Goal: Task Accomplishment & Management: Complete application form

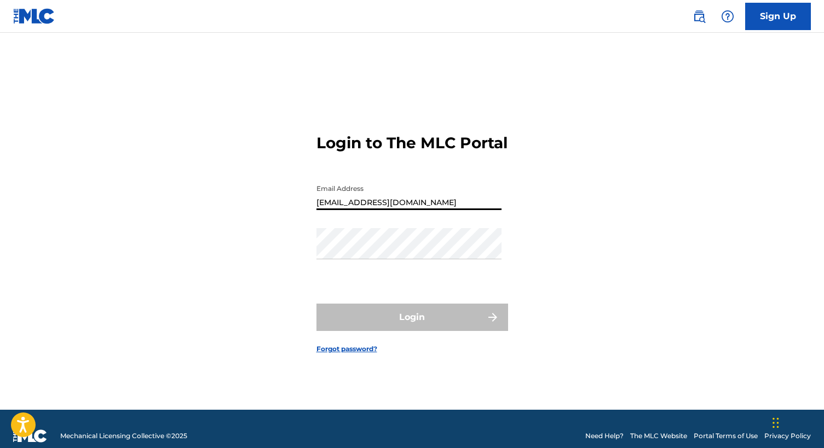
type input "[EMAIL_ADDRESS][DOMAIN_NAME]"
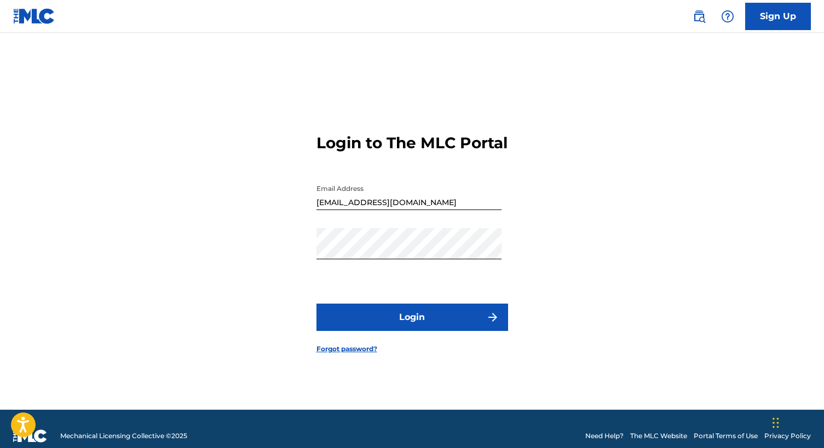
click at [389, 322] on button "Login" at bounding box center [412, 317] width 192 height 27
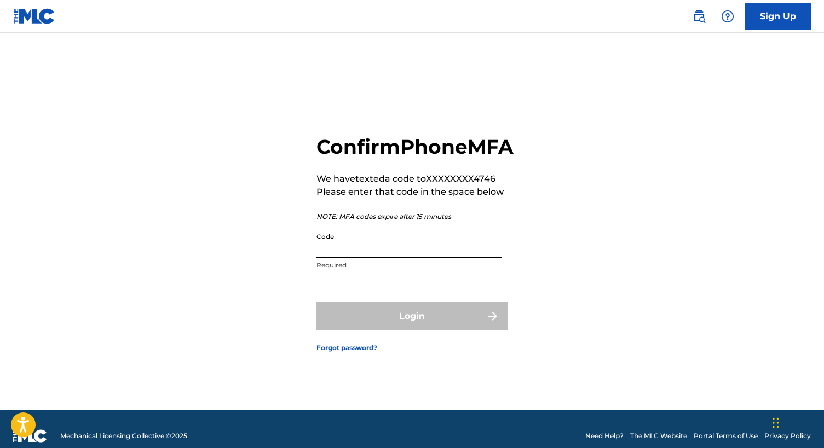
click at [374, 258] on input "Code" at bounding box center [408, 242] width 185 height 31
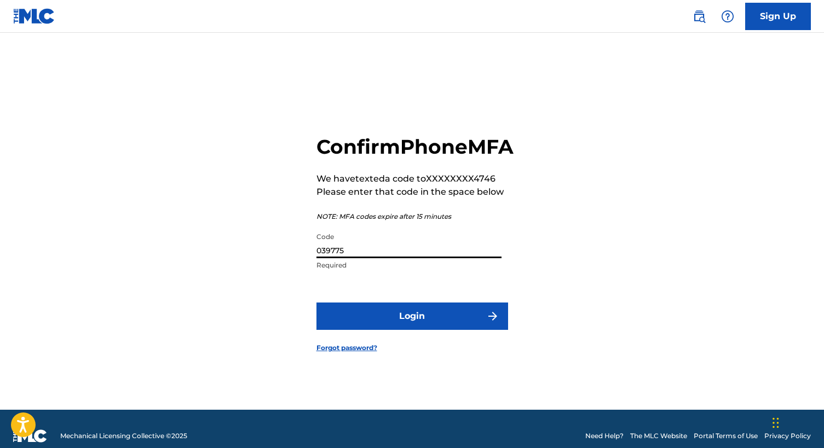
type input "039775"
click at [424, 330] on button "Login" at bounding box center [412, 316] width 192 height 27
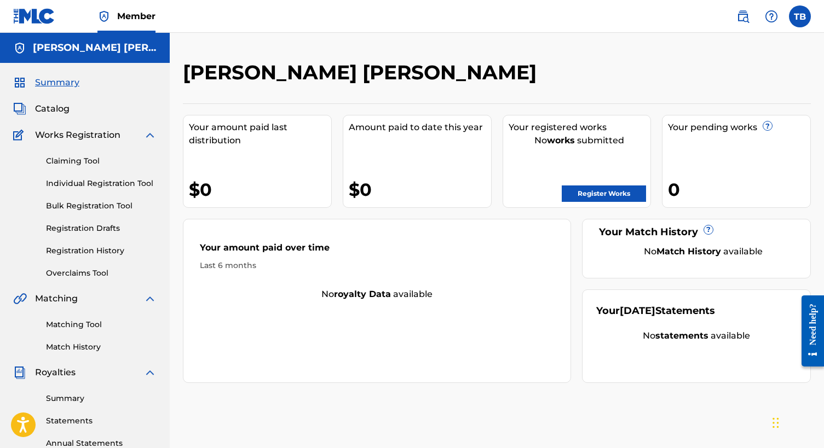
click at [569, 199] on link "Register Works" at bounding box center [603, 194] width 84 height 16
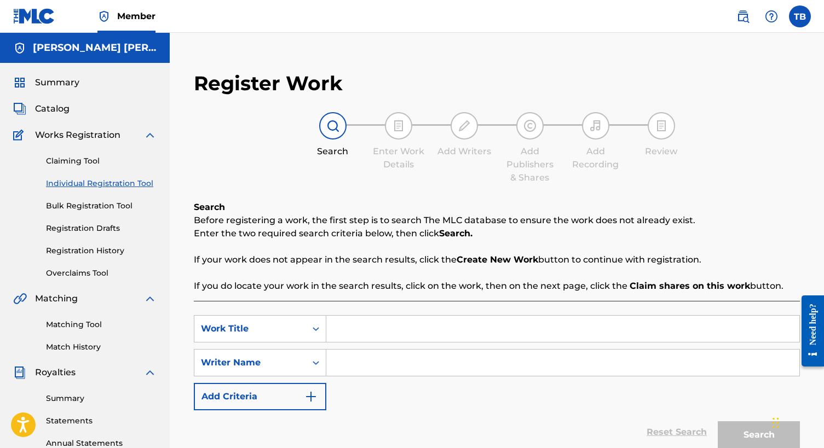
click at [344, 332] on input "Search Form" at bounding box center [562, 329] width 473 height 26
type input "LOVE IS WAR"
click at [390, 345] on div "SearchWithCriteria3f8401f2-33fd-41d4-ae2f-8d59eec6b408 Work Title LOVE IS WAR S…" at bounding box center [497, 362] width 606 height 95
click at [379, 363] on input "Search Form" at bounding box center [562, 363] width 473 height 26
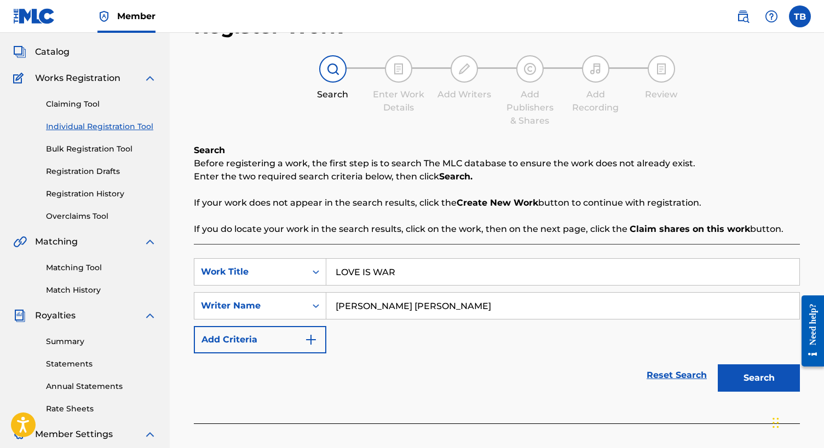
scroll to position [62, 0]
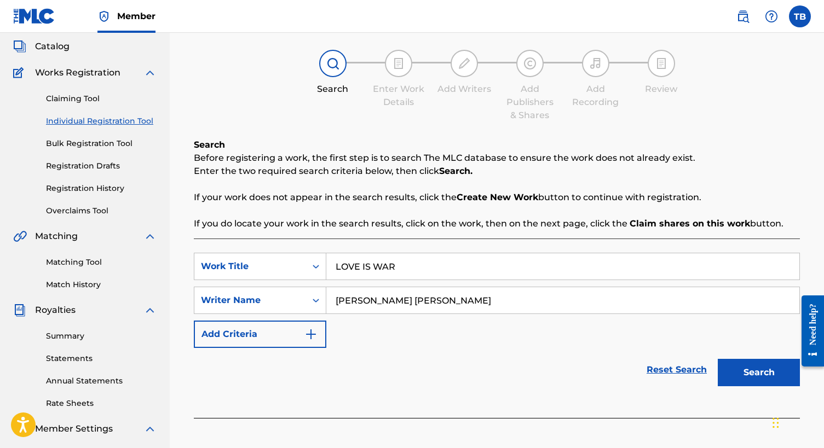
click at [746, 376] on button "Search" at bounding box center [758, 372] width 82 height 27
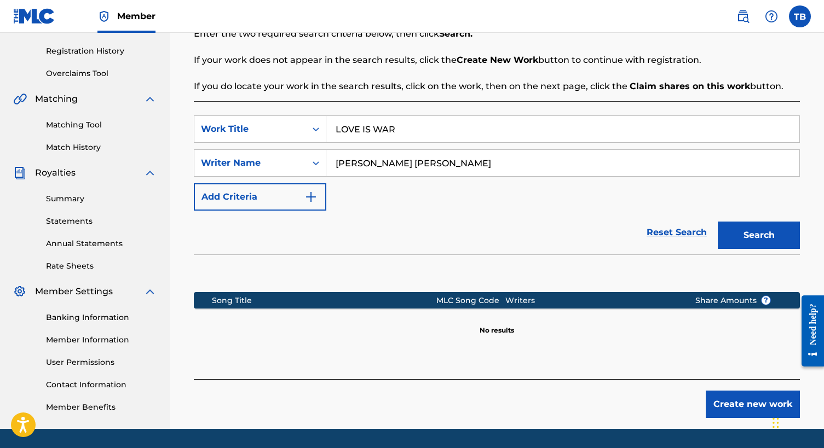
scroll to position [200, 0]
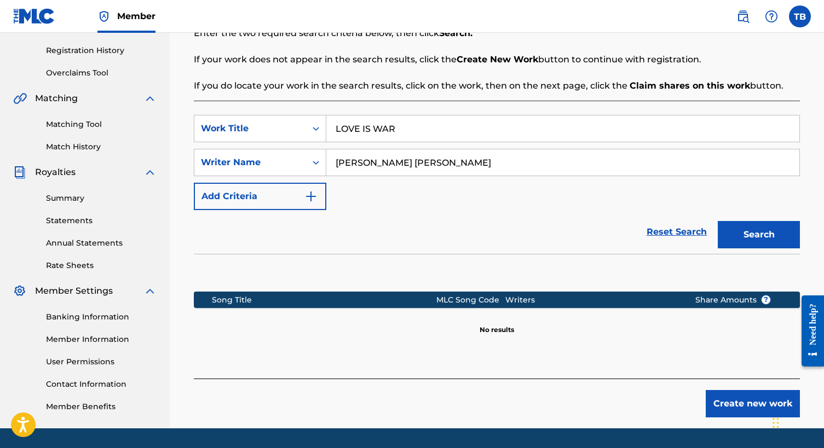
click at [442, 169] on input "[PERSON_NAME] [PERSON_NAME]" at bounding box center [562, 162] width 473 height 26
type input "Thomas Austin"
click at [748, 245] on button "Search" at bounding box center [758, 234] width 82 height 27
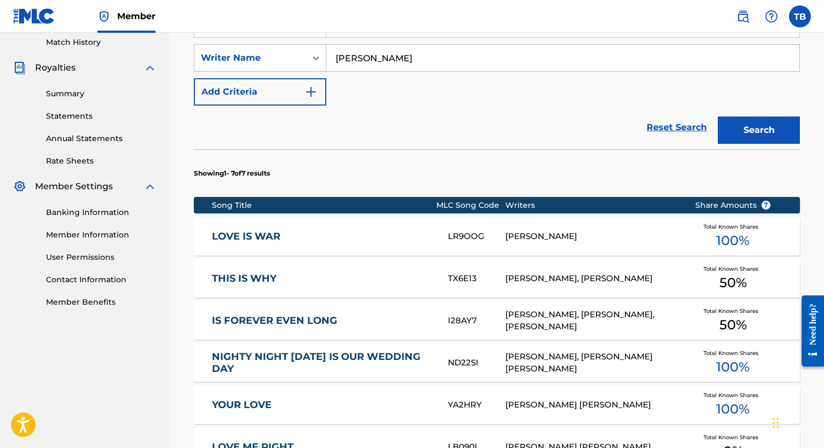
scroll to position [306, 0]
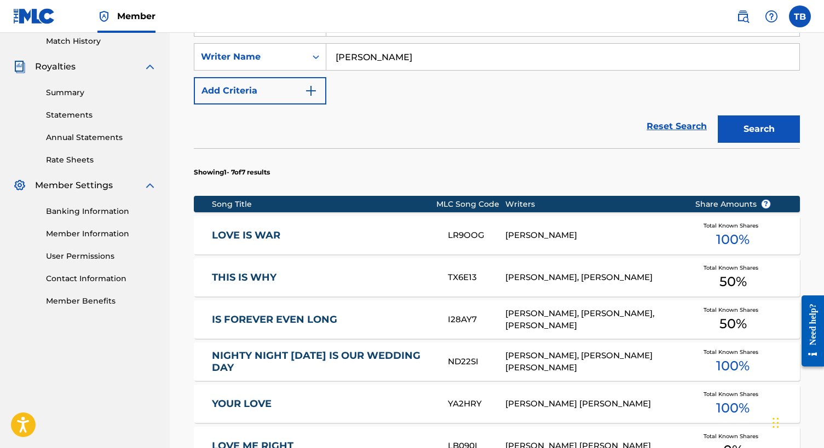
click at [531, 233] on div "THOMAS AUSTIN" at bounding box center [591, 235] width 173 height 13
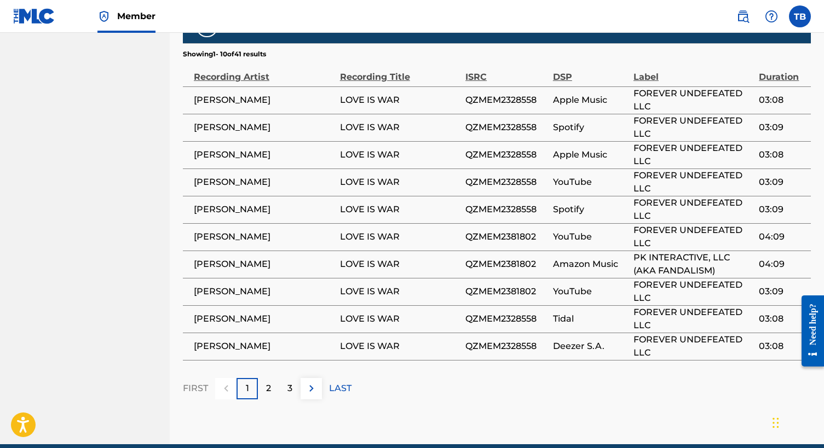
scroll to position [807, 0]
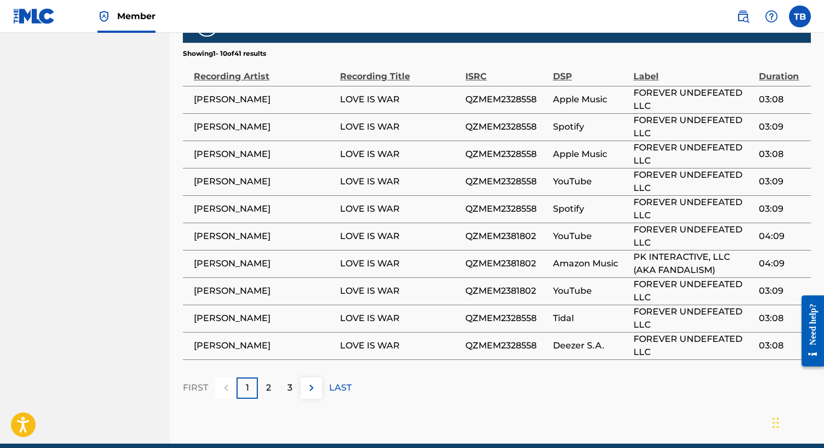
click at [316, 381] on img at bounding box center [311, 387] width 13 height 13
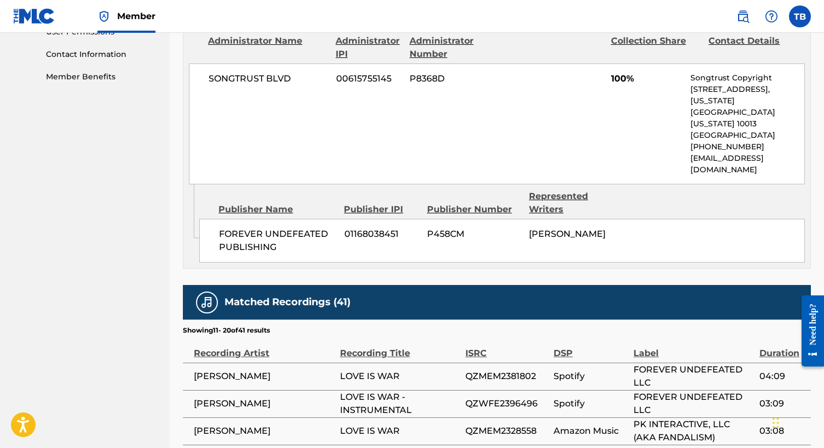
scroll to position [532, 2]
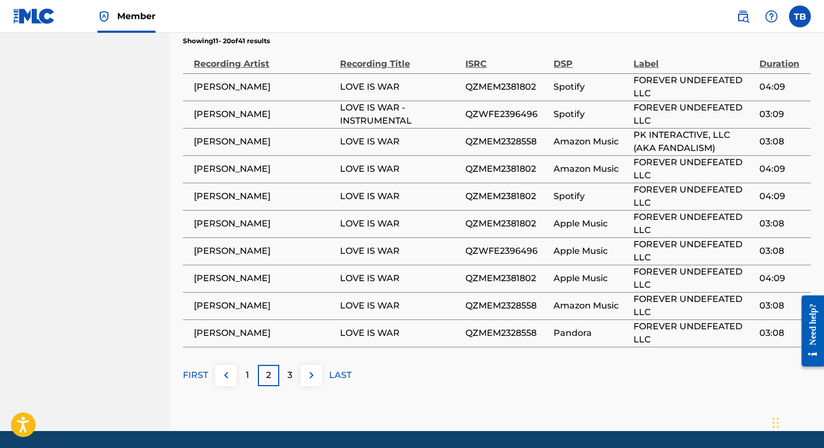
click at [320, 365] on button at bounding box center [310, 375] width 21 height 21
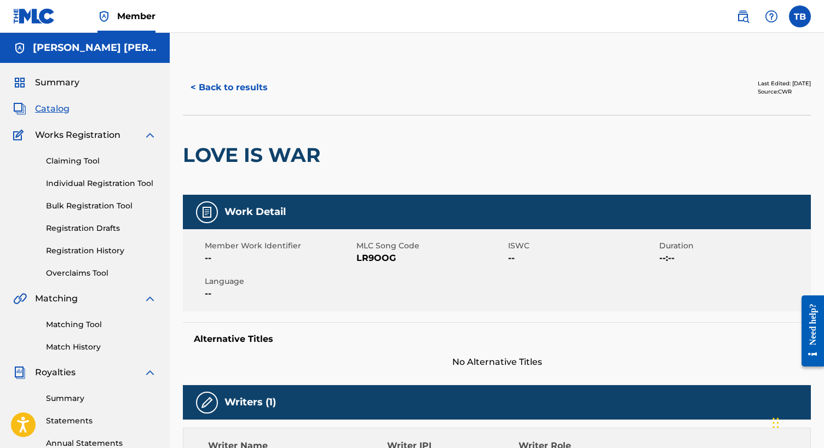
scroll to position [0, 0]
click at [79, 161] on link "Claiming Tool" at bounding box center [101, 160] width 111 height 11
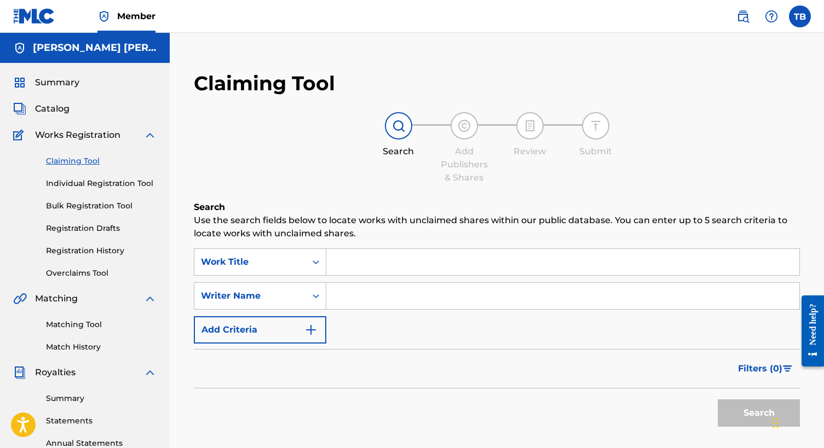
click at [403, 271] on input "Search Form" at bounding box center [562, 262] width 473 height 26
click at [364, 298] on input "Search Form" at bounding box center [562, 296] width 473 height 26
type input "Y"
click at [733, 417] on button "Search" at bounding box center [758, 412] width 82 height 27
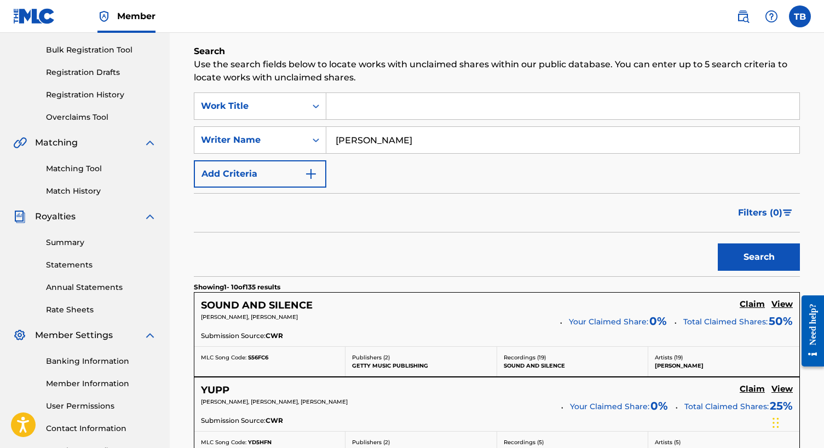
scroll to position [114, 0]
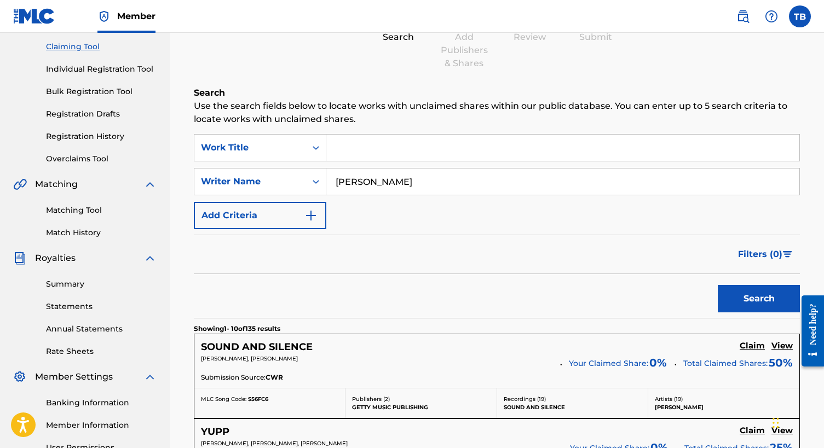
click at [439, 185] on input "Thomas Austin" at bounding box center [562, 182] width 473 height 26
type input "[PERSON_NAME] [PERSON_NAME]"
click at [758, 299] on button "Search" at bounding box center [758, 298] width 82 height 27
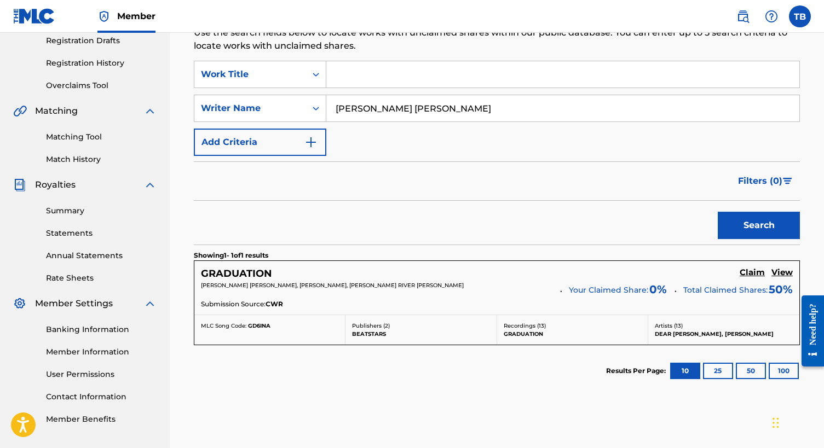
scroll to position [194, 0]
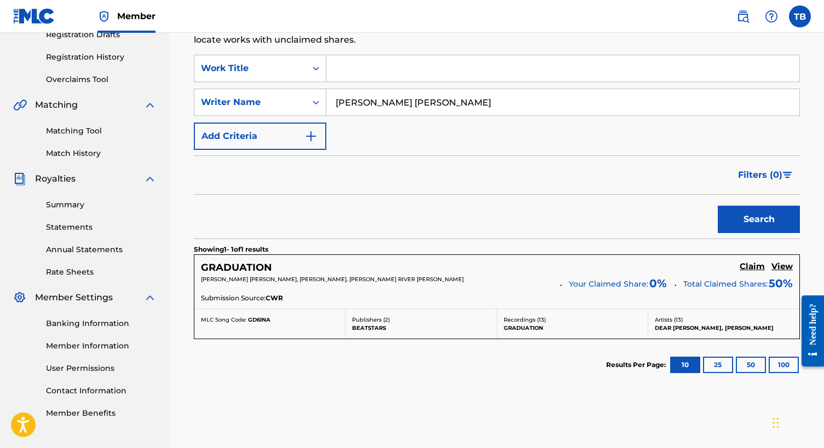
click at [749, 364] on button "50" at bounding box center [750, 365] width 30 height 16
click at [686, 365] on button "10" at bounding box center [685, 365] width 30 height 16
click at [681, 287] on div "THOMAS AUSTIN BROWN, SILAS STAPLETON, JAMES RIVER WEINFURTNER Your Claimed Shar…" at bounding box center [497, 284] width 592 height 18
click at [757, 269] on h5 "Claim" at bounding box center [751, 267] width 25 height 10
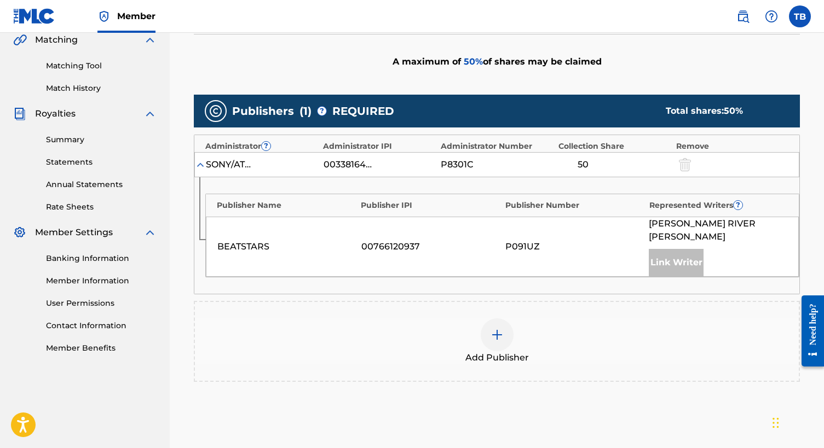
scroll to position [241, 0]
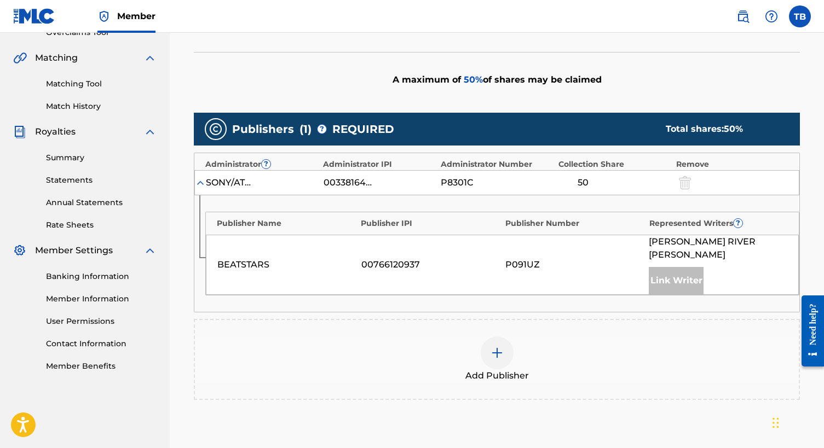
click at [263, 261] on div "BEATSTARS" at bounding box center [286, 264] width 138 height 13
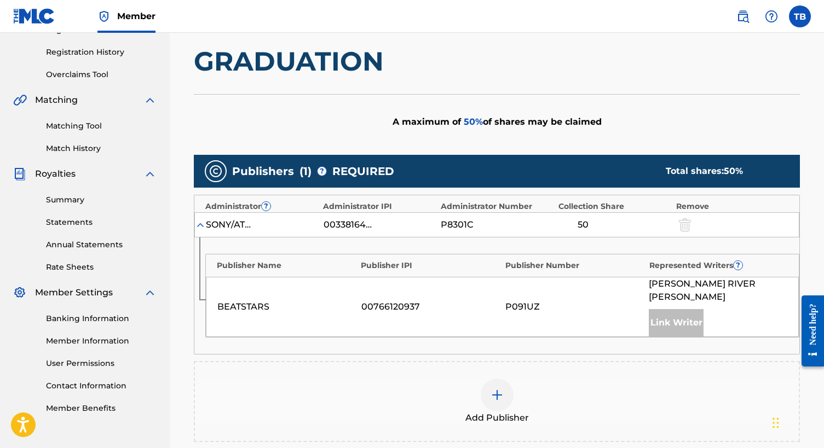
scroll to position [222, 0]
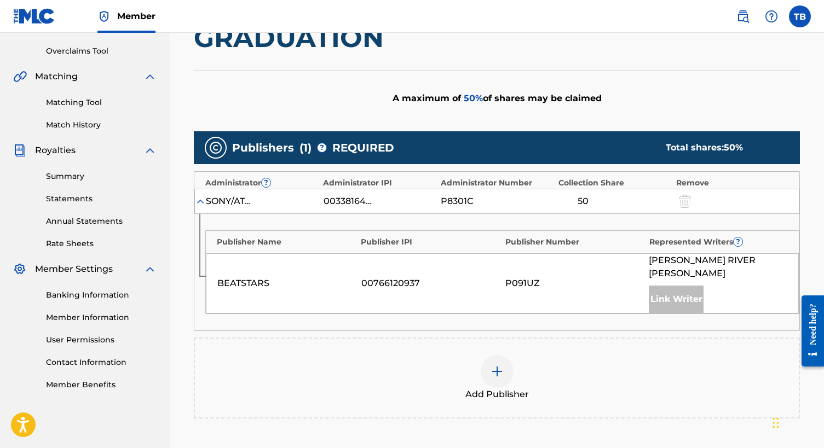
click at [677, 287] on div "Link Writer" at bounding box center [675, 299] width 55 height 27
click at [292, 267] on div "BEATSTARS 00766120937 P091UZ JAMES RIVER WEINFURTNER Link Writer" at bounding box center [502, 283] width 593 height 60
click at [488, 362] on div at bounding box center [496, 371] width 33 height 33
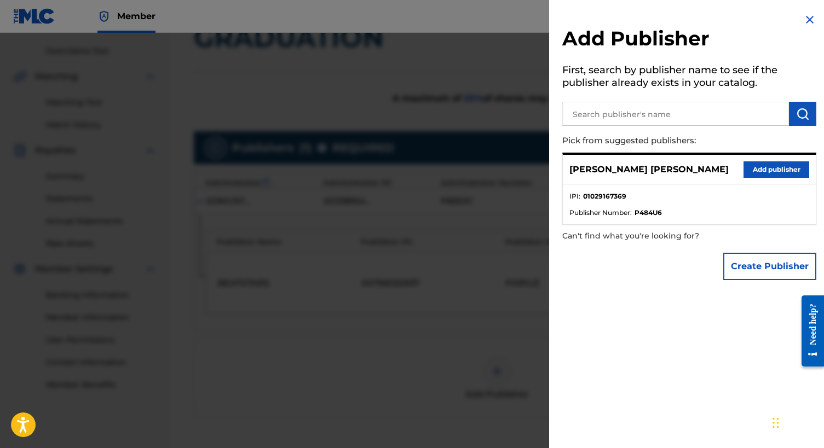
click at [762, 170] on button "Add publisher" at bounding box center [776, 169] width 66 height 16
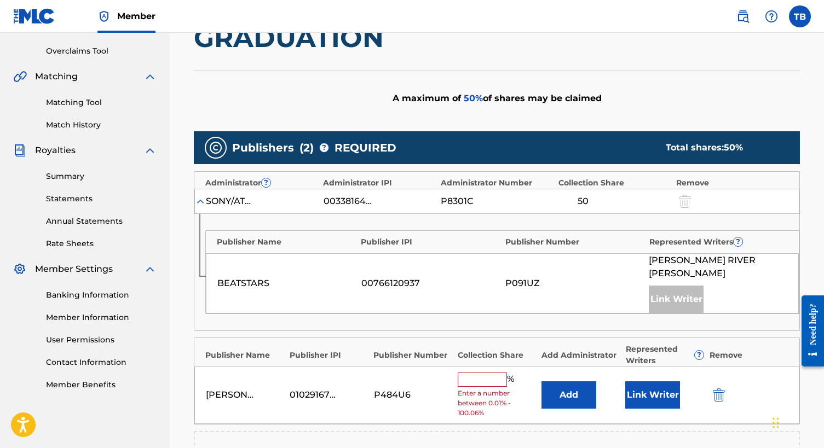
click at [483, 373] on input "text" at bounding box center [481, 380] width 49 height 14
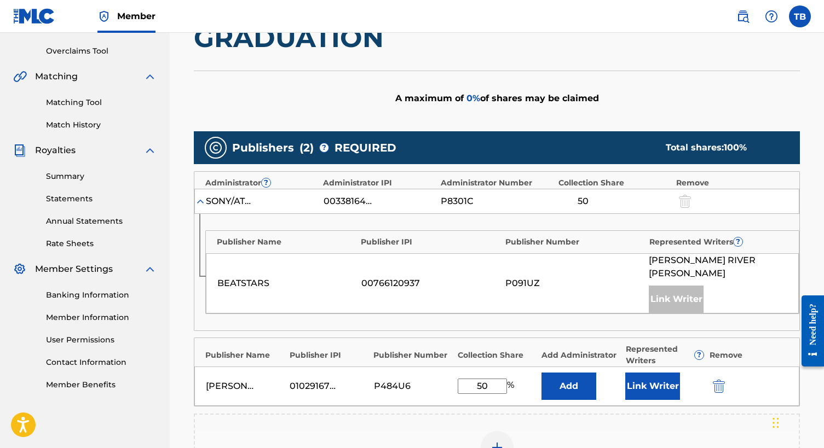
type input "50"
click at [570, 414] on div "Add Publisher" at bounding box center [497, 454] width 606 height 81
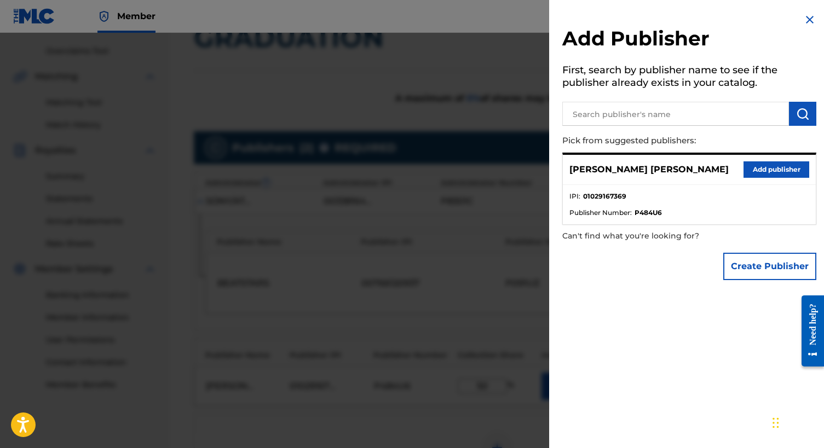
click at [433, 423] on div at bounding box center [412, 257] width 824 height 448
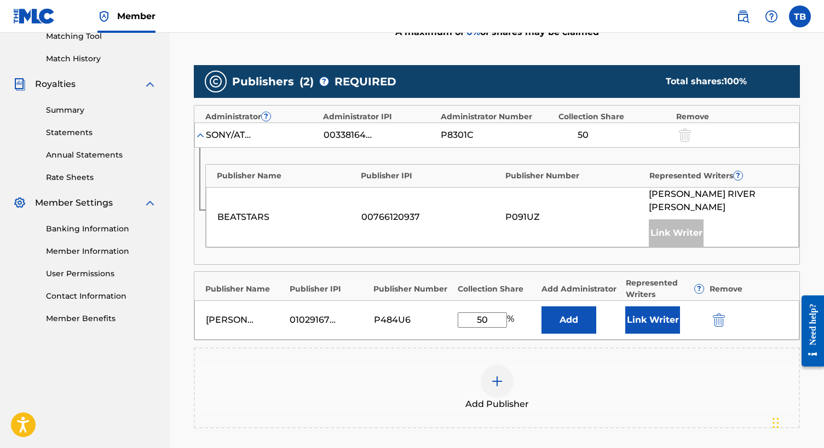
scroll to position [289, 0]
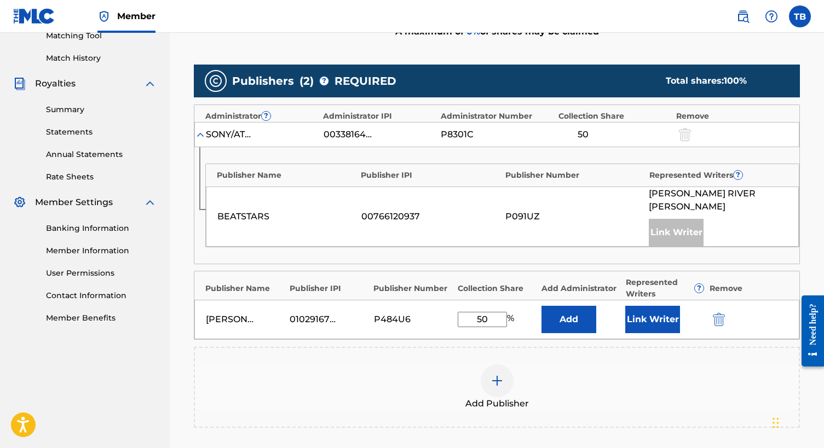
click at [644, 309] on button "Link Writer" at bounding box center [652, 319] width 55 height 27
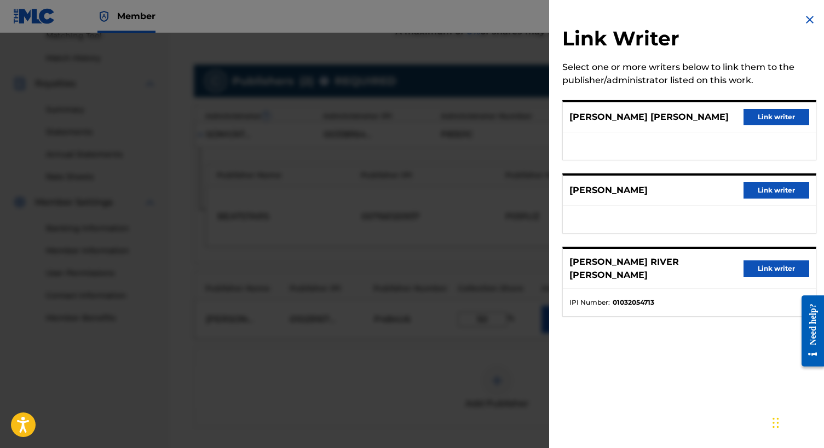
click at [807, 22] on img at bounding box center [809, 19] width 13 height 13
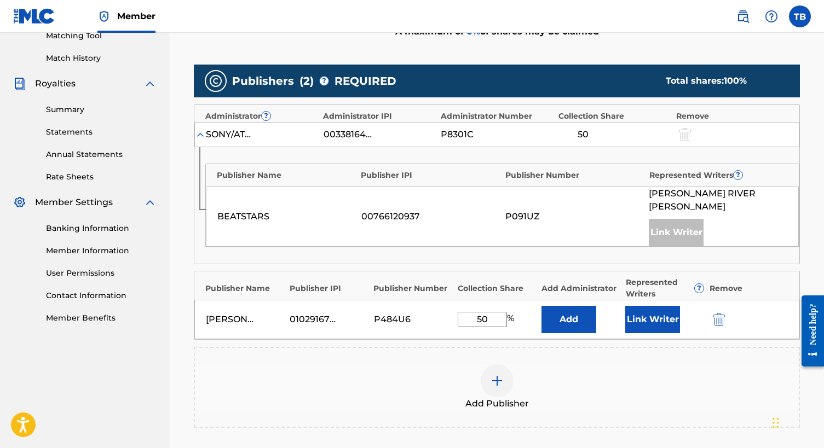
click at [496, 374] on img at bounding box center [496, 380] width 13 height 13
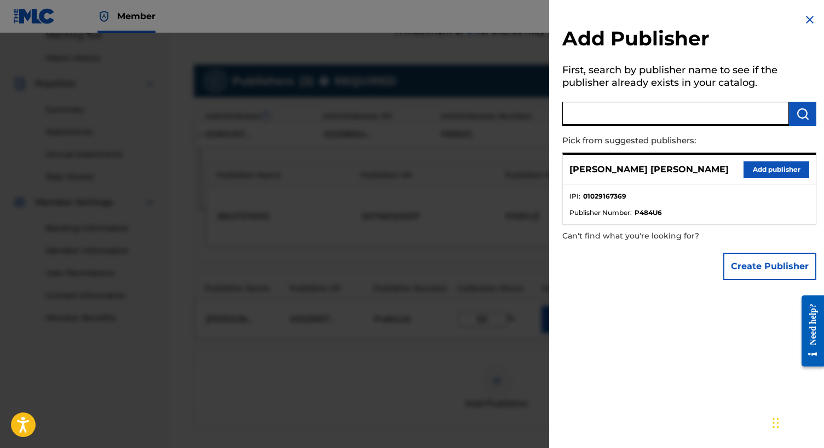
click at [616, 119] on input "text" at bounding box center [675, 114] width 227 height 24
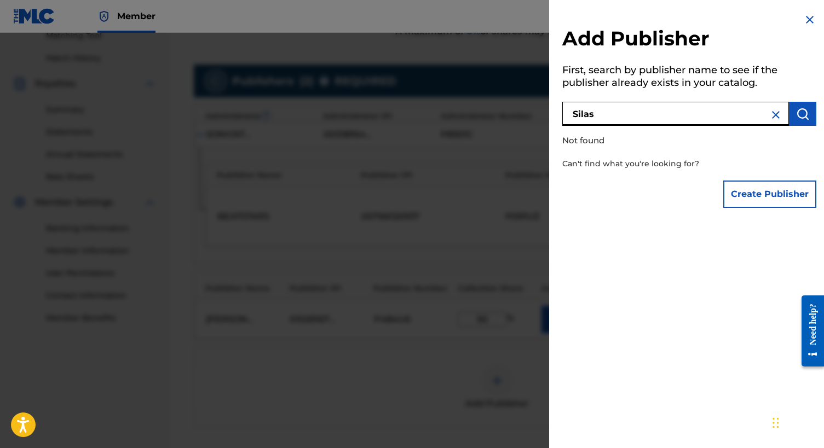
drag, startPoint x: 603, startPoint y: 113, endPoint x: 527, endPoint y: 113, distance: 76.1
click at [527, 113] on div "Add Publisher First, search by publisher name to see if the publisher already e…" at bounding box center [412, 240] width 824 height 415
type input "Dear"
click at [796, 115] on img "submit" at bounding box center [802, 113] width 13 height 13
click at [804, 20] on img at bounding box center [809, 19] width 13 height 13
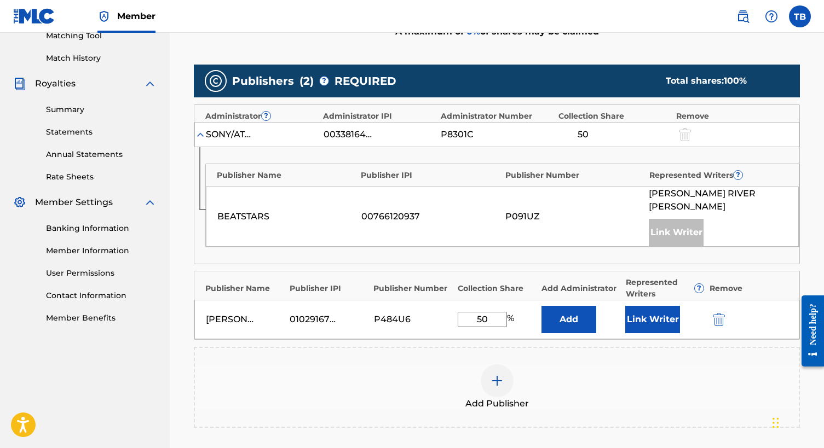
click at [584, 309] on button "Add" at bounding box center [568, 319] width 55 height 27
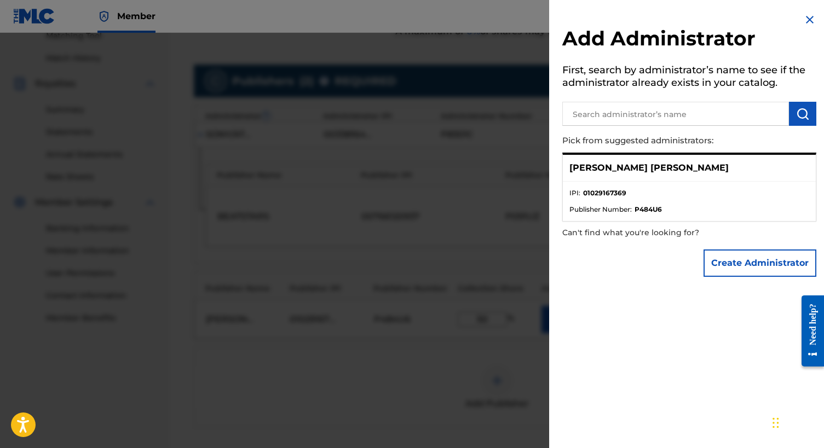
click at [807, 15] on img at bounding box center [809, 19] width 13 height 13
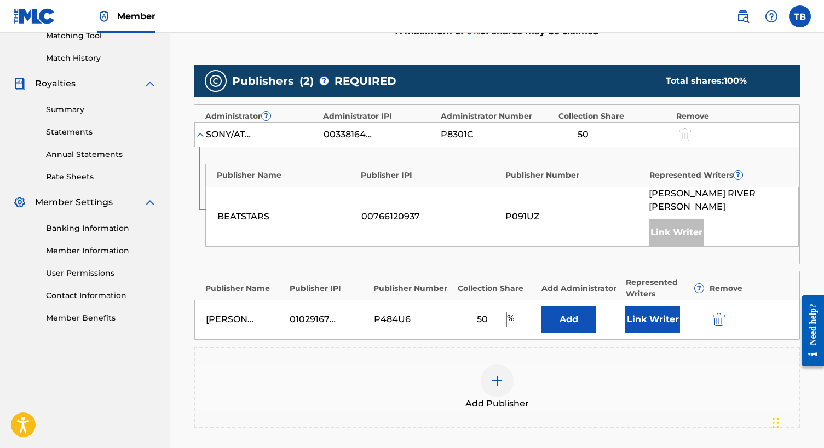
click at [657, 308] on button "Link Writer" at bounding box center [652, 319] width 55 height 27
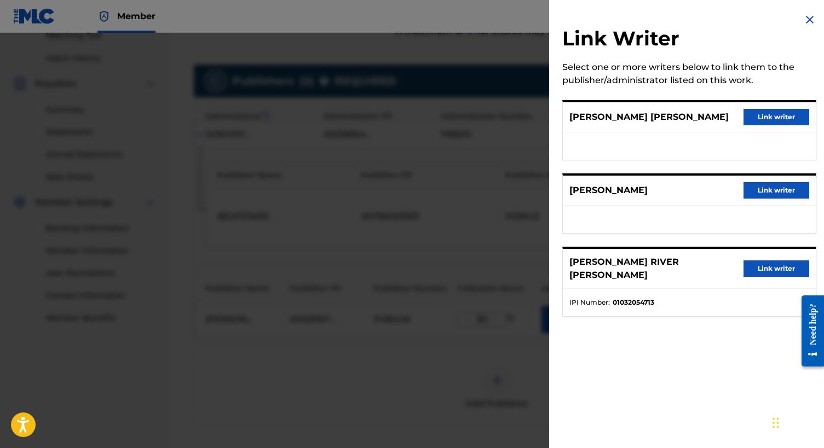
click at [807, 24] on img at bounding box center [809, 19] width 13 height 13
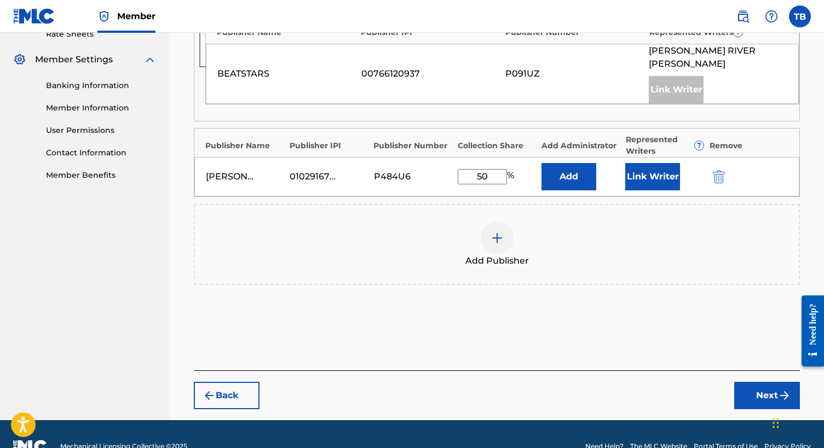
click at [766, 382] on button "Next" at bounding box center [767, 395] width 66 height 27
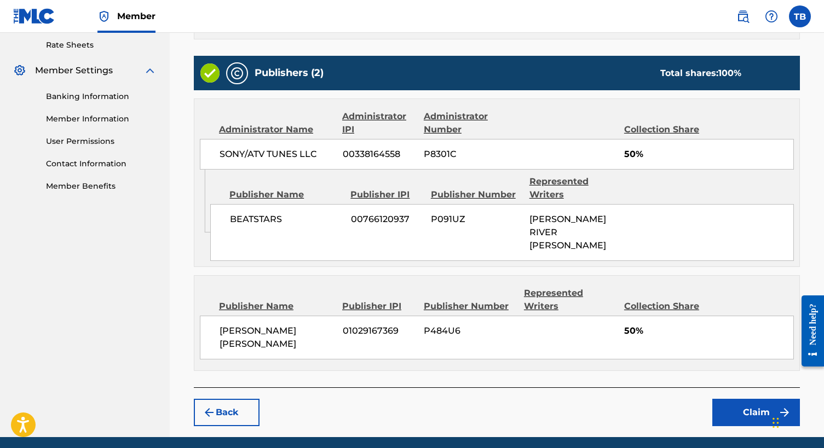
click at [751, 399] on button "Claim" at bounding box center [756, 412] width 88 height 27
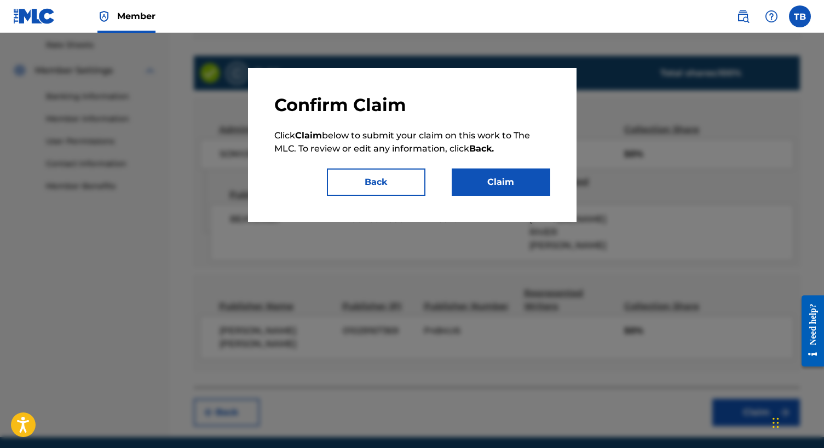
click at [494, 192] on button "Claim" at bounding box center [500, 182] width 99 height 27
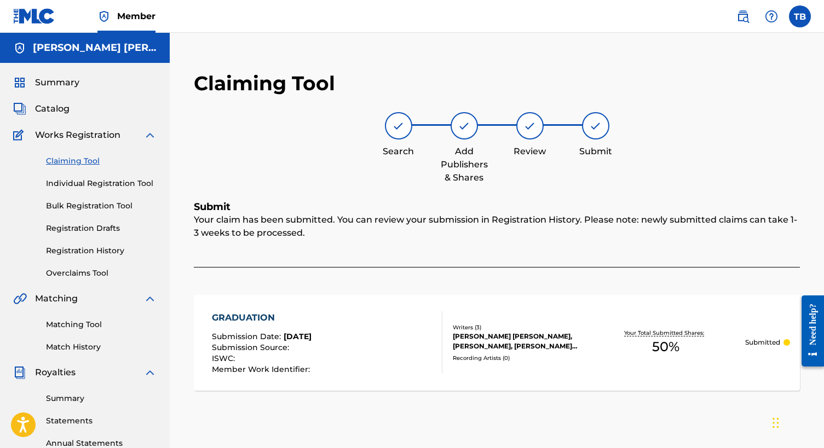
scroll to position [0, 0]
click at [99, 131] on span "Works Registration" at bounding box center [77, 135] width 85 height 13
click at [129, 134] on div "Works Registration" at bounding box center [84, 135] width 143 height 13
click at [140, 133] on div "Works Registration" at bounding box center [84, 135] width 143 height 13
click at [149, 134] on img at bounding box center [149, 135] width 13 height 13
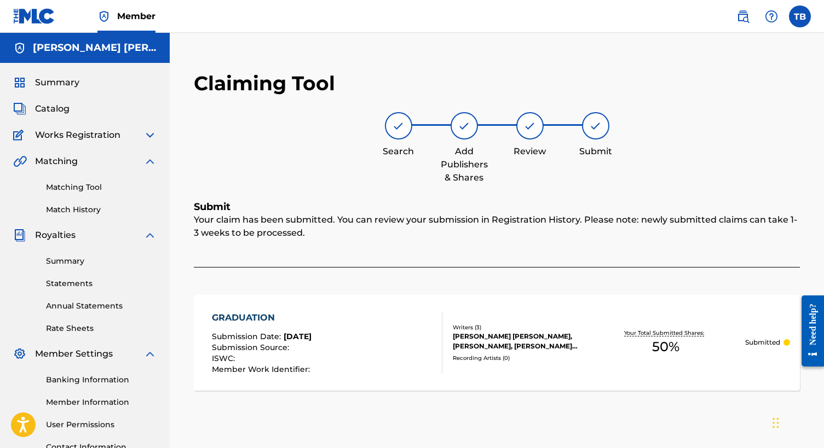
click at [152, 132] on img at bounding box center [149, 135] width 13 height 13
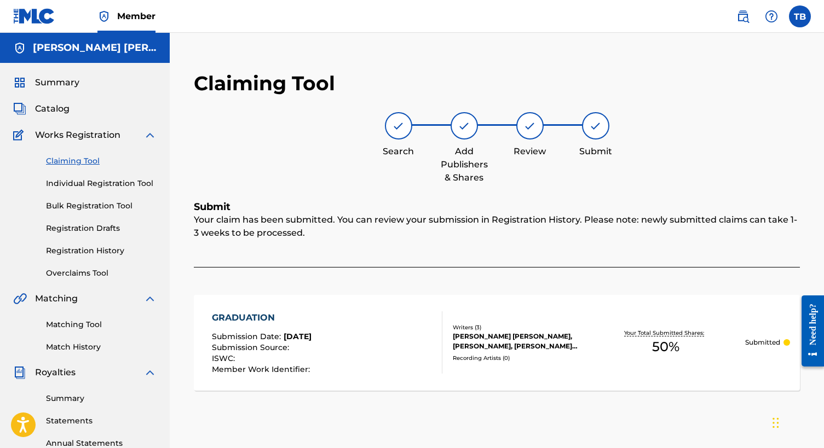
click at [88, 163] on link "Claiming Tool" at bounding box center [101, 160] width 111 height 11
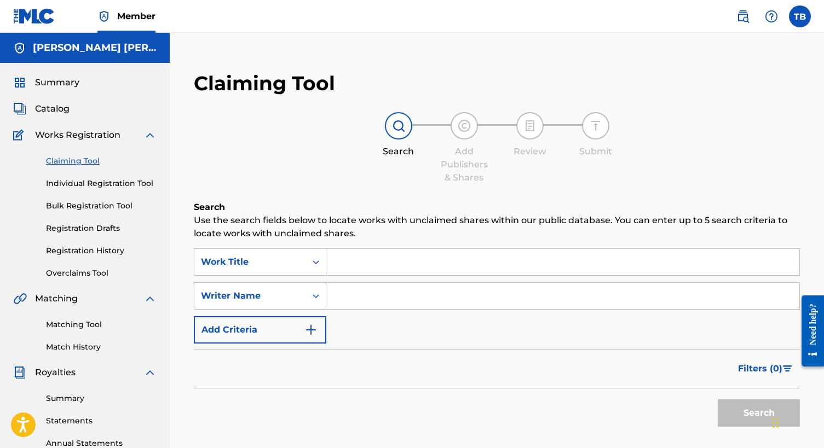
click at [374, 294] on input "Search Form" at bounding box center [562, 296] width 473 height 26
click at [329, 343] on div "SearchWithCriteria3f8401f2-33fd-41d4-ae2f-8d59eec6b408 Work Title SearchWithCri…" at bounding box center [497, 295] width 606 height 95
click at [314, 338] on button "Add Criteria" at bounding box center [260, 329] width 132 height 27
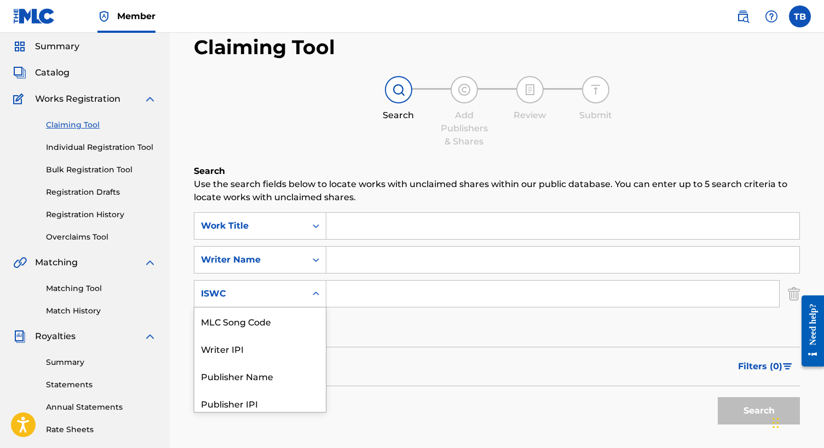
click at [308, 291] on div "Search Form" at bounding box center [316, 294] width 20 height 20
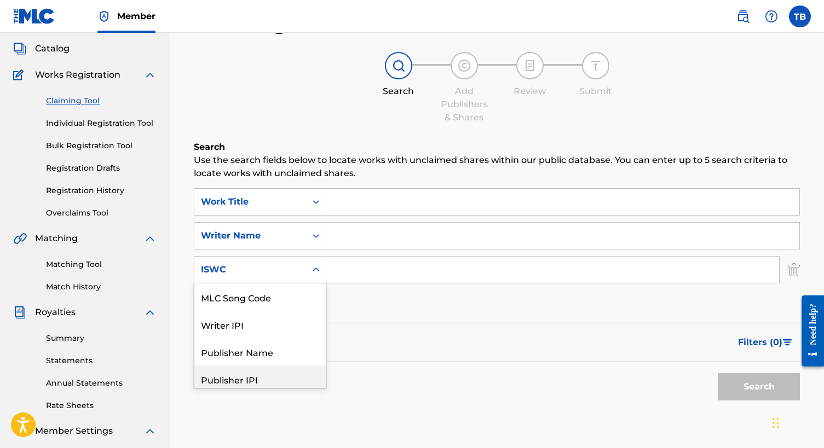
scroll to position [-1, 0]
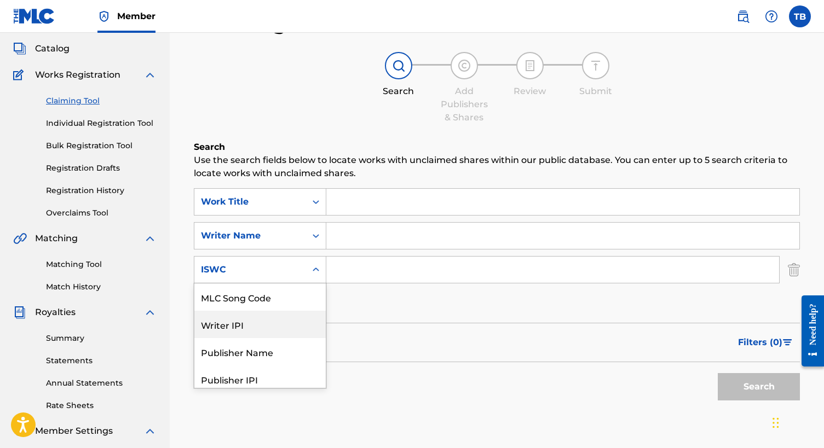
click at [274, 325] on div "Writer IPI" at bounding box center [259, 324] width 131 height 27
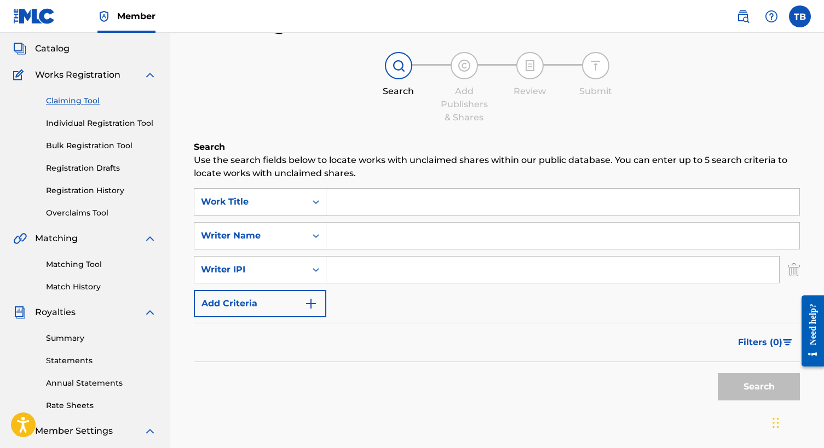
click at [346, 272] on input "Search Form" at bounding box center [552, 270] width 453 height 26
type input "01029167369"
click at [740, 398] on button "Search" at bounding box center [758, 386] width 82 height 27
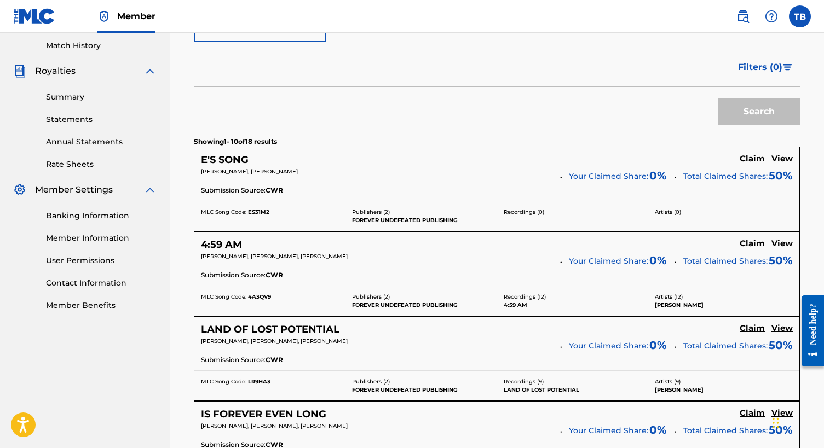
scroll to position [316, 0]
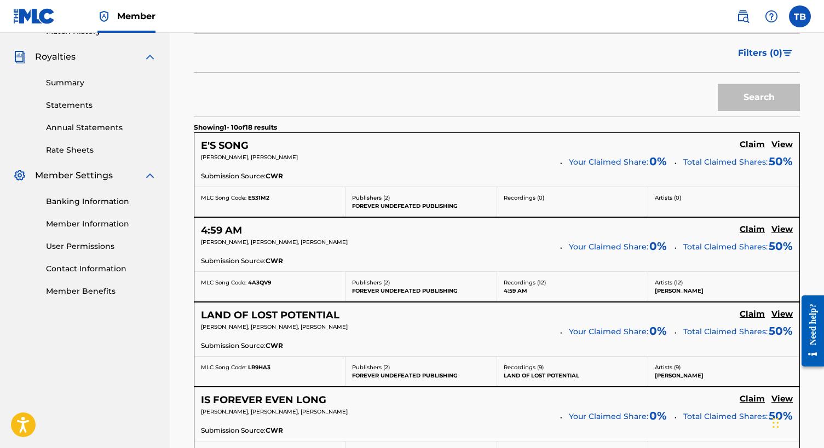
click at [743, 150] on h5 "Claim" at bounding box center [751, 145] width 25 height 10
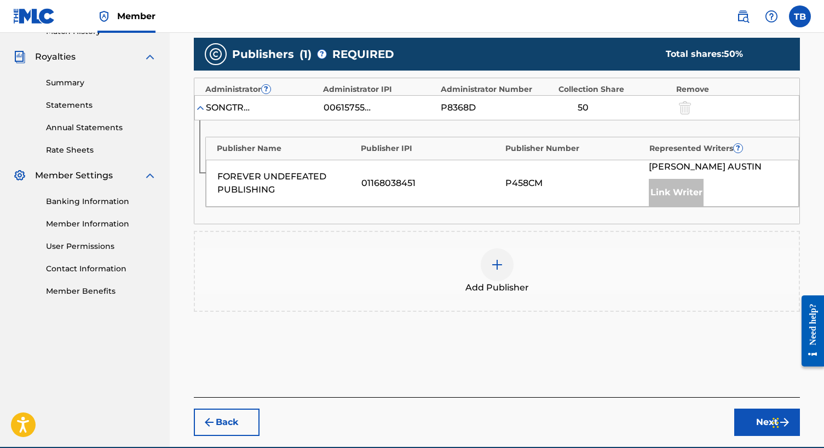
click at [650, 189] on div "Link Writer" at bounding box center [675, 192] width 55 height 27
click at [610, 181] on div "P458CM" at bounding box center [574, 183] width 138 height 13
click at [670, 199] on div "Link Writer" at bounding box center [675, 192] width 55 height 27
click at [669, 183] on div "Link Writer" at bounding box center [675, 192] width 55 height 27
click at [669, 191] on div "Link Writer" at bounding box center [675, 192] width 55 height 27
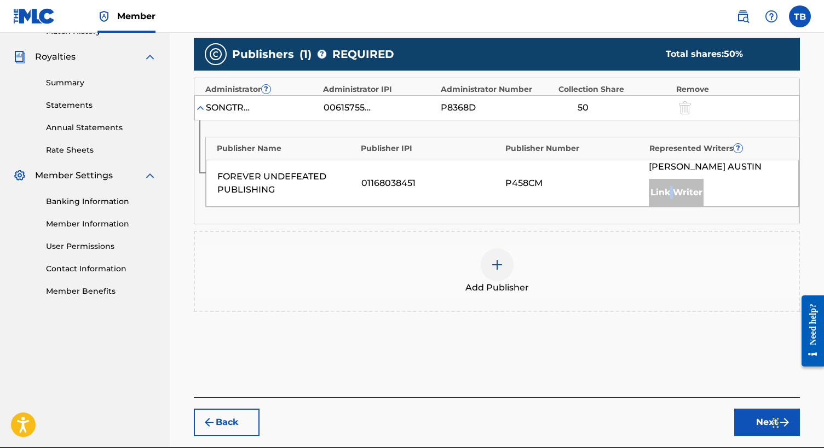
click at [669, 191] on div "Link Writer" at bounding box center [675, 192] width 55 height 27
click at [732, 151] on div "Represented Writers ?" at bounding box center [718, 148] width 138 height 11
click at [500, 258] on img at bounding box center [496, 264] width 13 height 13
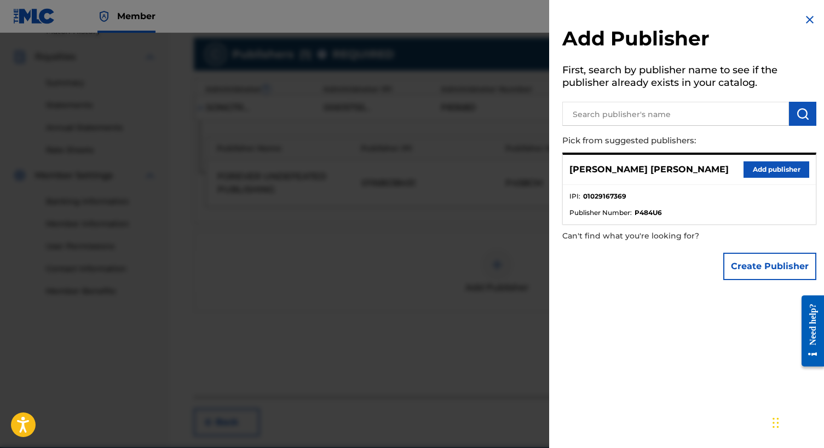
click at [319, 274] on div at bounding box center [412, 257] width 824 height 448
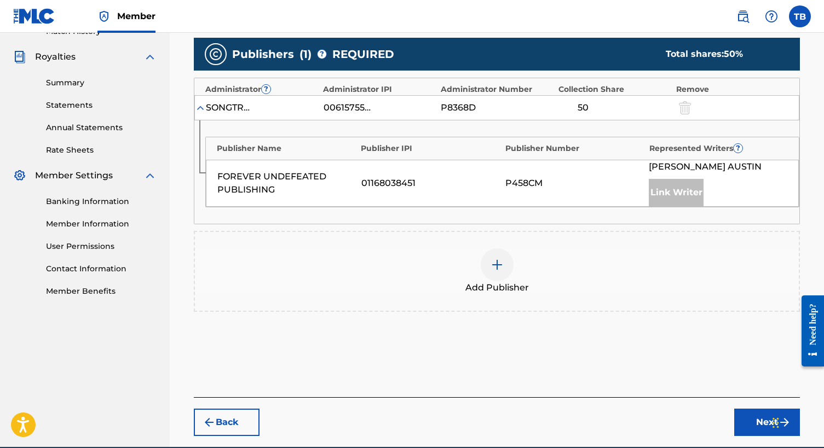
click at [797, 22] on label at bounding box center [800, 16] width 22 height 22
click at [800, 16] on input "TB Thomas Brown thomasaustinbooking@gmail.com Notification Preferences Profile …" at bounding box center [800, 16] width 0 height 0
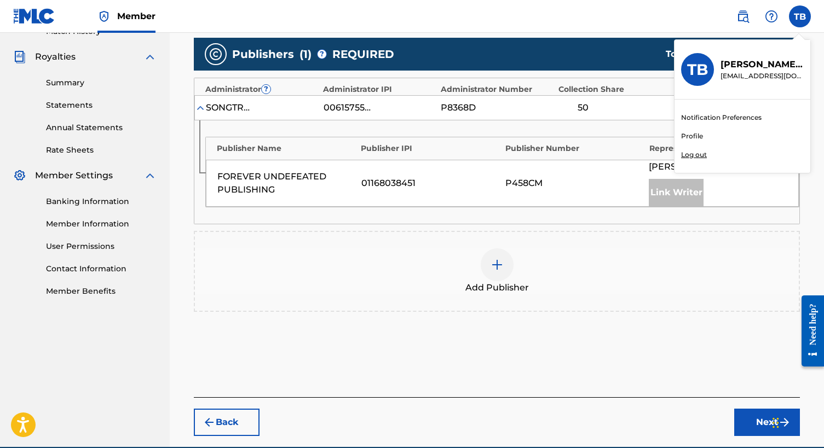
click at [688, 135] on link "Profile" at bounding box center [692, 136] width 22 height 10
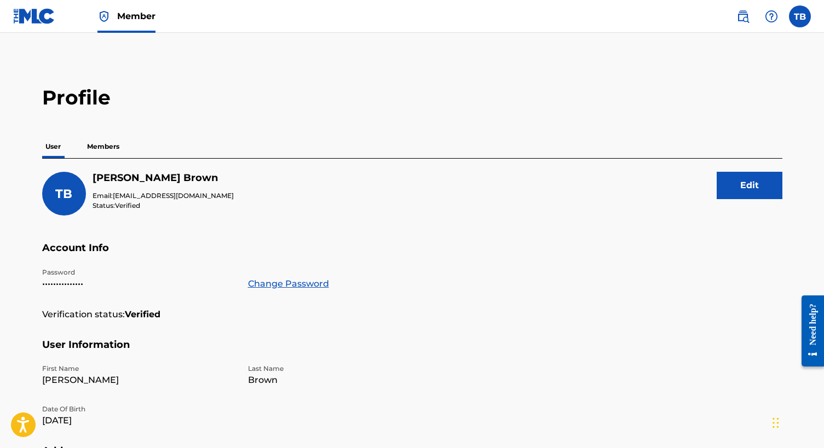
click at [99, 151] on p "Members" at bounding box center [103, 146] width 39 height 23
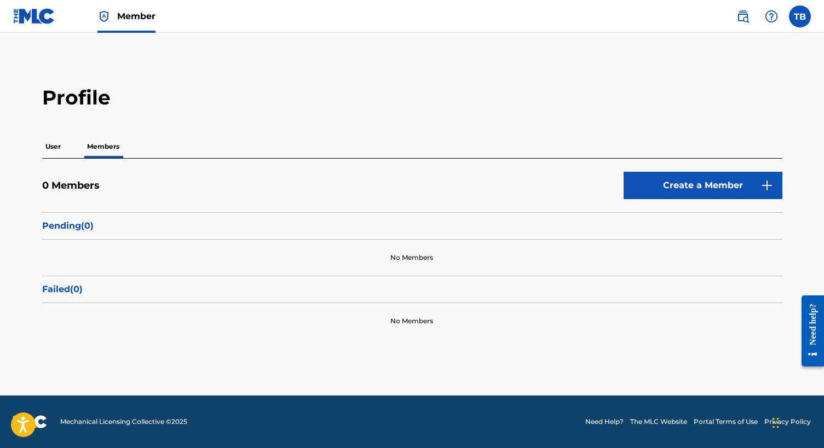
click at [688, 189] on link "Create a Member" at bounding box center [702, 185] width 159 height 27
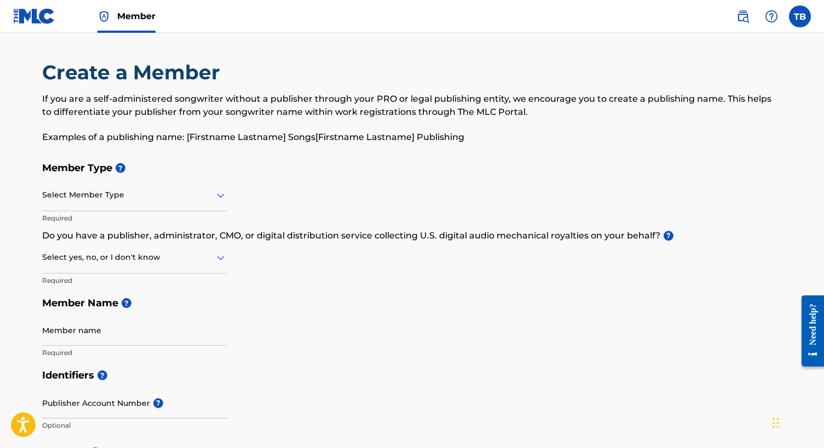
click at [112, 211] on div "Select Member Type Required" at bounding box center [134, 204] width 185 height 49
click at [112, 200] on div at bounding box center [134, 195] width 185 height 14
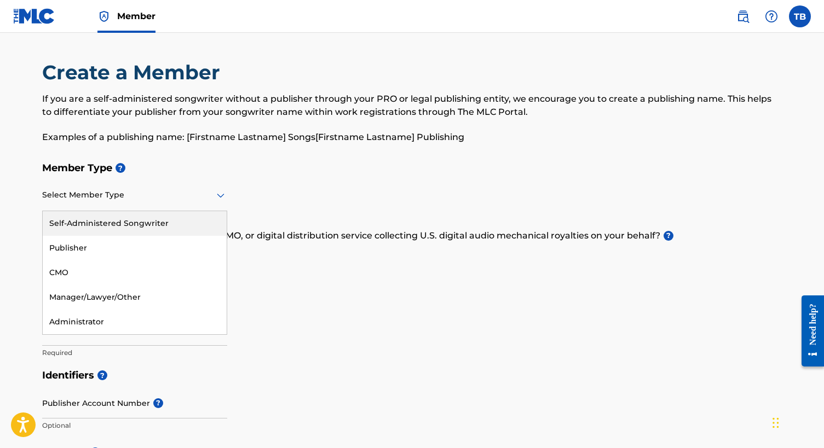
click at [95, 247] on div "Publisher" at bounding box center [135, 248] width 184 height 25
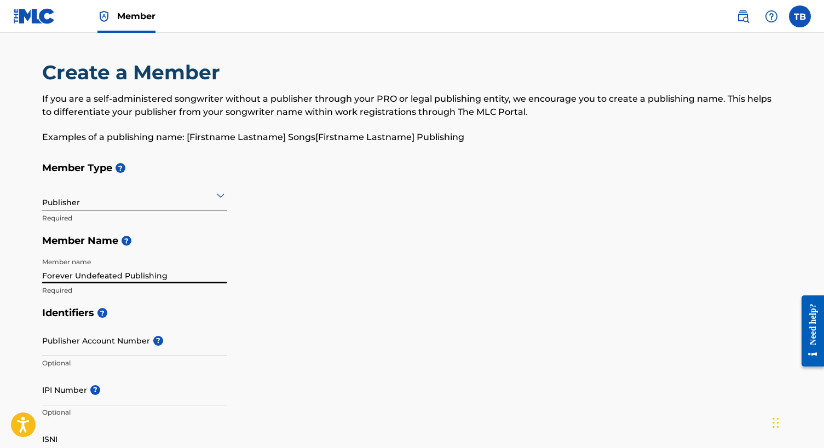
type input "Forever Undefeated Publishing"
click at [83, 349] on input "Publisher Account Number ?" at bounding box center [134, 340] width 185 height 31
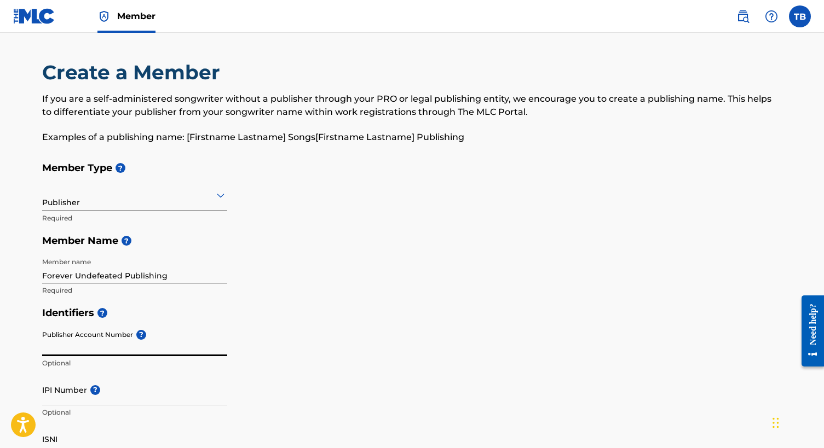
click at [85, 398] on input "IPI Number ?" at bounding box center [134, 389] width 185 height 31
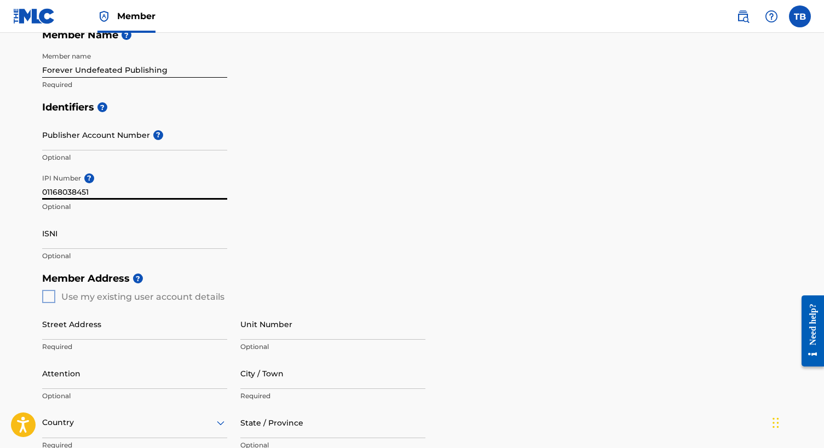
scroll to position [218, 0]
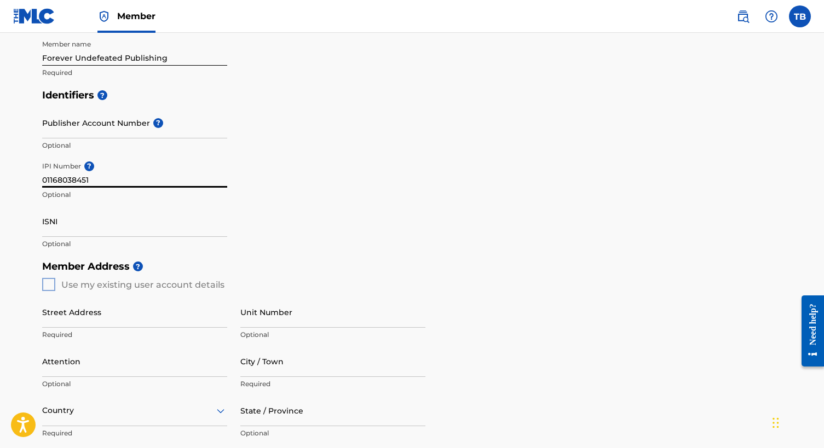
type input "01168038451"
click at [48, 287] on div "Member Address ? Use my existing user account details Street Address Required U…" at bounding box center [412, 380] width 740 height 250
click at [47, 282] on div "Member Address ? Use my existing user account details Street Address Required U…" at bounding box center [412, 380] width 740 height 250
click at [49, 282] on div "Member Address ? Use my existing user account details Street Address Required U…" at bounding box center [412, 380] width 740 height 250
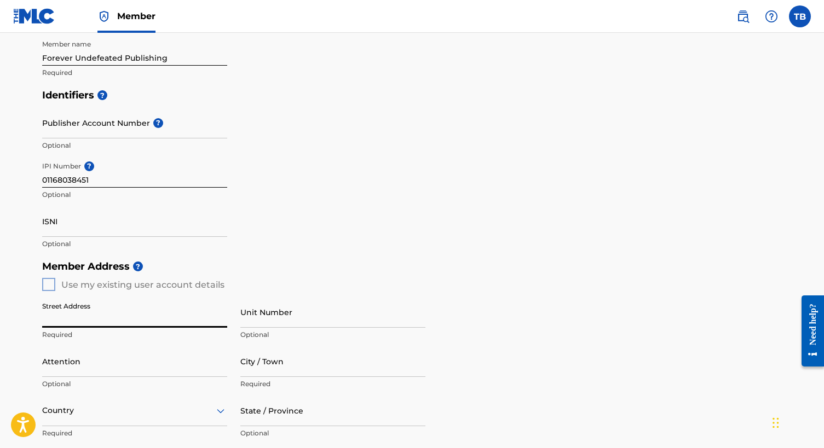
click at [45, 281] on div "Member Address ? Use my existing user account details Street Address Required U…" at bounding box center [412, 380] width 740 height 250
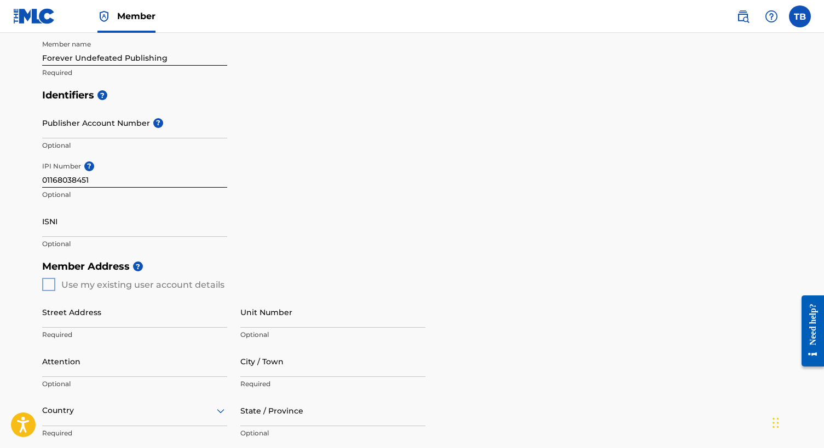
click at [67, 319] on input "Street Address" at bounding box center [134, 312] width 185 height 31
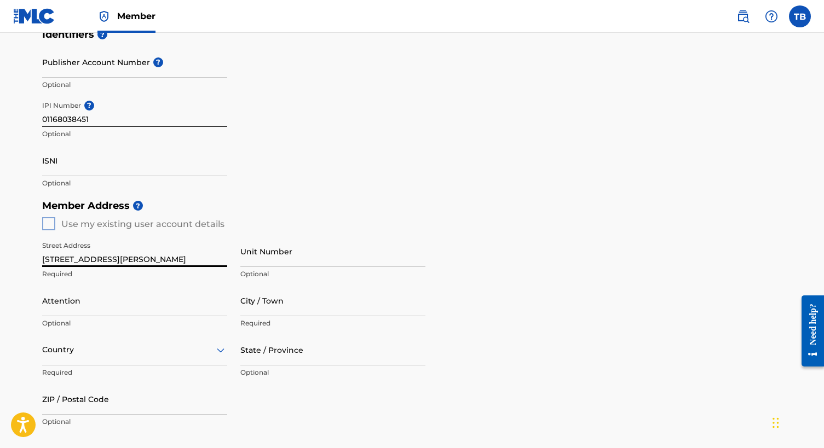
scroll to position [279, 0]
type input "102 Margaretta Drive"
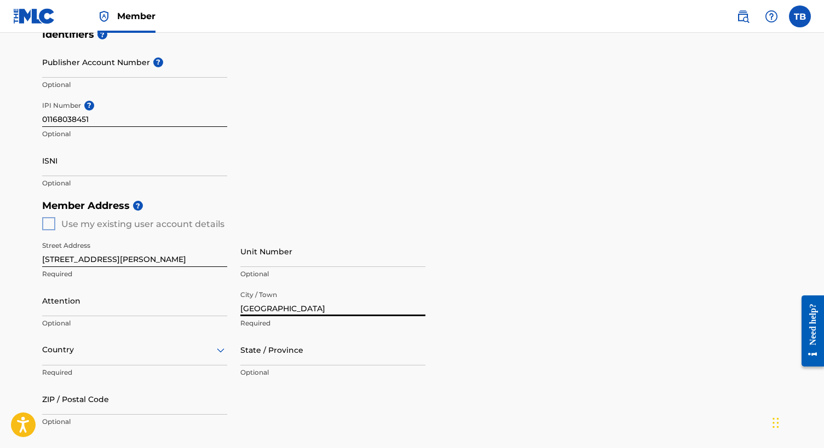
type input "Starkville"
type input "Mississippi"
click at [140, 349] on div "Country" at bounding box center [134, 349] width 185 height 31
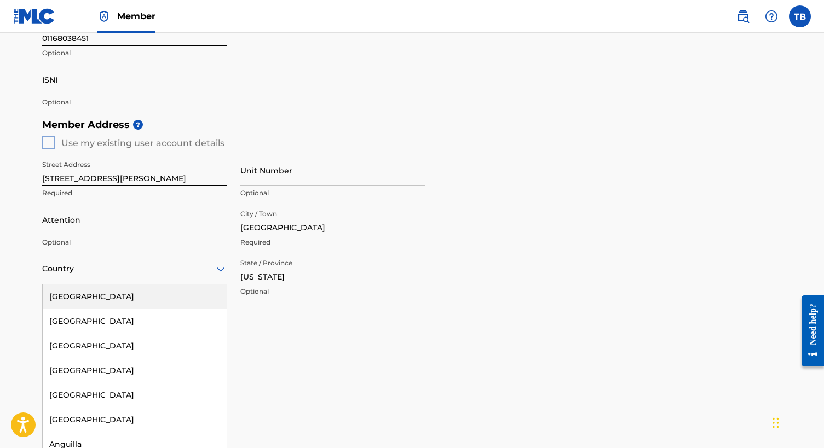
click at [95, 304] on div "United States" at bounding box center [135, 297] width 184 height 25
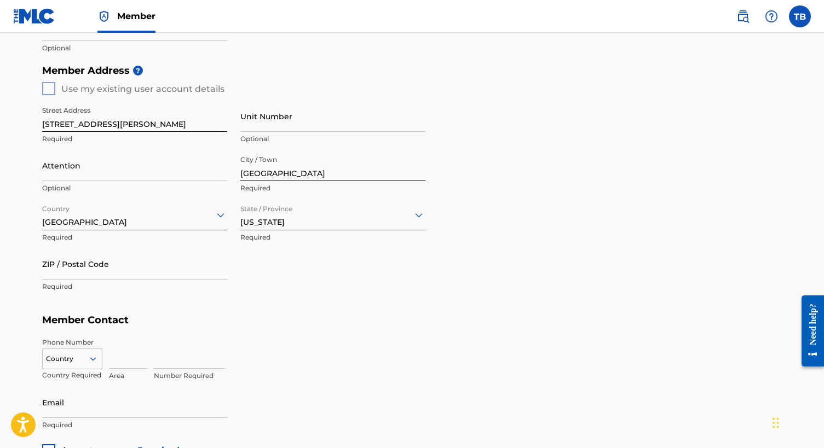
scroll to position [446, 0]
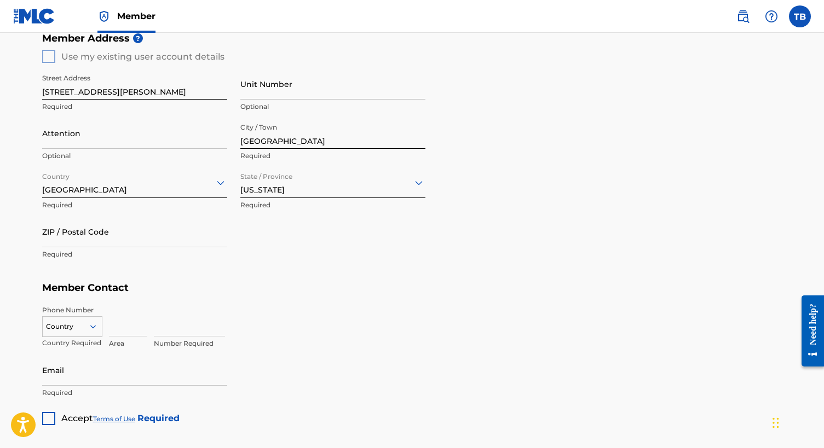
click at [120, 326] on input at bounding box center [128, 320] width 38 height 31
type input "769"
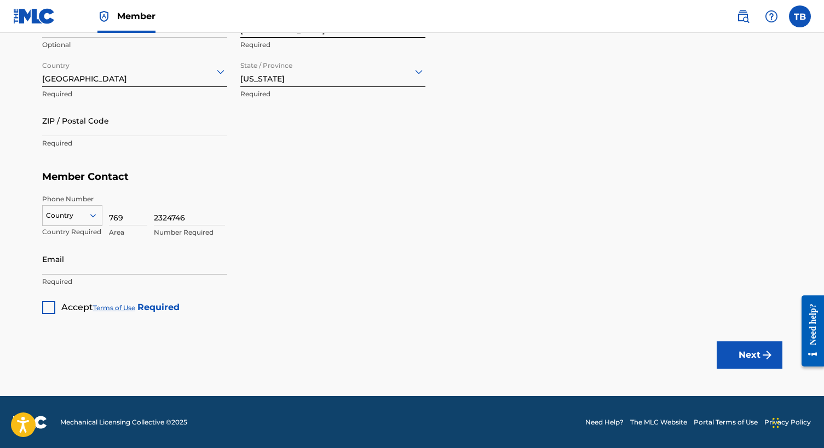
scroll to position [556, 0]
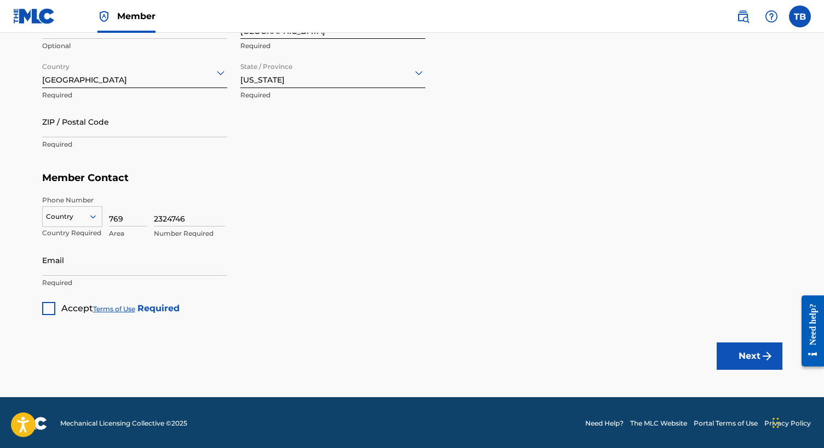
type input "2324746"
click at [88, 222] on div "US, CA +1, 1 of 216. 216 results available. Use Up and Down to choose options, …" at bounding box center [72, 214] width 60 height 16
click at [82, 234] on div "US, CA +1" at bounding box center [72, 244] width 59 height 43
type input "[EMAIL_ADDRESS][DOMAIN_NAME]"
click at [42, 312] on div at bounding box center [48, 308] width 13 height 13
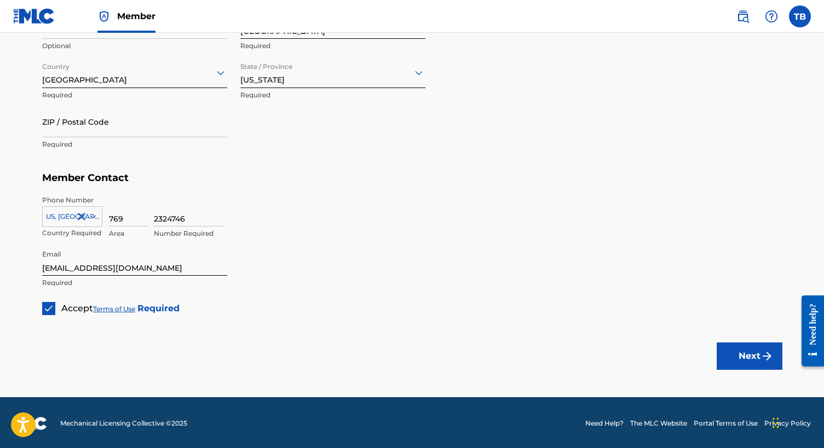
click at [731, 355] on button "Next" at bounding box center [749, 356] width 66 height 27
click at [125, 129] on input "ZIP / Postal Code" at bounding box center [134, 121] width 185 height 31
type input "39759"
click at [749, 362] on button "Next" at bounding box center [749, 356] width 66 height 27
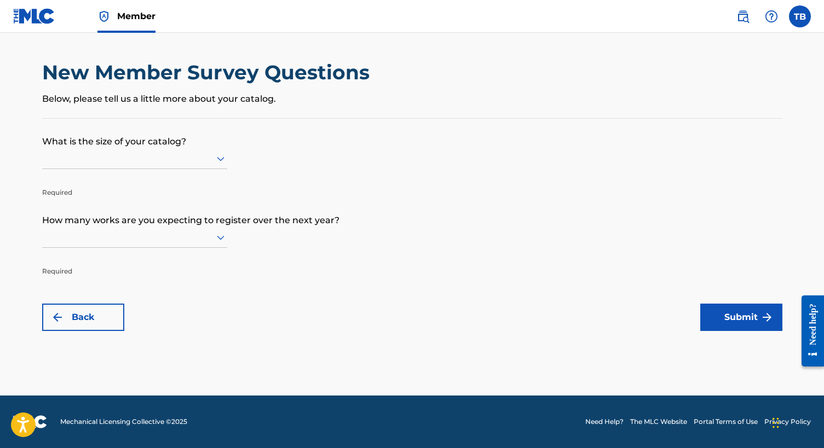
click at [180, 169] on div at bounding box center [134, 158] width 185 height 21
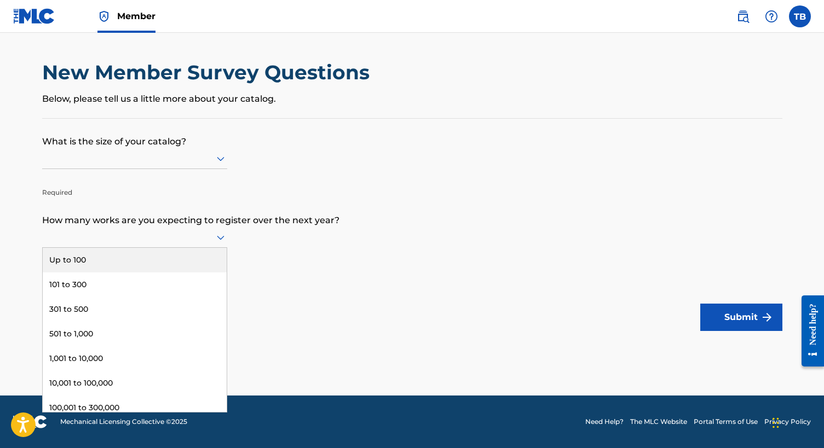
click at [138, 244] on div at bounding box center [134, 237] width 185 height 14
click at [127, 268] on div "Up to 100" at bounding box center [135, 260] width 184 height 25
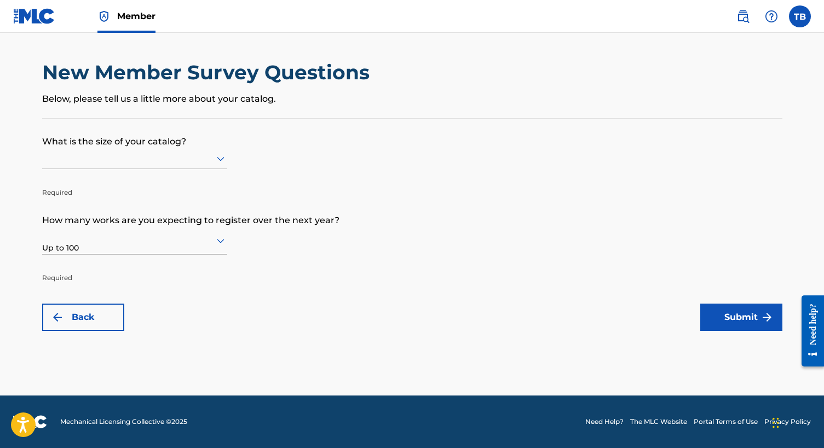
click at [144, 165] on div at bounding box center [134, 159] width 185 height 14
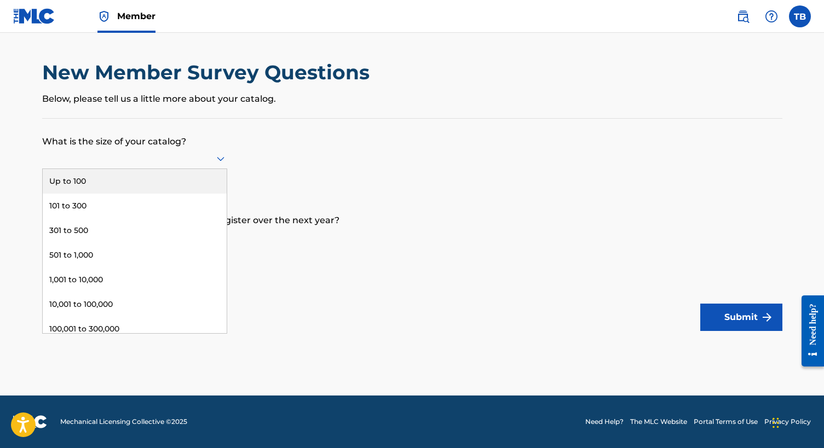
click at [128, 194] on div "Up to 100" at bounding box center [135, 181] width 184 height 25
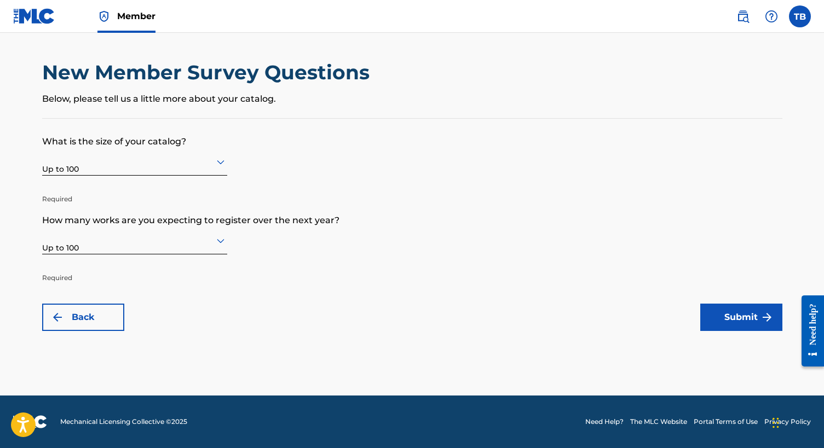
click at [732, 309] on button "Submit" at bounding box center [741, 317] width 82 height 27
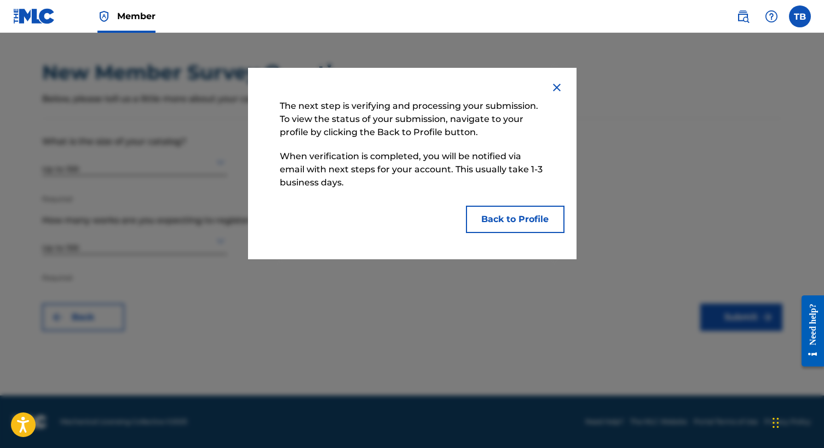
click at [503, 222] on button "Back to Profile" at bounding box center [515, 219] width 99 height 27
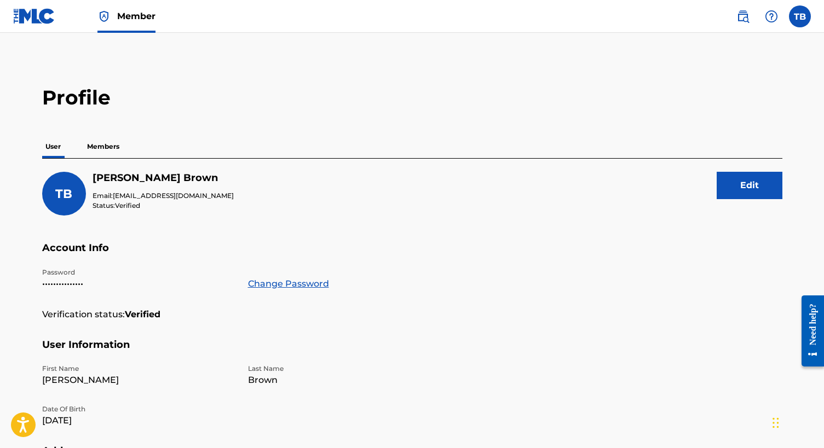
click at [104, 152] on p "Members" at bounding box center [103, 146] width 39 height 23
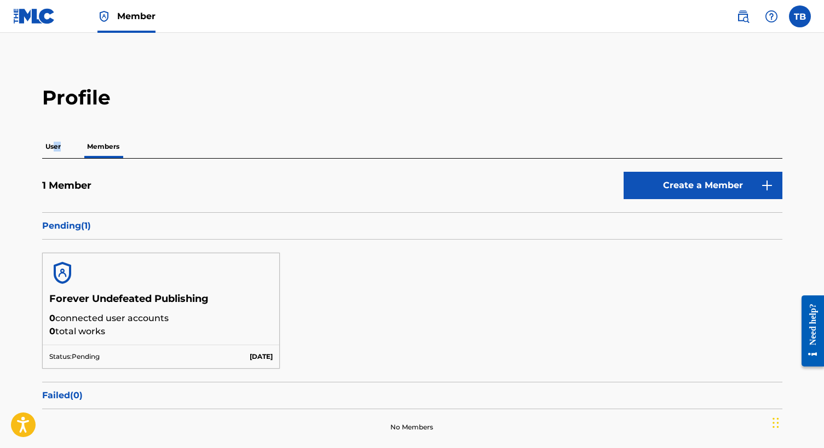
click at [55, 150] on p "User" at bounding box center [53, 146] width 22 height 23
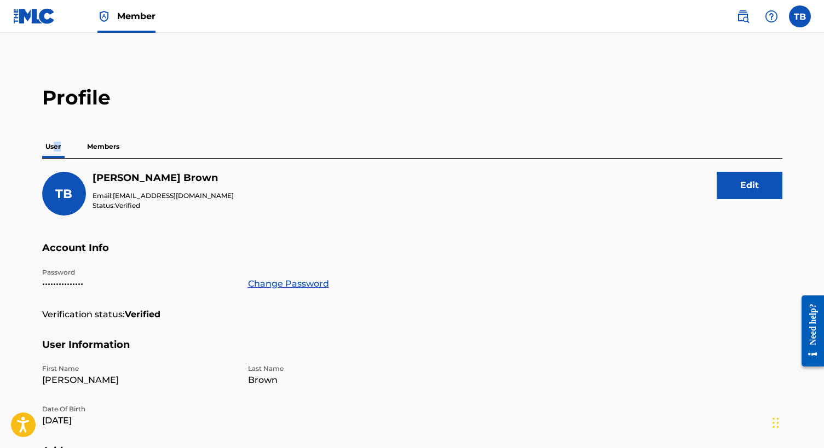
click at [121, 19] on span "Member" at bounding box center [136, 16] width 38 height 13
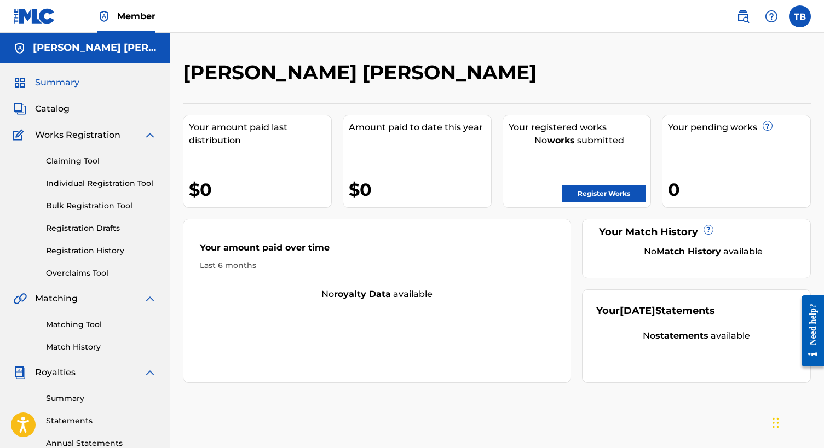
click at [58, 107] on span "Catalog" at bounding box center [52, 108] width 34 height 13
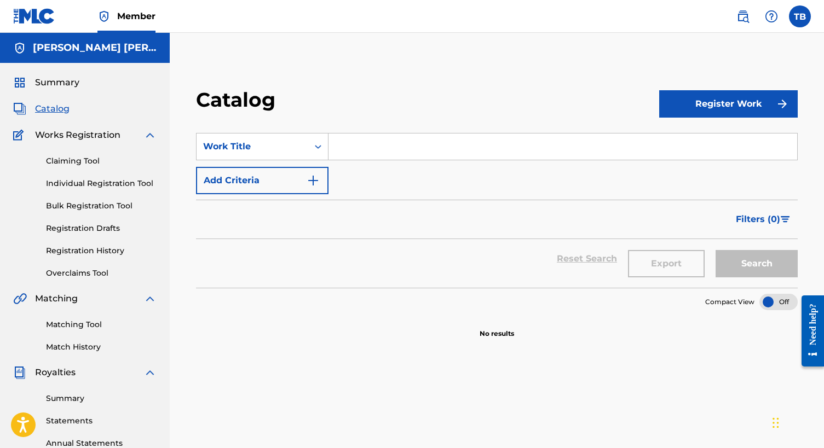
click at [73, 161] on link "Claiming Tool" at bounding box center [101, 160] width 111 height 11
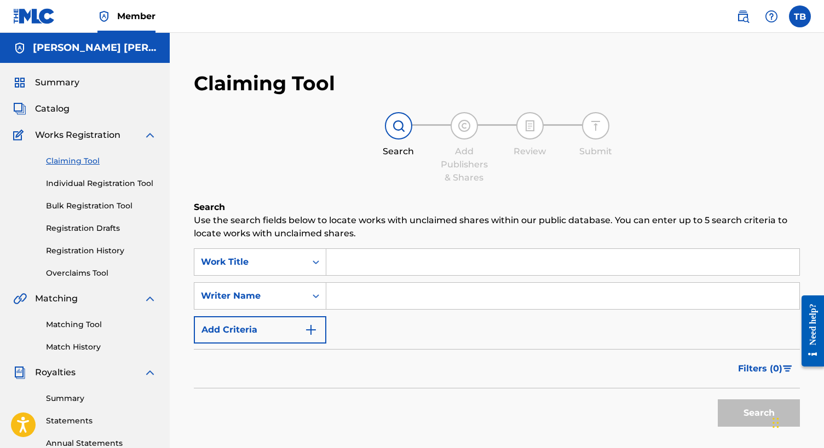
click at [315, 316] on div "SearchWithCriteria3f8401f2-33fd-41d4-ae2f-8d59eec6b408 Work Title SearchWithCri…" at bounding box center [497, 295] width 606 height 95
click at [312, 338] on button "Add Criteria" at bounding box center [260, 329] width 132 height 27
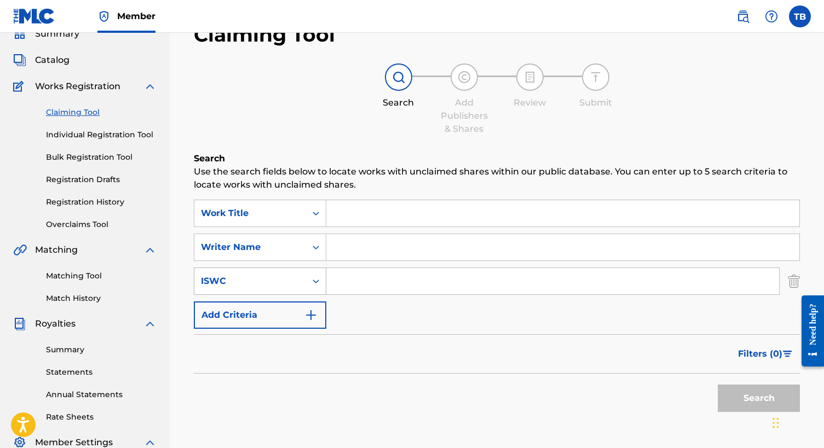
click at [288, 286] on div "ISWC" at bounding box center [260, 281] width 132 height 27
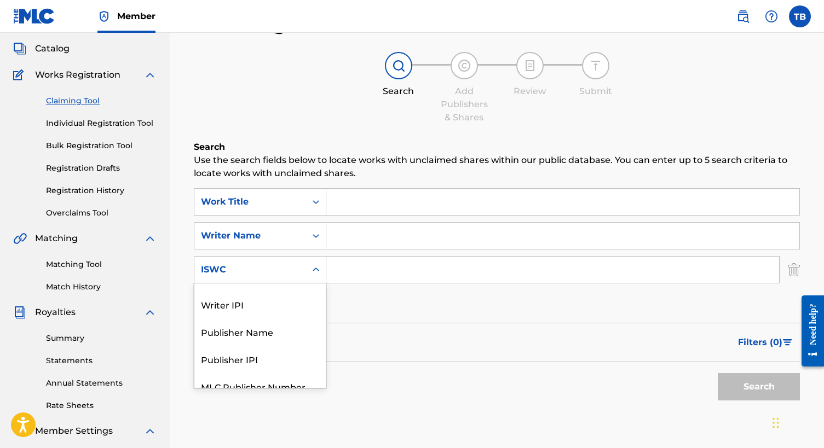
scroll to position [60, 0]
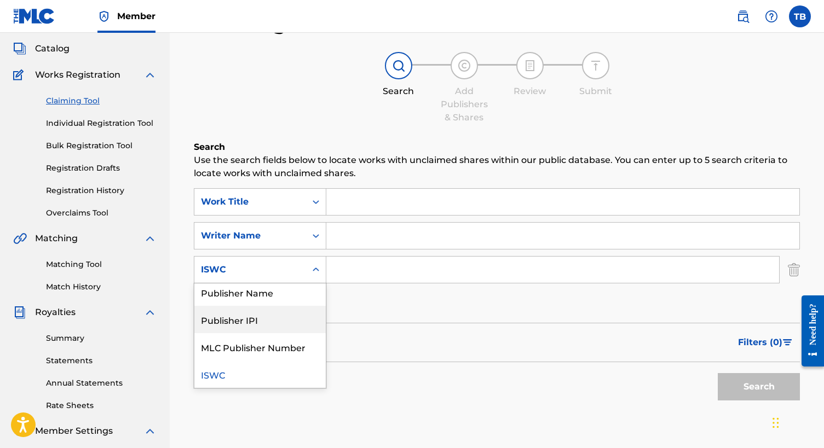
click at [260, 314] on div "Publisher IPI" at bounding box center [259, 319] width 131 height 27
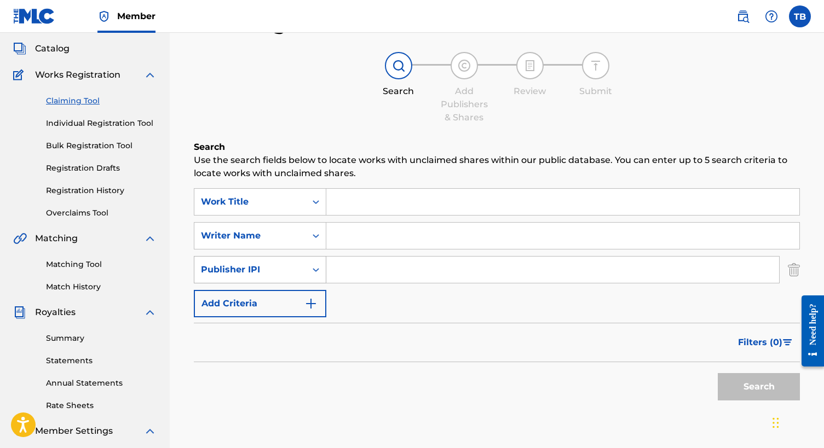
click at [261, 278] on div "Publisher IPI" at bounding box center [250, 269] width 112 height 21
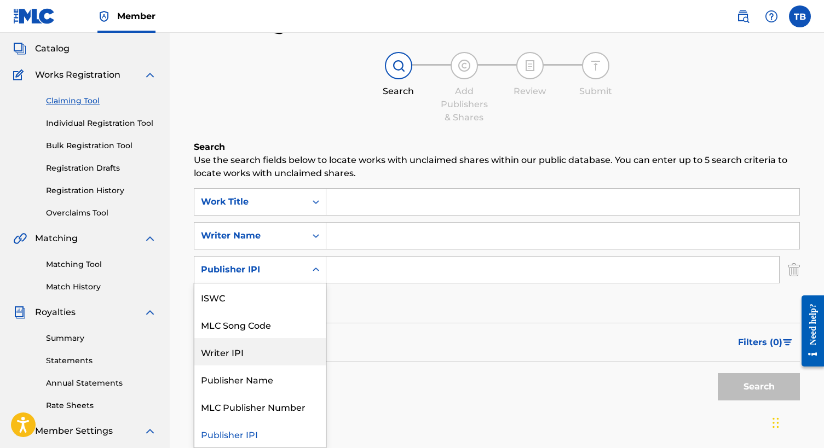
click at [251, 356] on div "Writer IPI" at bounding box center [259, 351] width 131 height 27
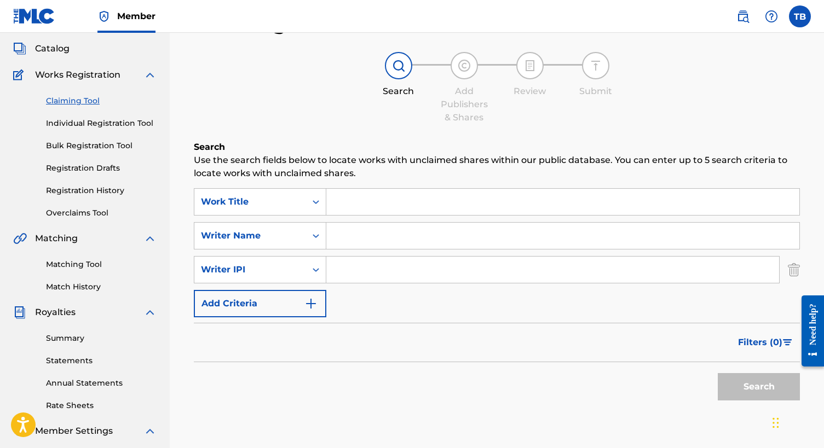
click at [355, 273] on input "Search Form" at bounding box center [552, 270] width 453 height 26
type input "01029167369"
click at [758, 387] on button "Search" at bounding box center [758, 386] width 82 height 27
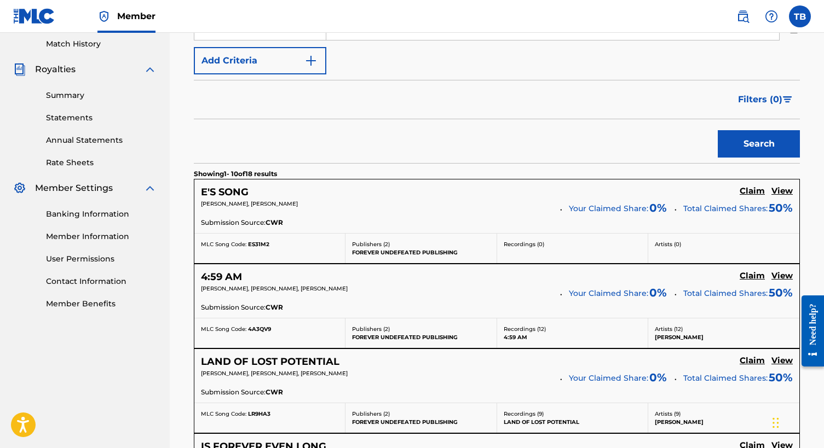
scroll to position [311, 0]
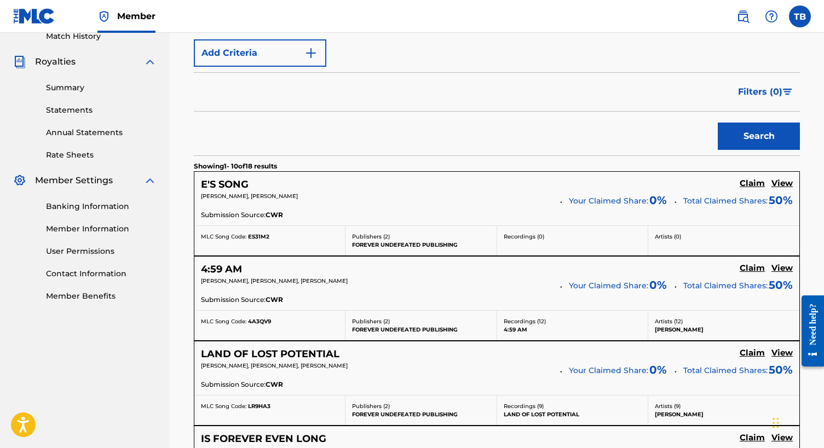
click at [752, 183] on h5 "Claim" at bounding box center [751, 183] width 25 height 10
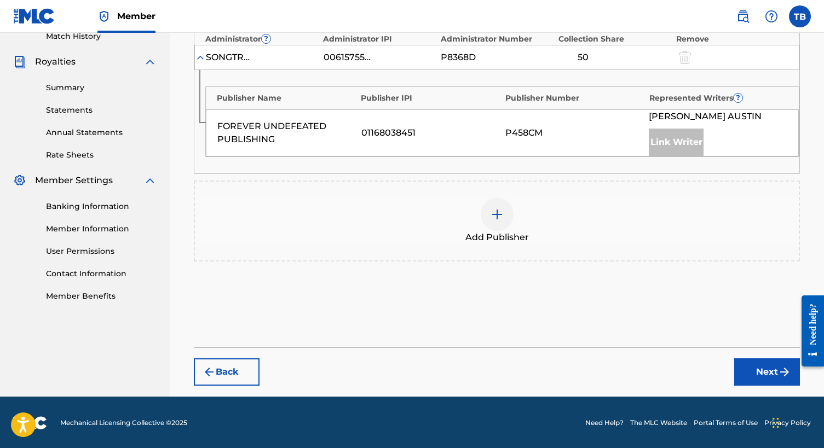
click at [499, 212] on img at bounding box center [496, 214] width 13 height 13
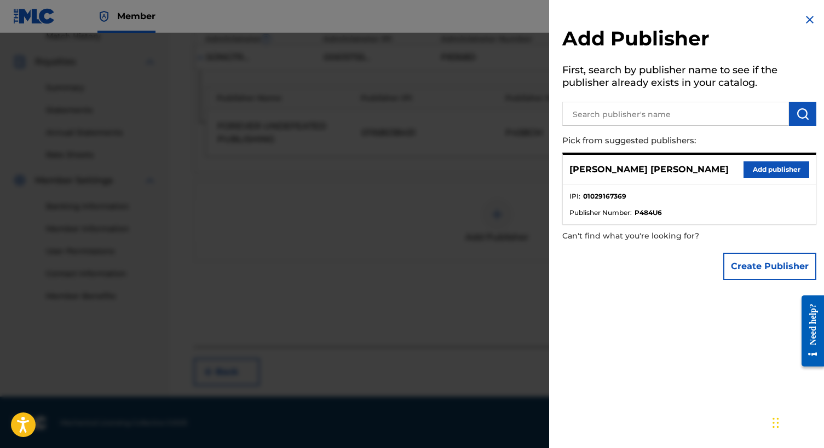
click at [764, 169] on button "Add publisher" at bounding box center [776, 169] width 66 height 16
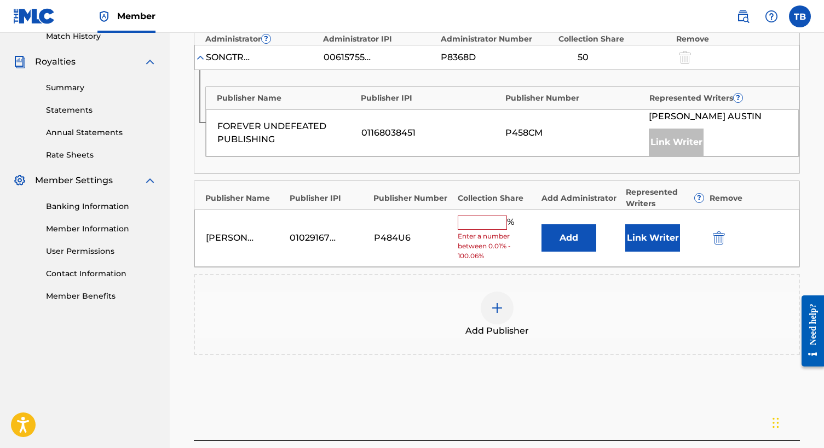
click at [493, 222] on input "text" at bounding box center [481, 223] width 49 height 14
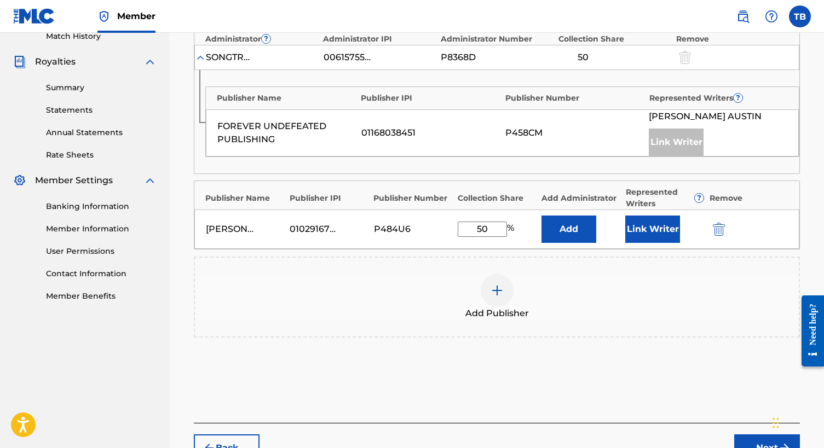
type input "50"
click at [605, 261] on div "Add Publisher" at bounding box center [497, 297] width 606 height 81
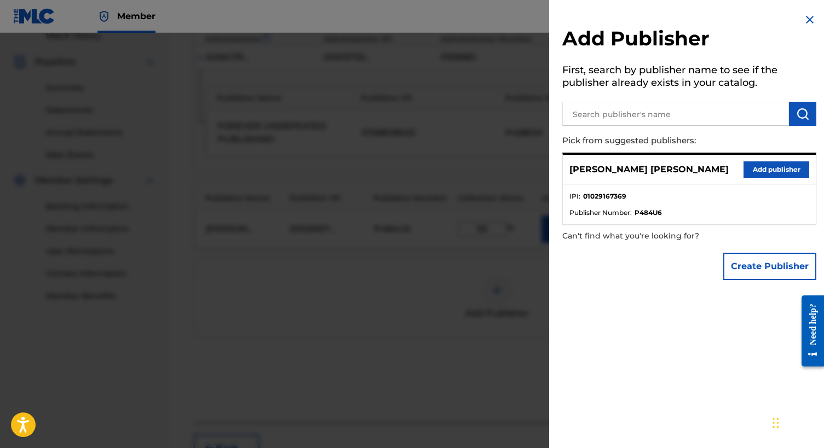
click at [396, 291] on div at bounding box center [412, 257] width 824 height 448
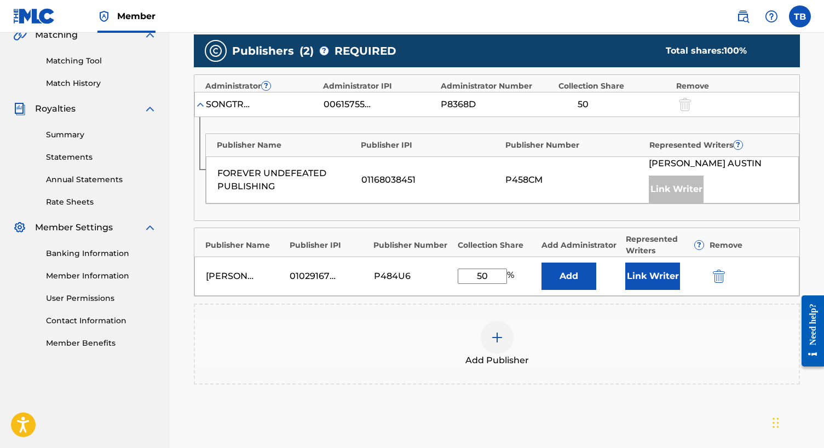
scroll to position [264, 0]
click at [567, 279] on button "Add" at bounding box center [568, 276] width 55 height 27
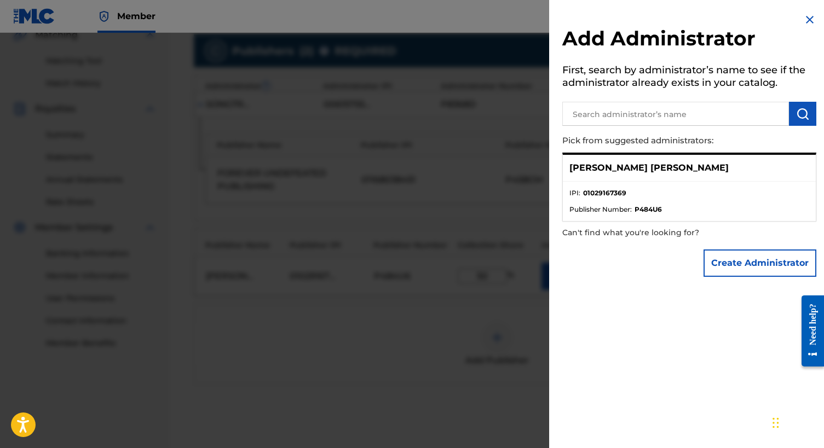
click at [803, 23] on img at bounding box center [809, 19] width 13 height 13
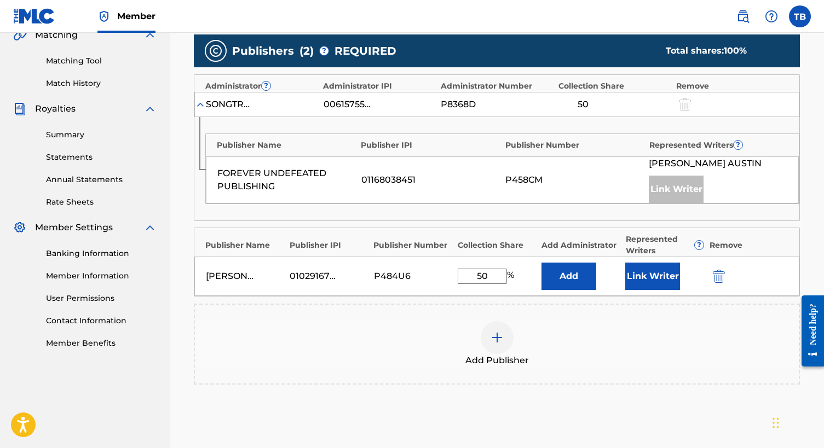
click at [578, 271] on button "Add" at bounding box center [568, 276] width 55 height 27
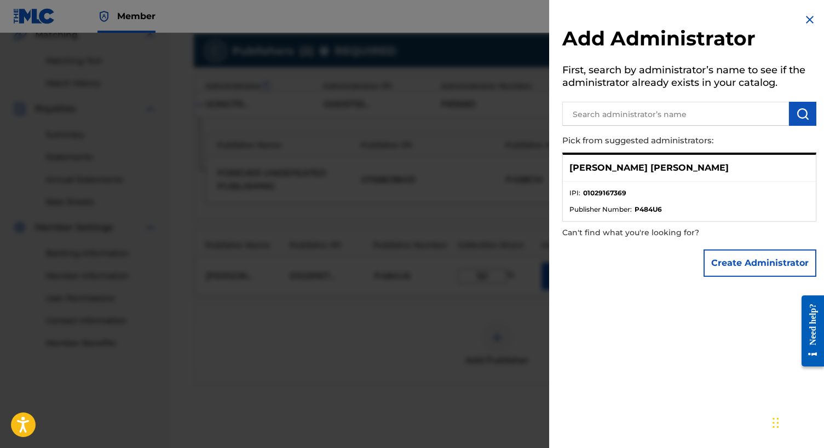
click at [803, 29] on h2 "Add Administrator" at bounding box center [689, 40] width 254 height 28
click at [803, 24] on img at bounding box center [809, 19] width 13 height 13
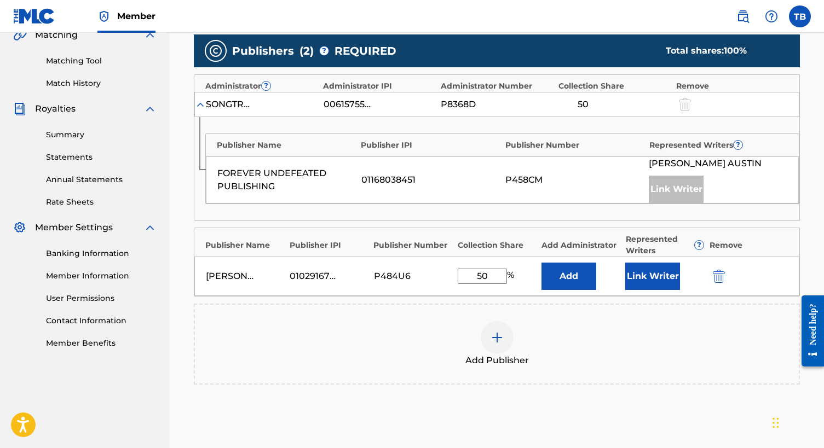
click at [648, 279] on button "Link Writer" at bounding box center [652, 276] width 55 height 27
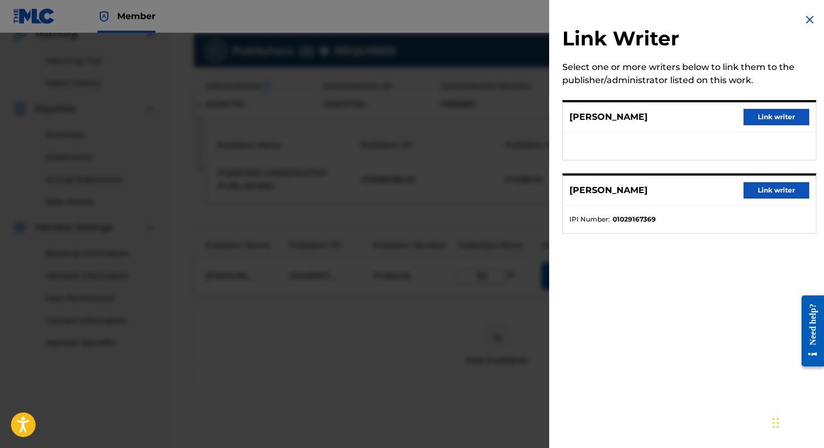
click at [760, 190] on button "Link writer" at bounding box center [776, 190] width 66 height 16
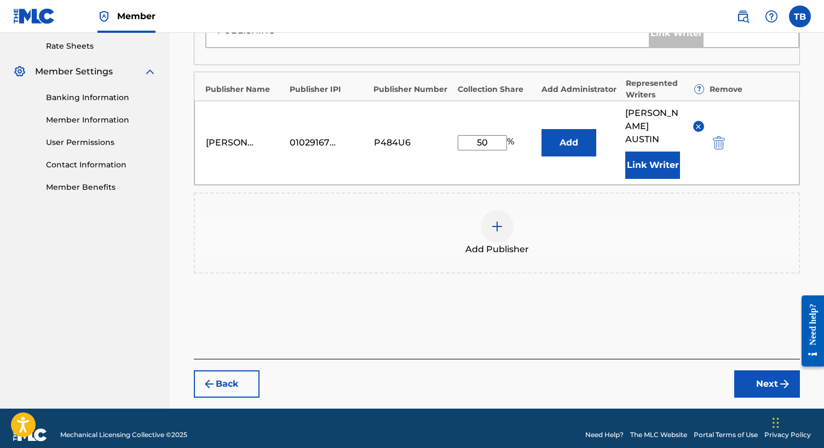
scroll to position [419, 0]
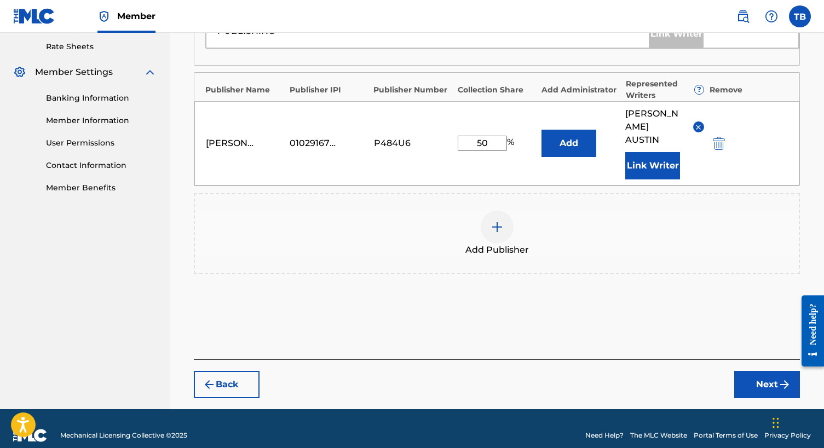
click at [580, 136] on button "Add" at bounding box center [568, 143] width 55 height 27
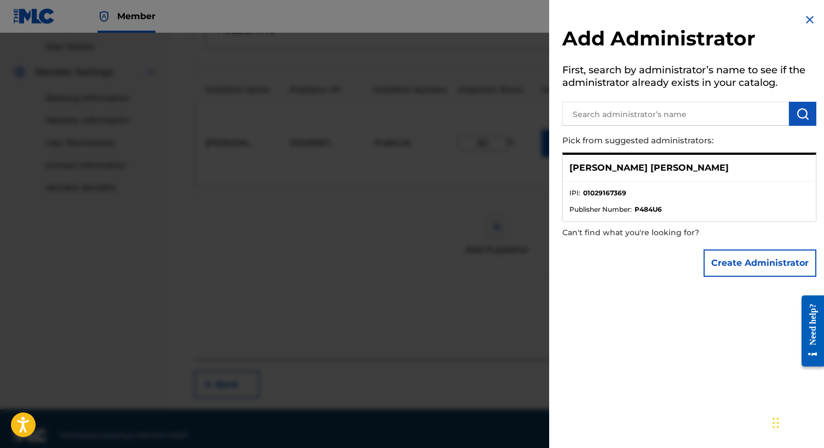
click at [634, 195] on li "IPI : 01029167369" at bounding box center [689, 196] width 240 height 16
click at [636, 213] on strong "P484U6" at bounding box center [647, 210] width 27 height 10
click at [572, 203] on li "IPI : 01029167369" at bounding box center [689, 196] width 240 height 16
click at [581, 172] on p "[PERSON_NAME] [PERSON_NAME]" at bounding box center [648, 167] width 159 height 13
click at [582, 170] on p "[PERSON_NAME] [PERSON_NAME]" at bounding box center [648, 167] width 159 height 13
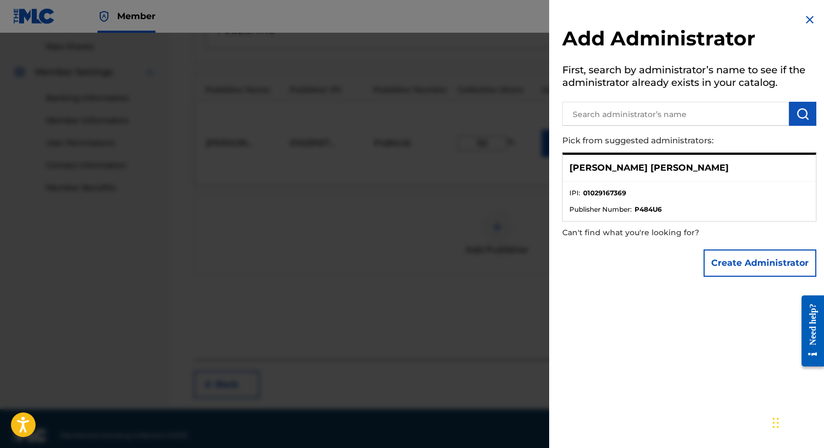
click at [601, 108] on input "text" at bounding box center [675, 114] width 227 height 24
click at [740, 166] on div "[PERSON_NAME] [PERSON_NAME]" at bounding box center [689, 168] width 253 height 27
click at [670, 118] on input "text" at bounding box center [675, 114] width 227 height 24
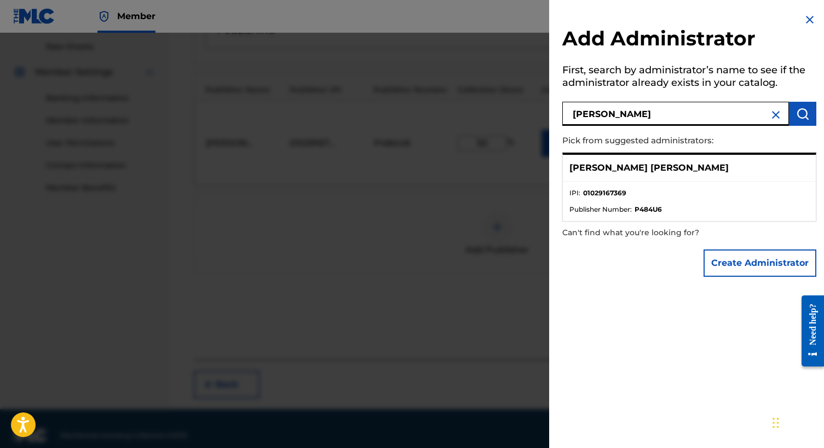
type input "[PERSON_NAME]"
click at [642, 174] on div "[PERSON_NAME] [PERSON_NAME]" at bounding box center [689, 168] width 253 height 27
click at [633, 213] on ul "IPI : 01029167369 Publisher Number : P484U6" at bounding box center [689, 201] width 253 height 39
click at [646, 169] on p "[PERSON_NAME] [PERSON_NAME]" at bounding box center [648, 167] width 159 height 13
click at [660, 169] on p "[PERSON_NAME] [PERSON_NAME]" at bounding box center [648, 167] width 159 height 13
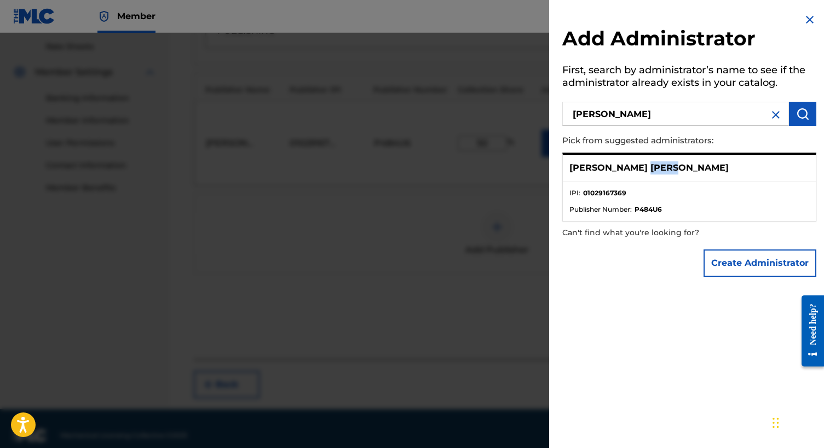
click at [660, 169] on p "[PERSON_NAME] [PERSON_NAME]" at bounding box center [648, 167] width 159 height 13
click at [732, 157] on div "[PERSON_NAME] [PERSON_NAME]" at bounding box center [689, 168] width 253 height 27
click at [744, 198] on li "IPI : 01029167369" at bounding box center [689, 196] width 240 height 16
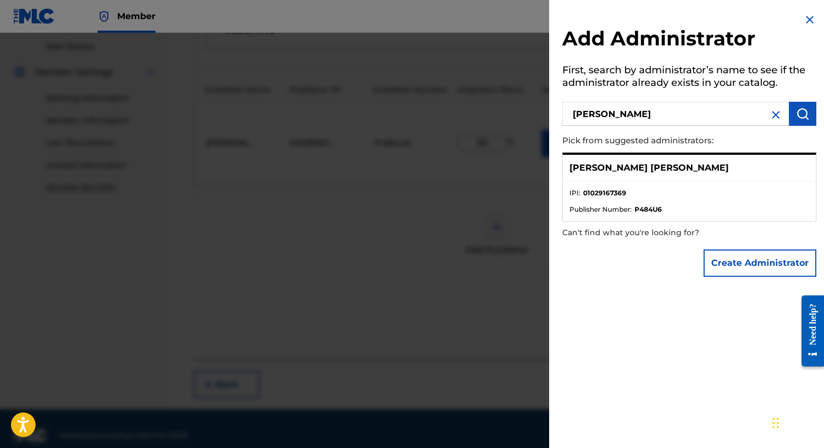
click at [804, 22] on img at bounding box center [809, 19] width 13 height 13
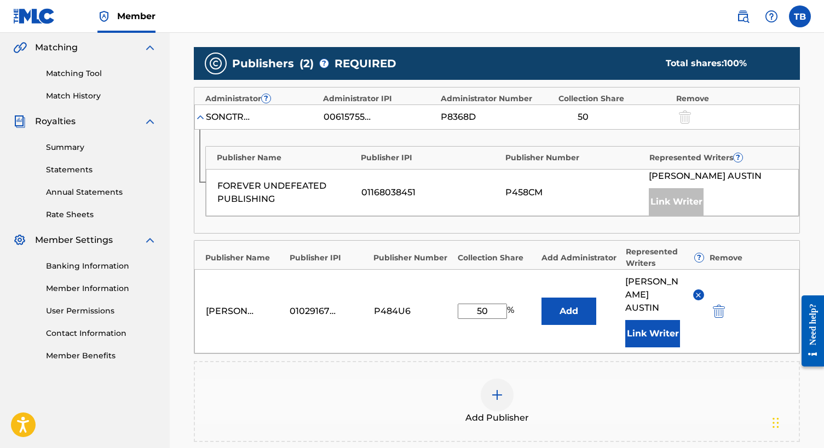
scroll to position [251, 0]
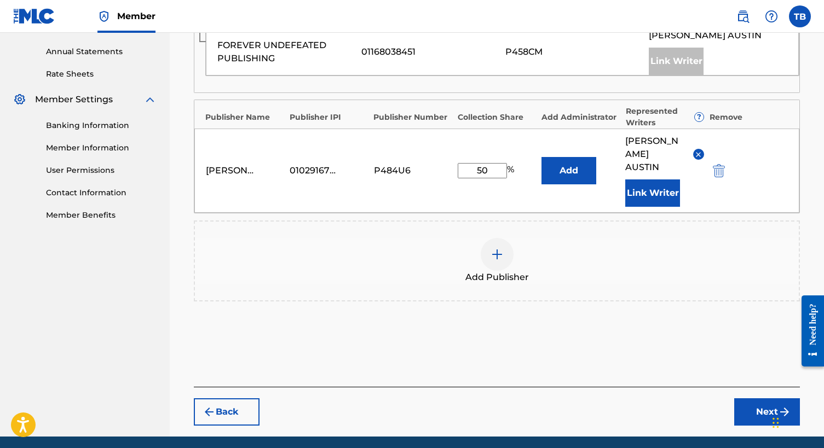
click at [751, 398] on button "Next" at bounding box center [767, 411] width 66 height 27
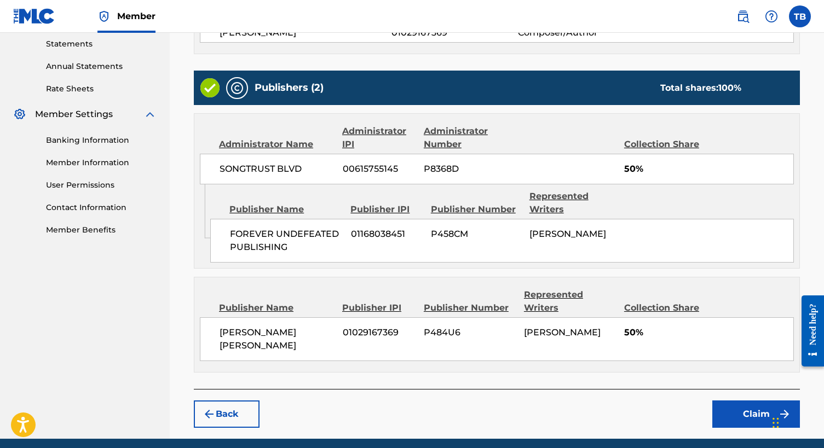
scroll to position [380, 0]
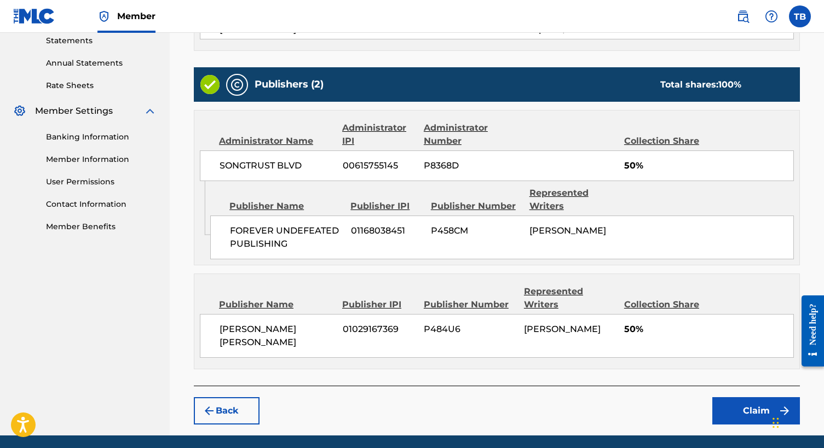
click at [734, 397] on button "Claim" at bounding box center [756, 410] width 88 height 27
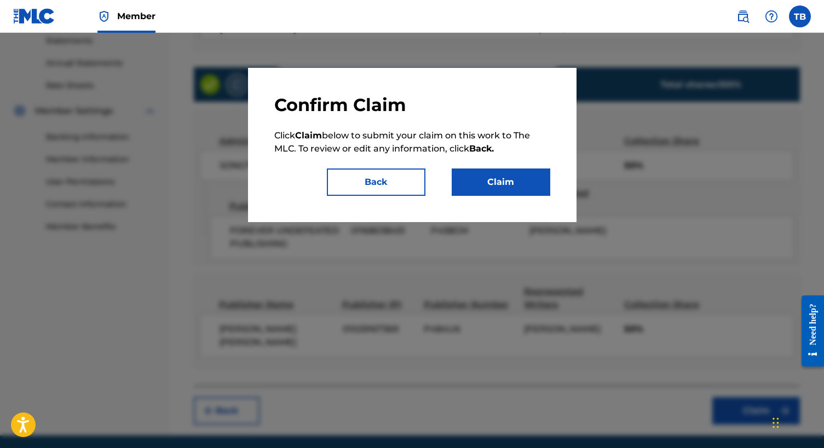
click at [507, 188] on button "Claim" at bounding box center [500, 182] width 99 height 27
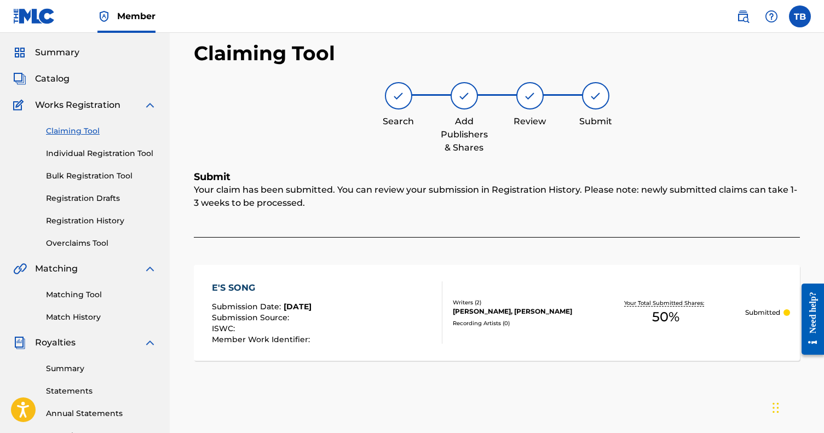
scroll to position [16, 0]
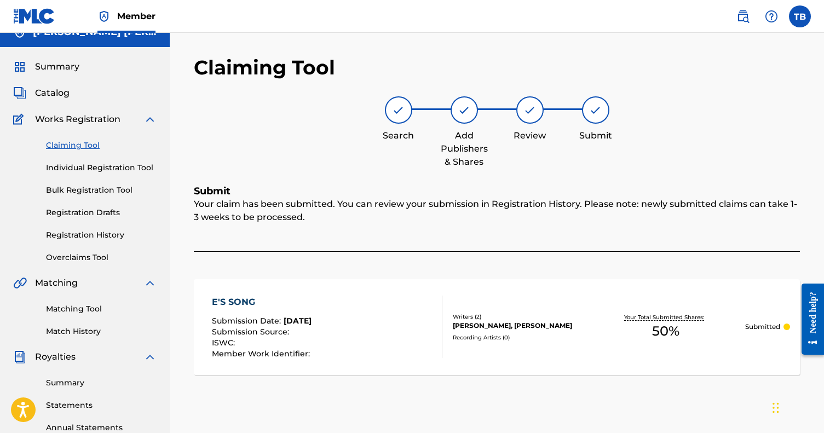
click at [106, 193] on link "Bulk Registration Tool" at bounding box center [101, 189] width 111 height 11
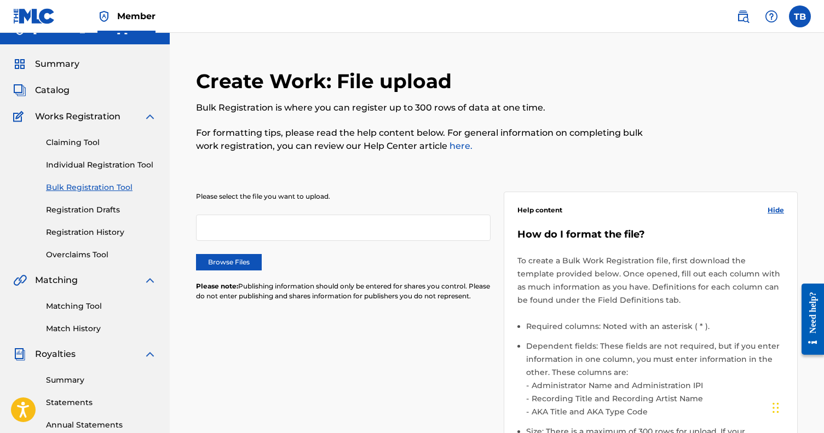
scroll to position [24, 0]
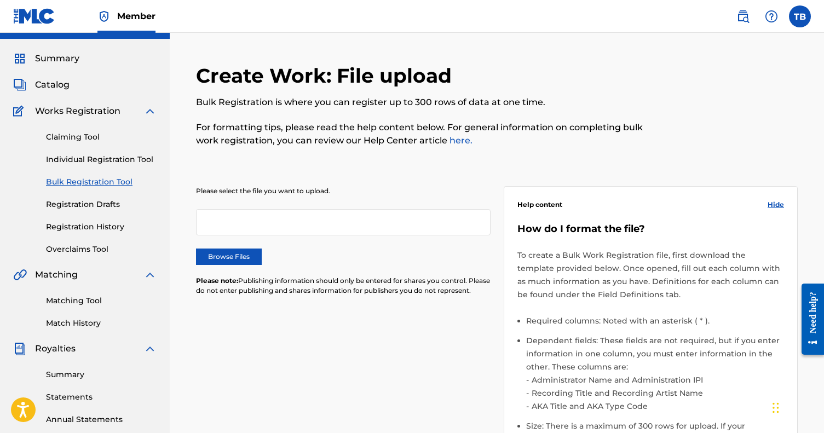
click at [83, 137] on link "Claiming Tool" at bounding box center [101, 136] width 111 height 11
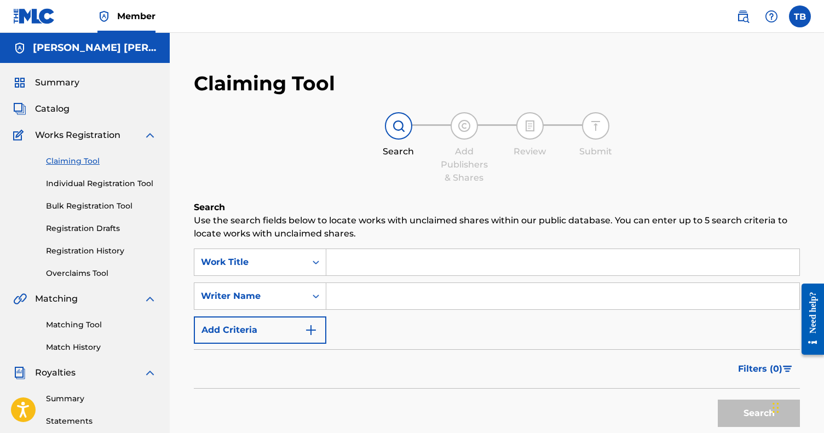
click at [84, 348] on link "Match History" at bounding box center [101, 346] width 111 height 11
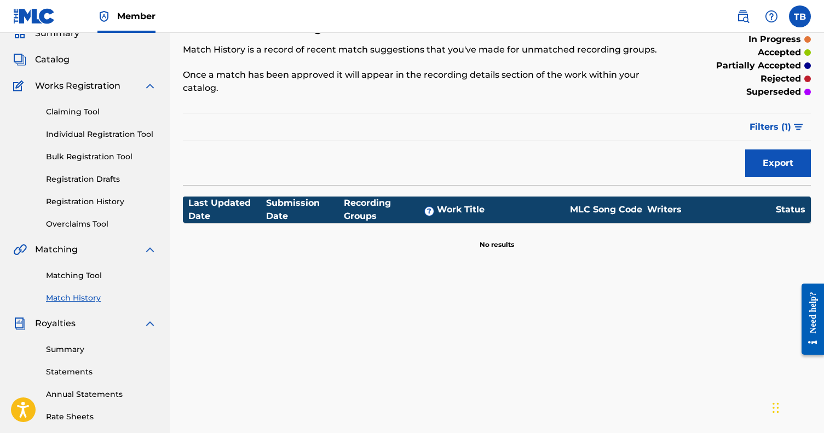
scroll to position [48, 0]
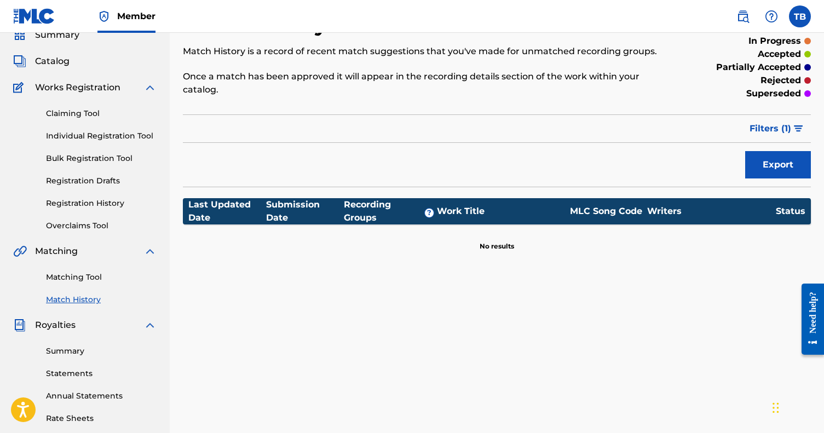
click at [89, 109] on link "Claiming Tool" at bounding box center [101, 113] width 111 height 11
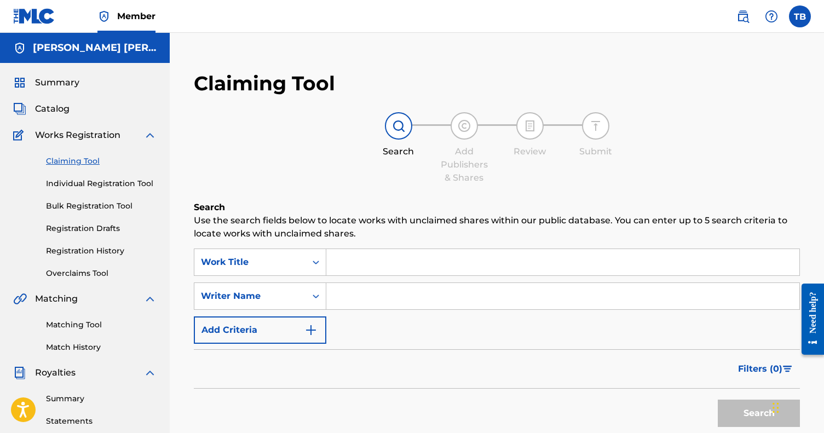
click at [744, 19] on img at bounding box center [742, 16] width 13 height 13
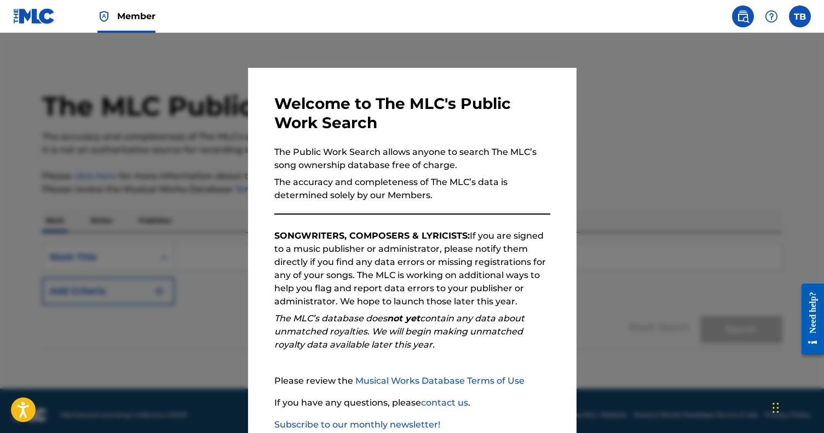
click at [621, 125] on div at bounding box center [412, 249] width 824 height 433
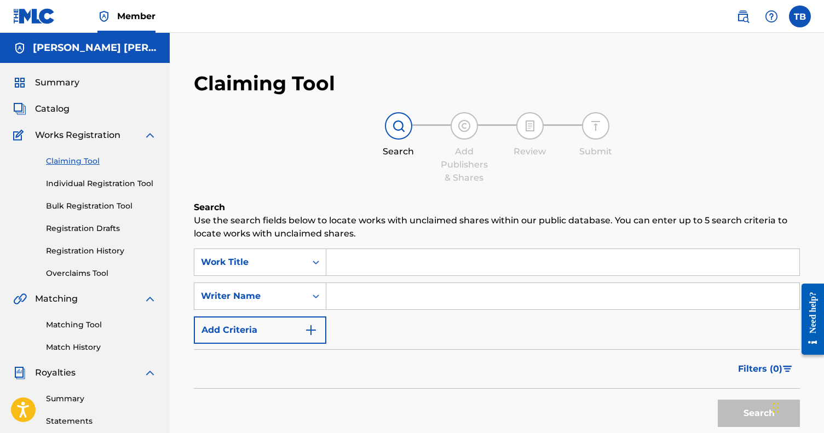
click at [50, 107] on span "Catalog" at bounding box center [52, 108] width 34 height 13
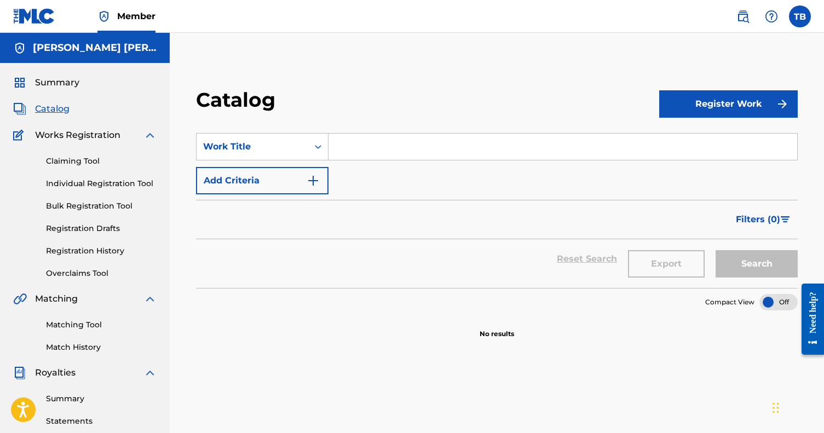
click at [744, 112] on button "Register Work" at bounding box center [728, 103] width 138 height 27
click at [713, 142] on link "Individual" at bounding box center [728, 139] width 138 height 26
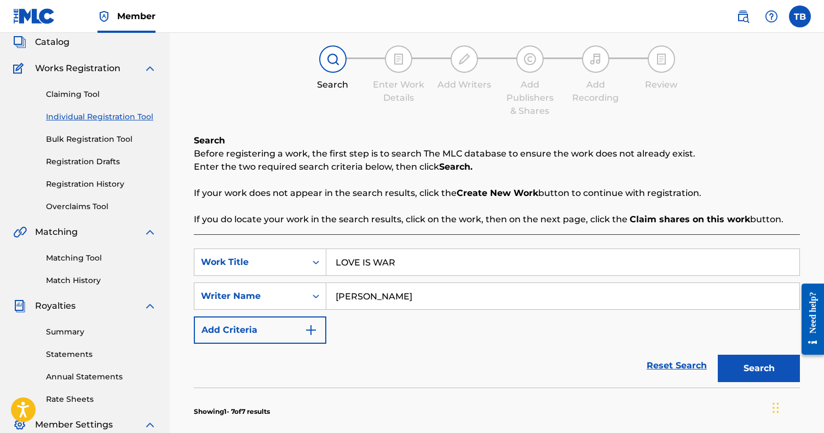
scroll to position [73, 0]
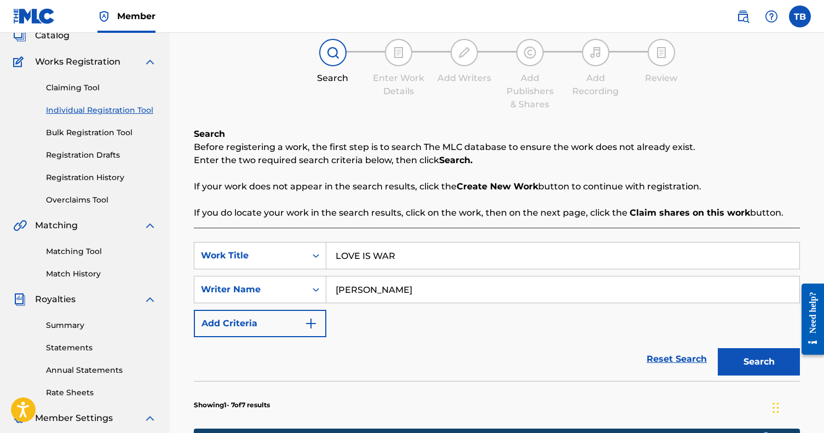
click at [754, 363] on button "Search" at bounding box center [758, 361] width 82 height 27
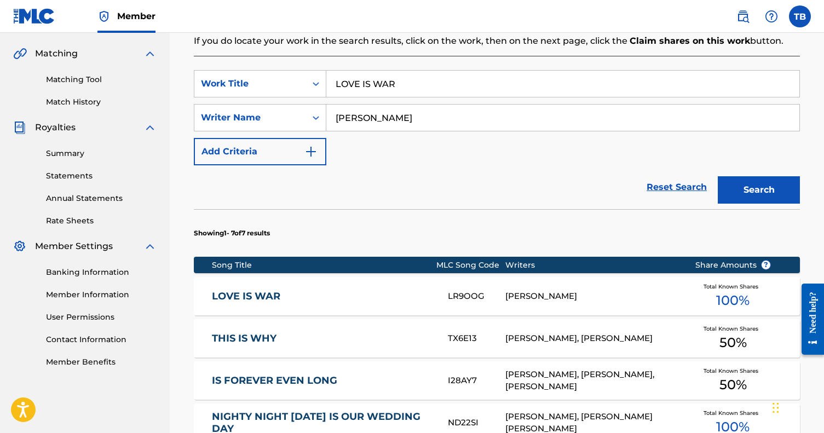
scroll to position [269, 0]
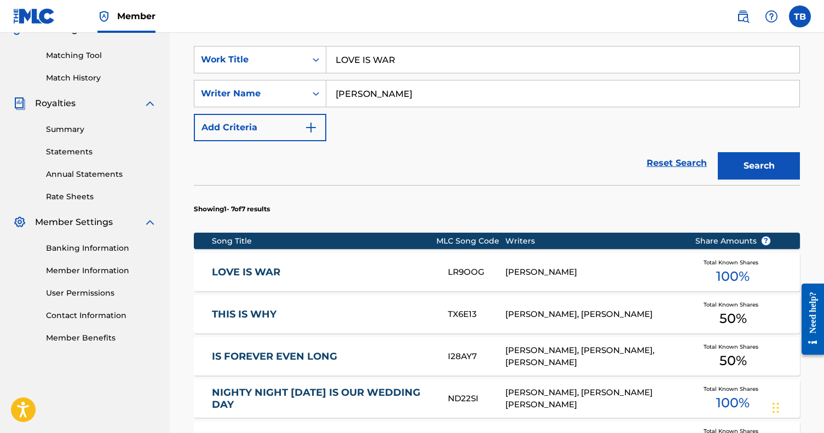
click at [731, 268] on span "100 %" at bounding box center [732, 277] width 33 height 20
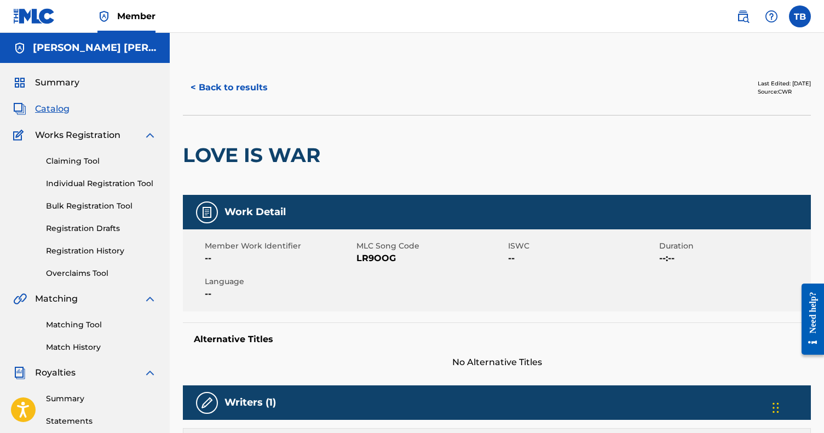
click at [60, 158] on link "Claiming Tool" at bounding box center [101, 160] width 111 height 11
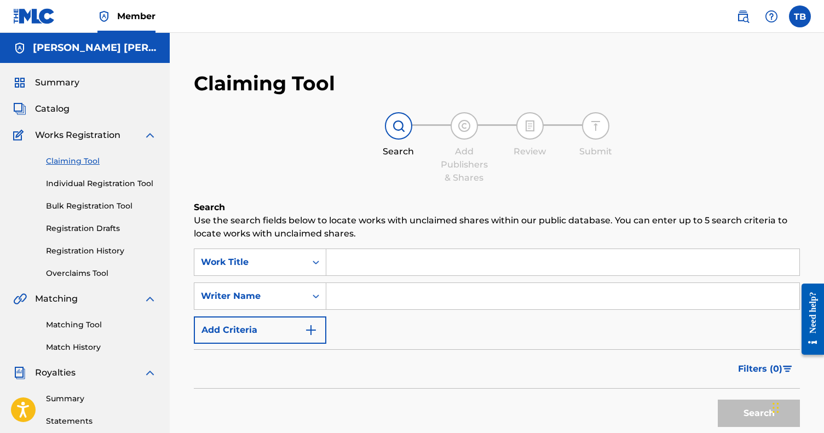
click at [366, 271] on input "Search Form" at bounding box center [562, 262] width 473 height 26
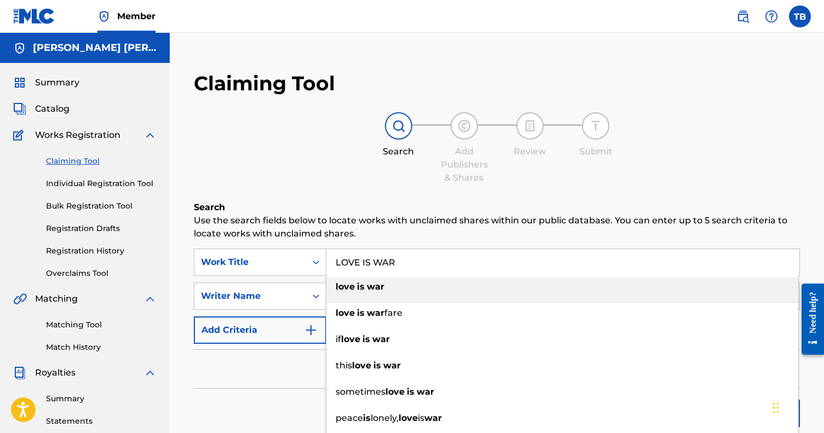
type input "LOVE IS WAR"
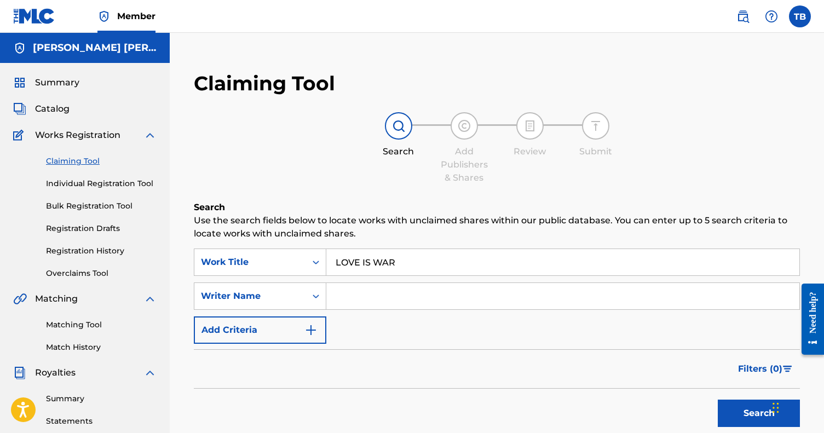
click at [412, 218] on p "Use the search fields below to locate works with unclaimed shares within our pu…" at bounding box center [497, 227] width 606 height 26
click at [406, 294] on input "Search Form" at bounding box center [562, 296] width 473 height 26
type input "Thomas Austin"
click at [758, 413] on button "Search" at bounding box center [758, 412] width 82 height 27
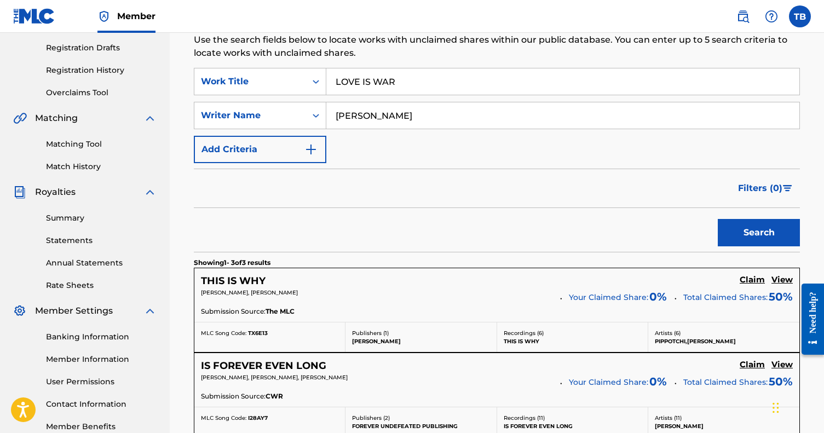
scroll to position [178, 0]
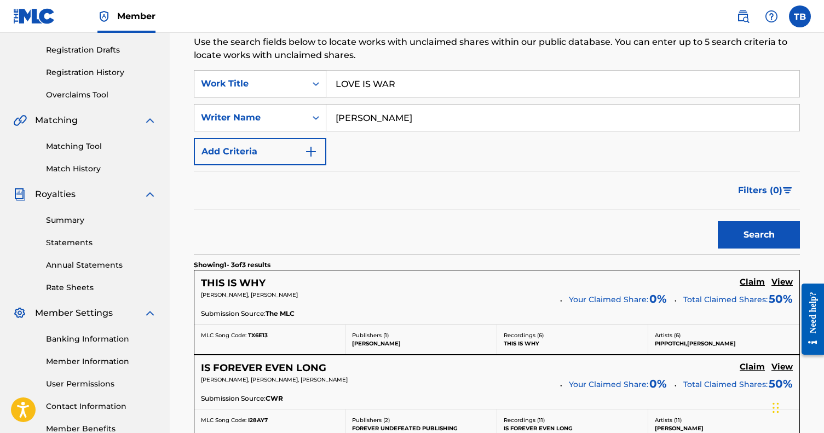
drag, startPoint x: 407, startPoint y: 82, endPoint x: 265, endPoint y: 79, distance: 141.8
click at [267, 80] on div "SearchWithCriteria3f8401f2-33fd-41d4-ae2f-8d59eec6b408 Work Title LOVE IS WAR" at bounding box center [497, 83] width 606 height 27
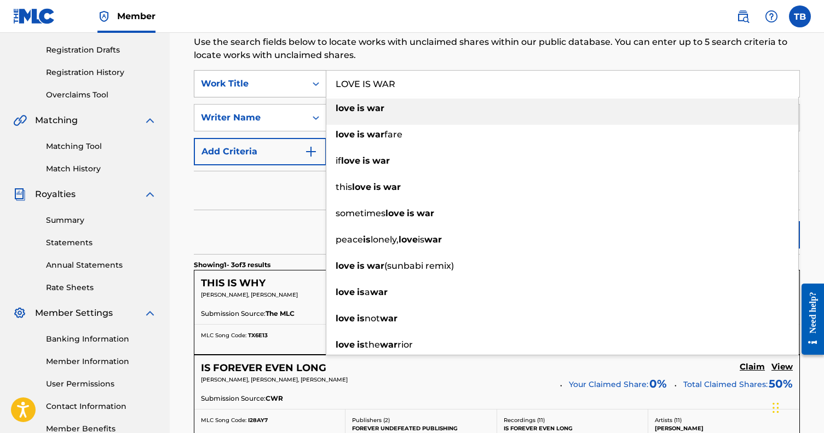
type input "\"
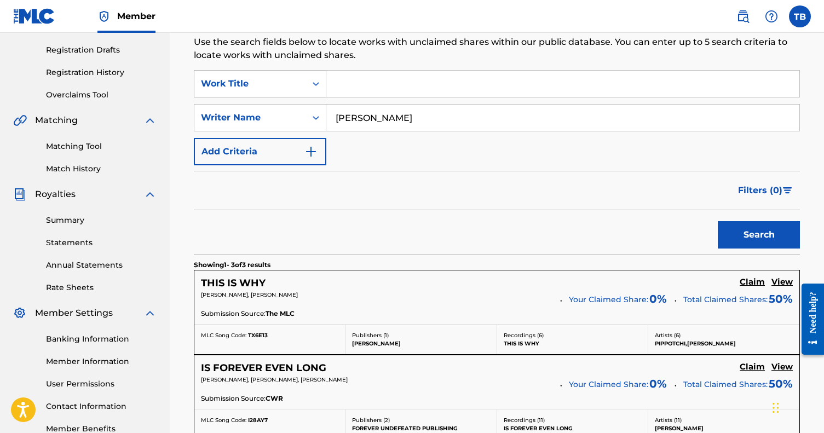
click at [758, 235] on button "Search" at bounding box center [758, 234] width 82 height 27
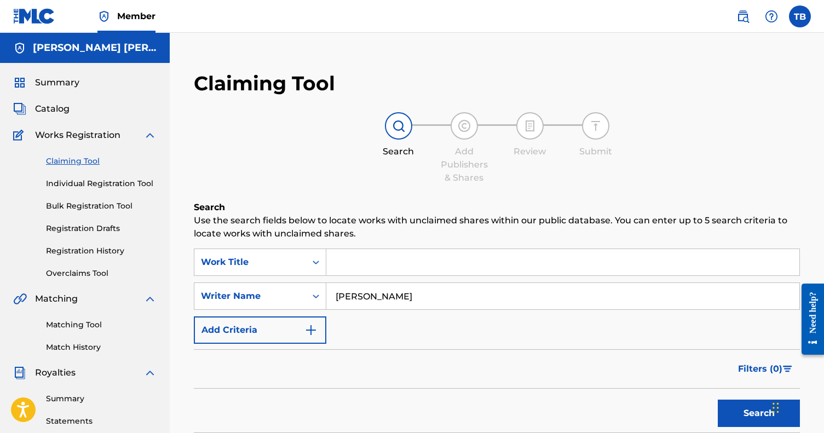
scroll to position [0, 0]
drag, startPoint x: 408, startPoint y: 299, endPoint x: 267, endPoint y: 289, distance: 142.1
click at [267, 289] on div "SearchWithCriteria2eb57cd1-8a4a-4da8-929f-f778b81a4bbb Writer Name Thomas Austin" at bounding box center [497, 295] width 606 height 27
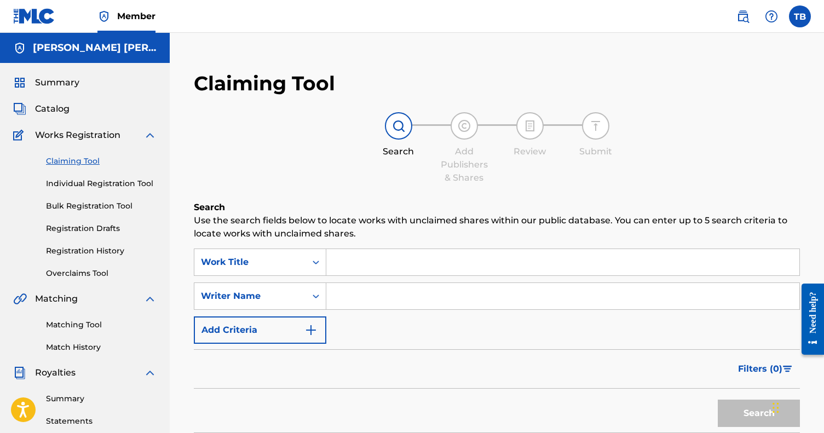
click at [264, 327] on button "Add Criteria" at bounding box center [260, 329] width 132 height 27
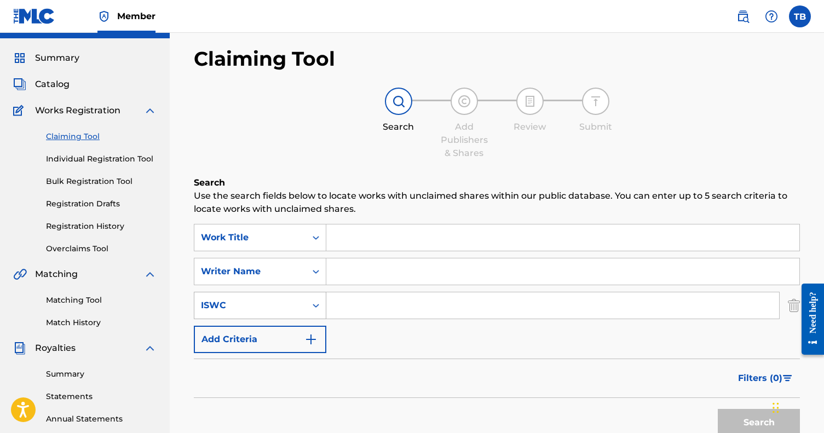
click at [308, 319] on div "ISWC" at bounding box center [260, 305] width 132 height 27
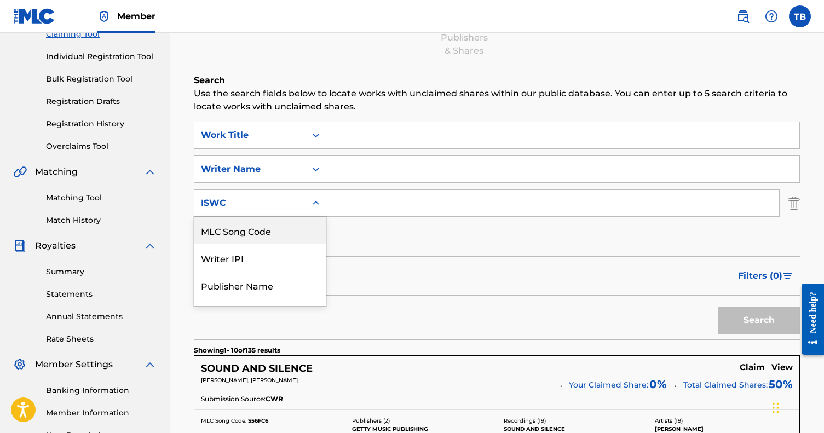
scroll to position [129, 0]
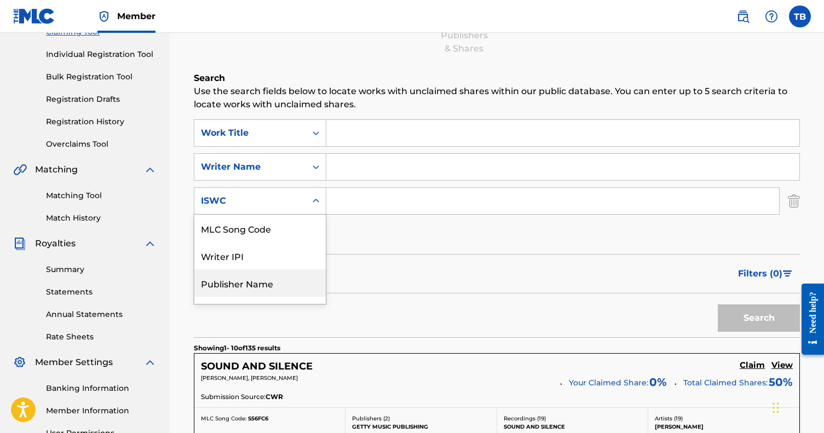
click at [281, 277] on div "Publisher Name" at bounding box center [259, 282] width 131 height 27
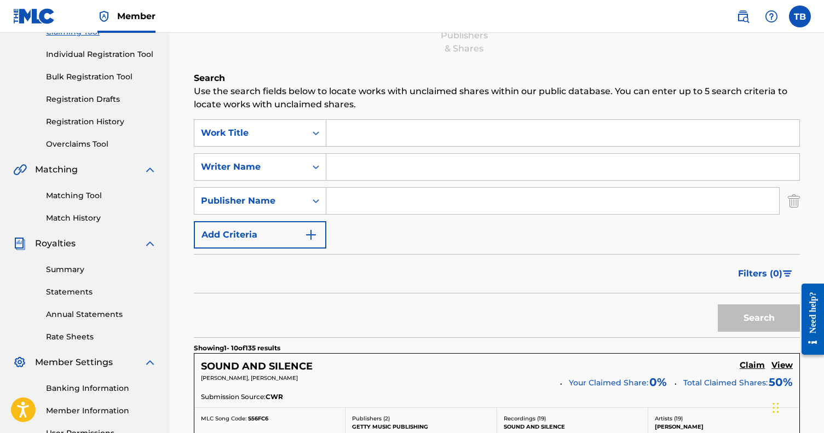
click at [367, 192] on input "Search Form" at bounding box center [552, 201] width 453 height 26
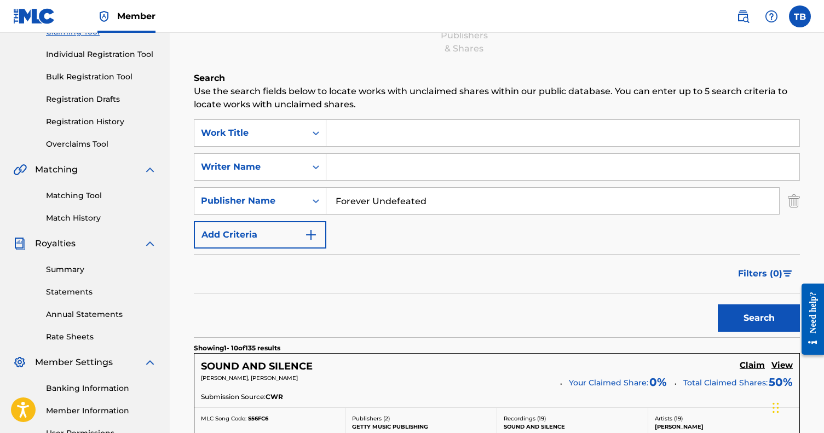
type input "Forever Undefeated"
click at [758, 318] on button "Search" at bounding box center [758, 317] width 82 height 27
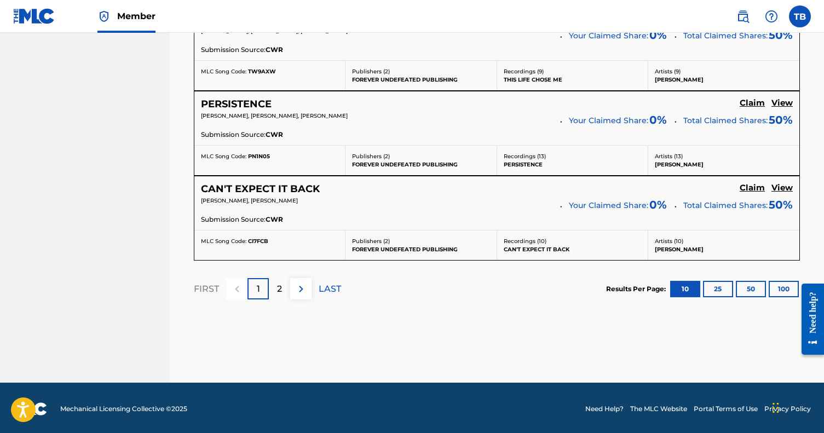
scroll to position [1069, 0]
click at [743, 285] on button "50" at bounding box center [750, 289] width 30 height 16
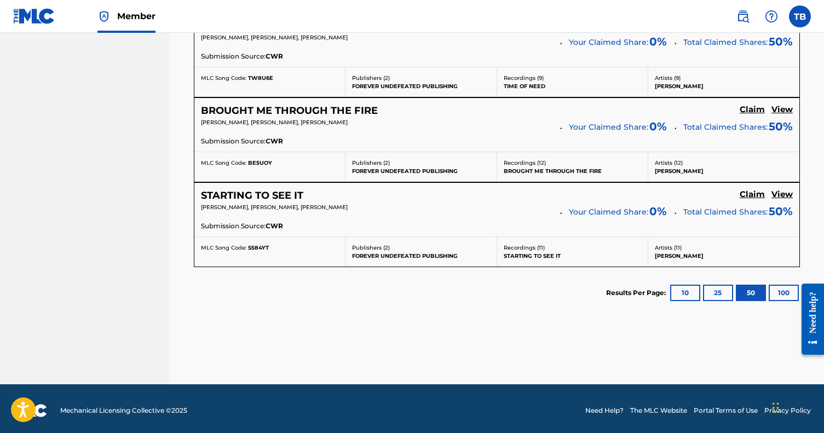
scroll to position [1572, 0]
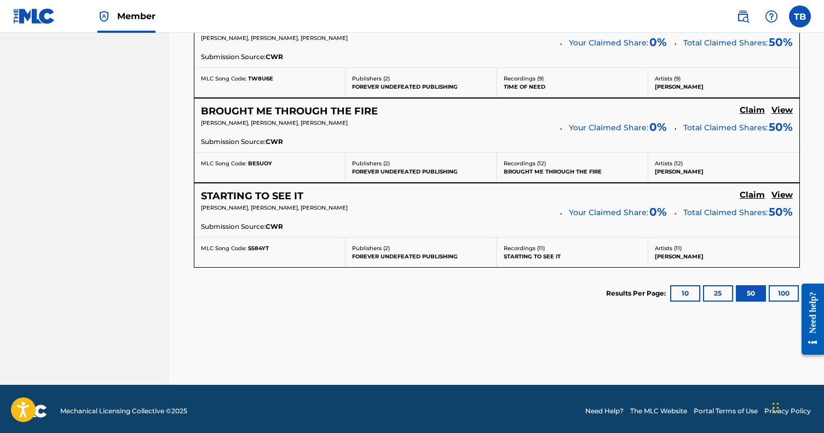
click at [778, 286] on button "100" at bounding box center [783, 293] width 30 height 16
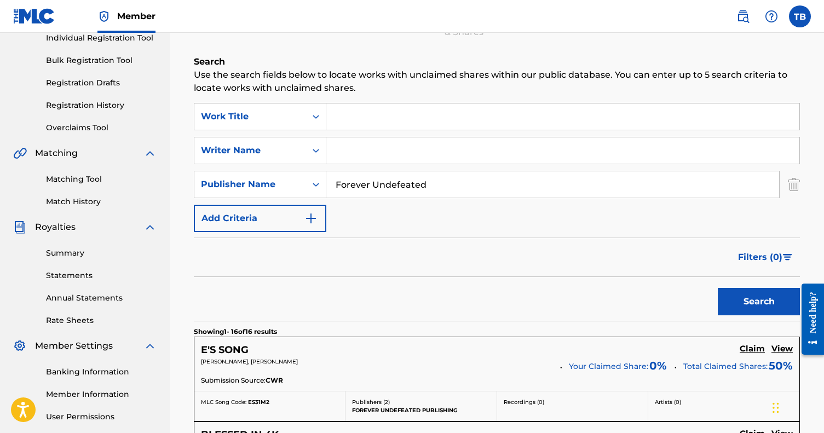
scroll to position [132, 0]
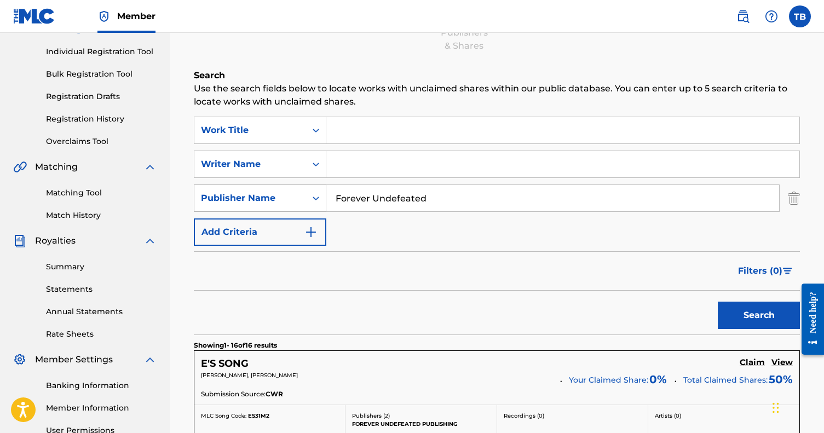
drag, startPoint x: 453, startPoint y: 203, endPoint x: 235, endPoint y: 190, distance: 218.7
click at [235, 190] on div "SearchWithCriteria401211e3-39b8-4362-868f-09ed531fd8b1 Publisher Name Forever U…" at bounding box center [497, 197] width 606 height 27
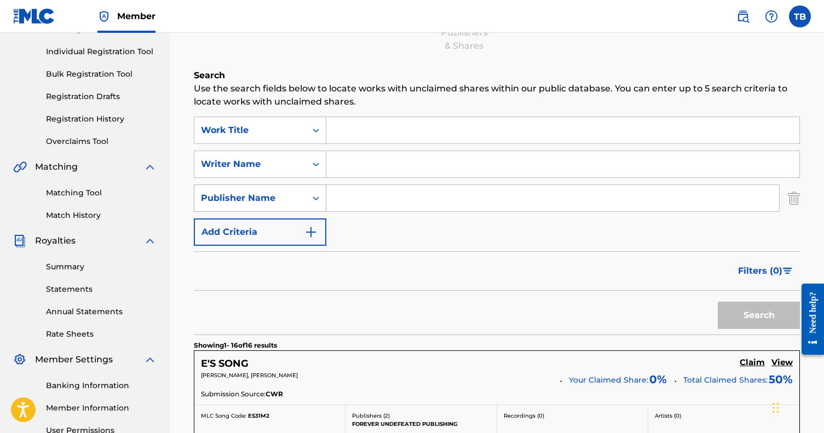
click at [251, 199] on div "Publisher Name" at bounding box center [250, 198] width 99 height 13
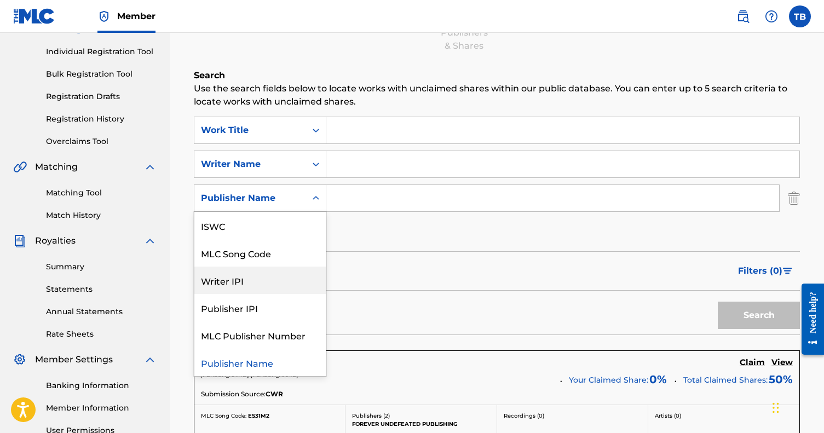
click at [244, 285] on div "Writer IPI" at bounding box center [259, 280] width 131 height 27
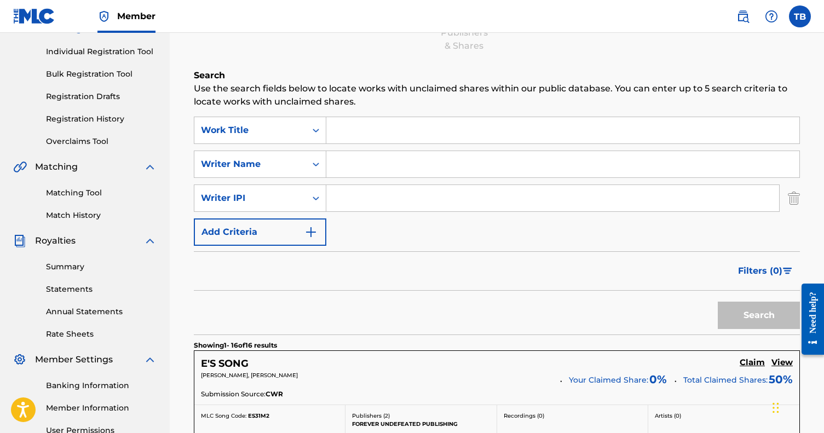
click at [369, 196] on input "Search Form" at bounding box center [552, 198] width 453 height 26
type input "01029167369"
click at [758, 315] on button "Search" at bounding box center [758, 315] width 82 height 27
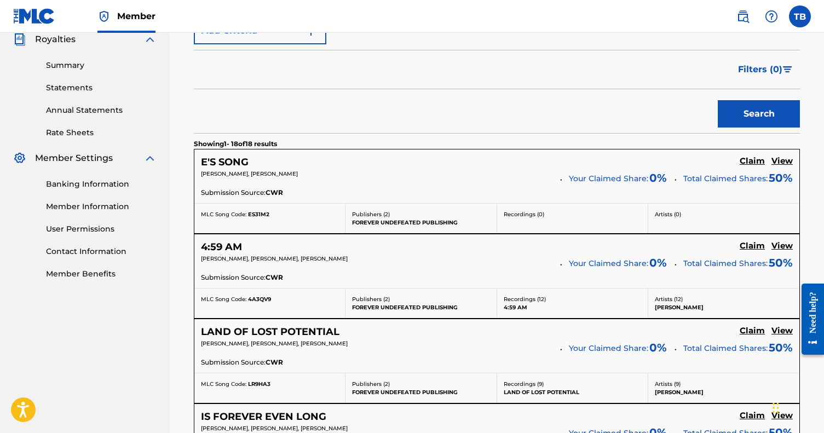
scroll to position [338, 0]
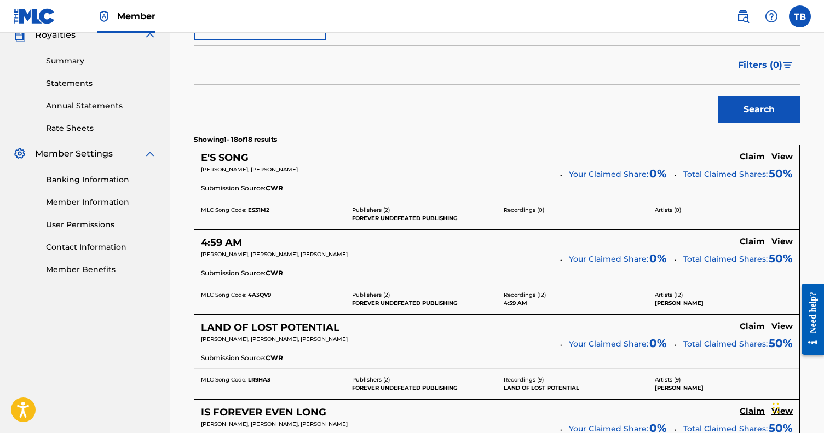
click at [752, 164] on link "Claim" at bounding box center [751, 158] width 25 height 12
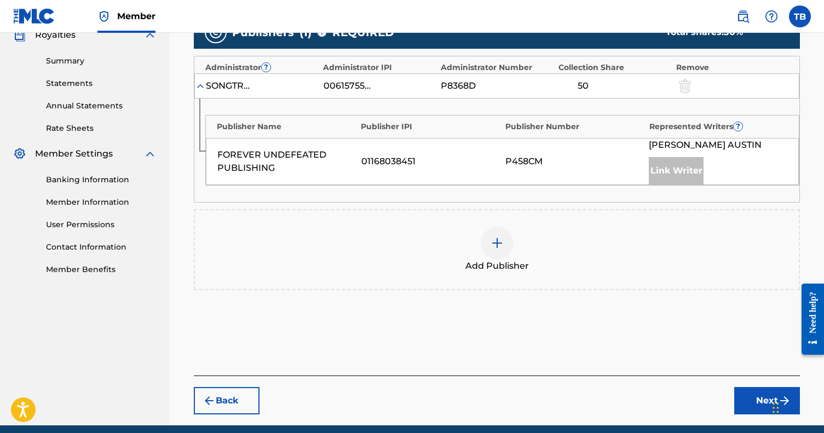
click at [664, 169] on div "Link Writer" at bounding box center [675, 170] width 55 height 27
click at [498, 242] on img at bounding box center [496, 242] width 13 height 13
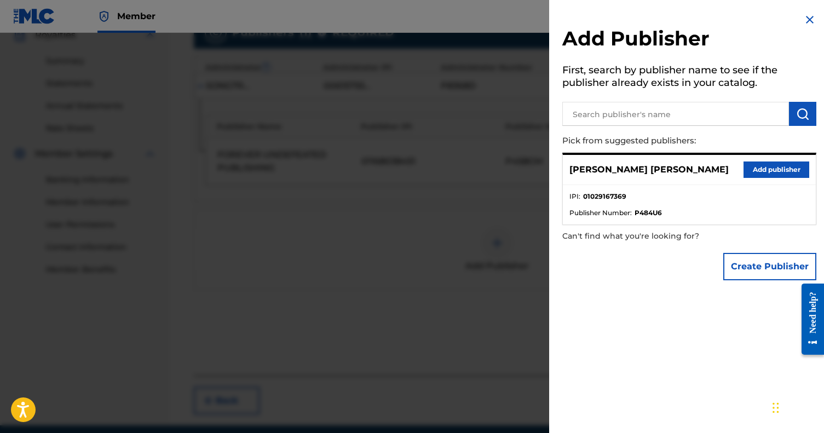
click at [772, 170] on button "Add publisher" at bounding box center [776, 169] width 66 height 16
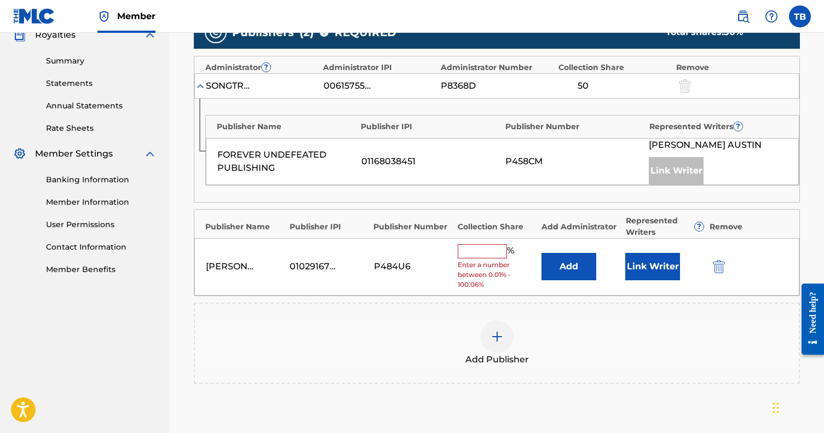
click at [482, 247] on input "text" at bounding box center [481, 251] width 49 height 14
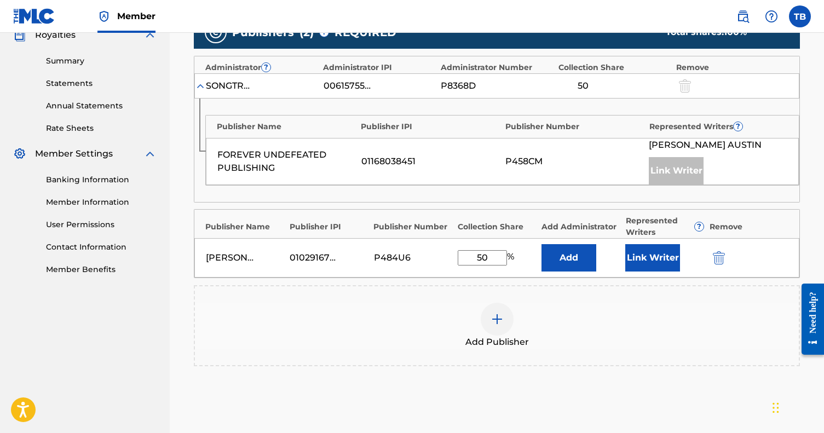
type input "50"
click at [641, 279] on div "Publishers ( 2 ) ? REQUIRED Total shares: 100 % Administrator ? Administrator I…" at bounding box center [497, 191] width 606 height 350
click at [574, 266] on button "Add" at bounding box center [568, 257] width 55 height 27
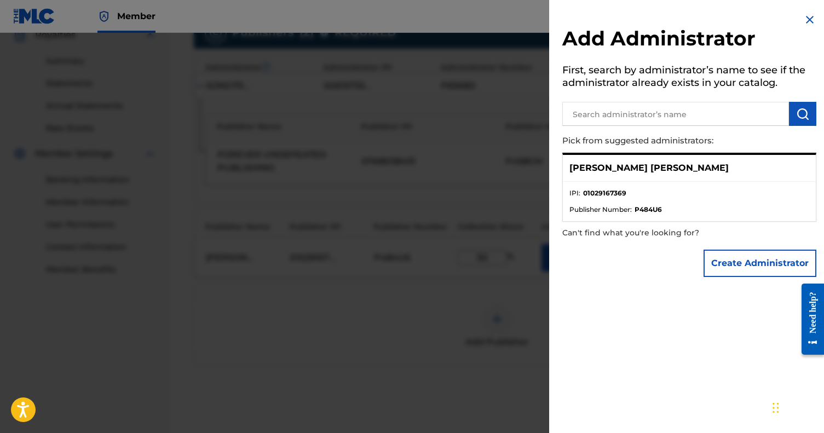
click at [612, 108] on input "text" at bounding box center [675, 114] width 227 height 24
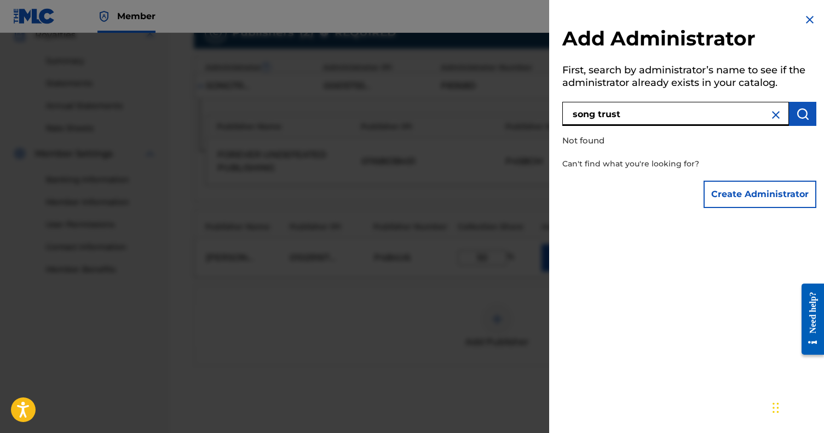
click at [599, 113] on input "song trust" at bounding box center [675, 114] width 227 height 24
type input "songtrust"
click at [803, 16] on img at bounding box center [809, 19] width 13 height 13
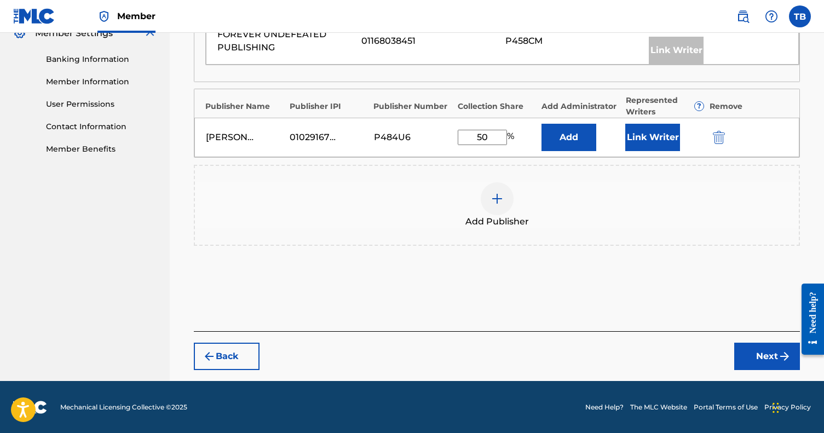
click at [744, 361] on button "Next" at bounding box center [767, 356] width 66 height 27
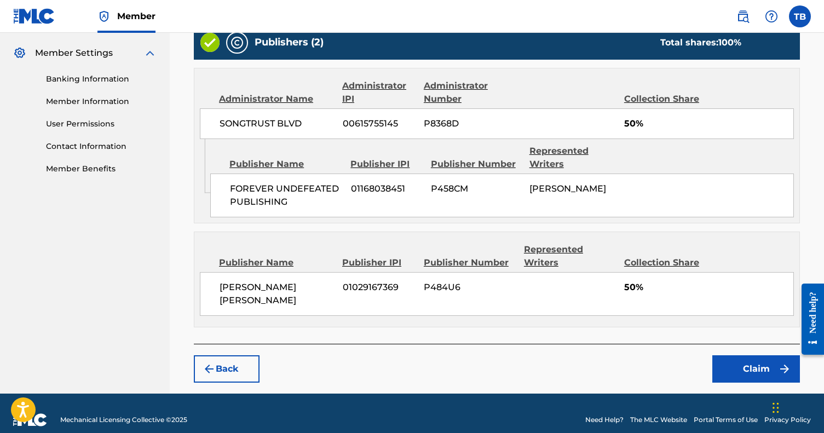
scroll to position [436, 0]
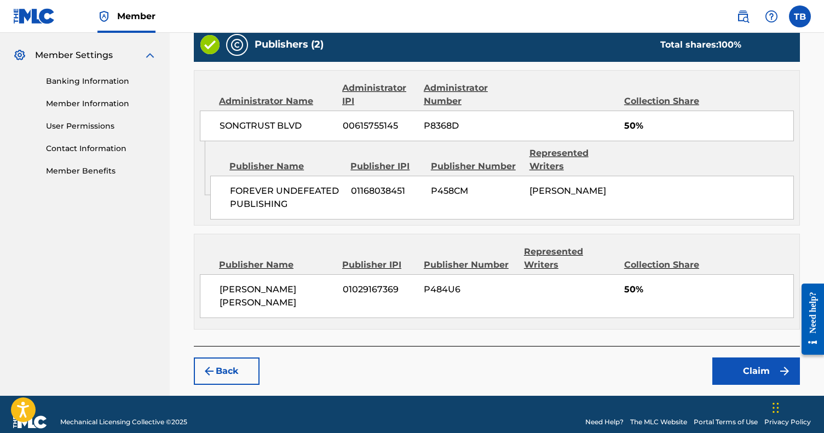
click at [224, 357] on button "Back" at bounding box center [227, 370] width 66 height 27
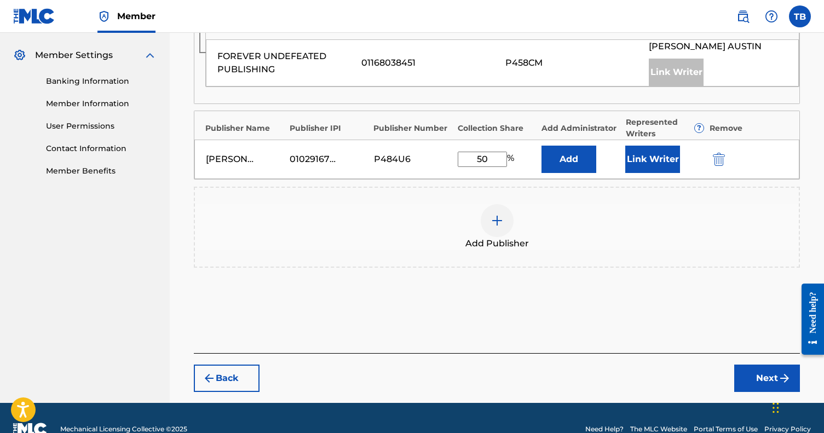
click at [663, 154] on button "Link Writer" at bounding box center [652, 159] width 55 height 27
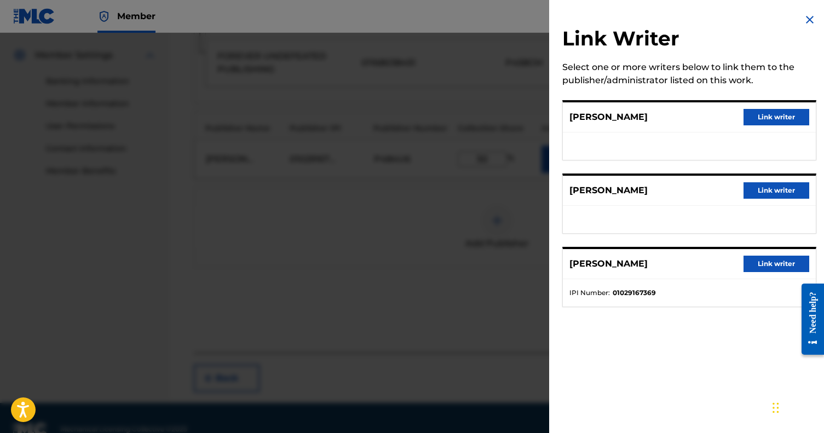
click at [746, 264] on button "Link writer" at bounding box center [776, 264] width 66 height 16
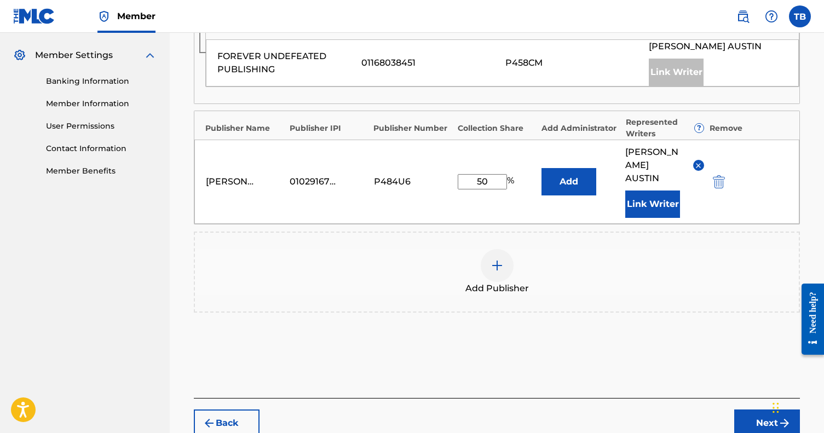
click at [755, 409] on button "Next" at bounding box center [767, 422] width 66 height 27
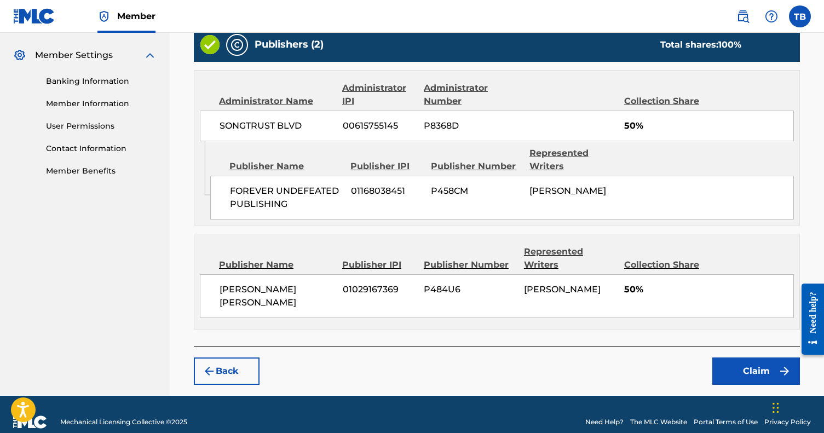
click at [739, 357] on button "Claim" at bounding box center [756, 370] width 88 height 27
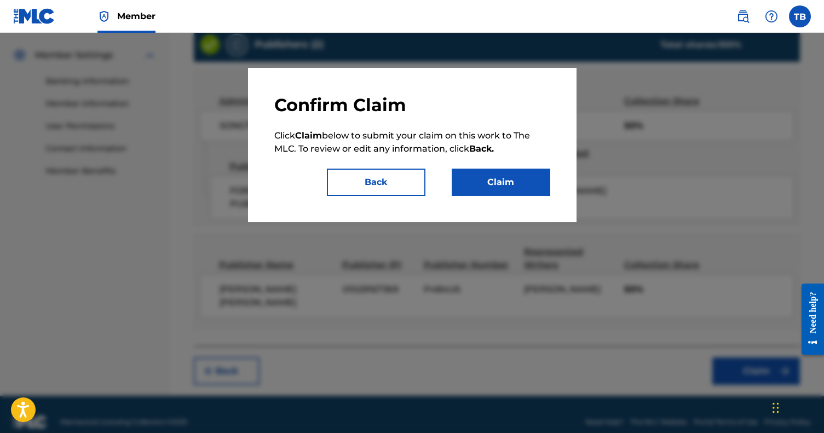
click at [514, 181] on button "Claim" at bounding box center [500, 182] width 99 height 27
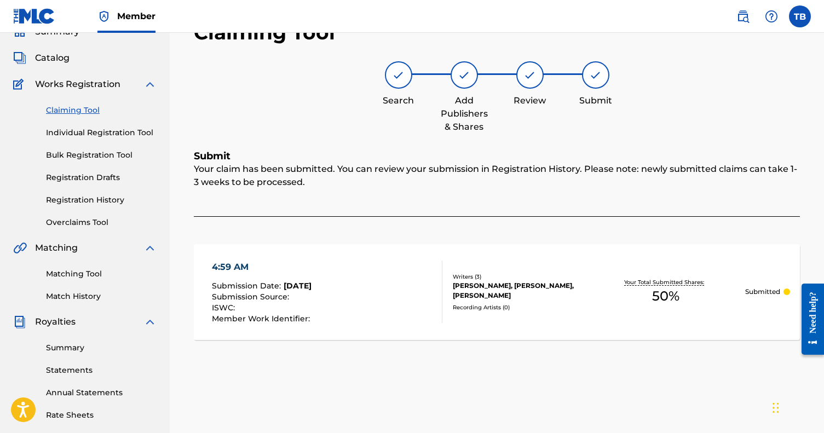
scroll to position [52, 0]
click at [89, 197] on link "Registration History" at bounding box center [101, 198] width 111 height 11
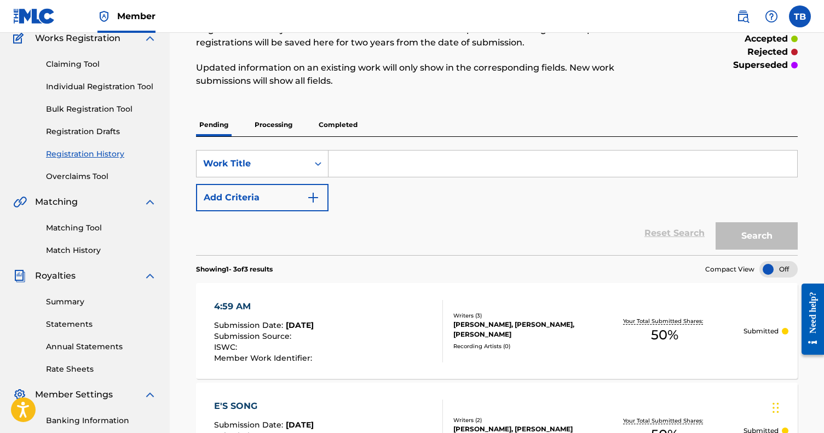
scroll to position [71, 0]
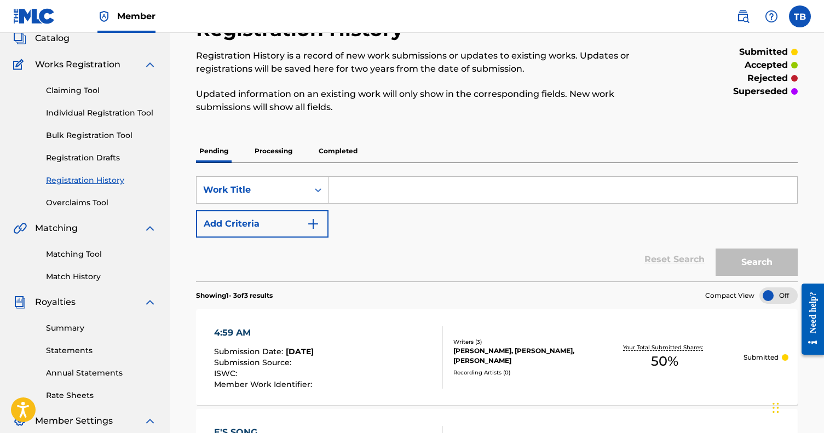
click at [280, 157] on p "Processing" at bounding box center [273, 151] width 44 height 23
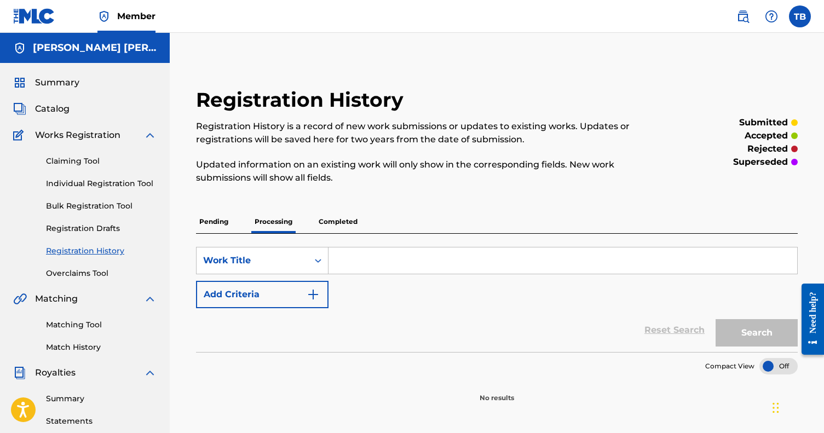
click at [336, 226] on p "Completed" at bounding box center [337, 221] width 45 height 23
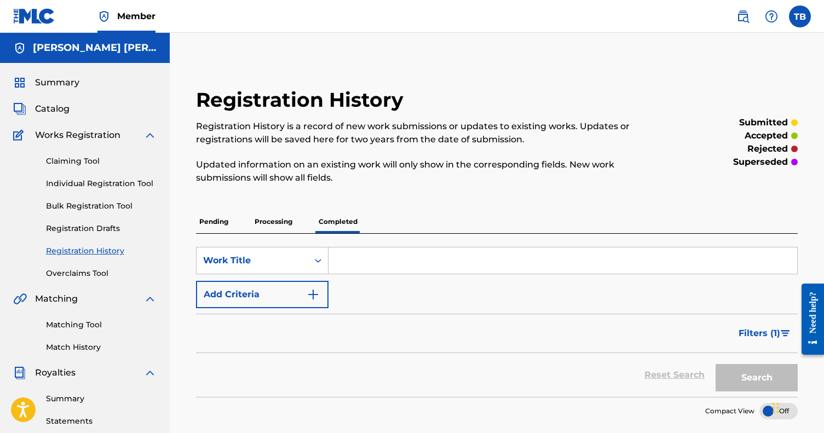
click at [218, 225] on p "Pending" at bounding box center [214, 221] width 36 height 23
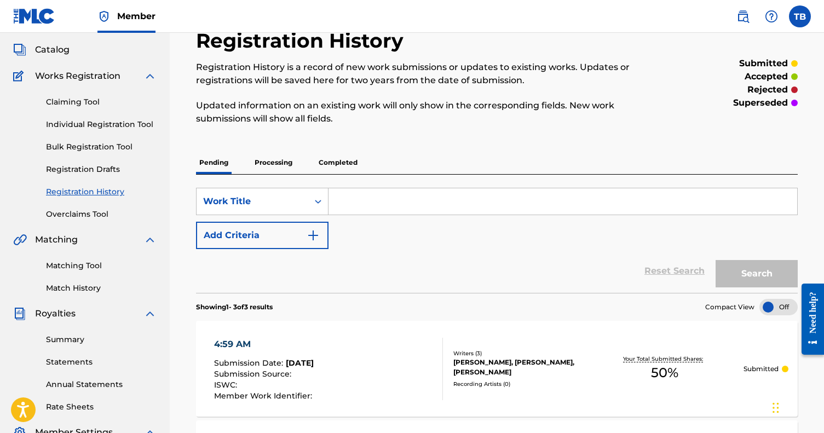
scroll to position [56, 0]
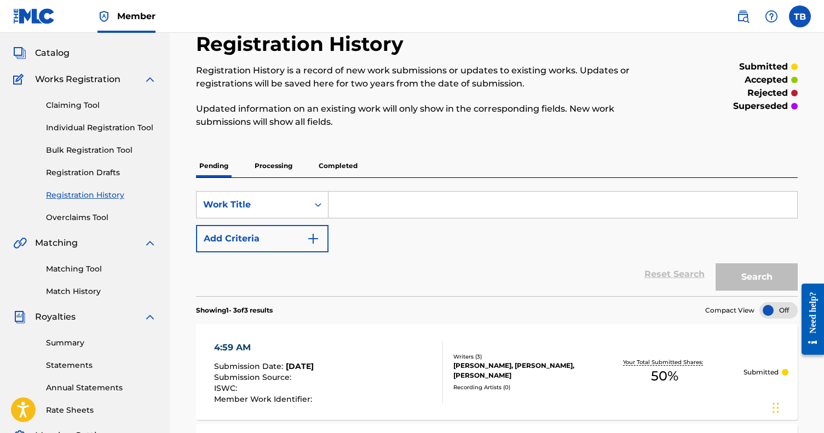
click at [79, 103] on link "Claiming Tool" at bounding box center [101, 105] width 111 height 11
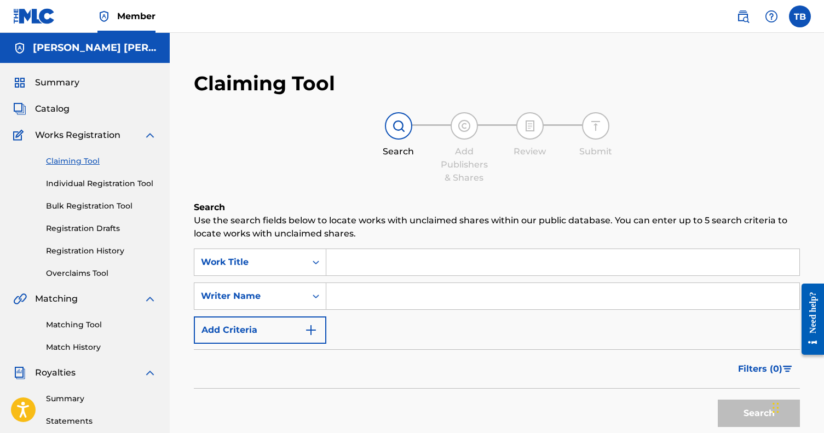
click at [356, 277] on div "SearchWithCriteria3f8401f2-33fd-41d4-ae2f-8d59eec6b408 Work Title SearchWithCri…" at bounding box center [497, 295] width 606 height 95
click at [355, 260] on input "Search Form" at bounding box center [562, 262] width 473 height 26
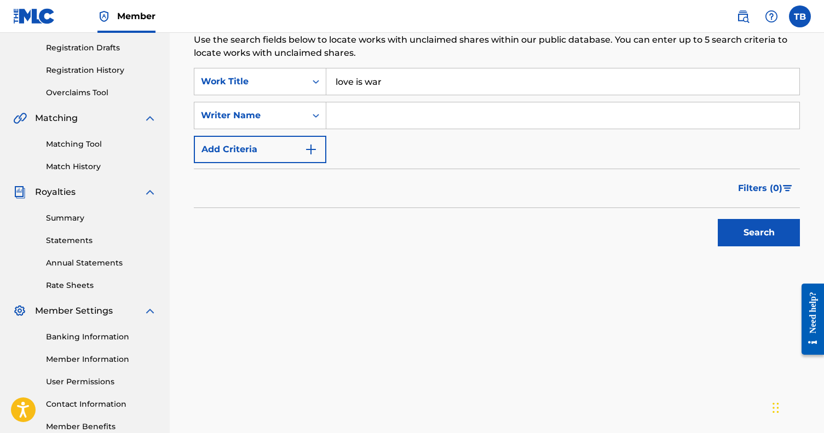
scroll to position [161, 0]
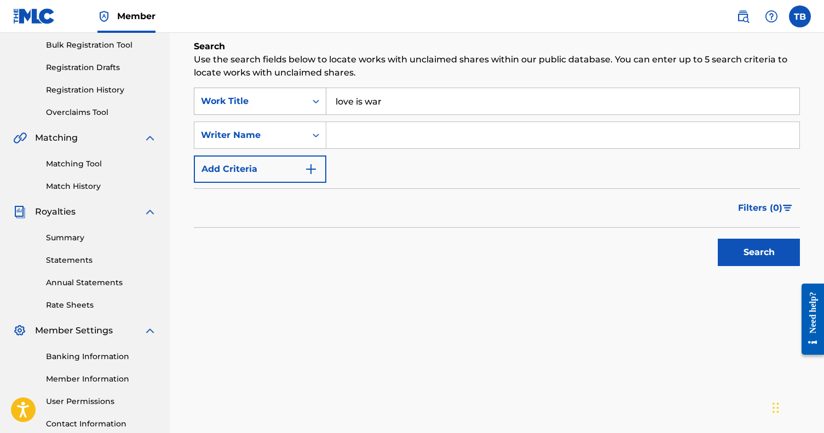
drag, startPoint x: 412, startPoint y: 98, endPoint x: 297, endPoint y: 98, distance: 114.4
click at [298, 98] on div "SearchWithCriteria3f8401f2-33fd-41d4-ae2f-8d59eec6b408 Work Title love is war" at bounding box center [497, 101] width 606 height 27
drag, startPoint x: 388, startPoint y: 105, endPoint x: 287, endPoint y: 103, distance: 101.3
click at [290, 105] on div "SearchWithCriteria3f8401f2-33fd-41d4-ae2f-8d59eec6b408 Work Title love is love" at bounding box center [497, 101] width 606 height 27
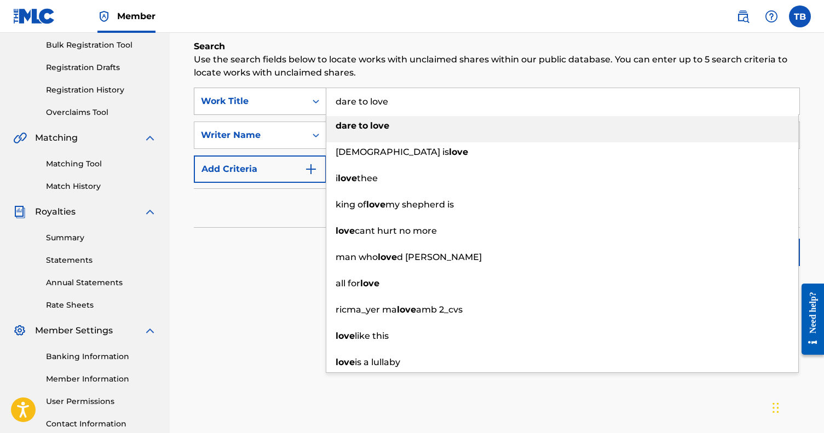
click at [277, 91] on div "Work Title" at bounding box center [250, 101] width 112 height 21
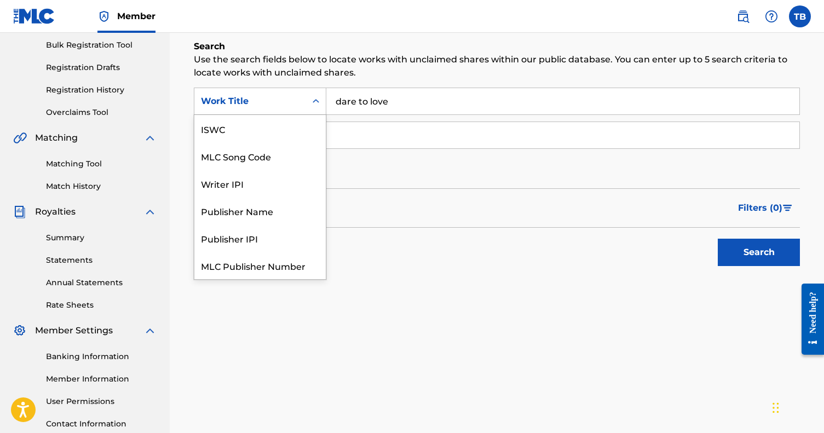
scroll to position [27, 0]
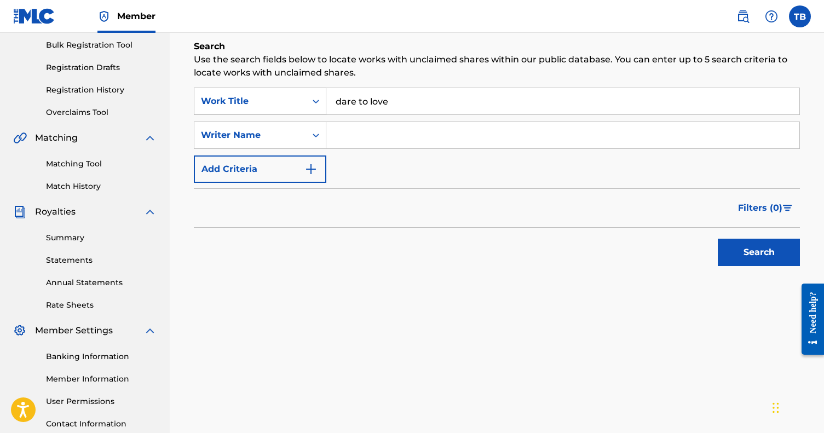
drag, startPoint x: 415, startPoint y: 99, endPoint x: 276, endPoint y: 99, distance: 138.5
click at [276, 99] on div "SearchWithCriteria3f8401f2-33fd-41d4-ae2f-8d59eec6b408 Work Title dare to love" at bounding box center [497, 101] width 606 height 27
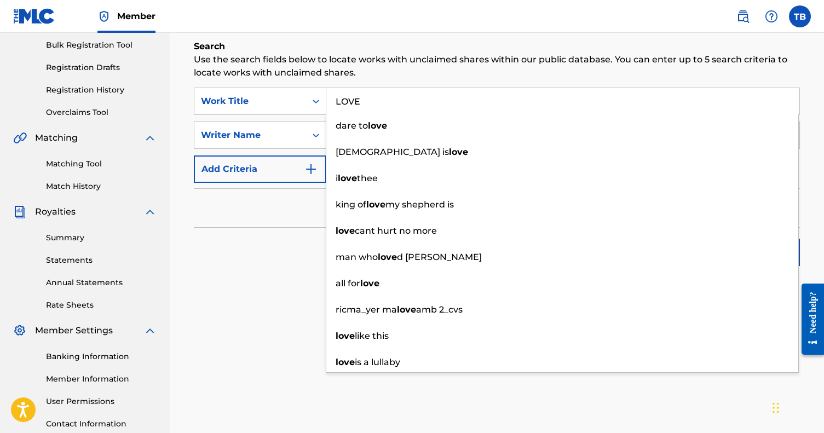
click at [253, 273] on div "Search Use the search fields below to locate works with unclaimed shares within…" at bounding box center [497, 183] width 606 height 286
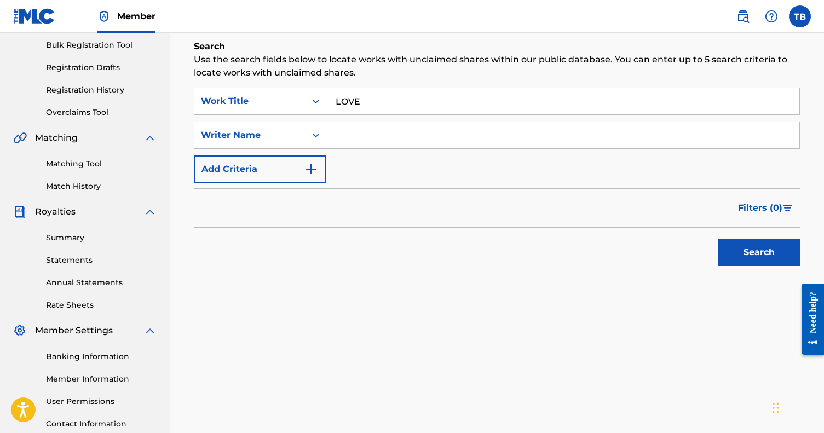
click at [756, 244] on button "Search" at bounding box center [758, 252] width 82 height 27
click at [408, 106] on input "LOVE" at bounding box center [562, 101] width 473 height 26
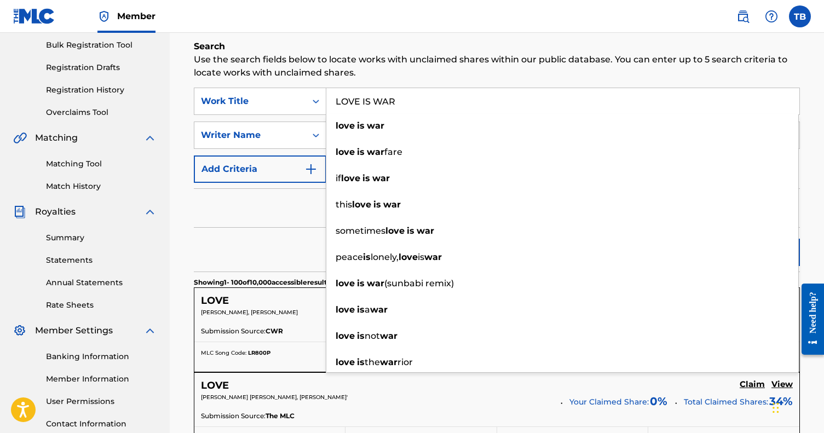
type input "LOVE IS WAR"
click at [257, 181] on button "Add Criteria" at bounding box center [260, 168] width 132 height 27
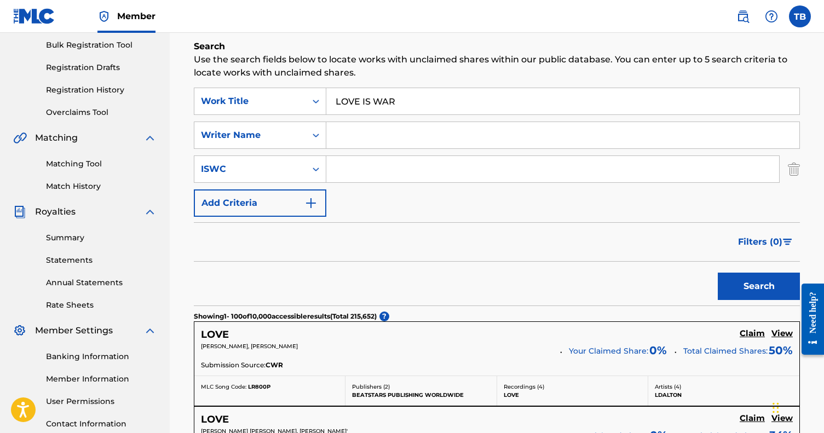
click at [737, 285] on button "Search" at bounding box center [758, 286] width 82 height 27
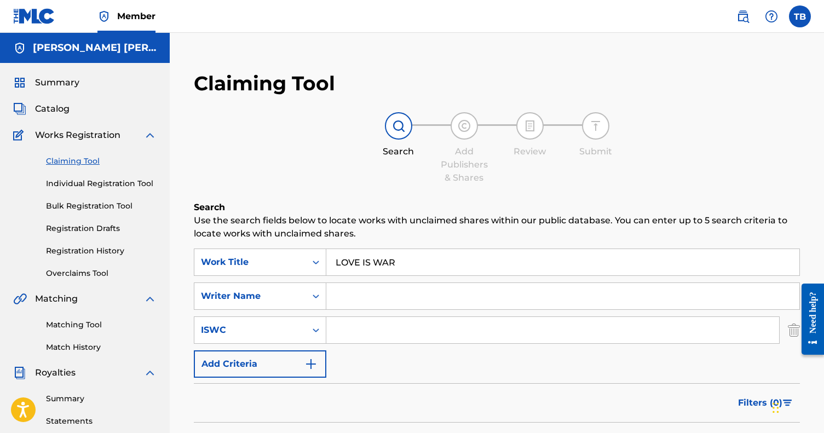
scroll to position [0, 0]
click at [363, 297] on input "Search Form" at bounding box center [562, 296] width 473 height 26
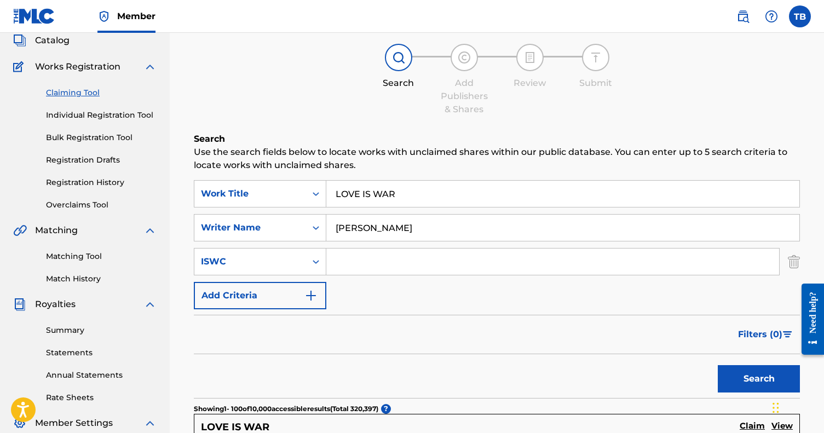
scroll to position [86, 1]
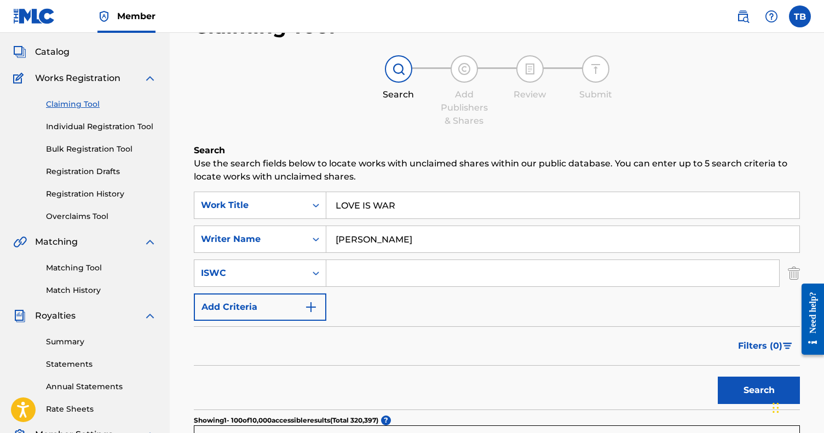
click at [752, 376] on button "Search" at bounding box center [758, 389] width 82 height 27
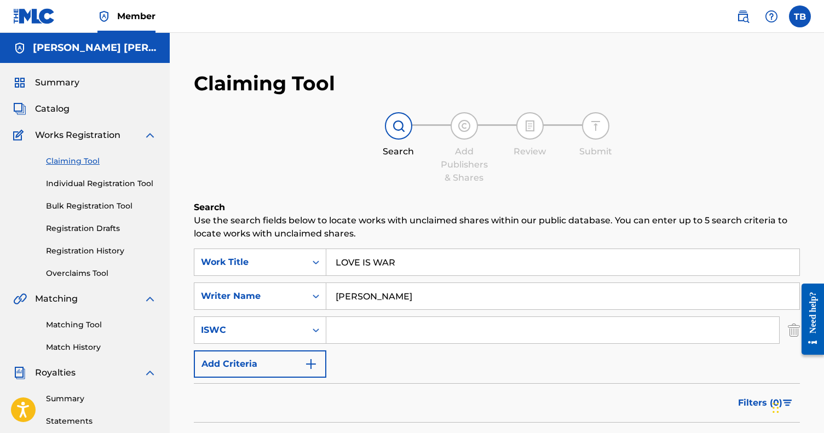
scroll to position [0, 0]
click at [401, 294] on input "[PERSON_NAME]" at bounding box center [562, 296] width 473 height 26
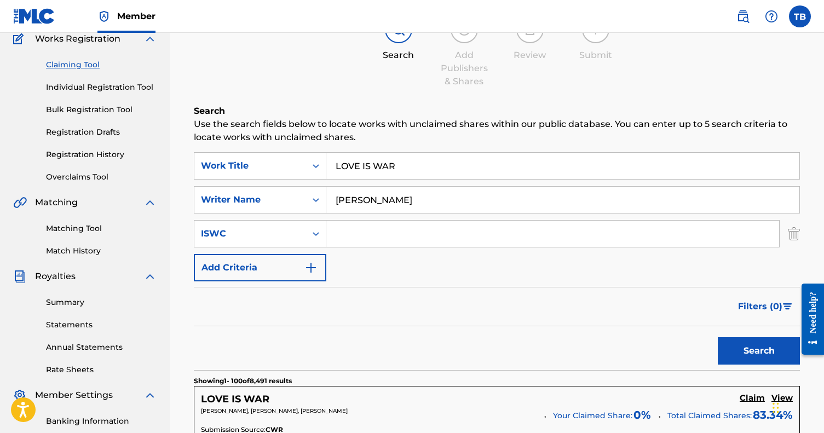
scroll to position [112, 0]
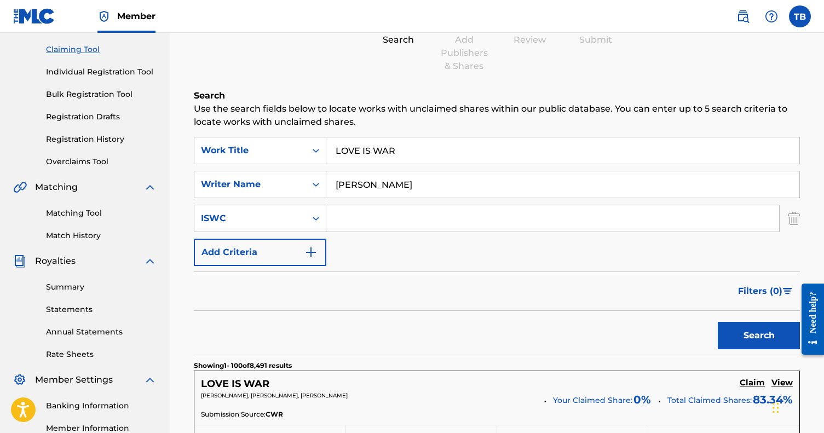
type input "Thomas Austin"
click at [726, 332] on button "Search" at bounding box center [758, 335] width 82 height 27
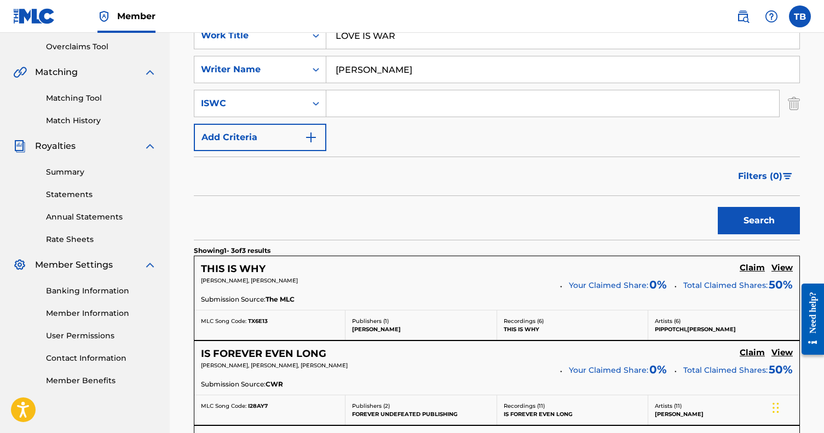
scroll to position [219, 0]
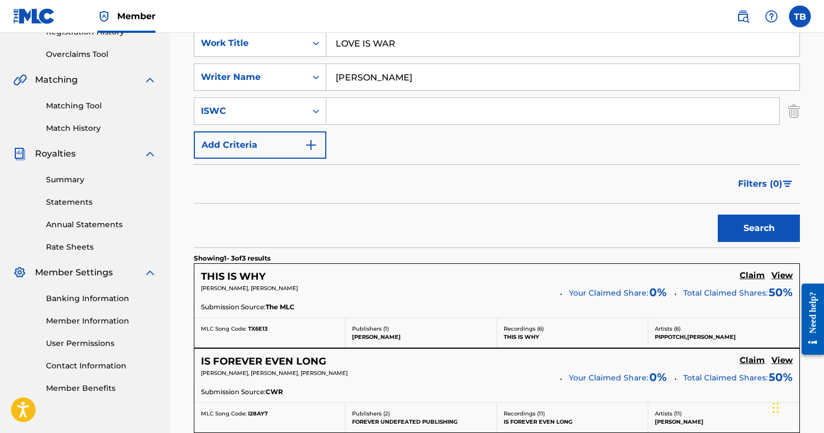
drag, startPoint x: 415, startPoint y: 42, endPoint x: 256, endPoint y: 42, distance: 158.7
click at [256, 42] on div "SearchWithCriteria3f8401f2-33fd-41d4-ae2f-8d59eec6b408 Work Title LOVE IS WAR" at bounding box center [497, 43] width 606 height 27
click at [731, 225] on button "Search" at bounding box center [758, 228] width 82 height 27
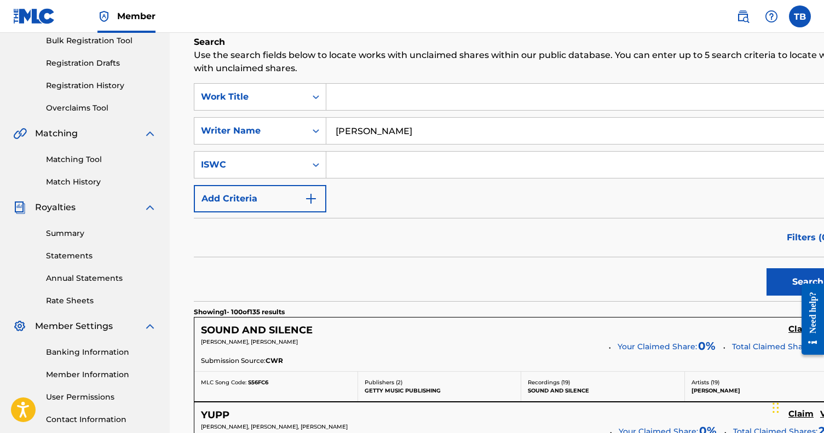
scroll to position [106, 0]
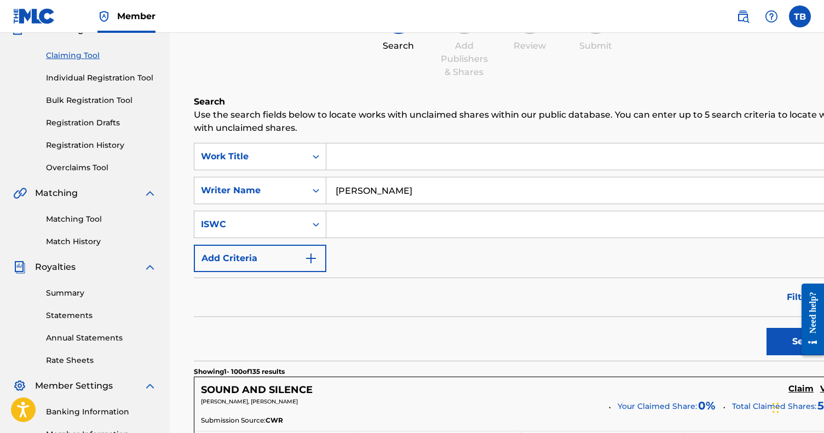
click at [364, 157] on input "Search Form" at bounding box center [587, 156] width 522 height 26
type input "love is war"
click at [766, 337] on button "Search" at bounding box center [807, 341] width 82 height 27
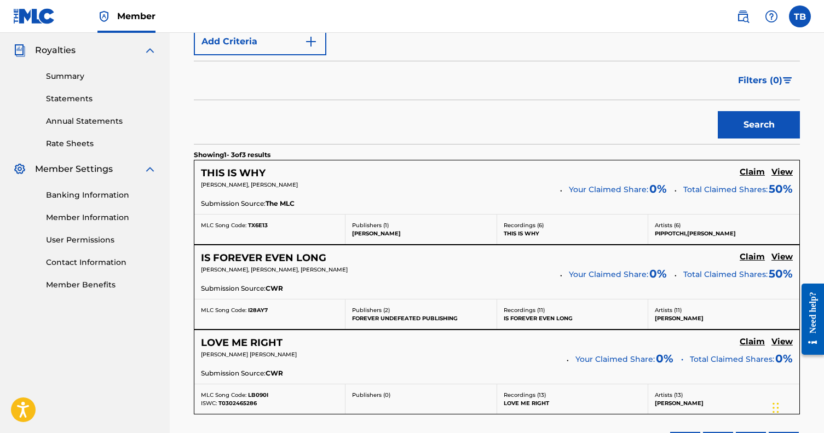
scroll to position [333, 0]
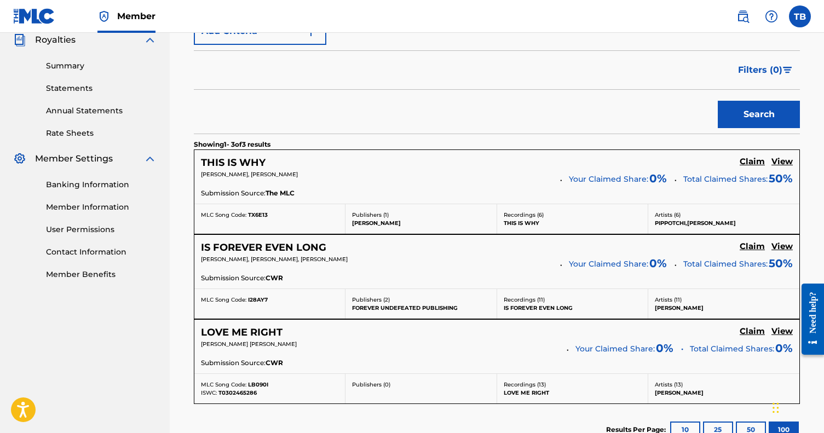
click at [756, 167] on h5 "Claim" at bounding box center [751, 162] width 25 height 10
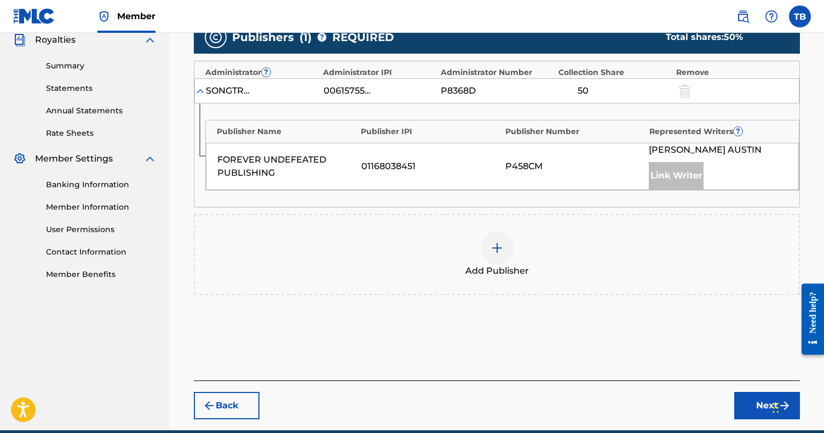
click at [645, 175] on div "FOREVER UNDEFEATED PUBLISHING 01168038451 P458CM THOMAS AUSTIN Link Writer" at bounding box center [502, 166] width 593 height 47
click at [658, 175] on div "Link Writer" at bounding box center [675, 175] width 55 height 27
click at [503, 242] on img at bounding box center [496, 247] width 13 height 13
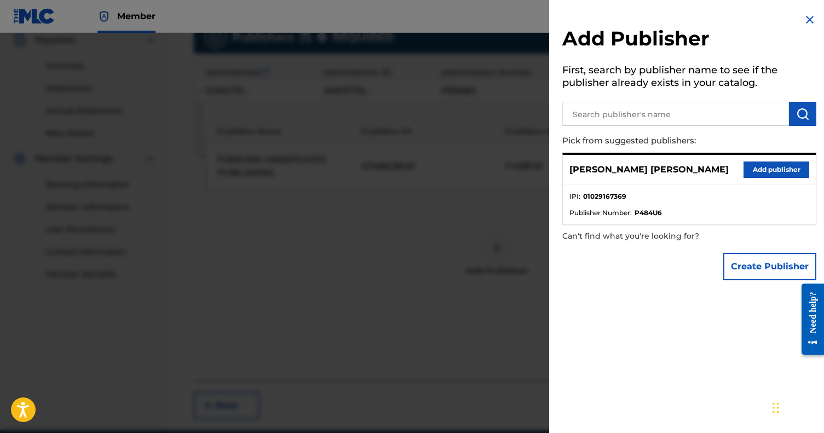
click at [807, 20] on img at bounding box center [809, 19] width 13 height 13
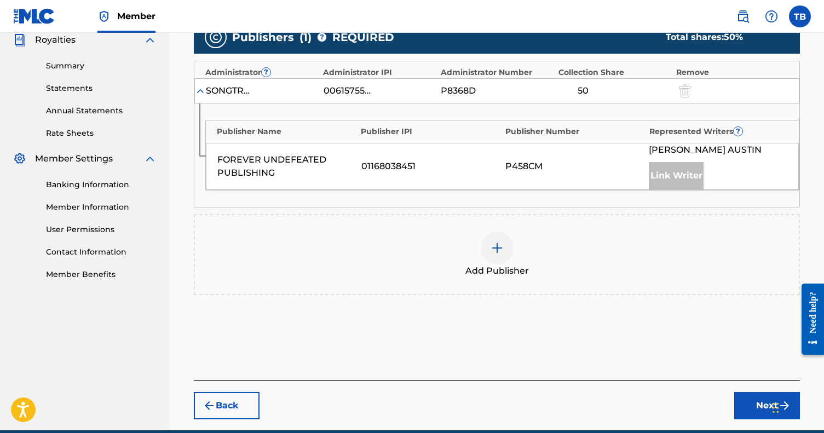
click at [500, 246] on img at bounding box center [496, 247] width 13 height 13
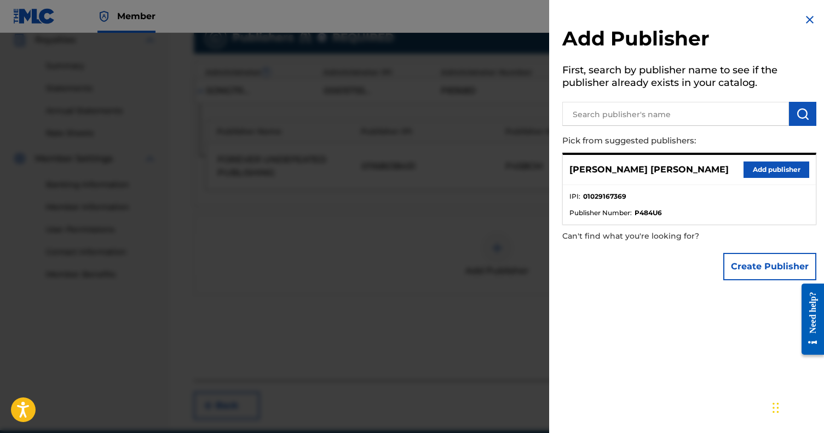
click at [604, 173] on p "[PERSON_NAME] [PERSON_NAME]" at bounding box center [648, 169] width 159 height 13
click at [767, 170] on button "Add publisher" at bounding box center [776, 169] width 66 height 16
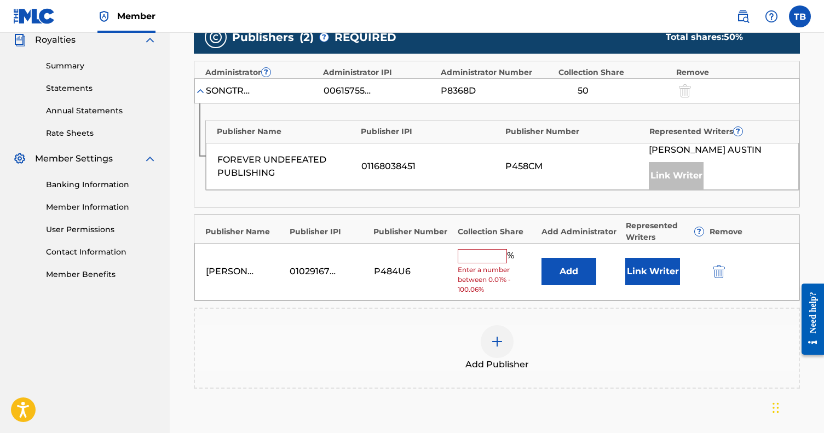
click at [652, 261] on button "Link Writer" at bounding box center [652, 271] width 55 height 27
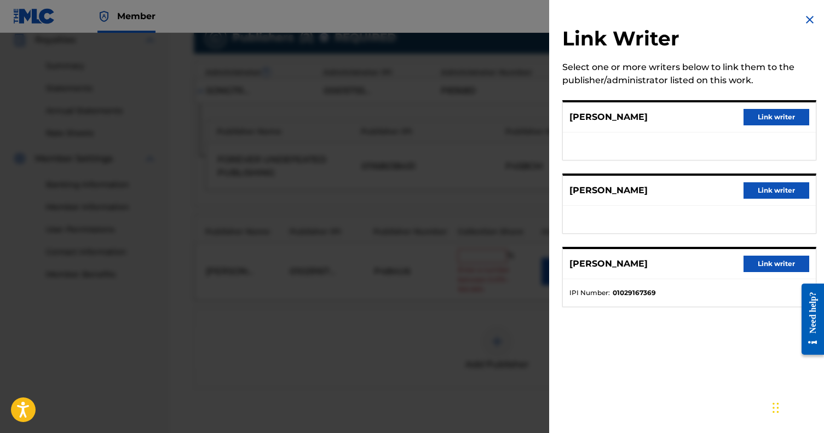
click at [757, 266] on button "Link writer" at bounding box center [776, 264] width 66 height 16
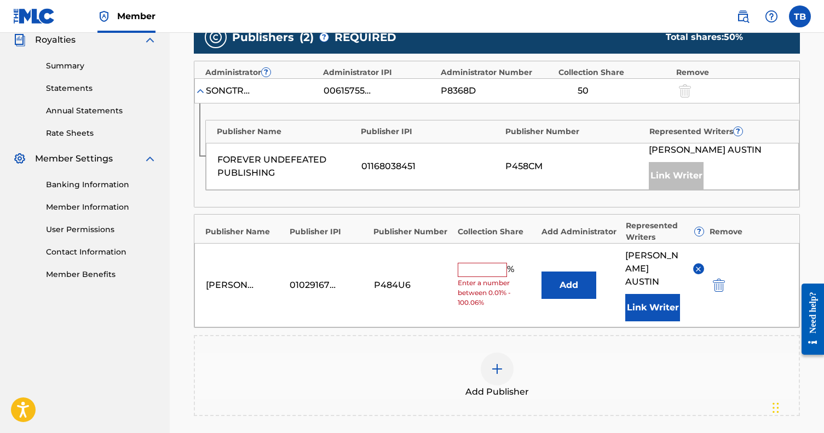
click at [470, 263] on input "text" at bounding box center [481, 270] width 49 height 14
type input "50"
click at [661, 352] on div "Add Publisher" at bounding box center [497, 375] width 604 height 46
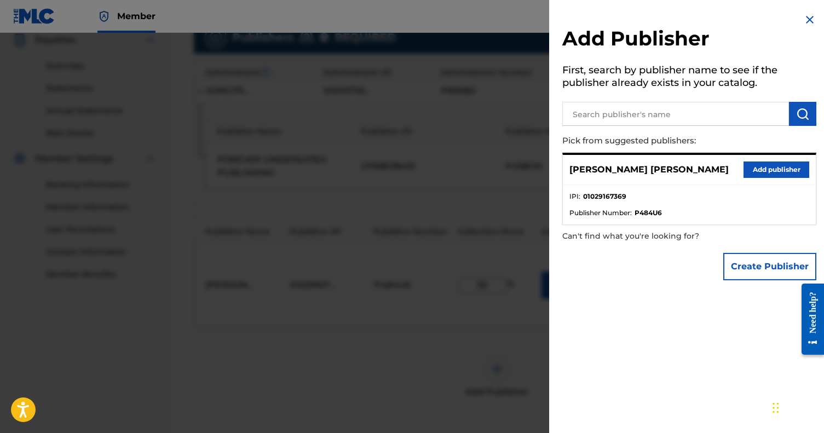
click at [453, 333] on div at bounding box center [412, 249] width 824 height 433
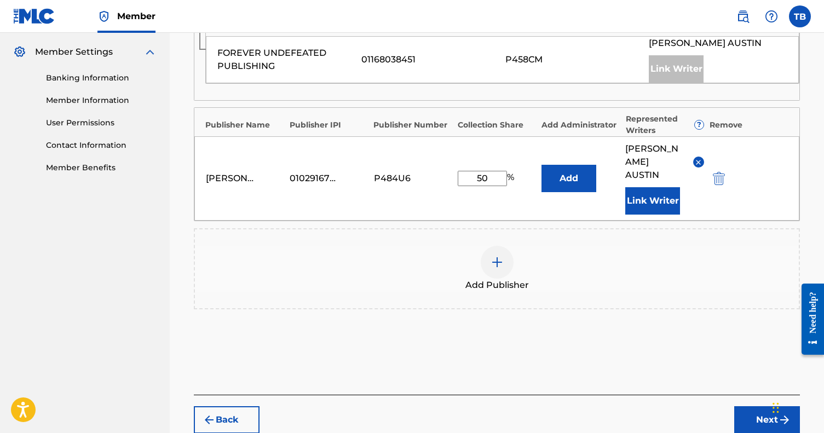
scroll to position [476, 1]
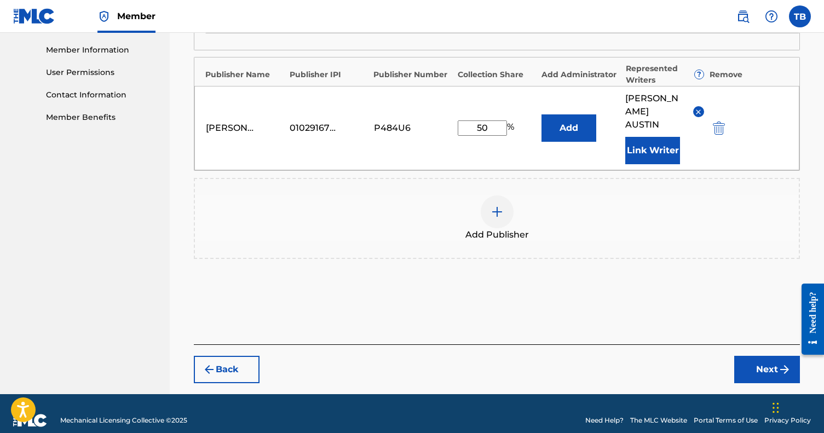
click at [766, 356] on button "Next" at bounding box center [767, 369] width 66 height 27
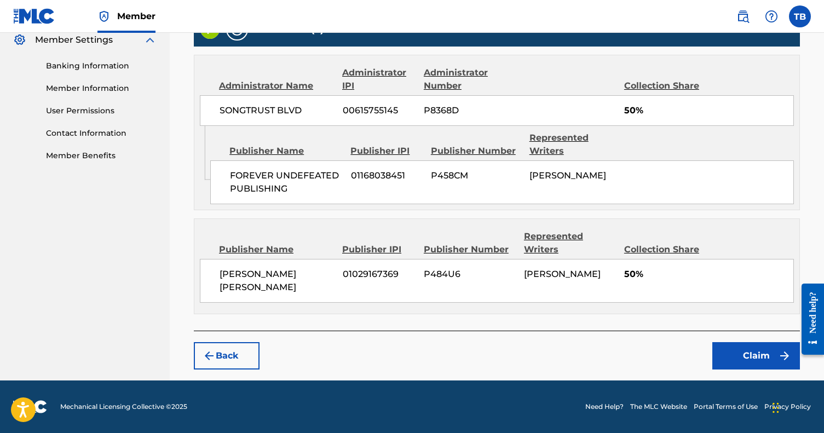
scroll to position [436, 0]
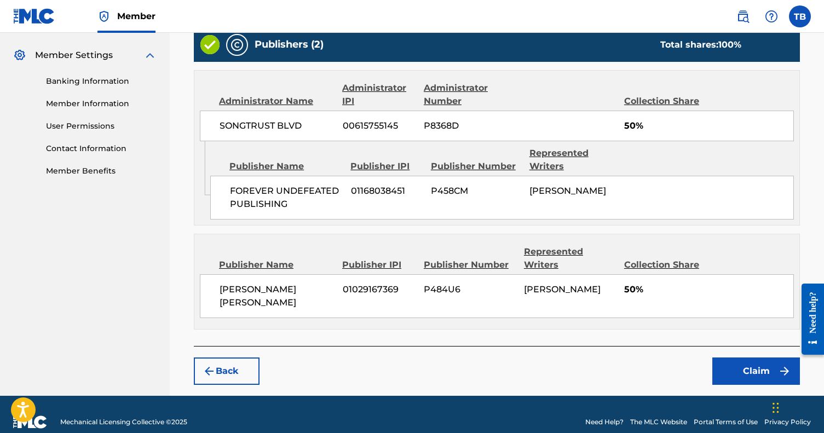
click at [746, 357] on button "Claim" at bounding box center [756, 370] width 88 height 27
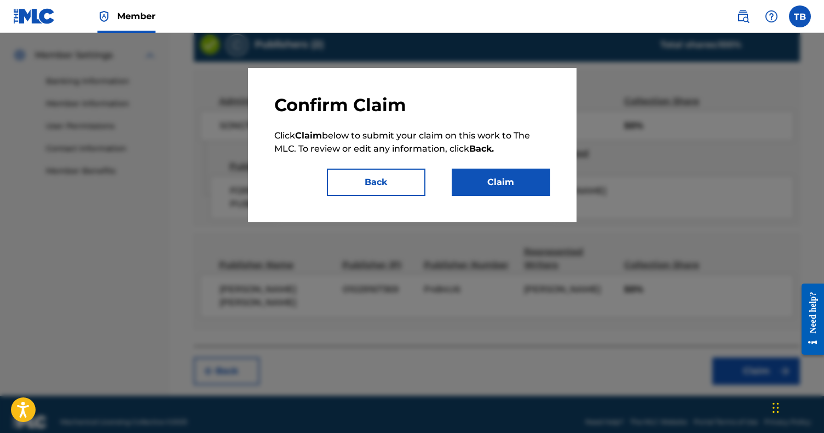
click at [472, 171] on button "Claim" at bounding box center [500, 182] width 99 height 27
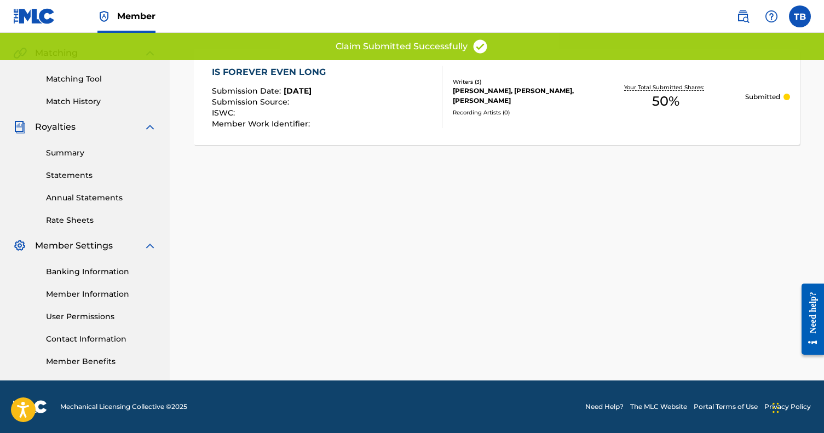
scroll to position [246, 0]
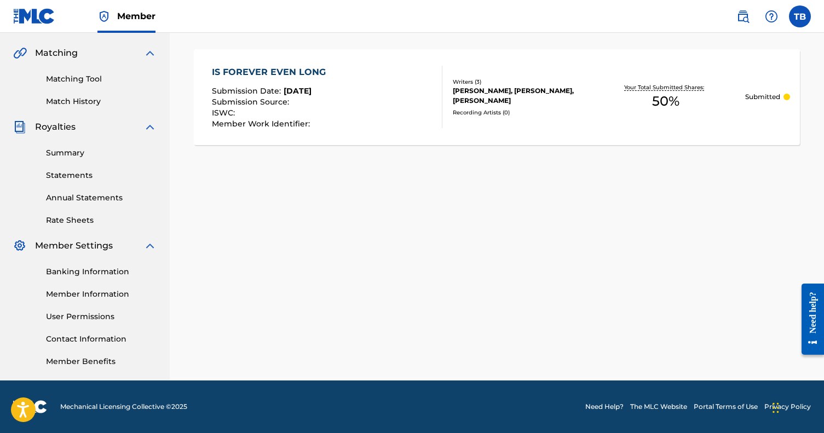
click at [86, 219] on link "Rate Sheets" at bounding box center [101, 220] width 111 height 11
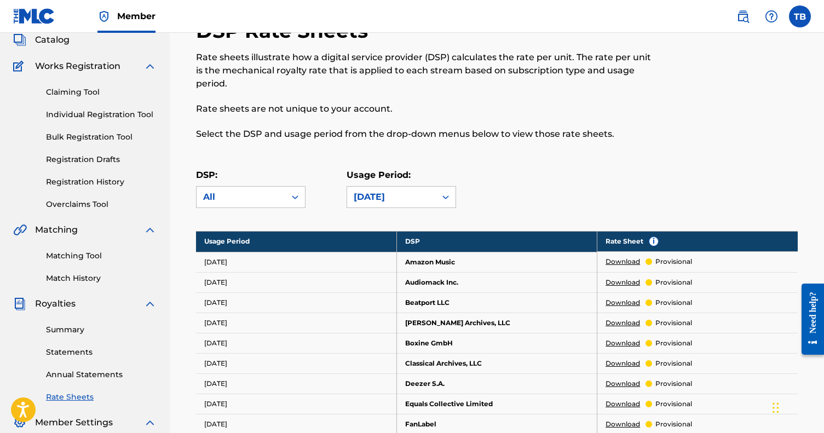
scroll to position [67, 0]
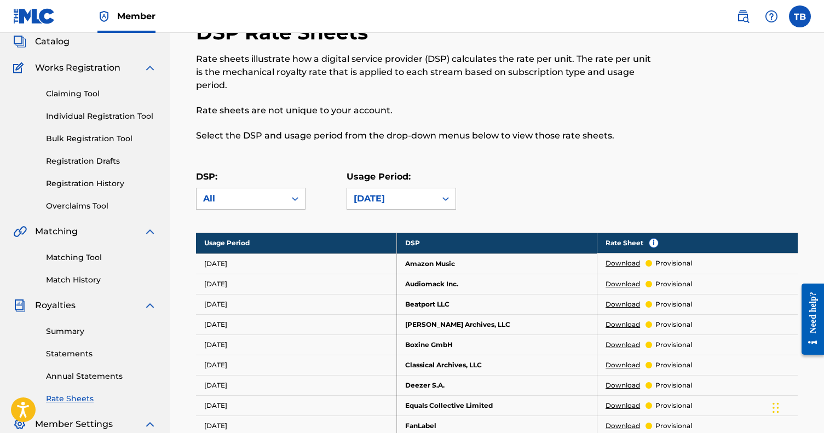
click at [82, 93] on link "Claiming Tool" at bounding box center [101, 93] width 111 height 11
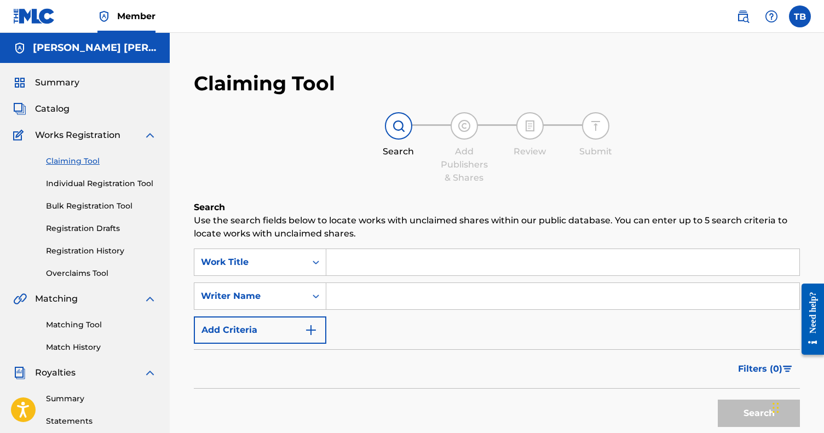
click at [360, 299] on input "Search Form" at bounding box center [562, 296] width 473 height 26
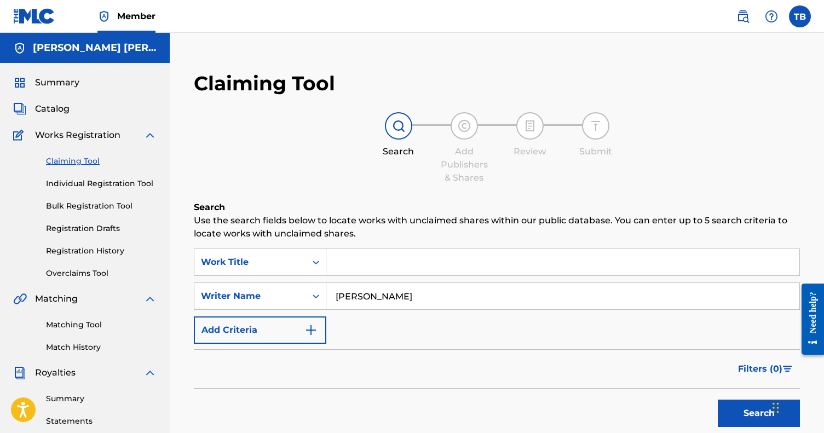
type input "Thomas AUstin"
click at [533, 265] on input "Search Form" at bounding box center [562, 262] width 473 height 26
click at [758, 413] on button "Search" at bounding box center [758, 412] width 82 height 27
type input "4:59"
click at [758, 413] on button "Search" at bounding box center [758, 412] width 82 height 27
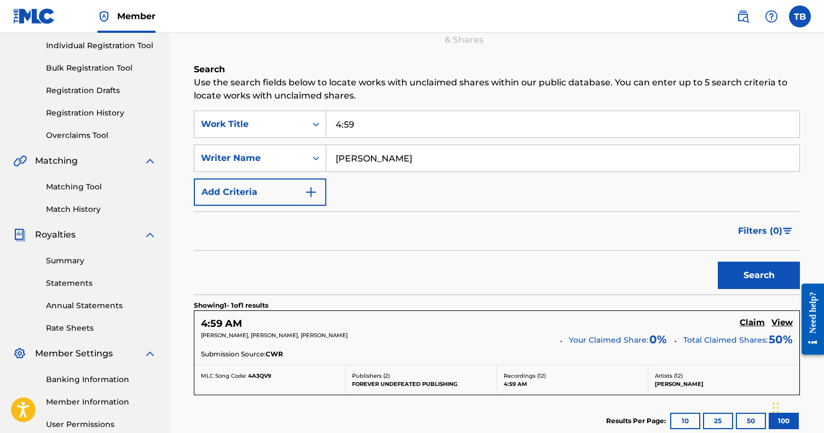
scroll to position [137, 0]
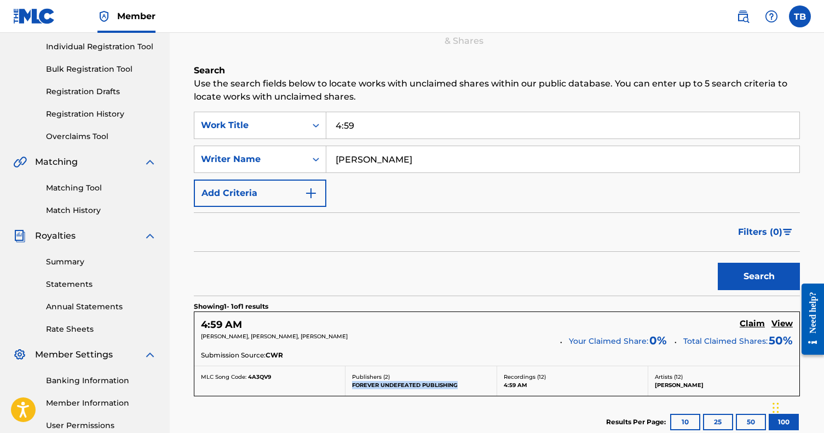
drag, startPoint x: 459, startPoint y: 384, endPoint x: 352, endPoint y: 387, distance: 106.2
click at [352, 387] on p "FOREVER UNDEFEATED PUBLISHING" at bounding box center [420, 385] width 137 height 8
copy p "FOREVER UNDEFEATED PUBLISHING"
click at [324, 126] on div "Search Form" at bounding box center [316, 125] width 20 height 20
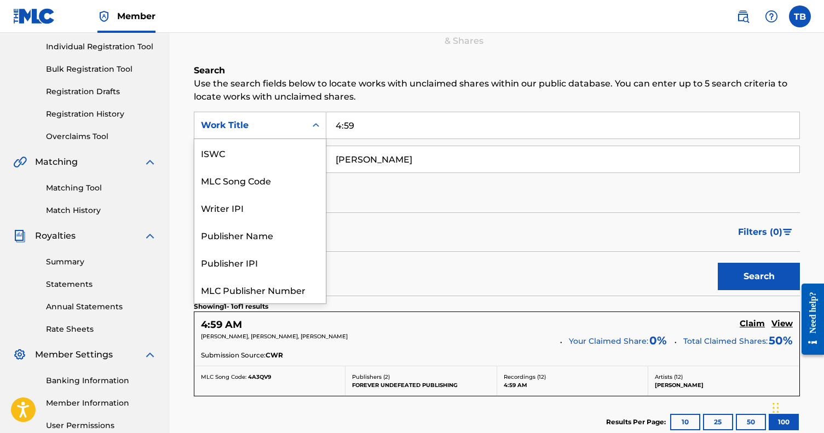
scroll to position [27, 0]
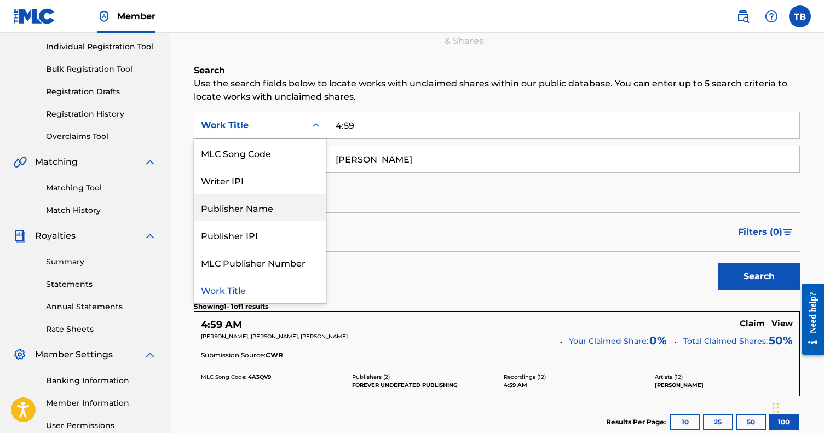
click at [259, 215] on div "Publisher Name" at bounding box center [259, 207] width 131 height 27
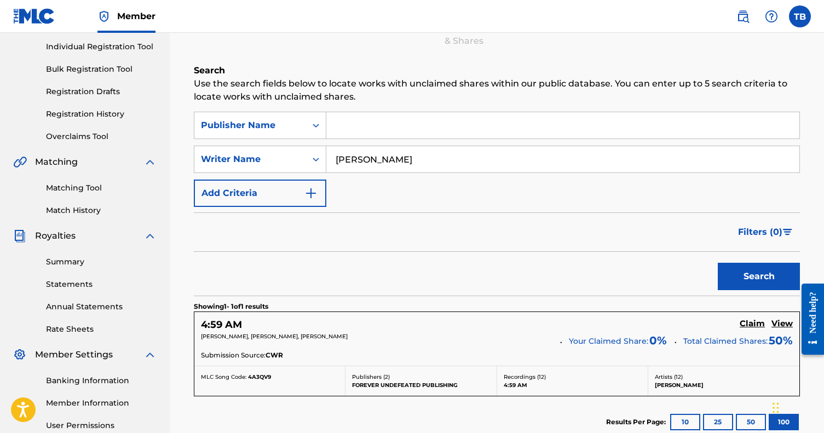
click at [378, 131] on input "Search Form" at bounding box center [562, 125] width 473 height 26
paste input "FOREVER UNDEFEATED PUBLISHING"
type input "FOREVER UNDEFEATED PUBLISHING"
click at [758, 276] on button "Search" at bounding box center [758, 276] width 82 height 27
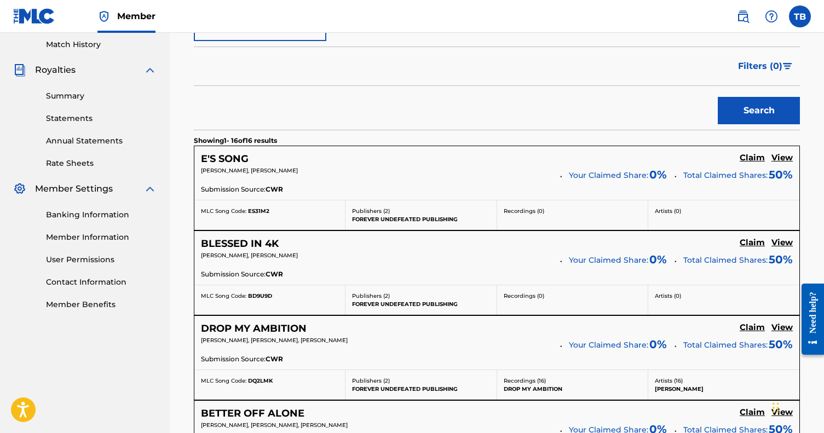
scroll to position [304, 0]
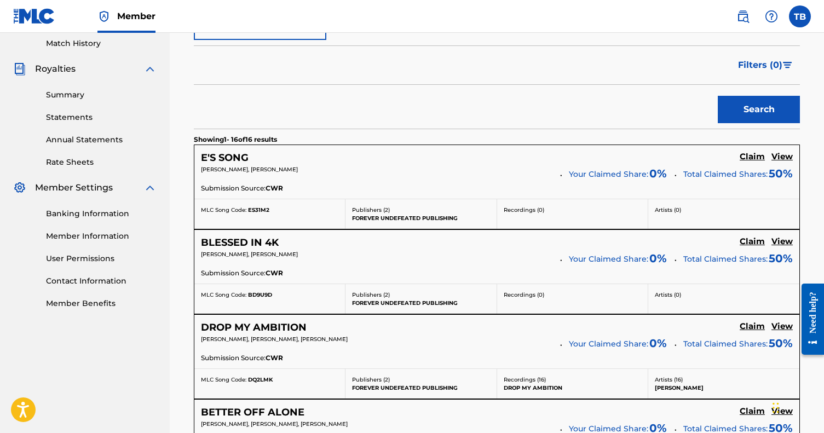
click at [759, 162] on h5 "Claim" at bounding box center [751, 157] width 25 height 10
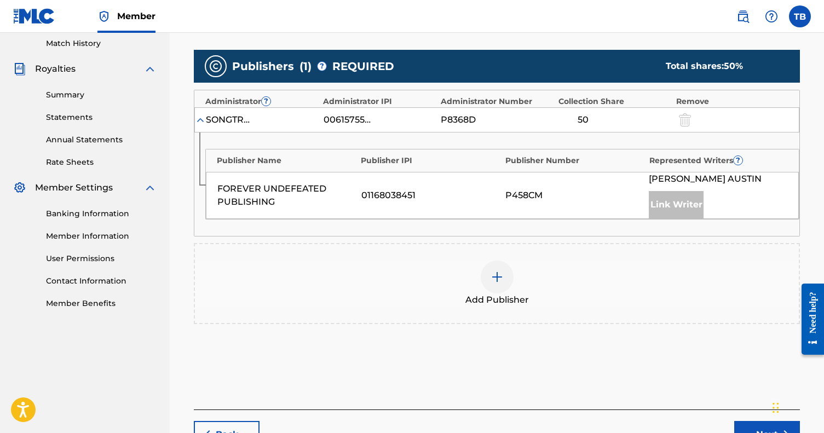
click at [503, 273] on img at bounding box center [496, 276] width 13 height 13
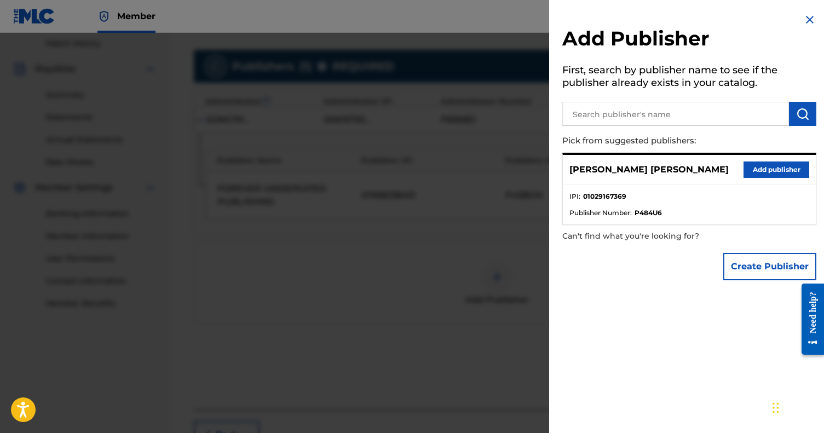
click at [772, 167] on button "Add publisher" at bounding box center [776, 169] width 66 height 16
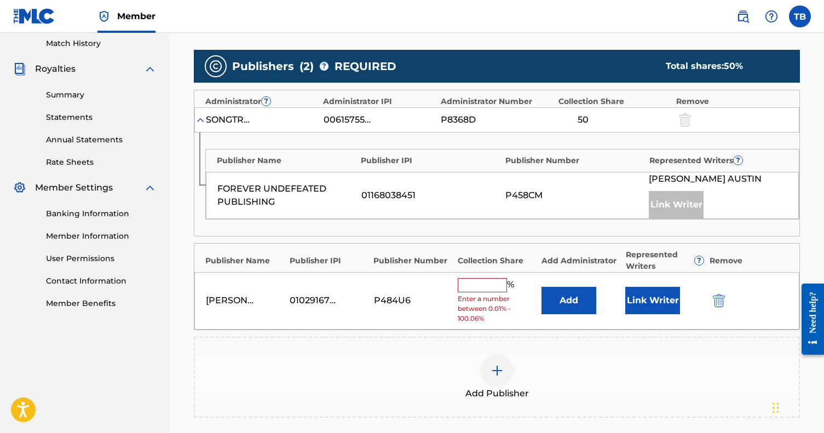
click at [632, 300] on button "Link Writer" at bounding box center [652, 300] width 55 height 27
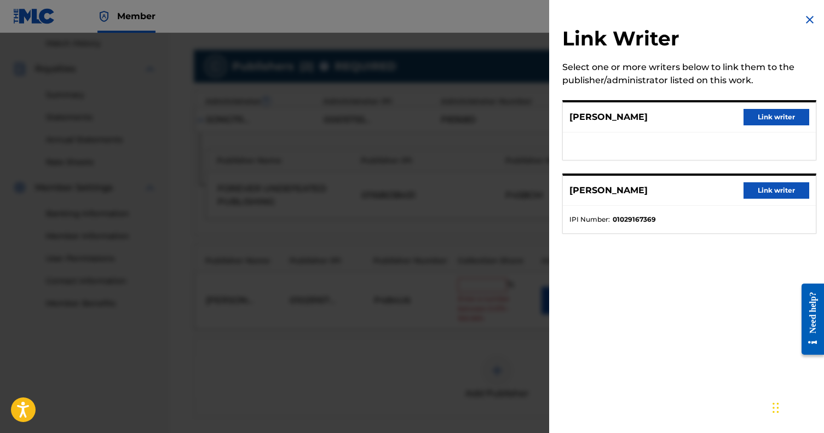
click at [749, 188] on button "Link writer" at bounding box center [776, 190] width 66 height 16
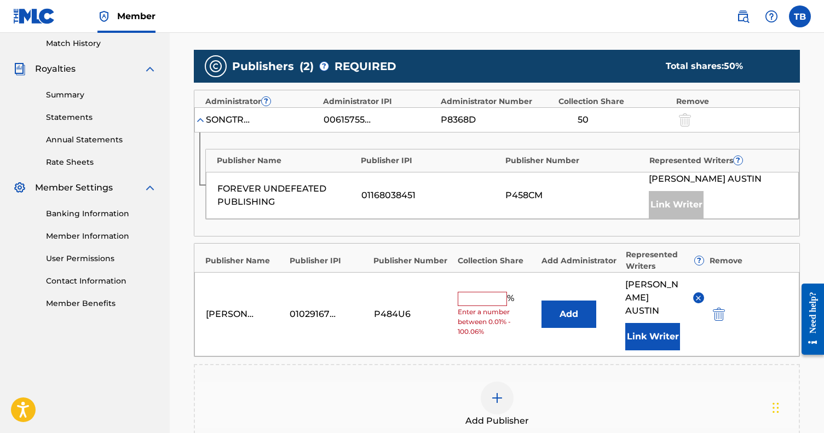
click at [487, 292] on input "text" at bounding box center [481, 299] width 49 height 14
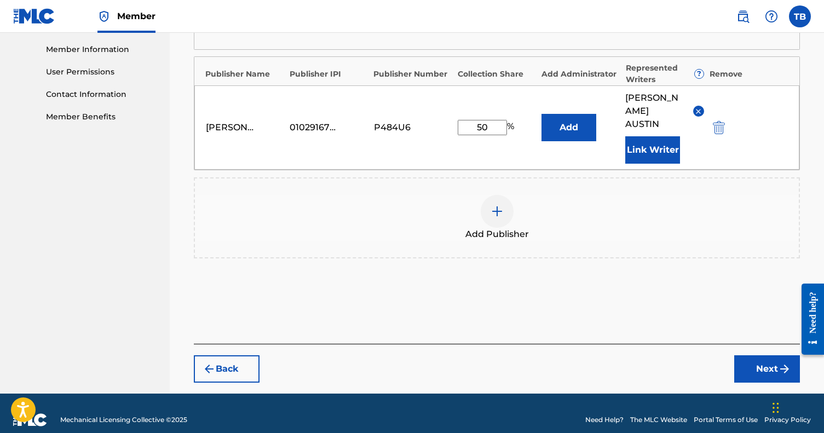
type input "50"
click at [757, 355] on button "Next" at bounding box center [767, 368] width 66 height 27
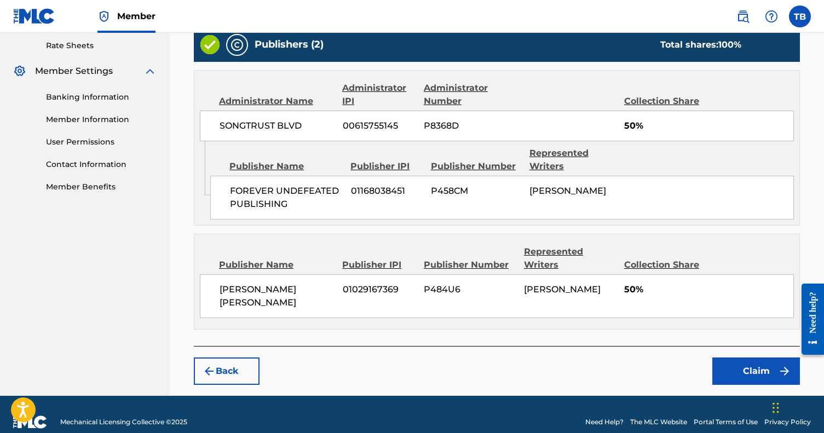
click at [738, 357] on button "Claim" at bounding box center [756, 370] width 88 height 27
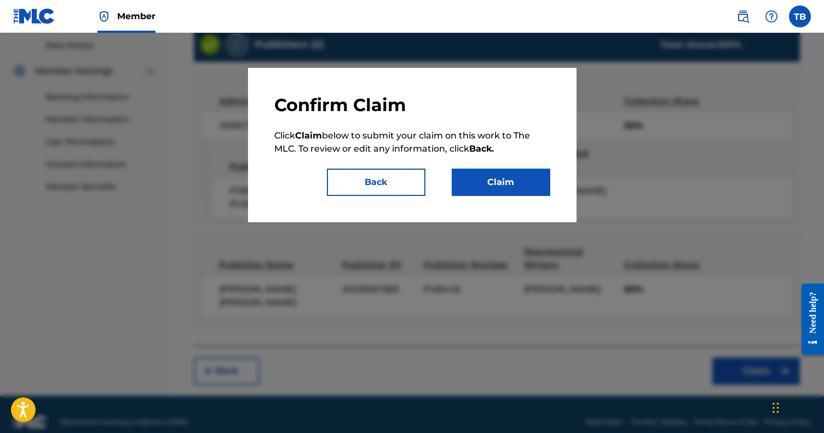
click at [508, 186] on button "Claim" at bounding box center [500, 182] width 99 height 27
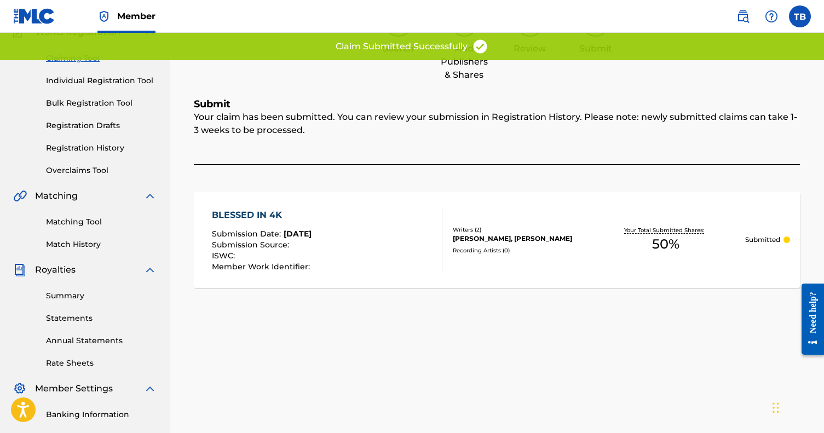
scroll to position [59, 0]
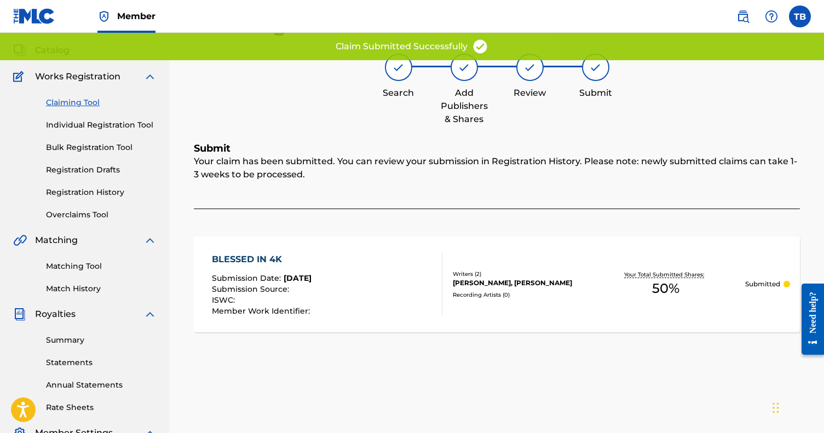
click at [85, 101] on link "Claiming Tool" at bounding box center [101, 102] width 111 height 11
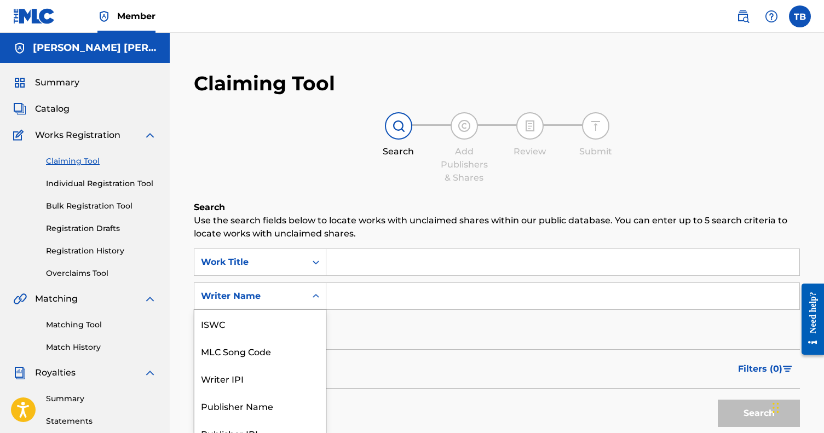
scroll to position [38, 0]
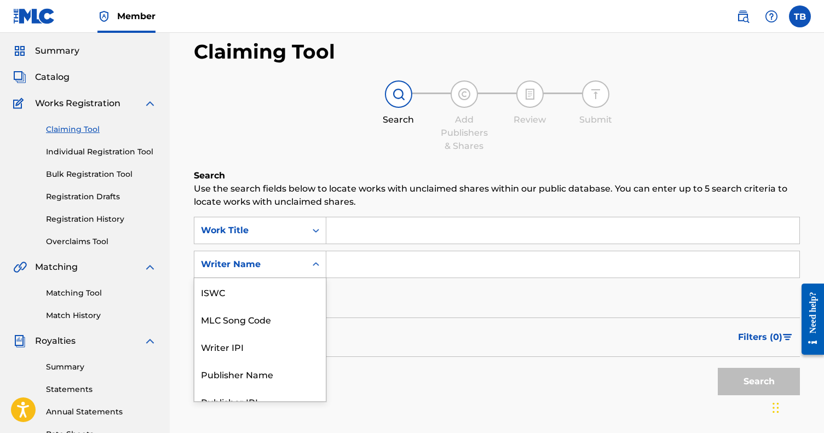
click at [297, 278] on div "Writer Name selected, 7 of 7. 7 results available. Use Up and Down to choose op…" at bounding box center [260, 264] width 132 height 27
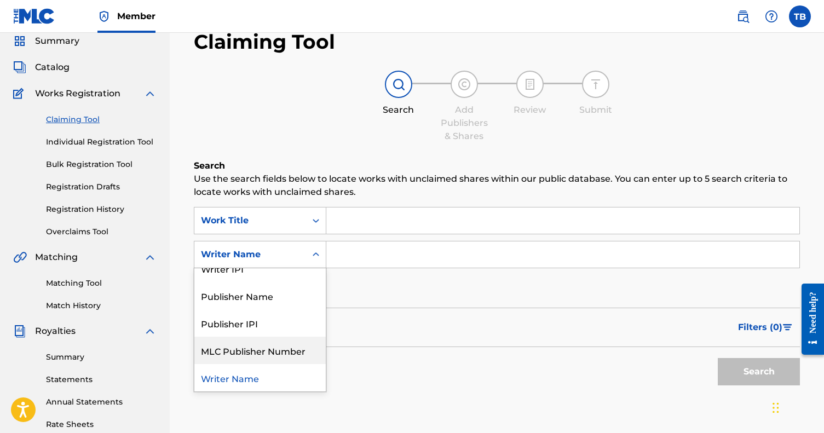
scroll to position [68, 0]
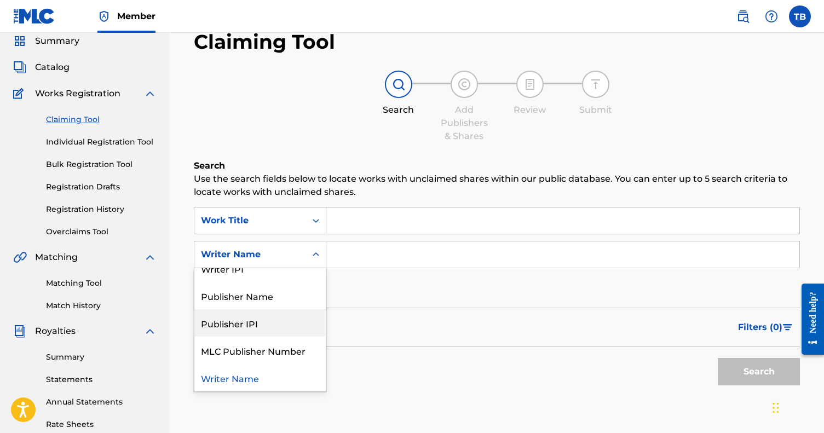
click at [275, 320] on div "Publisher IPI" at bounding box center [259, 322] width 131 height 27
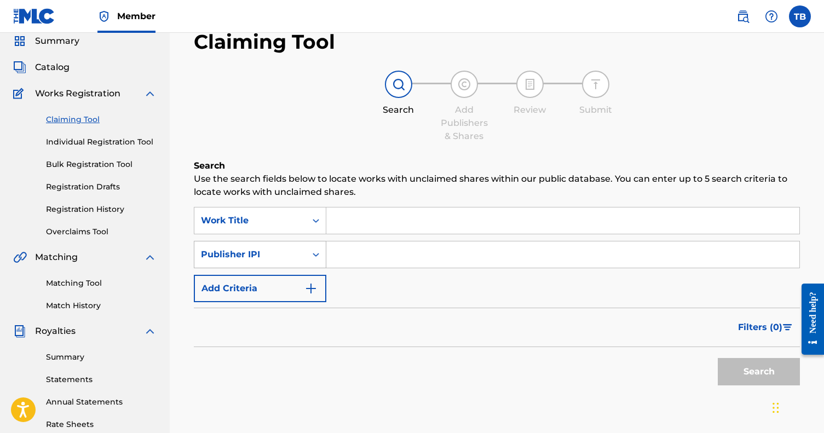
click at [294, 256] on div "Publisher IPI" at bounding box center [250, 254] width 99 height 13
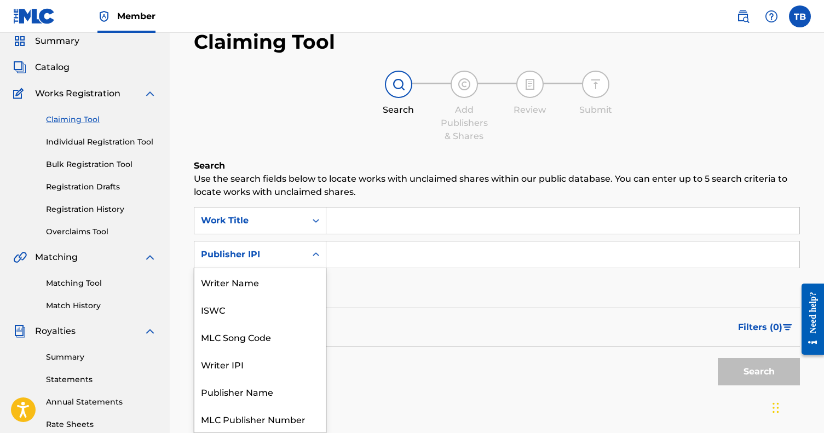
scroll to position [27, 0]
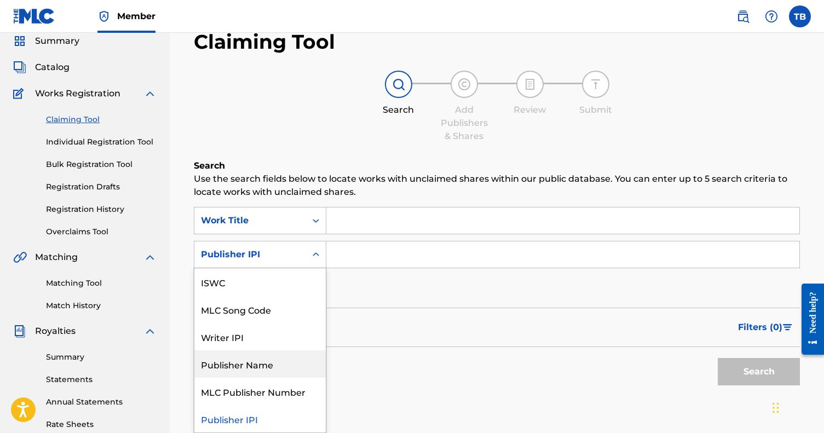
click at [264, 366] on div "Publisher Name" at bounding box center [259, 363] width 131 height 27
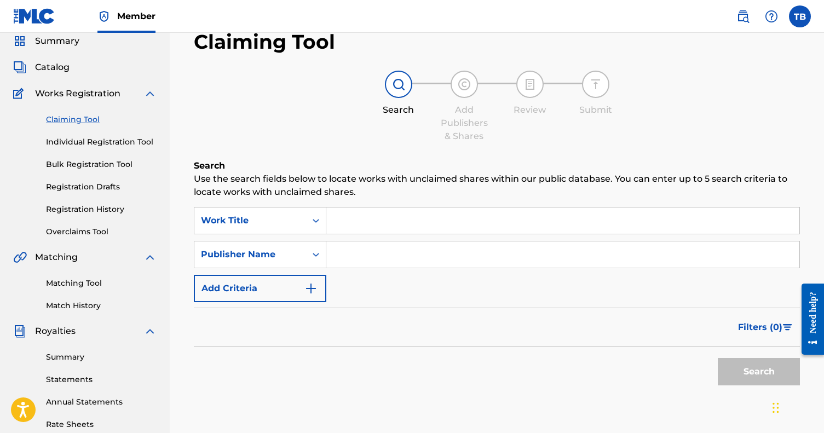
click at [361, 245] on input "Search Form" at bounding box center [562, 254] width 473 height 26
paste input "FOREVER UNDEFEATED PUBLISHING"
type input "FOREVER UNDEFEATED PUBLISHING"
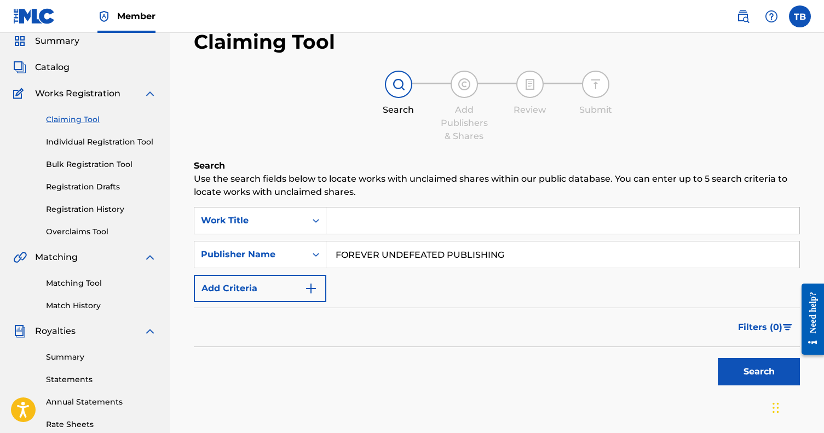
click at [758, 372] on button "Search" at bounding box center [758, 371] width 82 height 27
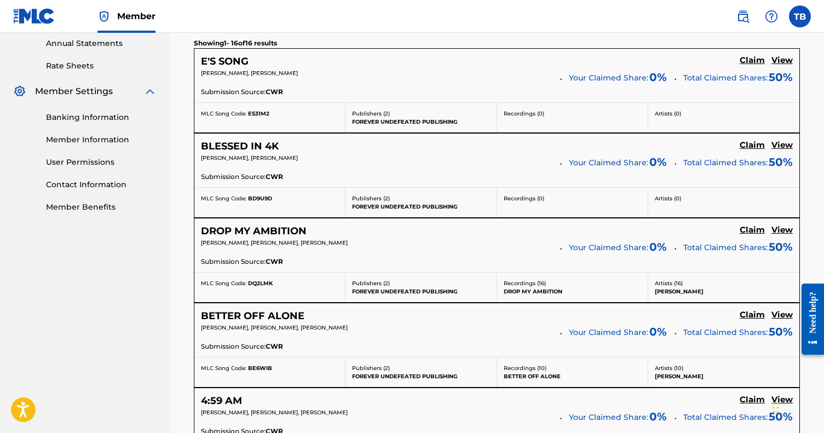
scroll to position [404, 0]
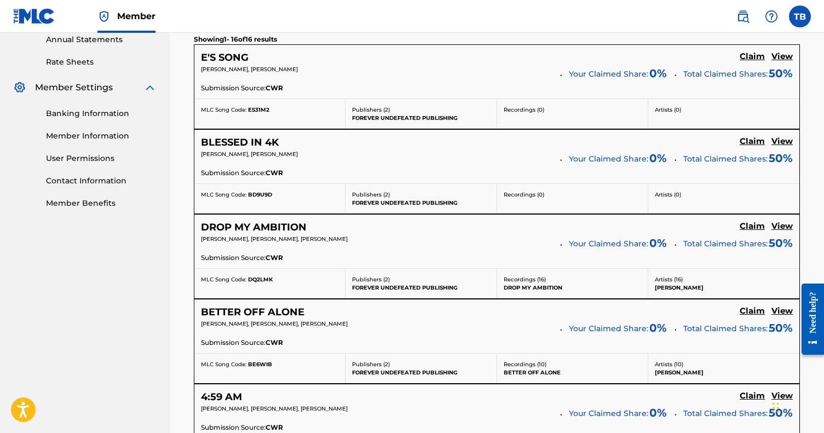
click at [752, 62] on h5 "Claim" at bounding box center [751, 56] width 25 height 10
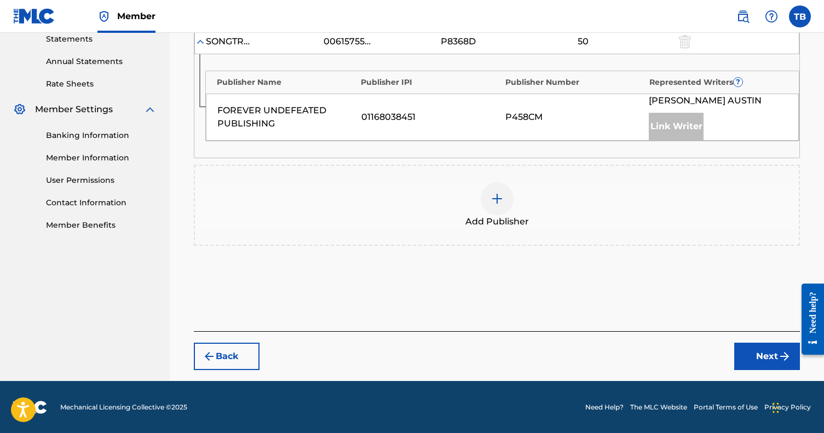
click at [495, 207] on div at bounding box center [496, 198] width 33 height 33
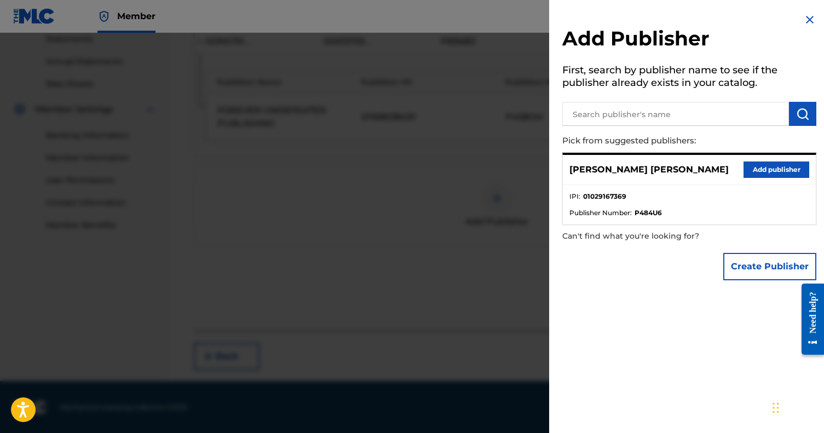
click at [760, 170] on button "Add publisher" at bounding box center [776, 169] width 66 height 16
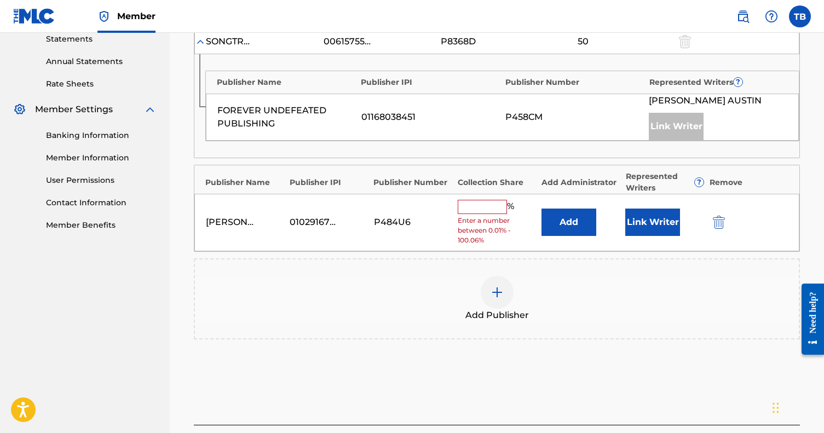
click at [464, 202] on input "text" at bounding box center [481, 207] width 49 height 14
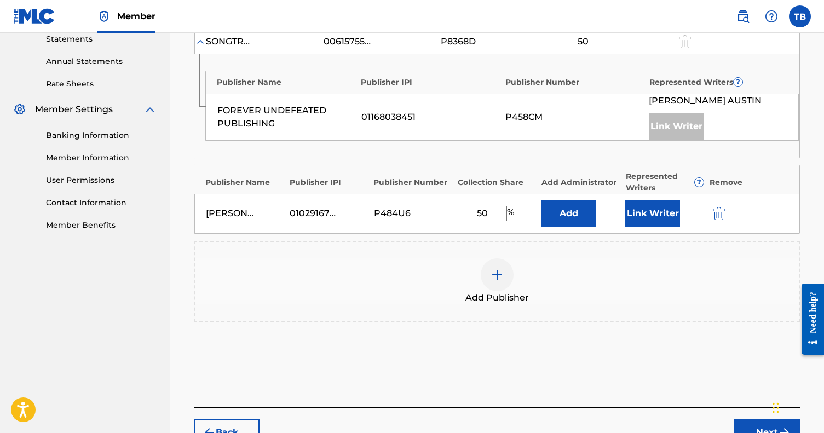
type input "50"
click at [659, 209] on button "Link Writer" at bounding box center [652, 213] width 55 height 27
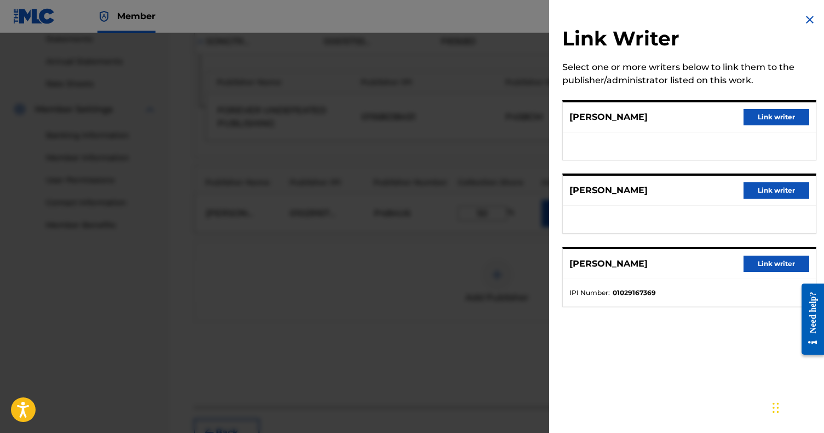
click at [768, 265] on button "Link writer" at bounding box center [776, 264] width 66 height 16
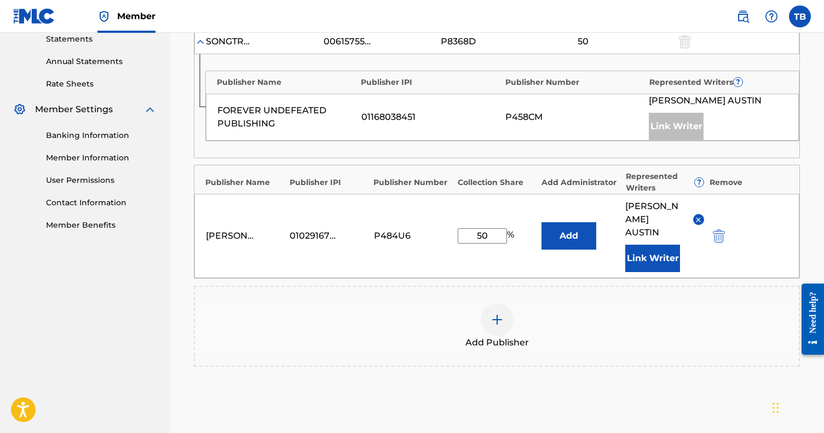
scroll to position [416, 1]
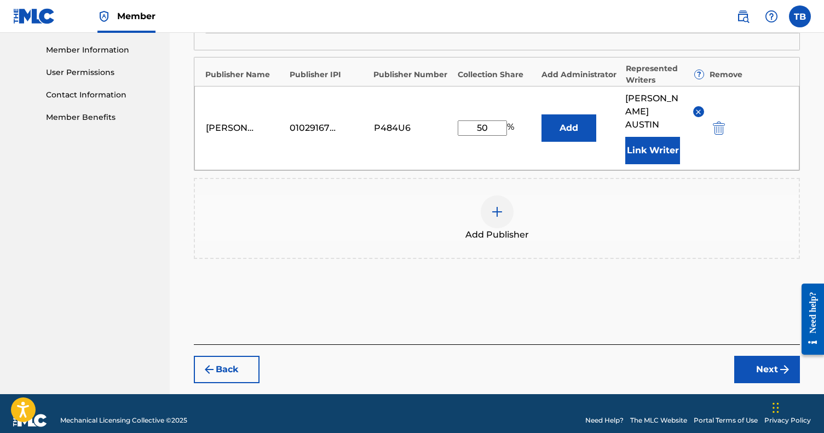
click at [755, 356] on button "Next" at bounding box center [767, 369] width 66 height 27
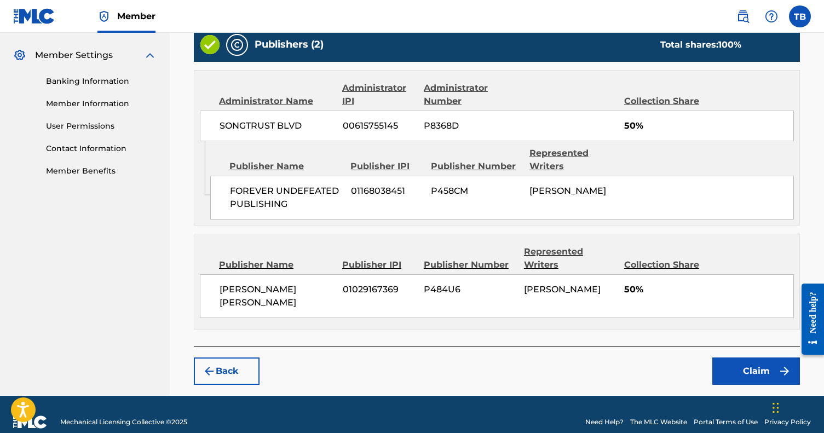
click at [755, 357] on button "Claim" at bounding box center [756, 370] width 88 height 27
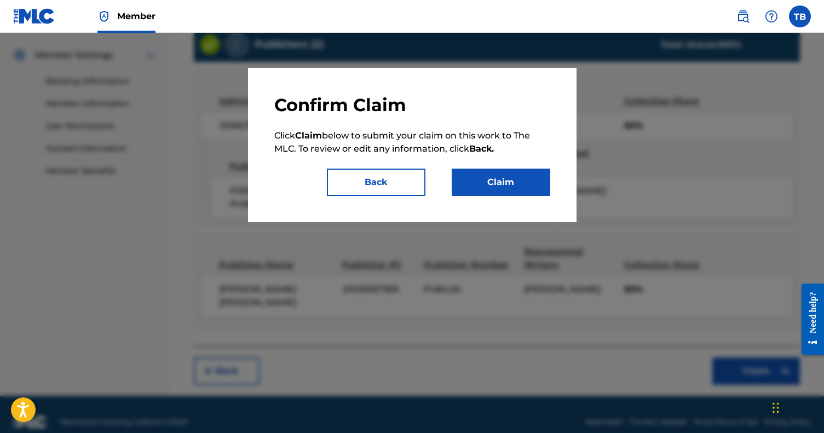
click at [524, 180] on button "Claim" at bounding box center [500, 182] width 99 height 27
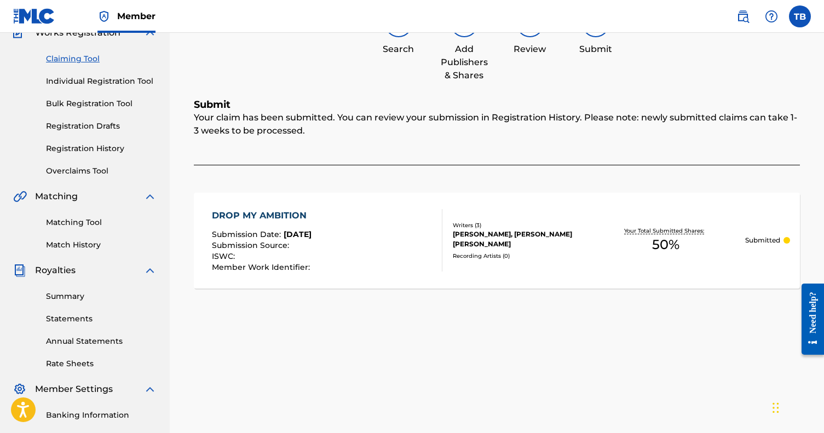
scroll to position [52, 0]
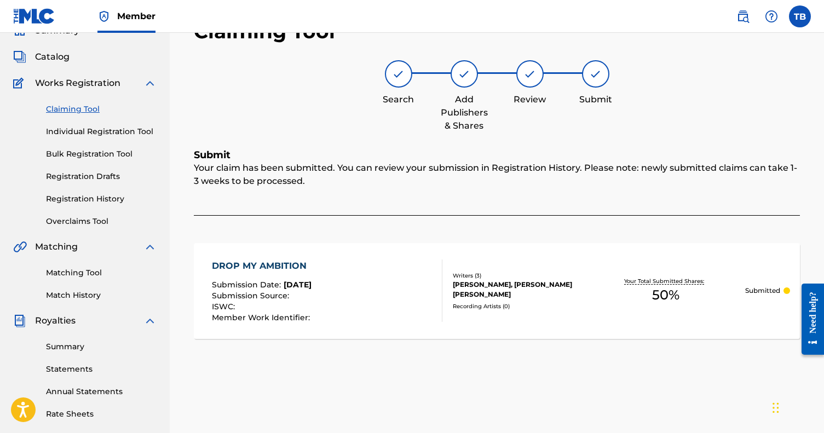
click at [73, 112] on link "Claiming Tool" at bounding box center [101, 108] width 111 height 11
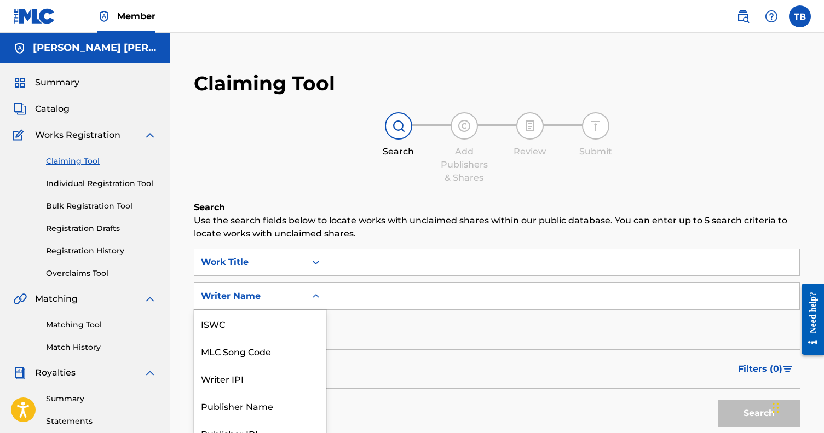
scroll to position [36, 0]
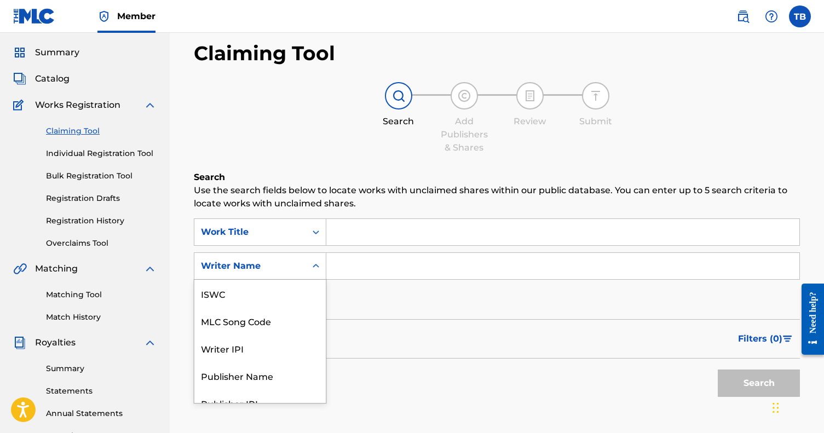
click at [292, 280] on div "Writer Name selected, 7 of 7. 7 results available. Use Up and Down to choose op…" at bounding box center [260, 265] width 132 height 27
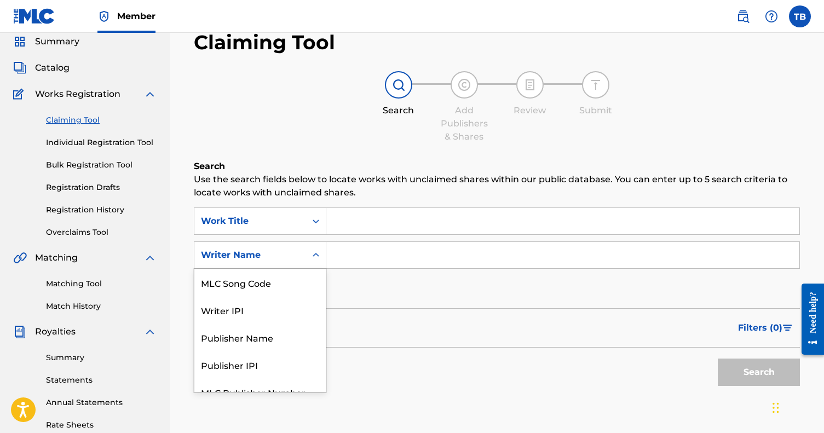
scroll to position [42, 0]
click at [277, 343] on div "Publisher Name" at bounding box center [259, 336] width 131 height 27
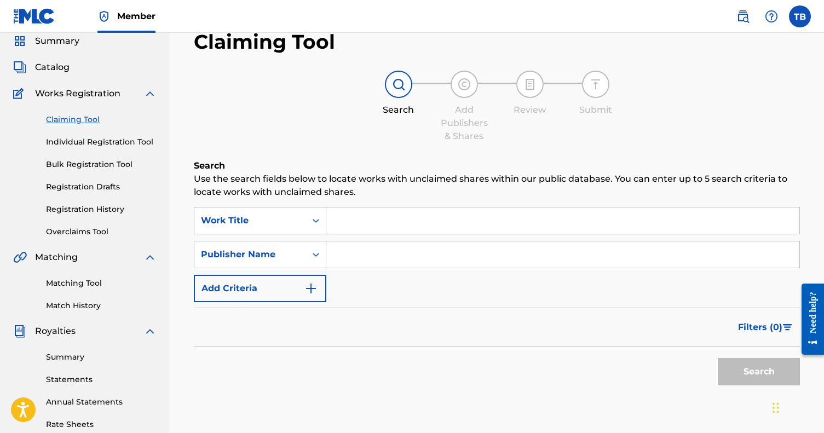
click at [345, 261] on input "Search Form" at bounding box center [562, 254] width 473 height 26
paste input "FOREVER UNDEFEATED PUBLISHING"
type input "FOREVER UNDEFEATED PUBLISHING"
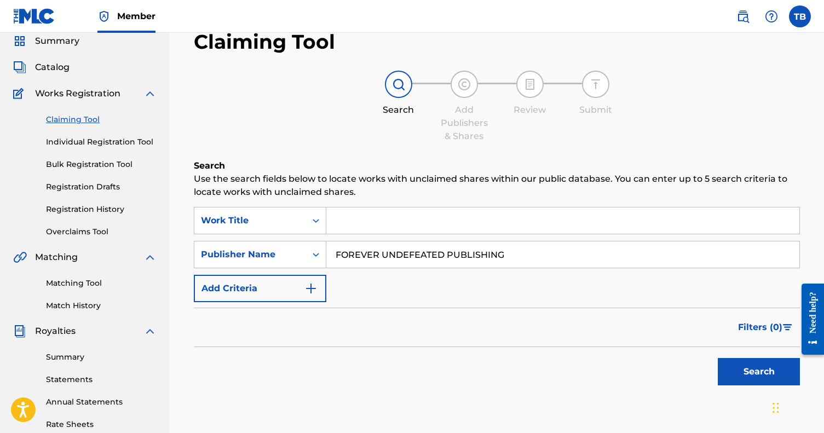
click at [758, 372] on button "Search" at bounding box center [758, 371] width 82 height 27
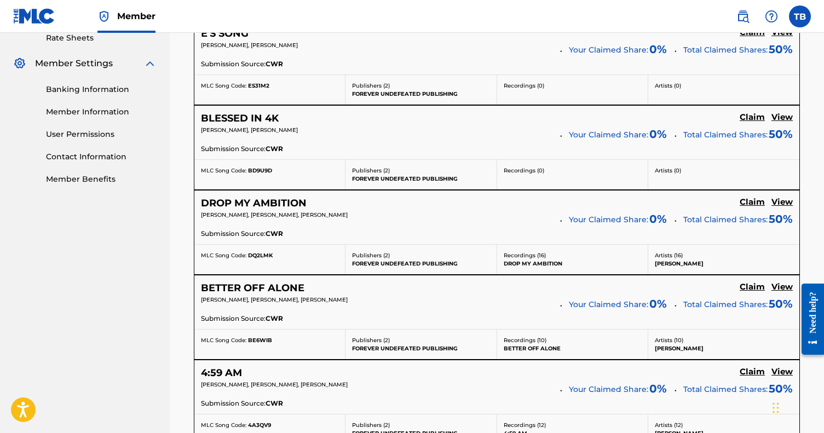
scroll to position [462, 0]
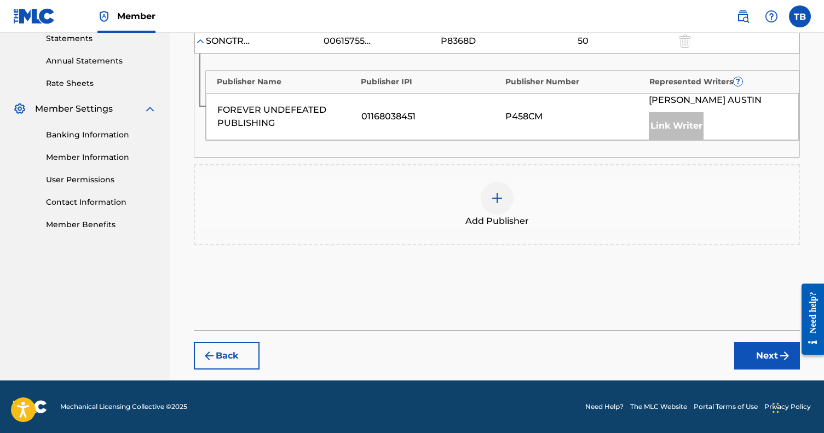
scroll to position [382, 0]
click at [494, 204] on img at bounding box center [496, 198] width 13 height 13
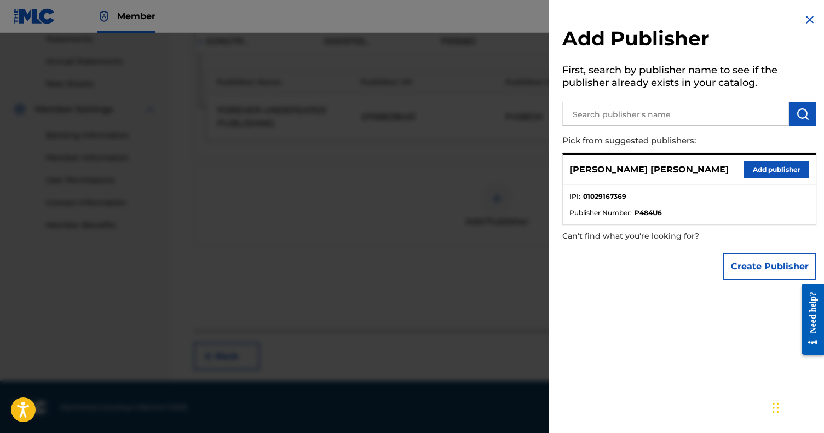
click at [764, 177] on div "Thomas Austin Brown Add publisher" at bounding box center [689, 170] width 253 height 30
click at [764, 172] on button "Add publisher" at bounding box center [776, 169] width 66 height 16
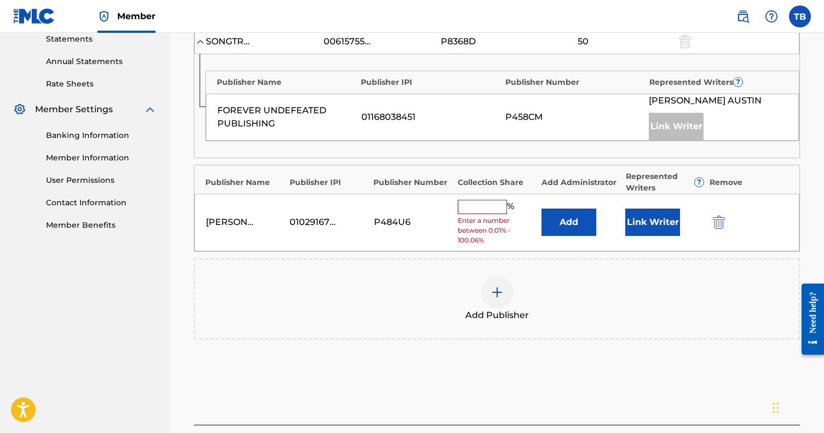
click at [503, 207] on input "text" at bounding box center [481, 207] width 49 height 14
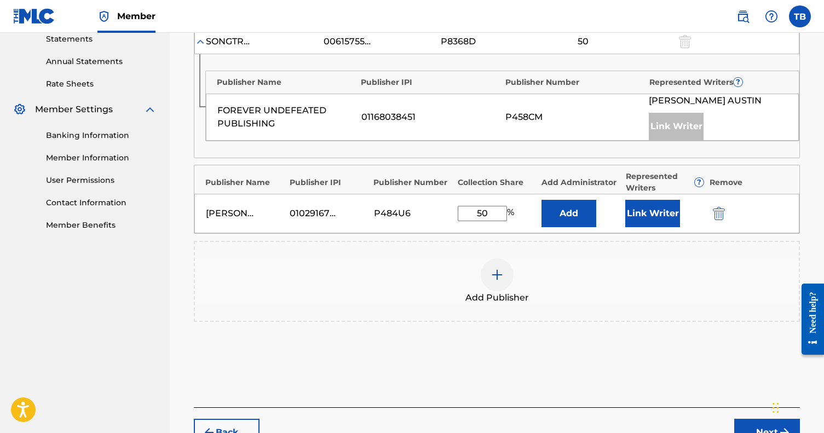
type input "50"
click at [665, 205] on button "Link Writer" at bounding box center [652, 213] width 55 height 27
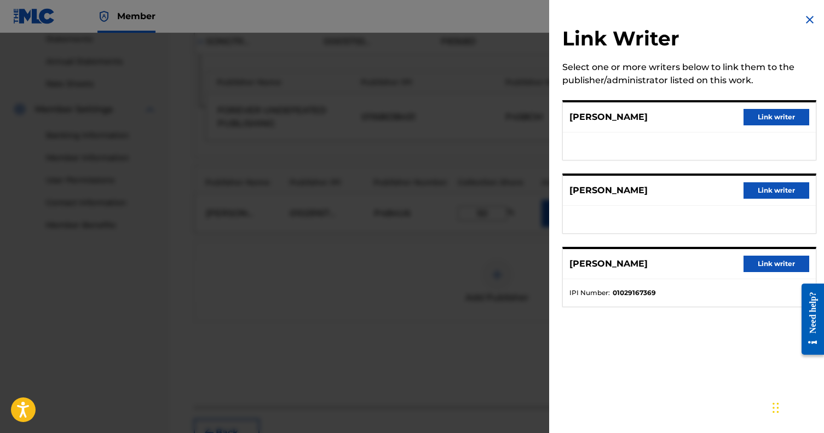
click at [762, 262] on button "Link writer" at bounding box center [776, 264] width 66 height 16
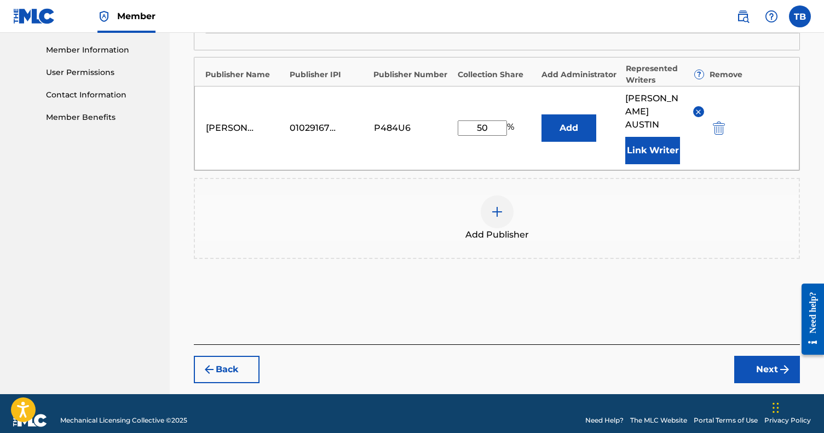
click at [763, 357] on button "Next" at bounding box center [767, 369] width 66 height 27
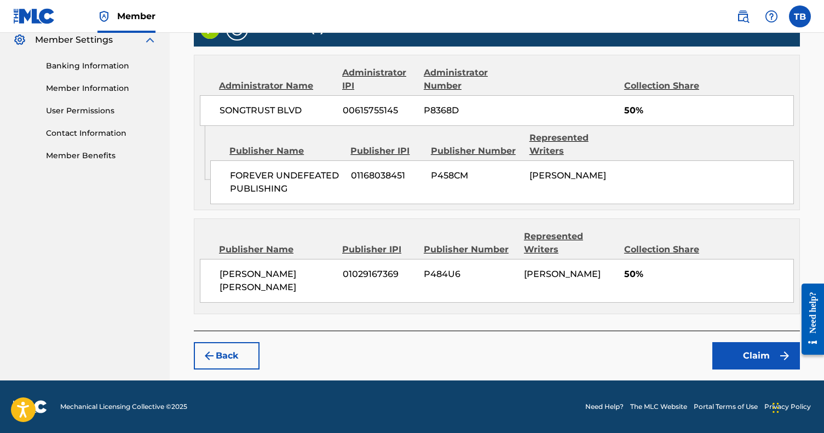
scroll to position [436, 0]
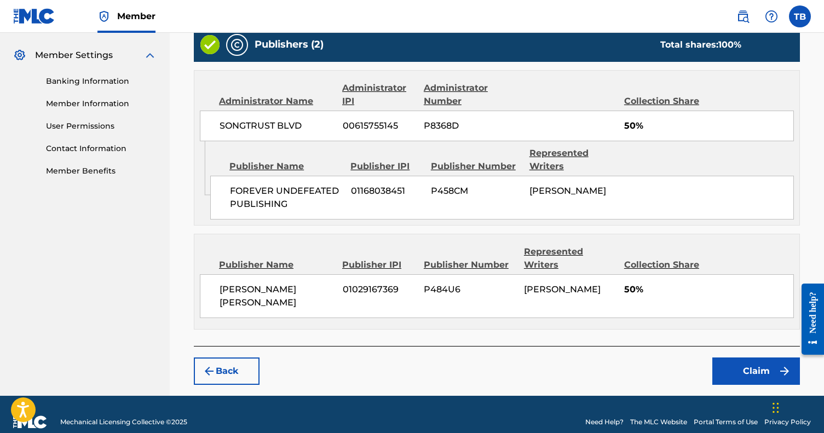
click at [729, 357] on button "Claim" at bounding box center [756, 370] width 88 height 27
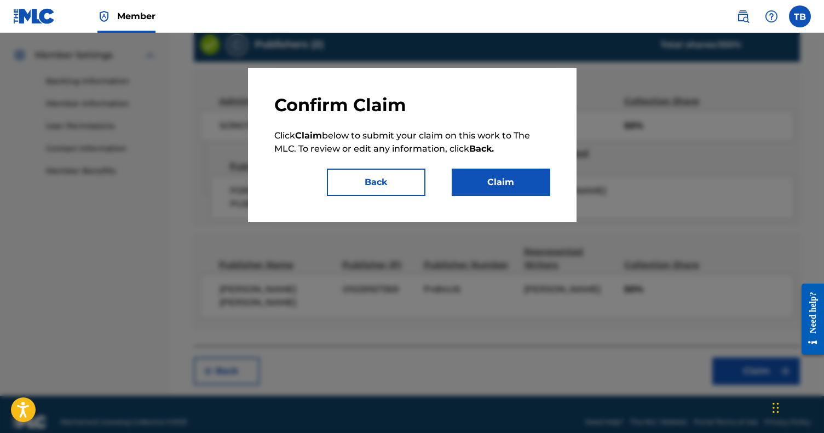
click at [472, 177] on button "Claim" at bounding box center [500, 182] width 99 height 27
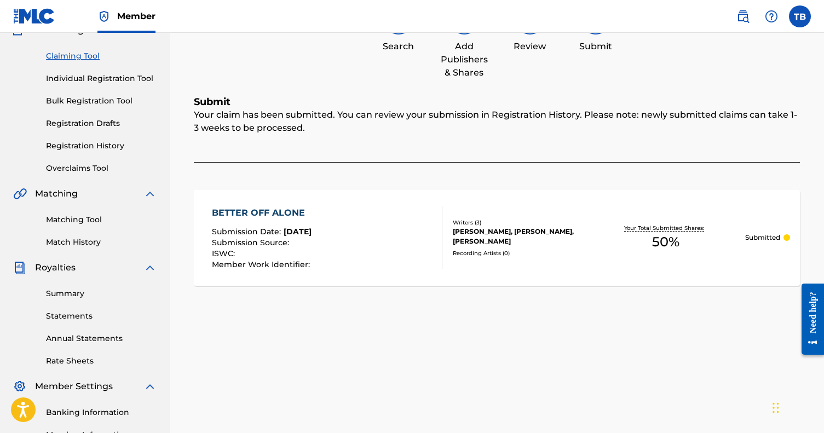
scroll to position [91, 0]
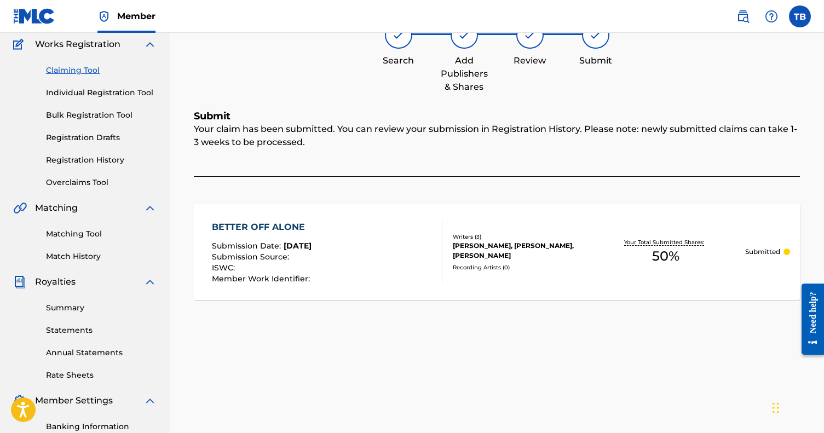
click at [77, 74] on link "Claiming Tool" at bounding box center [101, 70] width 111 height 11
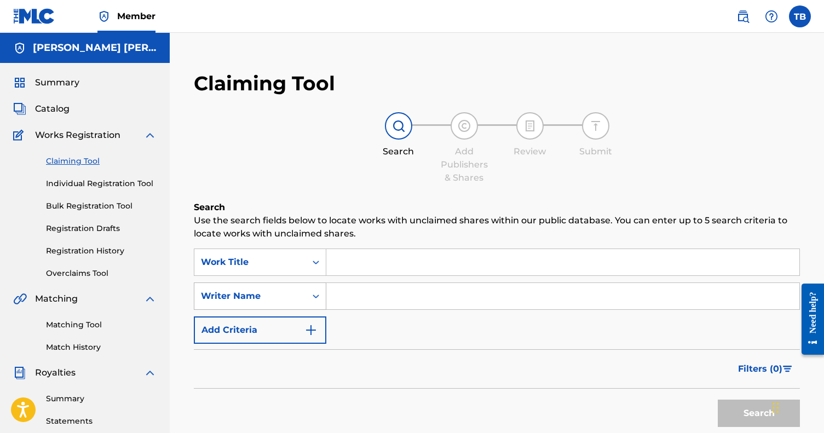
click at [276, 302] on div "Writer Name" at bounding box center [260, 295] width 132 height 27
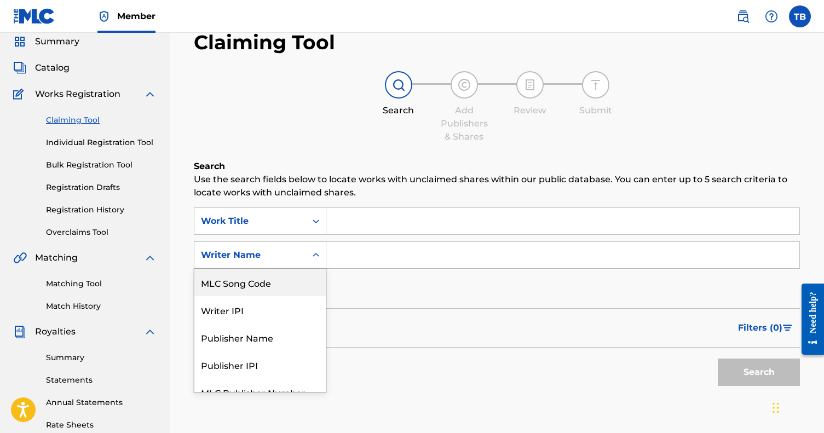
scroll to position [42, 0]
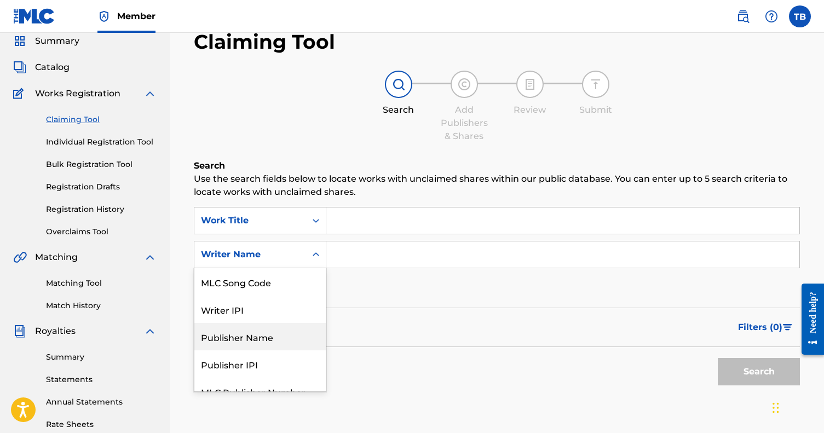
click at [271, 338] on div "Publisher Name" at bounding box center [259, 336] width 131 height 27
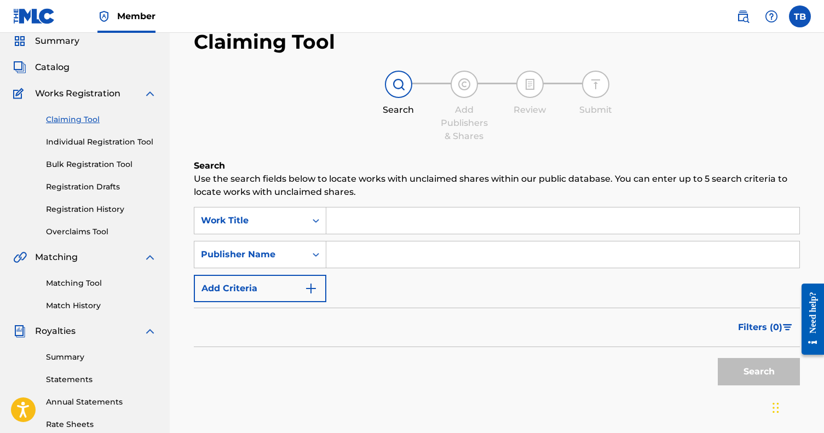
click at [363, 254] on input "Search Form" at bounding box center [562, 254] width 473 height 26
paste input "FOREVER UNDEFEATED PUBLISHING"
type input "FOREVER UNDEFEATED PUBLISHING"
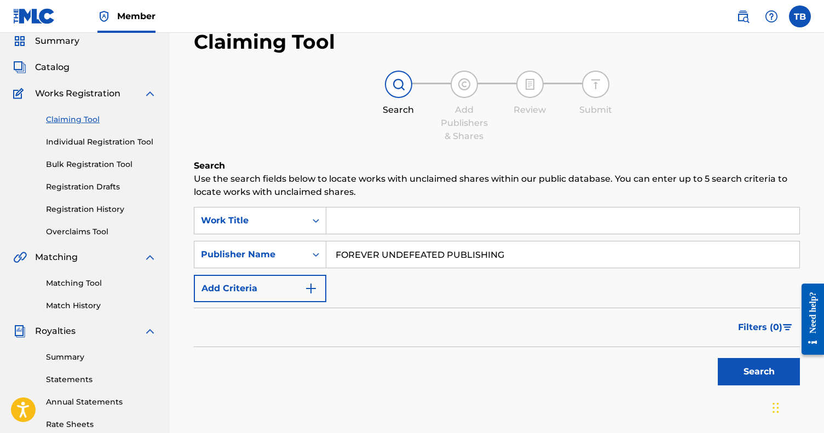
click at [758, 372] on button "Search" at bounding box center [758, 371] width 82 height 27
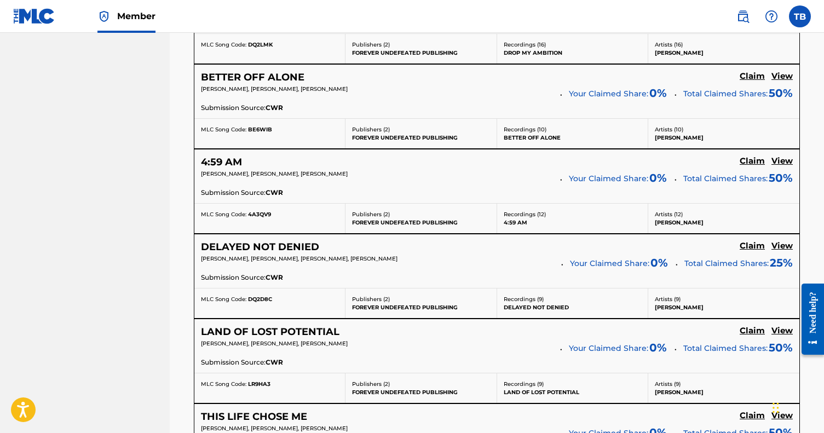
scroll to position [640, 0]
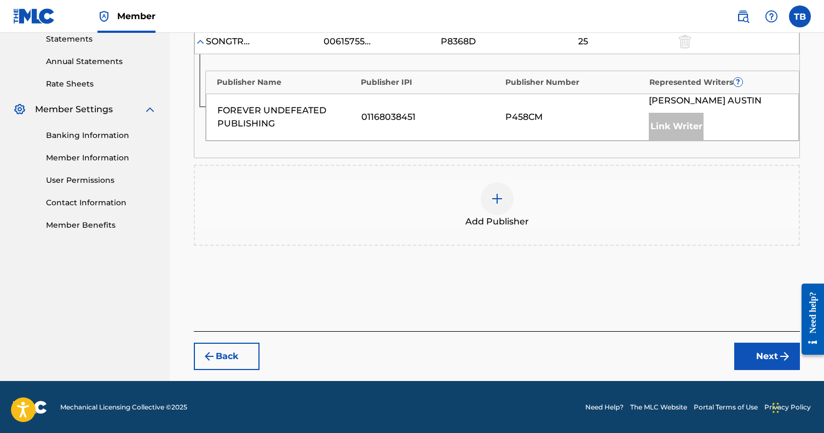
click at [514, 194] on div "Add Publisher" at bounding box center [497, 205] width 604 height 46
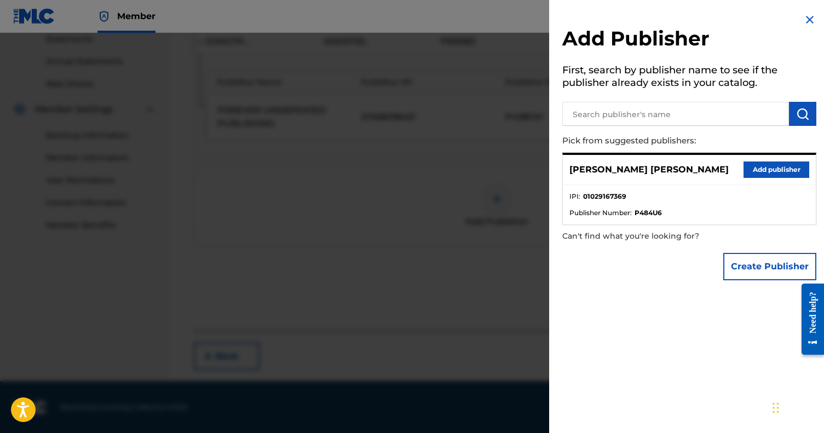
click at [758, 169] on button "Add publisher" at bounding box center [776, 169] width 66 height 16
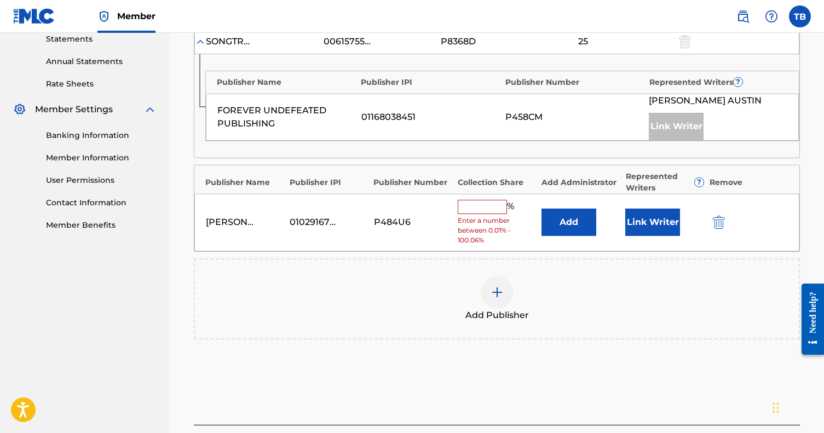
click at [483, 202] on input "text" at bounding box center [481, 207] width 49 height 14
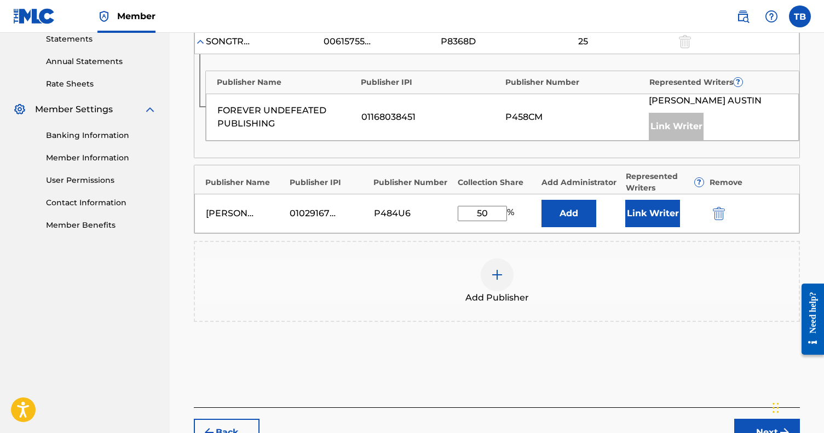
type input "50"
click at [644, 212] on button "Link Writer" at bounding box center [652, 213] width 55 height 27
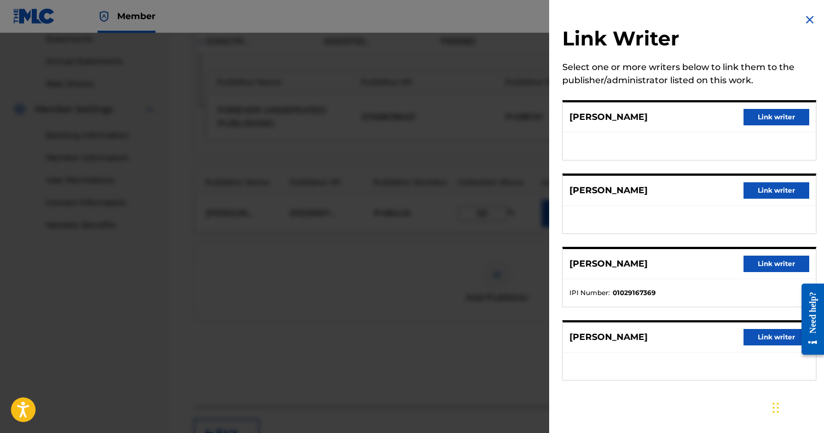
click at [763, 267] on button "Link writer" at bounding box center [776, 264] width 66 height 16
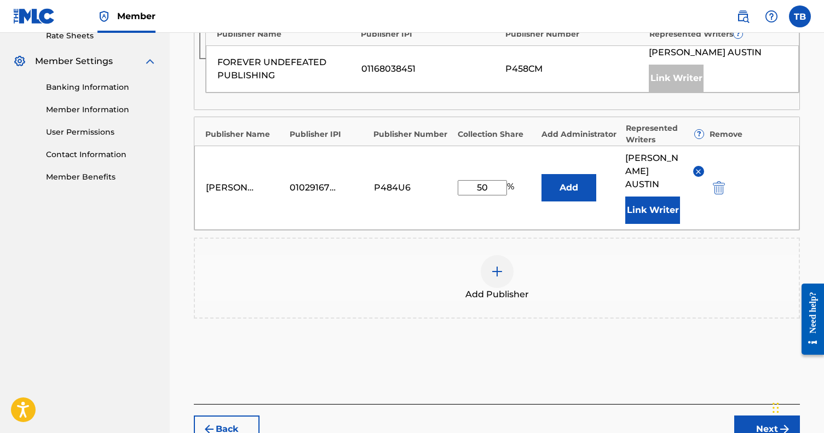
scroll to position [445, 0]
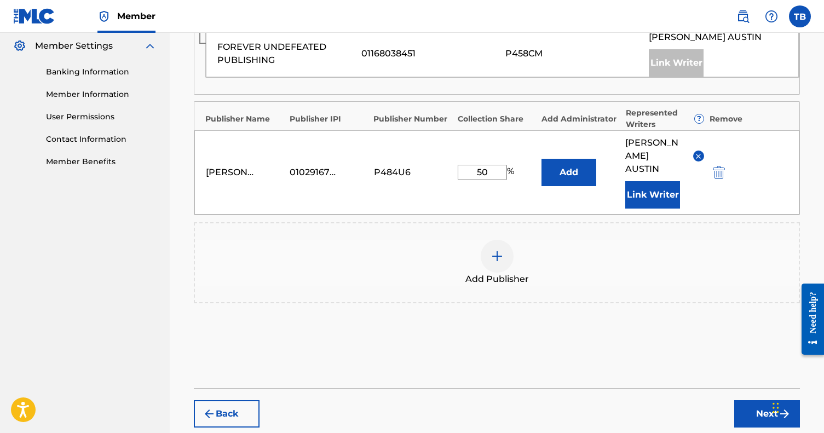
click at [738, 400] on button "Next" at bounding box center [767, 413] width 66 height 27
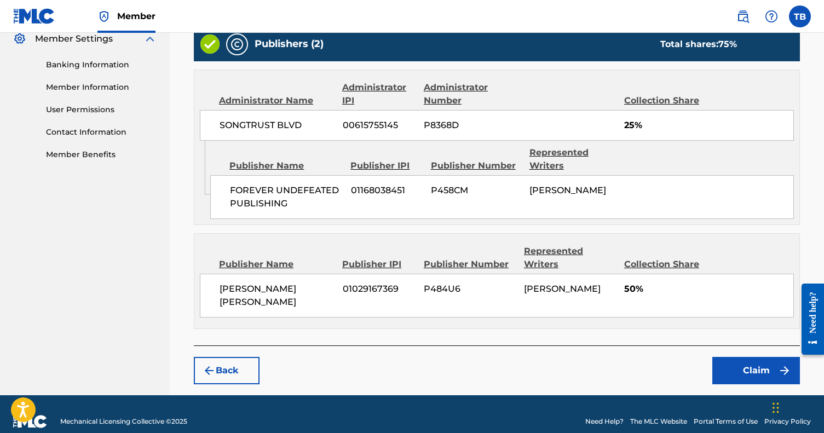
scroll to position [452, 0]
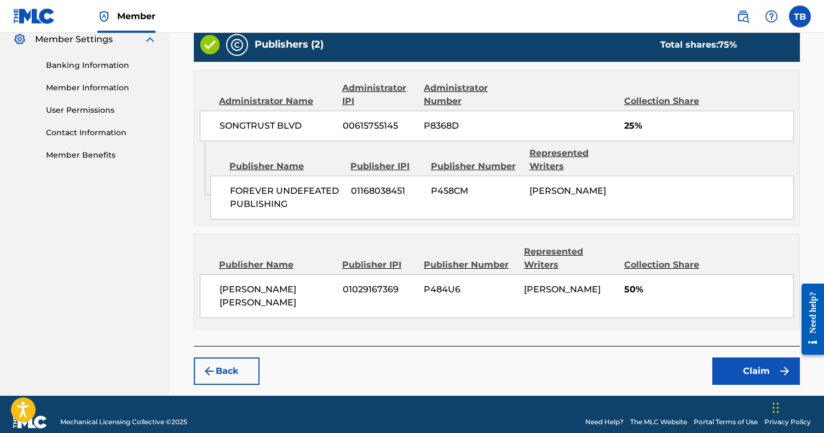
click at [720, 357] on button "Claim" at bounding box center [756, 370] width 88 height 27
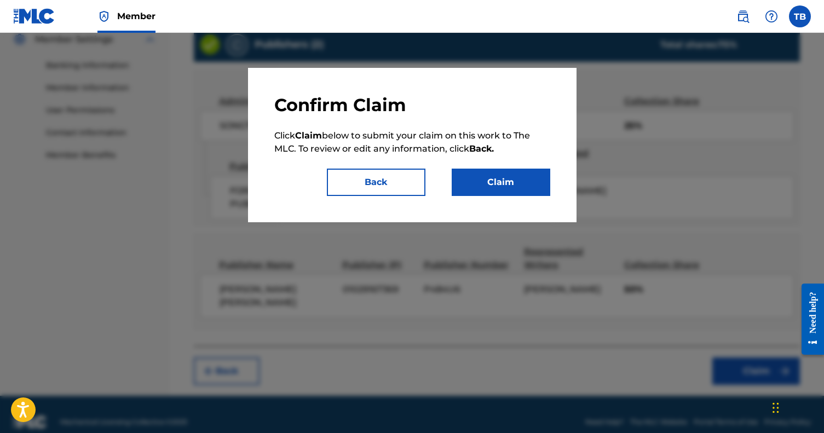
click at [518, 193] on button "Claim" at bounding box center [500, 182] width 99 height 27
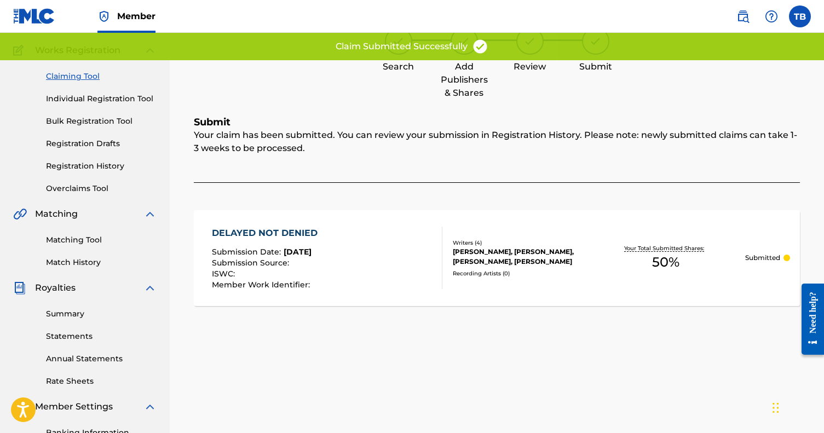
scroll to position [50, 0]
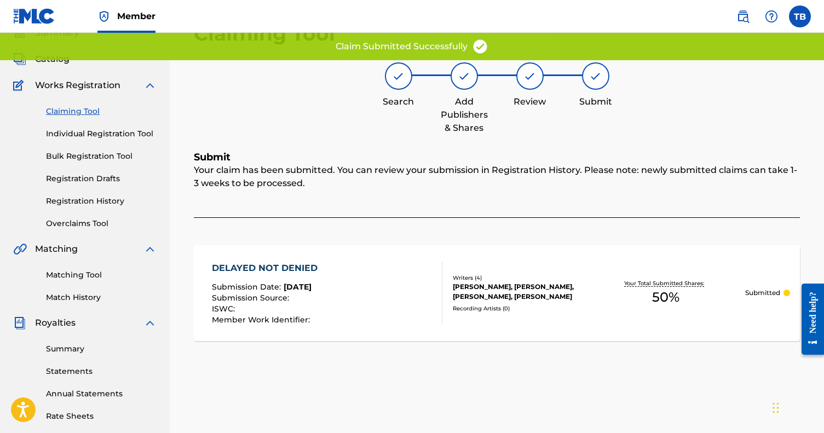
click at [78, 113] on link "Claiming Tool" at bounding box center [101, 111] width 111 height 11
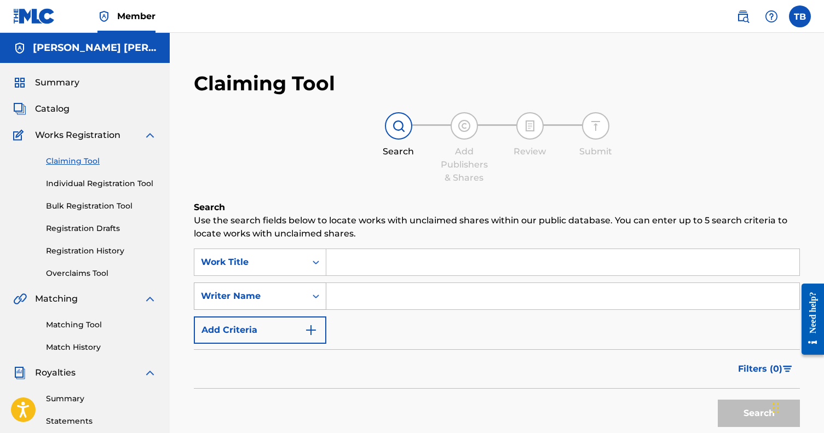
click at [279, 297] on div "Writer Name" at bounding box center [260, 295] width 132 height 27
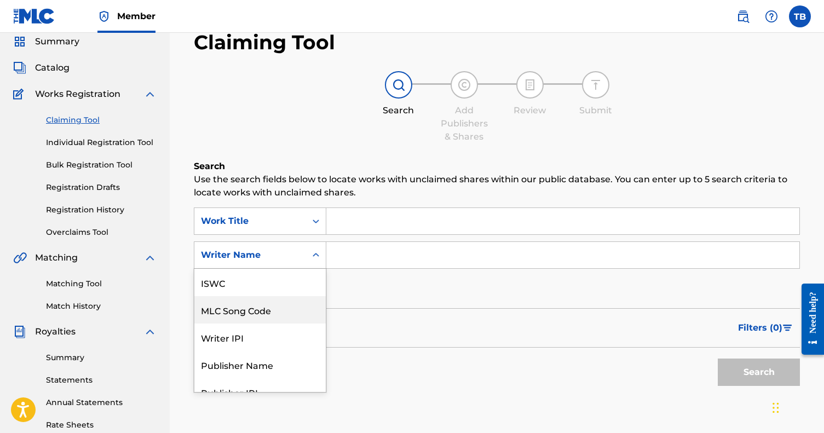
scroll to position [42, 0]
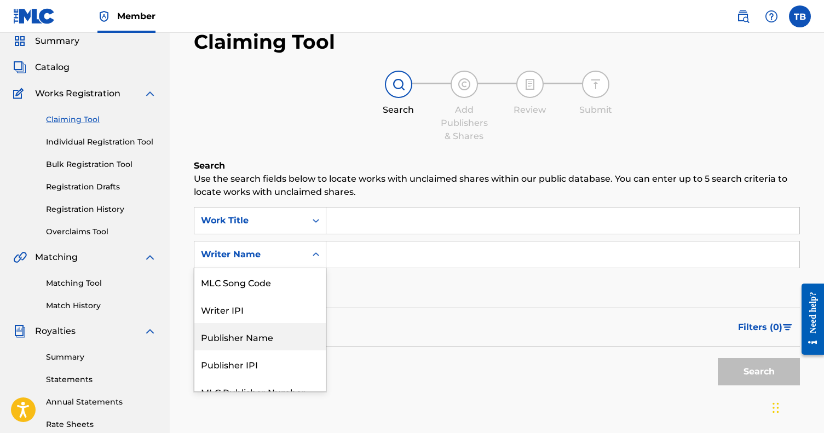
click at [276, 337] on div "Publisher Name" at bounding box center [259, 336] width 131 height 27
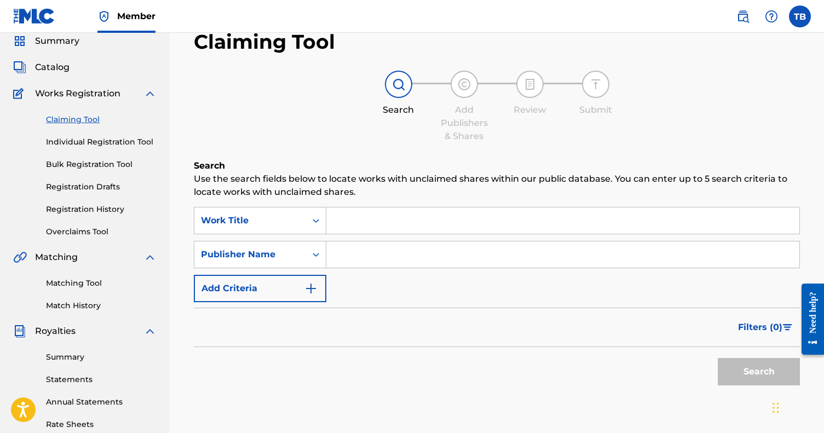
click at [358, 258] on input "Search Form" at bounding box center [562, 254] width 473 height 26
paste input "FOREVER UNDEFEATED PUBLISHING"
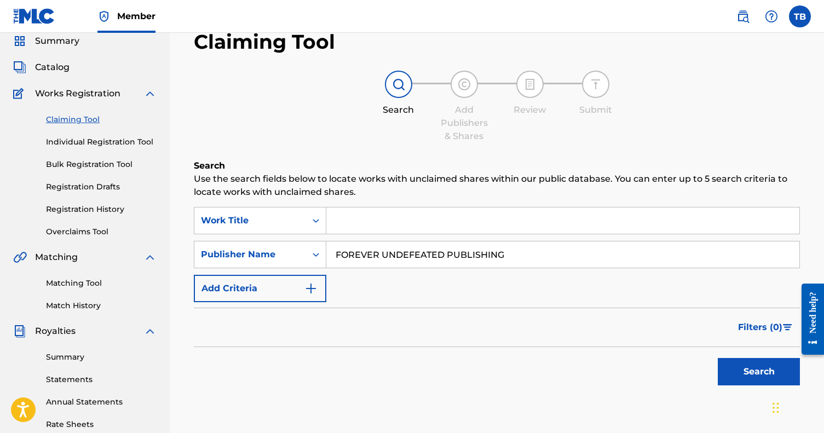
type input "FOREVER UNDEFEATED PUBLISHING"
click at [752, 376] on button "Search" at bounding box center [758, 371] width 82 height 27
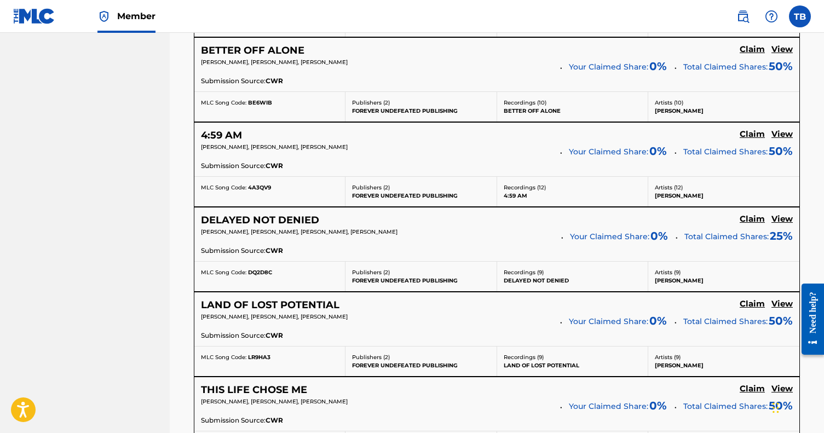
scroll to position [668, 0]
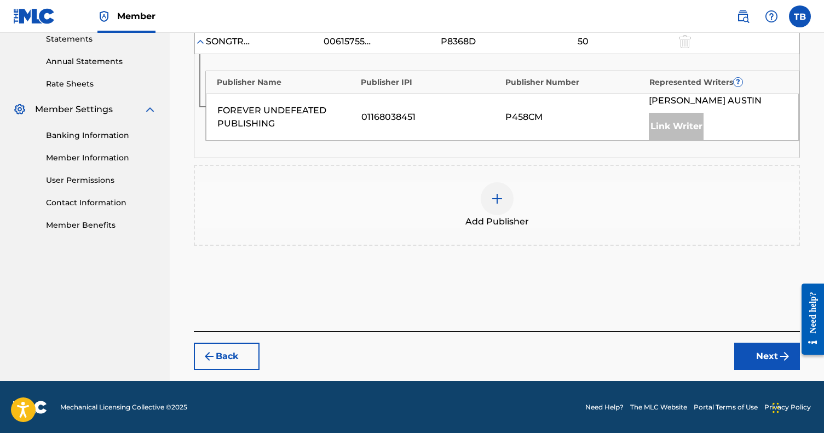
click at [496, 199] on img at bounding box center [496, 198] width 13 height 13
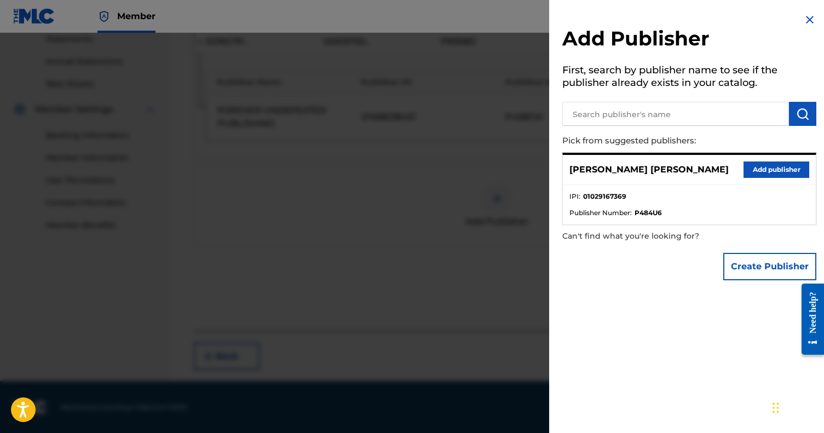
click at [472, 226] on div at bounding box center [412, 249] width 824 height 433
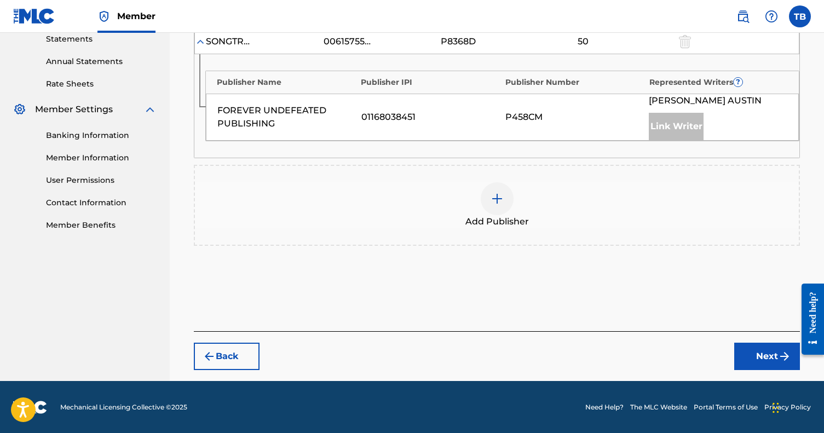
click at [247, 360] on button "Back" at bounding box center [227, 356] width 66 height 27
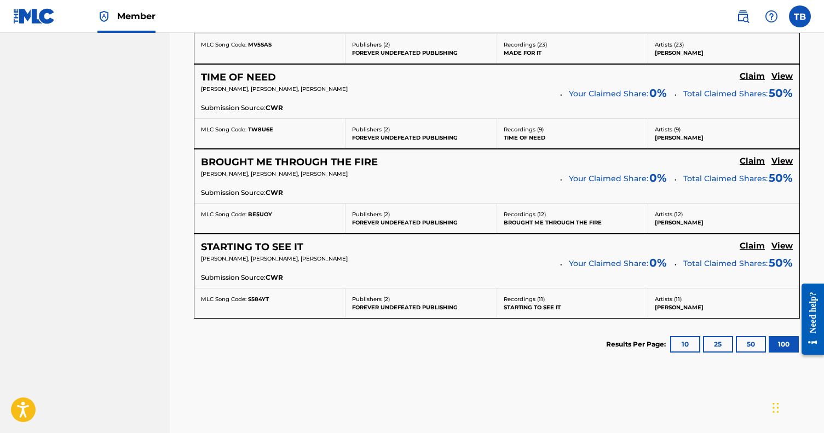
scroll to position [1513, 0]
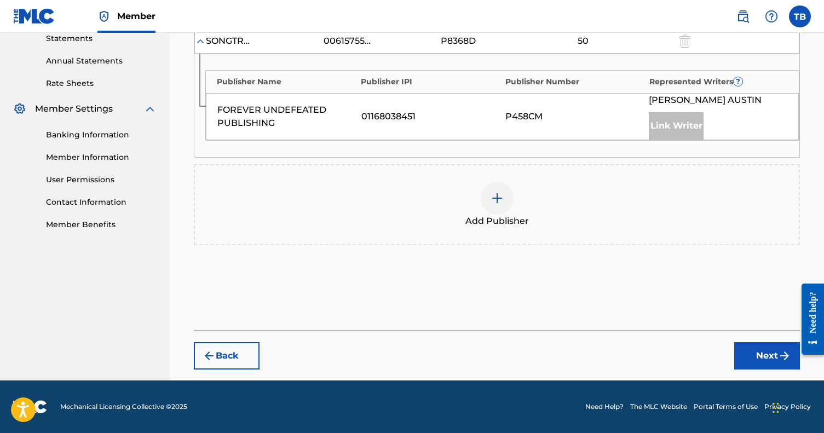
scroll to position [382, 0]
click at [519, 194] on div "Add Publisher" at bounding box center [497, 205] width 604 height 46
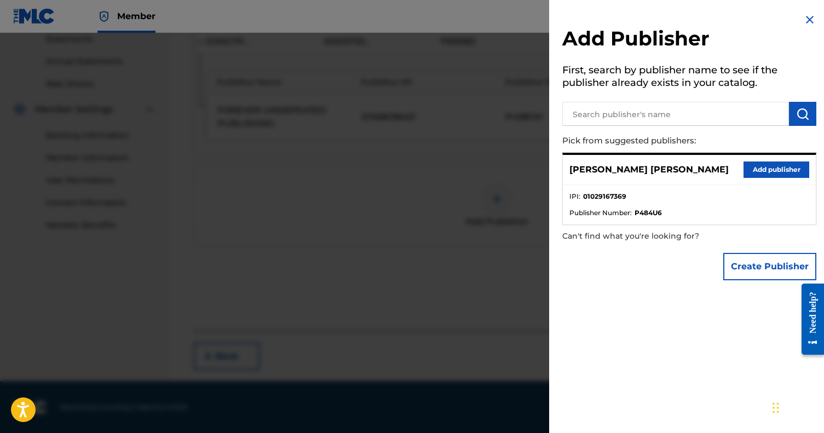
click at [748, 170] on button "Add publisher" at bounding box center [776, 169] width 66 height 16
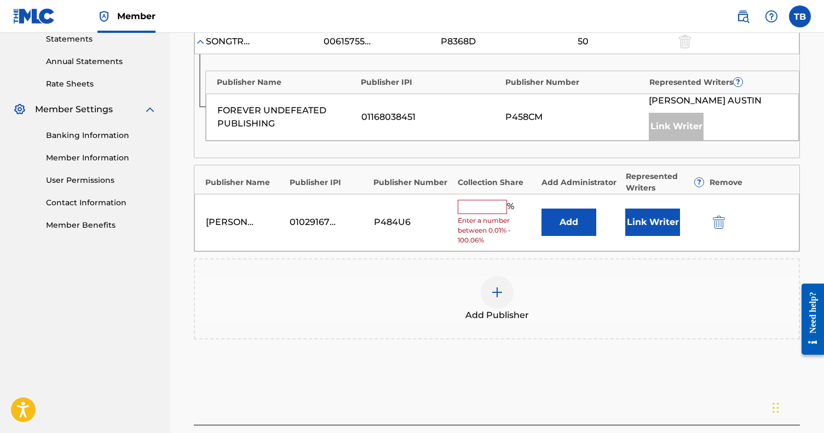
click at [633, 223] on button "Link Writer" at bounding box center [652, 221] width 55 height 27
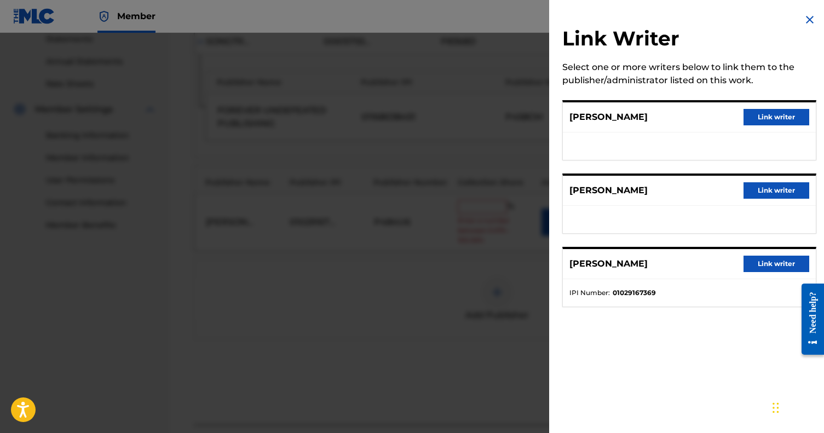
click at [755, 265] on button "Link writer" at bounding box center [776, 264] width 66 height 16
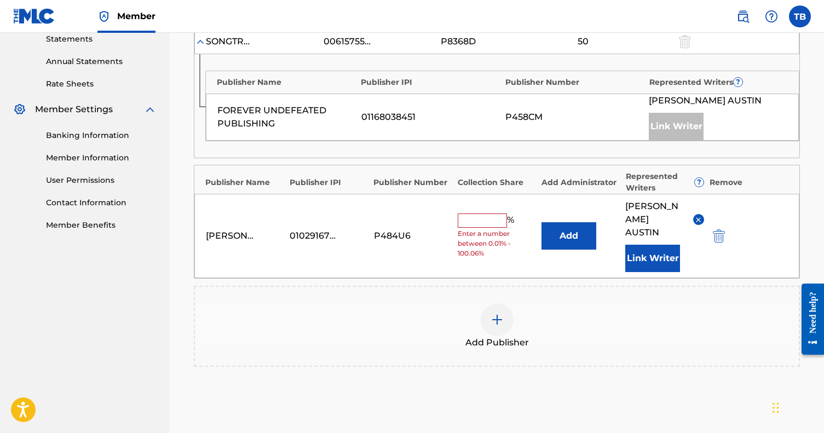
click at [483, 215] on input "text" at bounding box center [481, 220] width 49 height 14
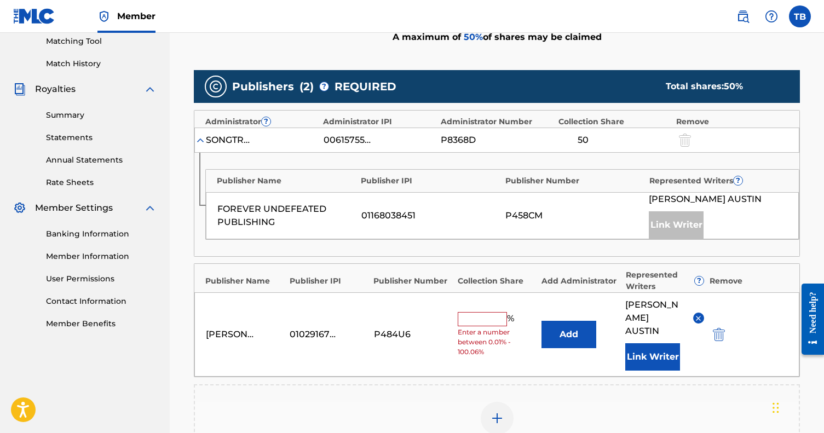
scroll to position [290, 0]
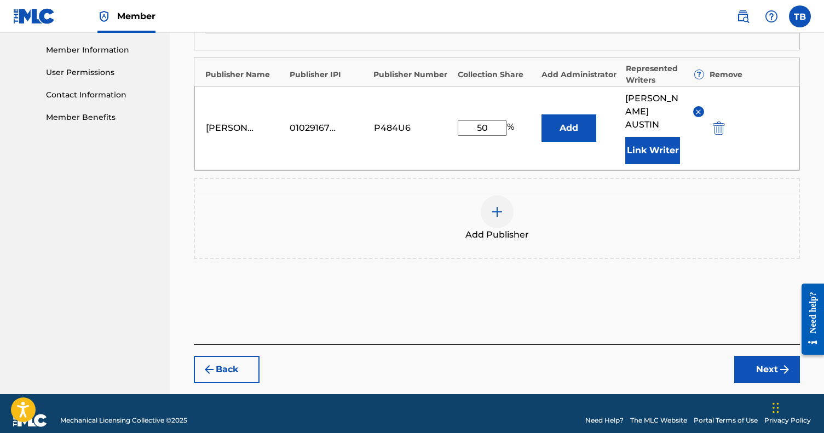
type input "50"
click at [750, 359] on button "Next" at bounding box center [767, 369] width 66 height 27
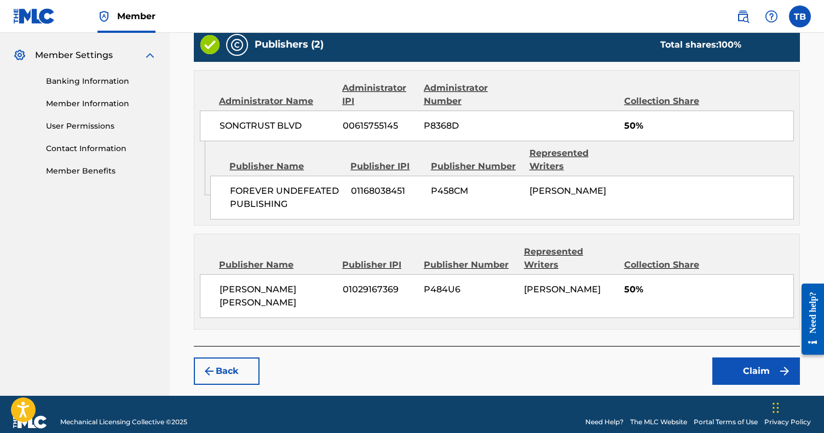
click at [738, 358] on button "Claim" at bounding box center [756, 370] width 88 height 27
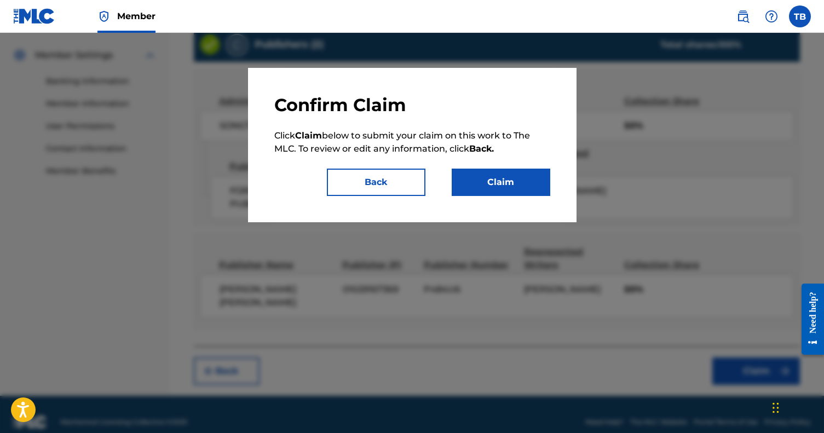
click at [403, 183] on button "Back" at bounding box center [376, 182] width 99 height 27
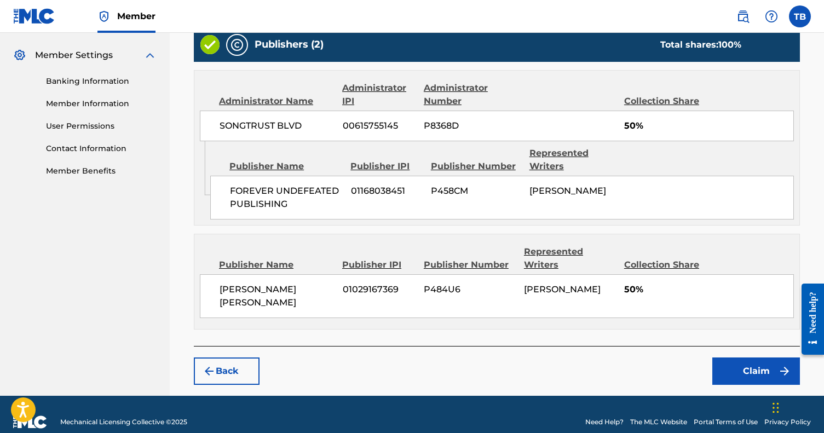
click at [755, 357] on button "Claim" at bounding box center [756, 370] width 88 height 27
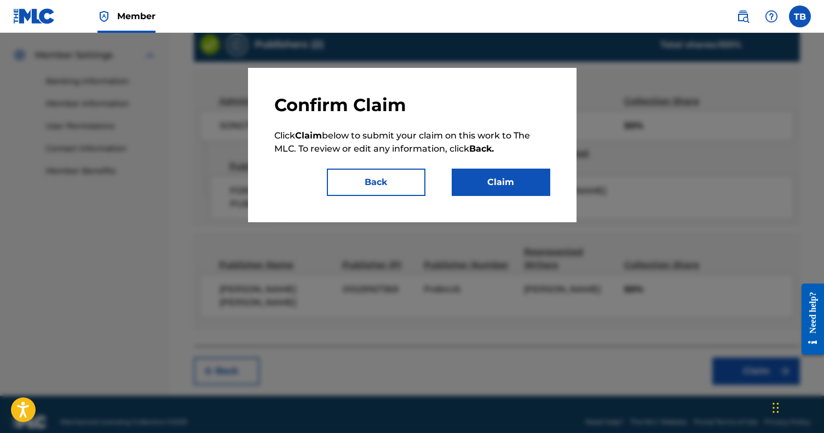
click at [465, 176] on button "Claim" at bounding box center [500, 182] width 99 height 27
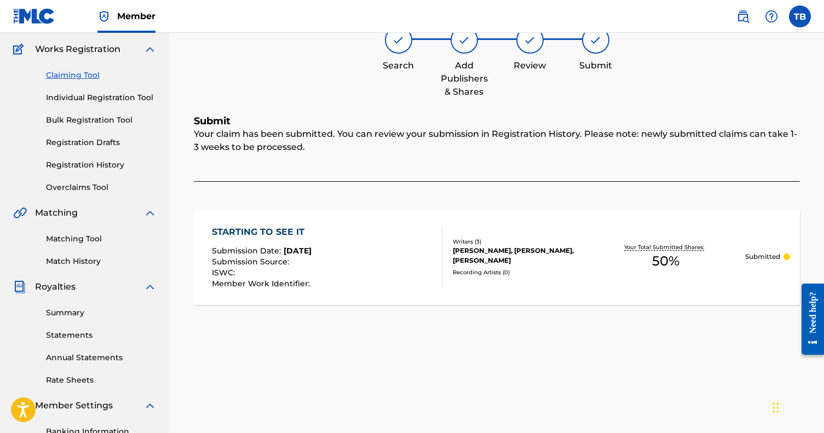
scroll to position [85, 0]
click at [88, 78] on link "Claiming Tool" at bounding box center [101, 75] width 111 height 11
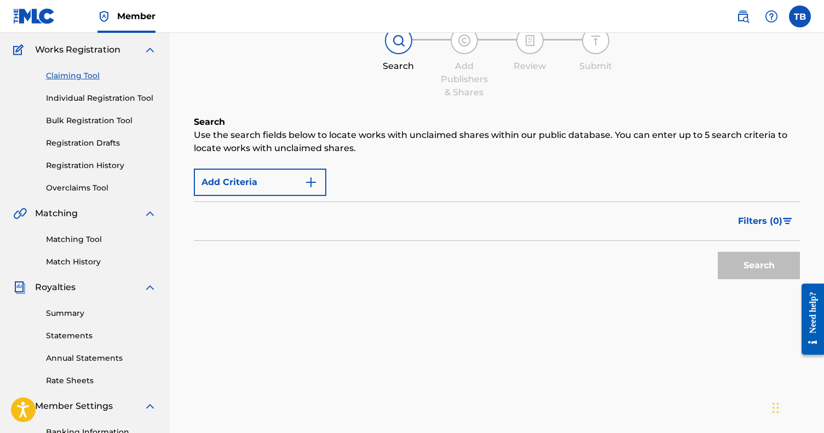
scroll to position [0, 0]
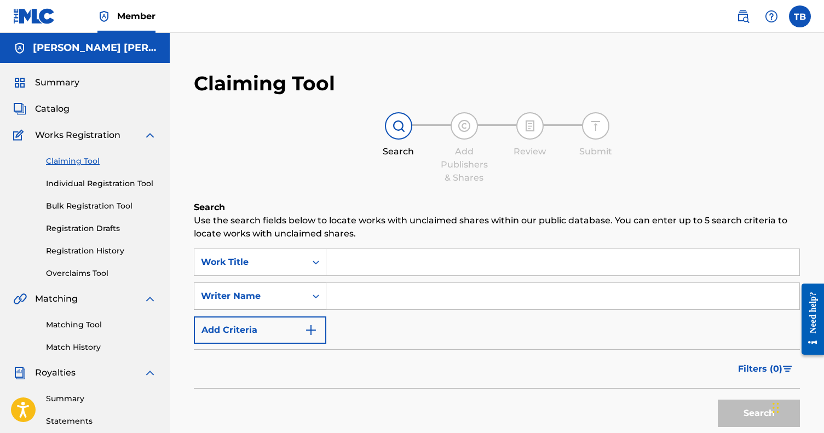
click at [308, 300] on div "Writer Name" at bounding box center [260, 295] width 132 height 27
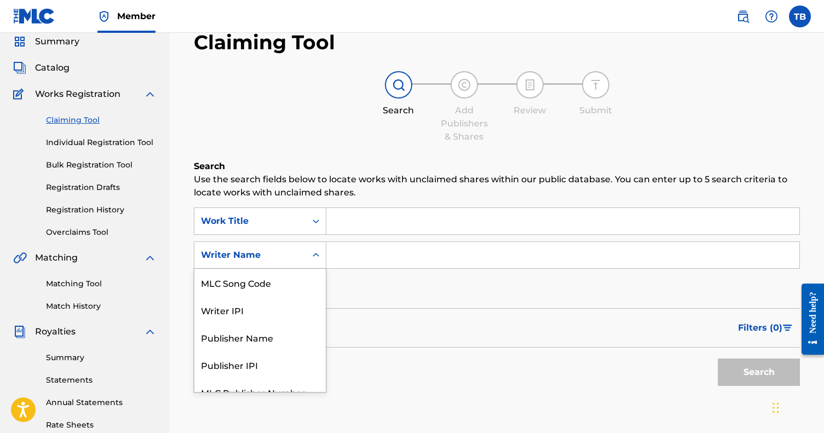
scroll to position [42, 0]
click at [280, 333] on div "Publisher Name" at bounding box center [259, 336] width 131 height 27
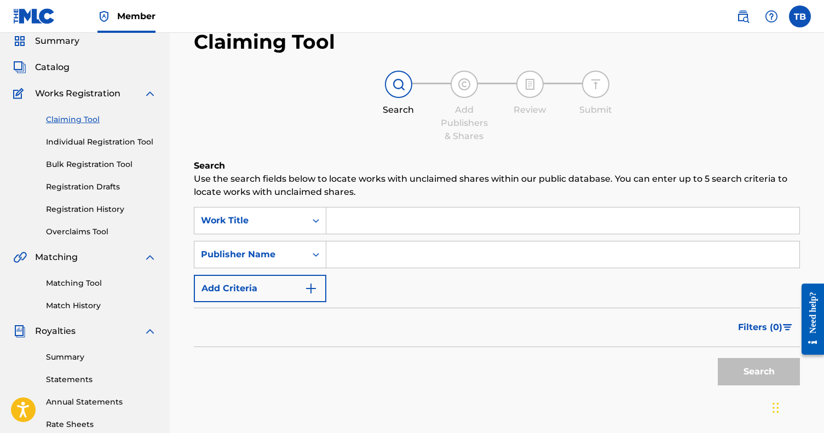
click at [362, 253] on input "Search Form" at bounding box center [562, 254] width 473 height 26
paste input "FOREVER UNDEFEATED PUBLISHING"
type input "FOREVER UNDEFEATED PUBLISHING"
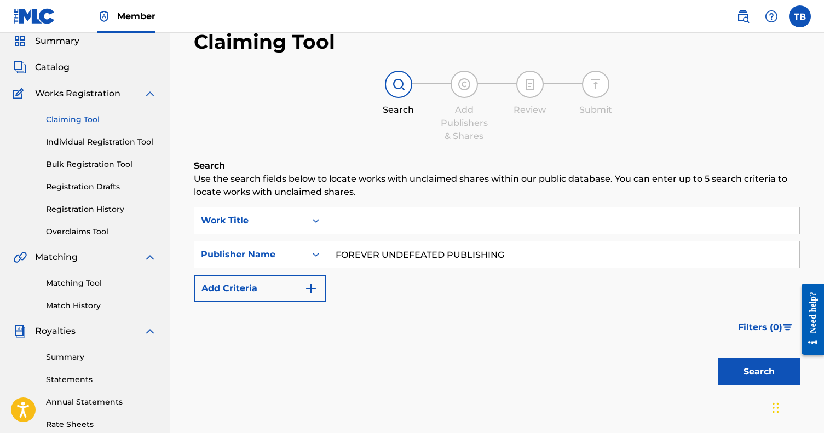
click at [758, 372] on button "Search" at bounding box center [758, 371] width 82 height 27
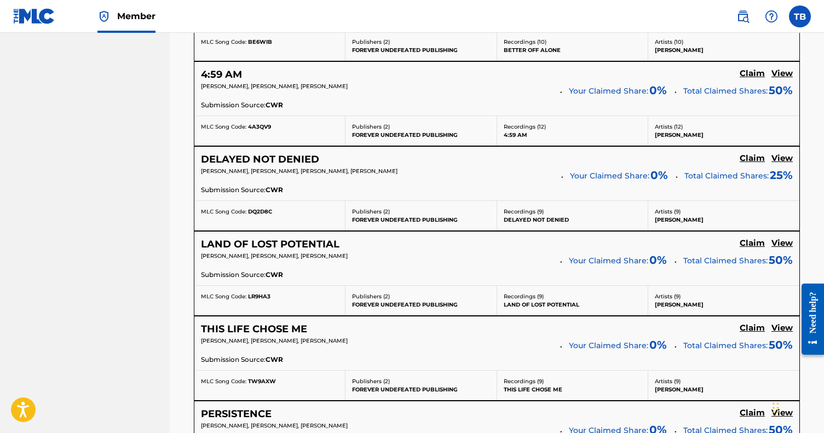
scroll to position [734, 0]
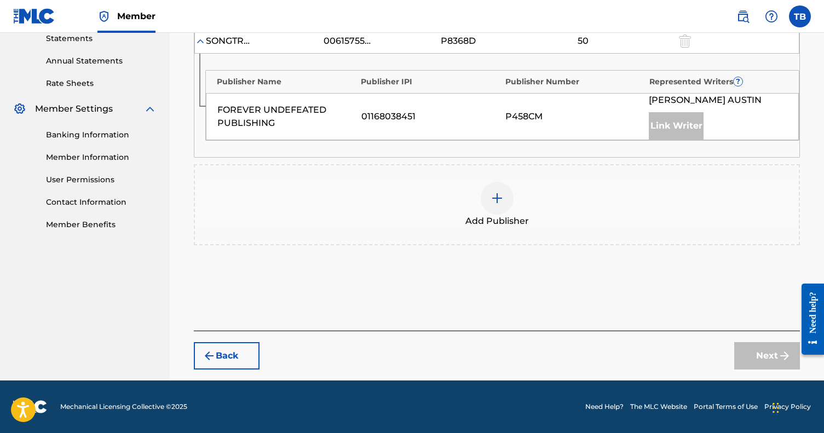
scroll to position [382, 0]
click at [491, 198] on img at bounding box center [496, 198] width 13 height 13
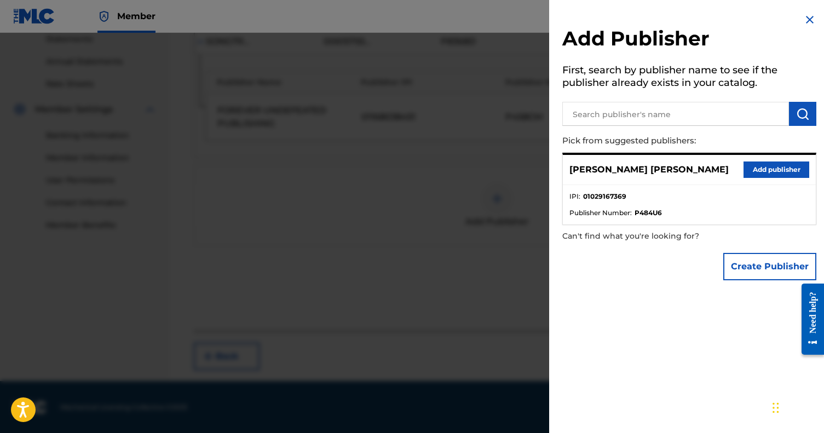
click at [772, 167] on button "Add publisher" at bounding box center [776, 169] width 66 height 16
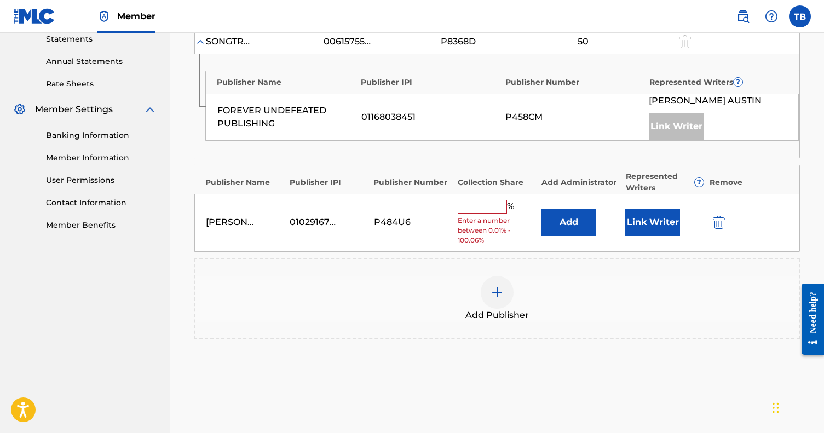
click at [640, 221] on button "Link Writer" at bounding box center [652, 221] width 55 height 27
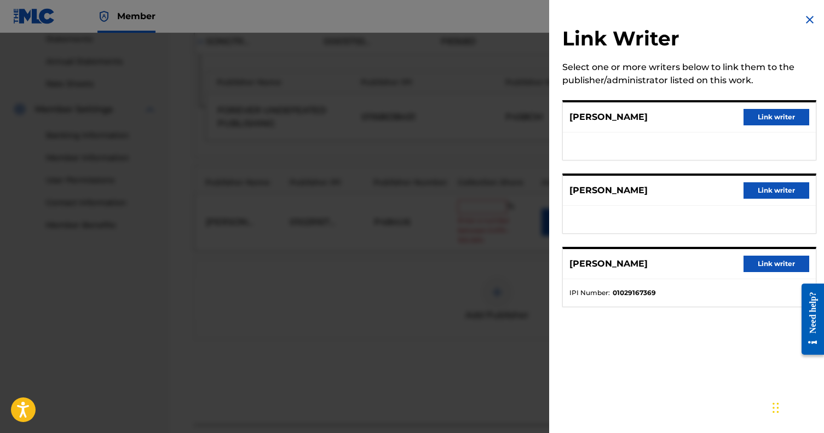
click at [743, 262] on button "Link writer" at bounding box center [776, 264] width 66 height 16
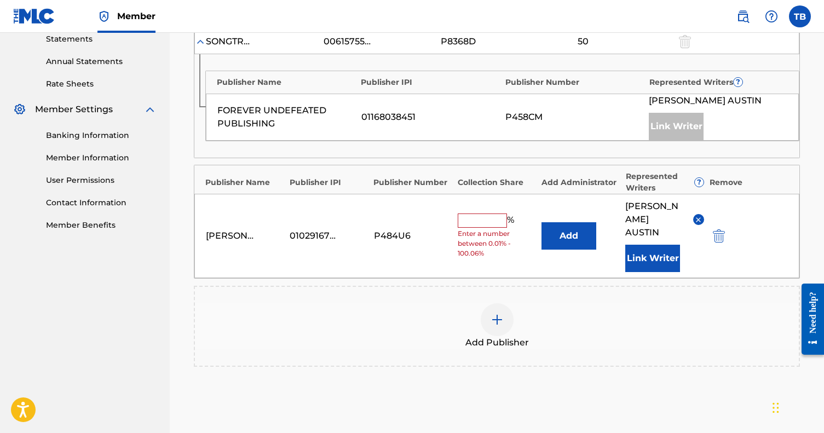
click at [485, 213] on input "text" at bounding box center [481, 220] width 49 height 14
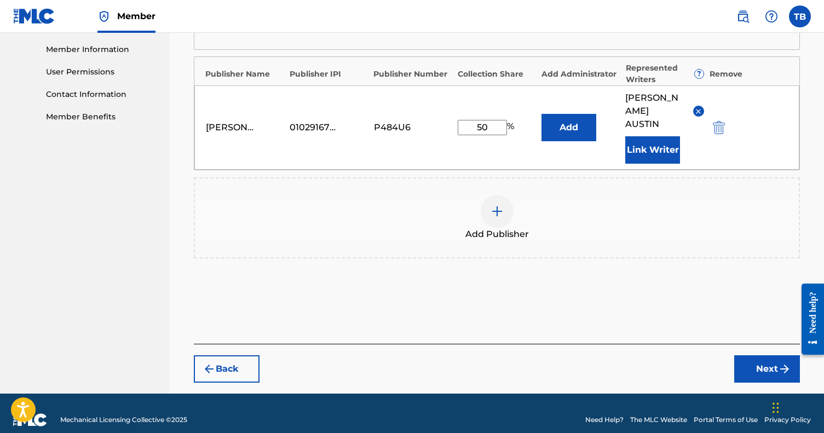
type input "50"
click at [762, 355] on button "Next" at bounding box center [767, 368] width 66 height 27
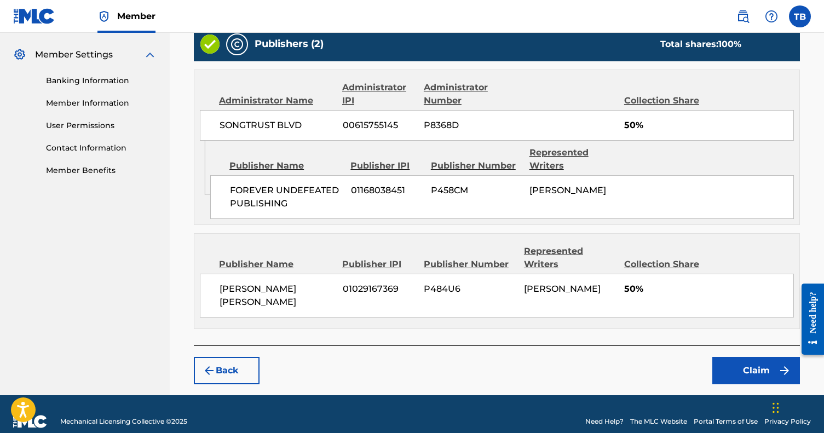
scroll to position [436, 0]
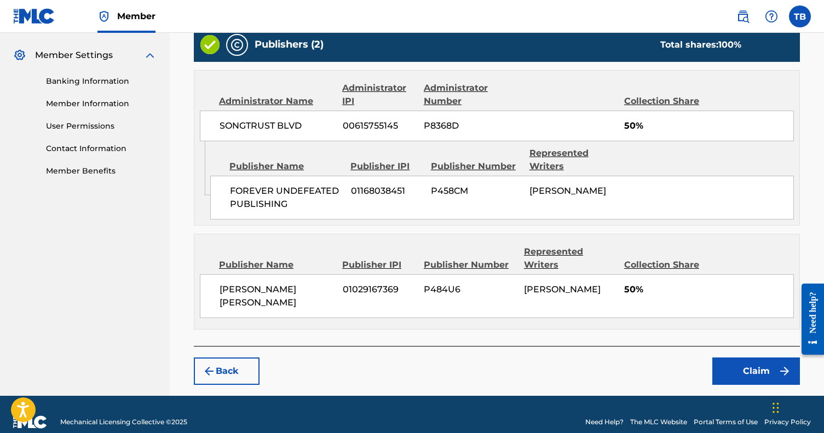
click at [721, 357] on button "Claim" at bounding box center [756, 370] width 88 height 27
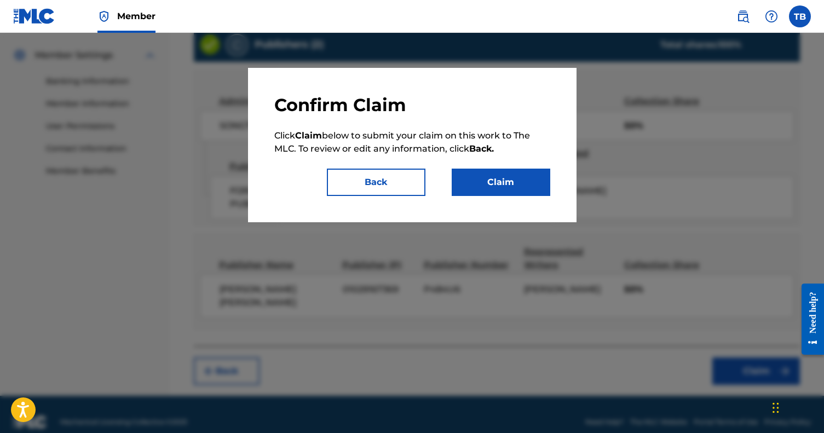
click at [473, 185] on button "Claim" at bounding box center [500, 182] width 99 height 27
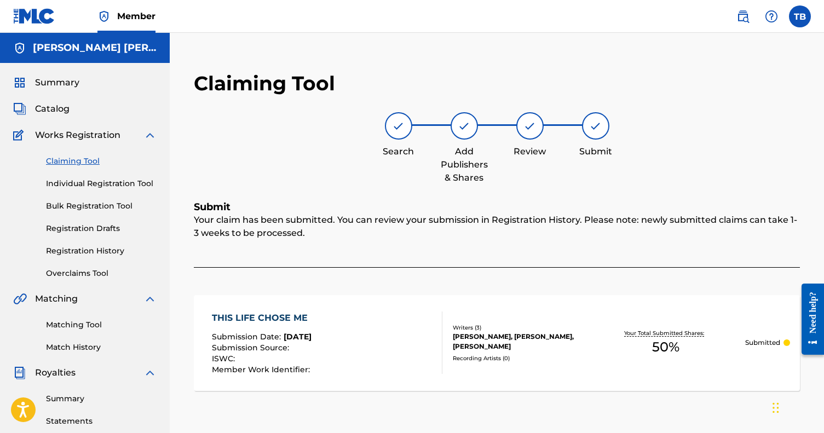
scroll to position [0, 0]
click at [85, 160] on link "Claiming Tool" at bounding box center [101, 160] width 111 height 11
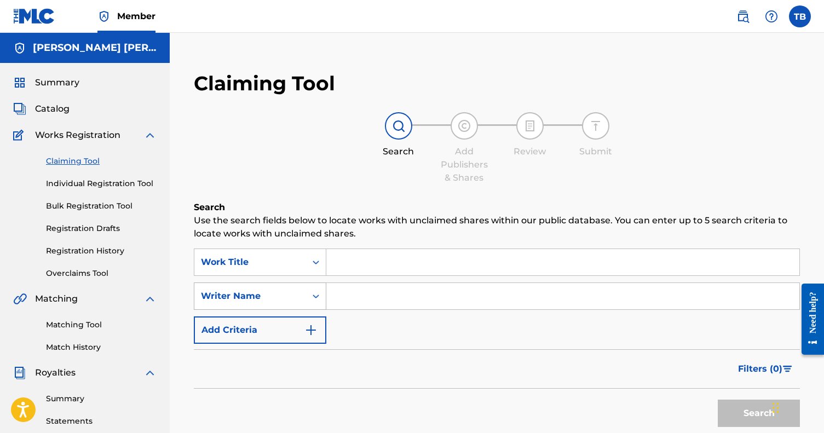
click at [311, 293] on div "Writer Name" at bounding box center [260, 295] width 132 height 27
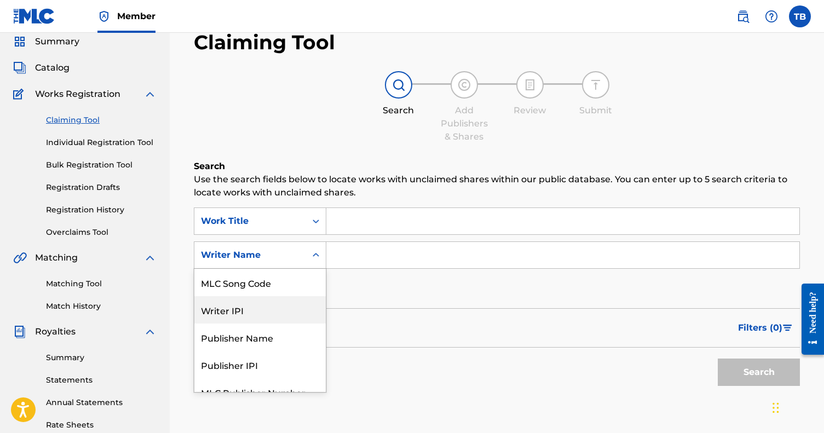
scroll to position [42, 0]
click at [285, 334] on div "Publisher Name" at bounding box center [259, 336] width 131 height 27
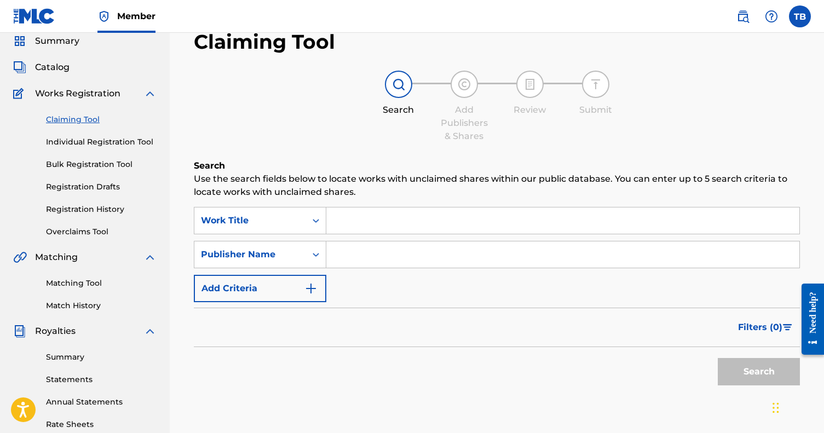
click at [385, 253] on input "Search Form" at bounding box center [562, 254] width 473 height 26
paste input "FOREVER UNDEFEATED PUBLISHING"
type input "FOREVER UNDEFEATED PUBLISHING"
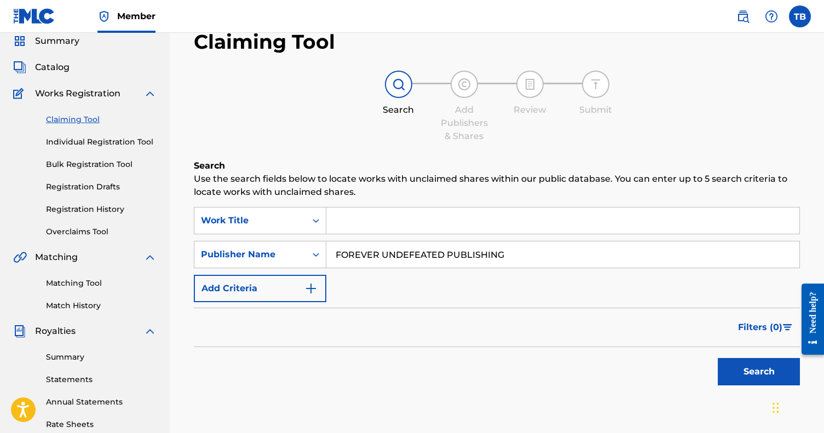
click at [758, 372] on button "Search" at bounding box center [758, 371] width 82 height 27
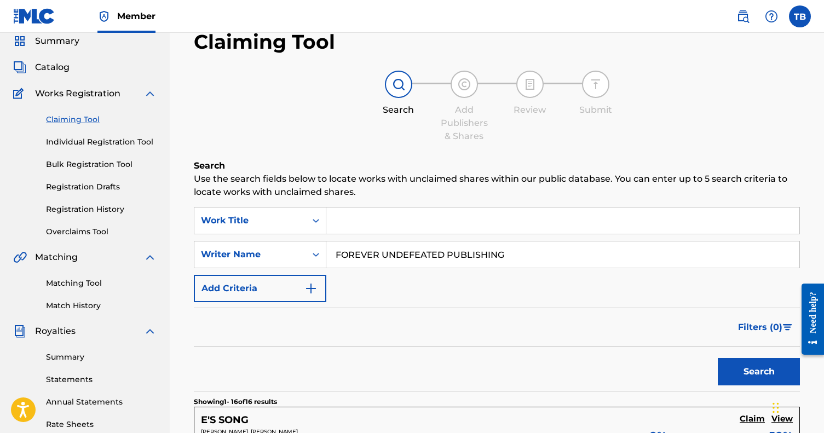
click at [280, 264] on div "Writer Name" at bounding box center [250, 254] width 112 height 21
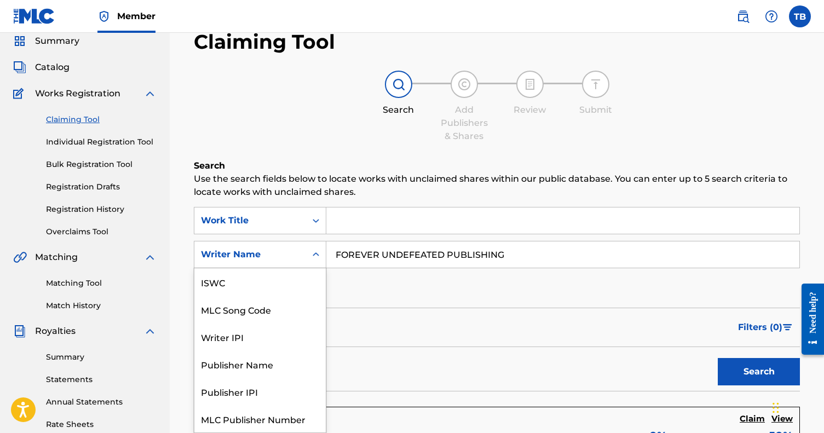
scroll to position [27, 0]
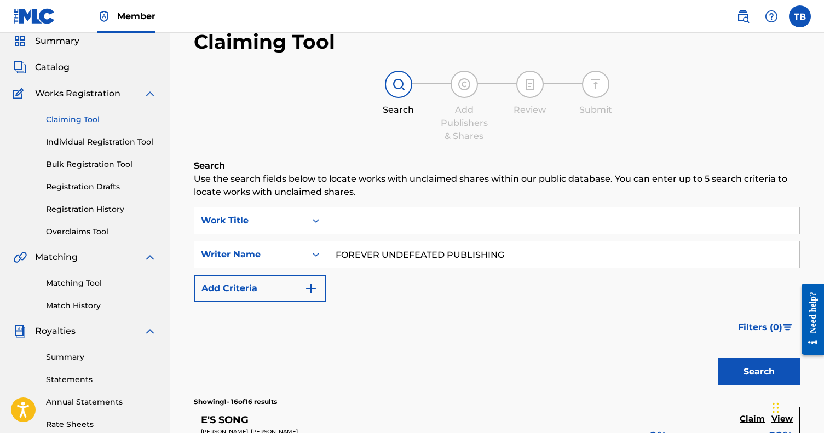
click at [382, 296] on div "SearchWithCriteria3f8401f2-33fd-41d4-ae2f-8d59eec6b408 Work Title SearchWithCri…" at bounding box center [497, 254] width 606 height 95
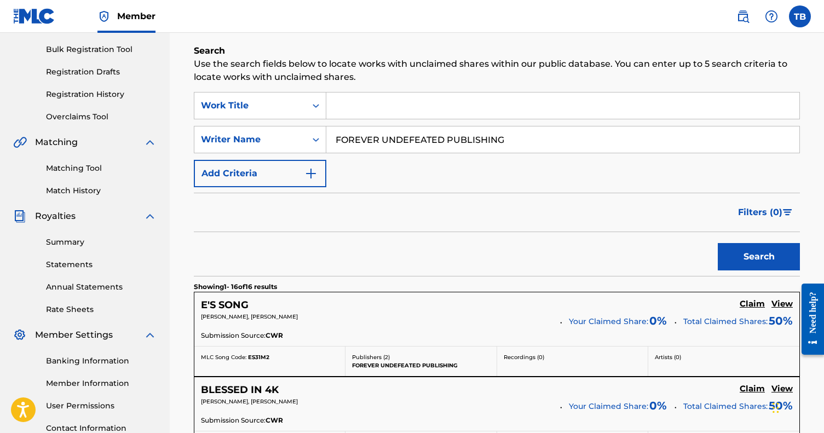
scroll to position [163, 0]
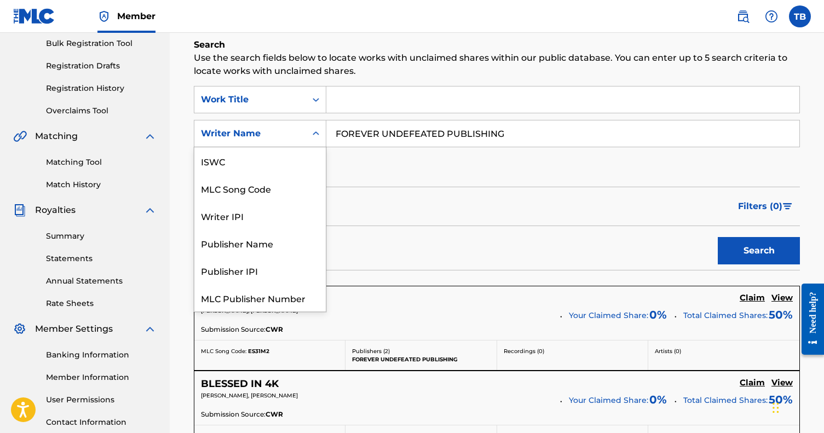
click at [269, 138] on div "Writer Name" at bounding box center [250, 133] width 99 height 13
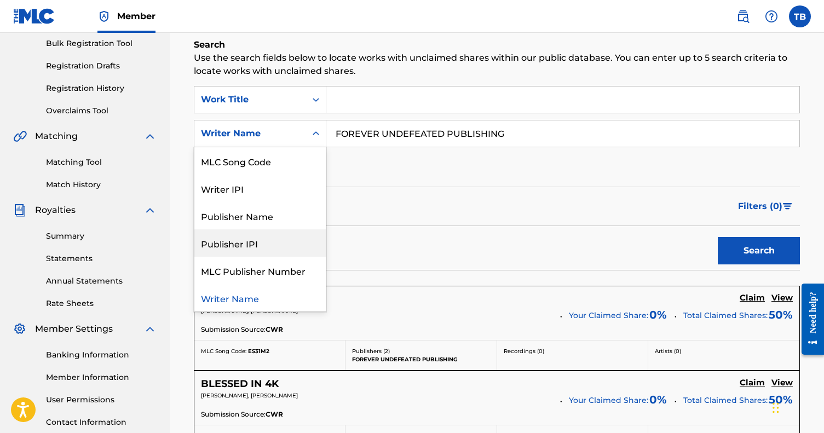
click at [264, 216] on div "Publisher Name" at bounding box center [259, 215] width 131 height 27
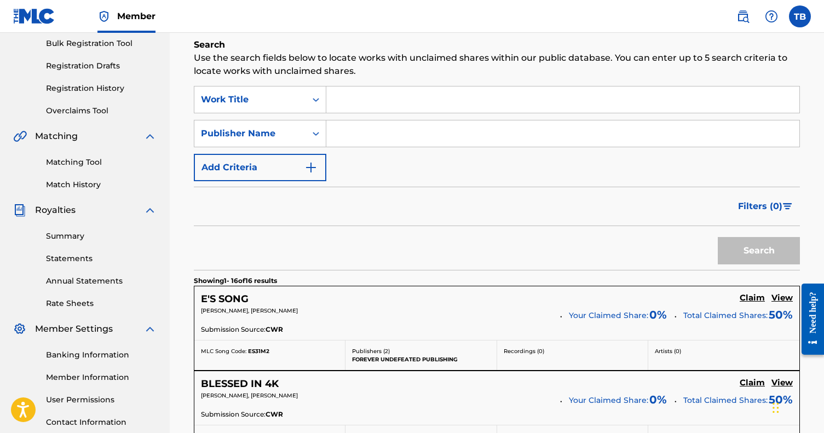
click at [352, 127] on input "Search Form" at bounding box center [562, 133] width 473 height 26
paste input "FOREVER UNDEFEATED PUBLISHING"
type input "FOREVER UNDEFEATED PUBLISHING"
click at [758, 251] on button "Search" at bounding box center [758, 250] width 82 height 27
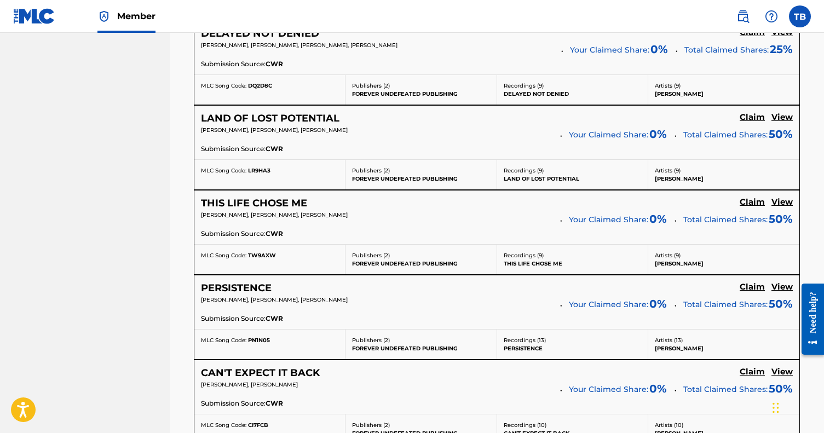
scroll to position [847, 0]
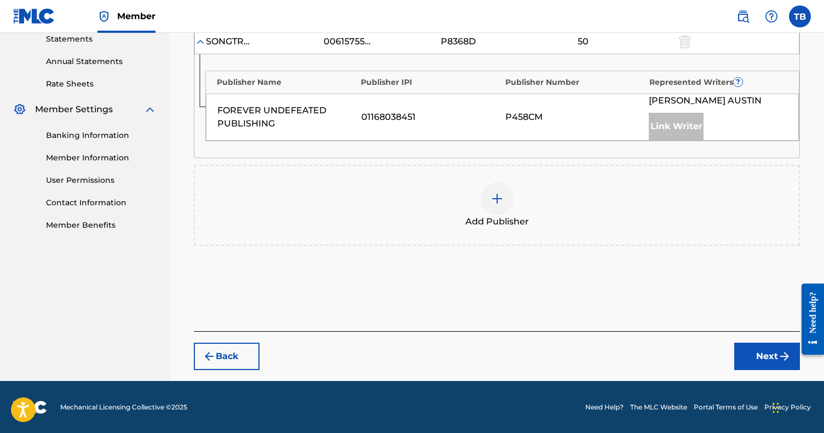
click at [499, 204] on img at bounding box center [496, 198] width 13 height 13
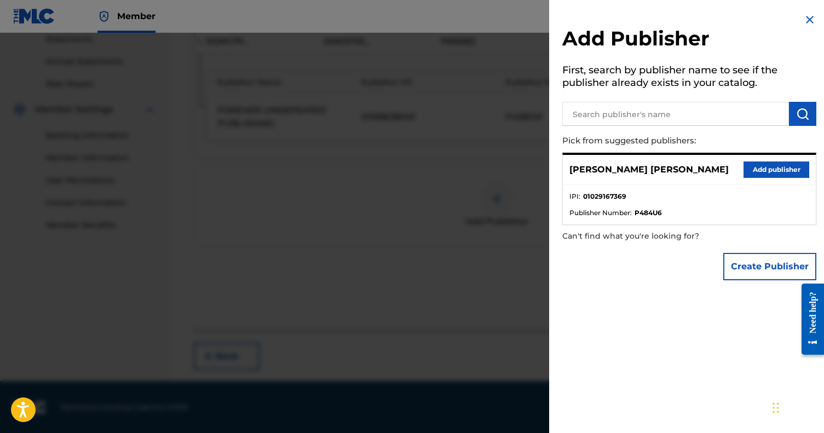
click at [776, 169] on button "Add publisher" at bounding box center [776, 169] width 66 height 16
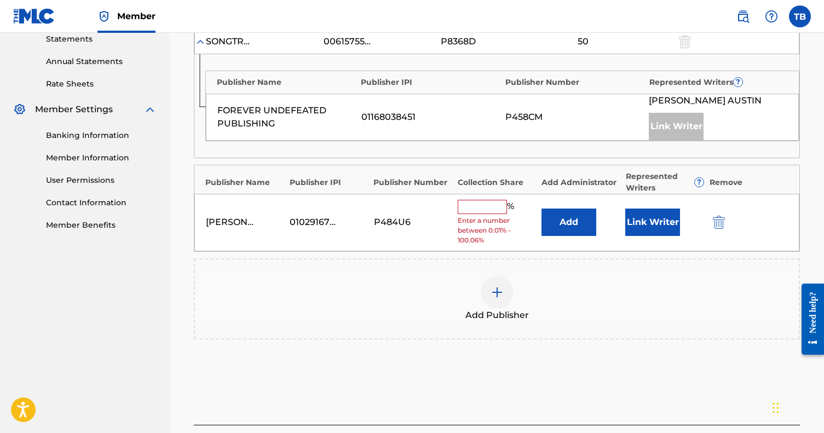
click at [483, 200] on input "text" at bounding box center [481, 207] width 49 height 14
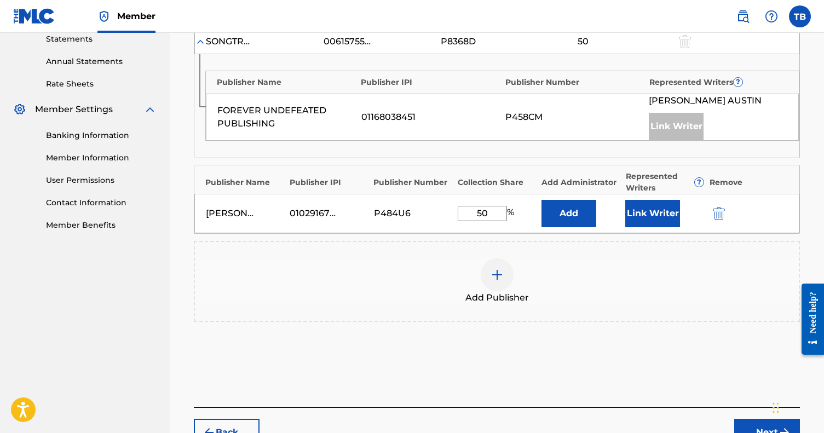
type input "50"
click at [666, 212] on button "Link Writer" at bounding box center [652, 213] width 55 height 27
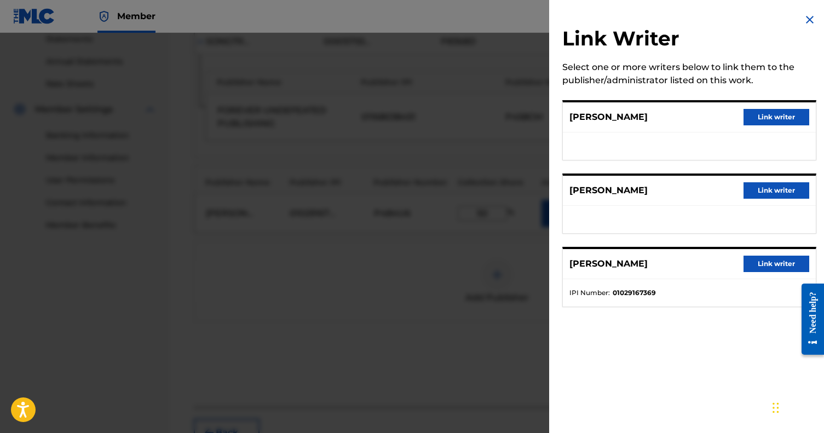
click at [748, 274] on div "THOMAS AUSTIN Link writer" at bounding box center [689, 264] width 253 height 30
click at [748, 266] on button "Link writer" at bounding box center [776, 264] width 66 height 16
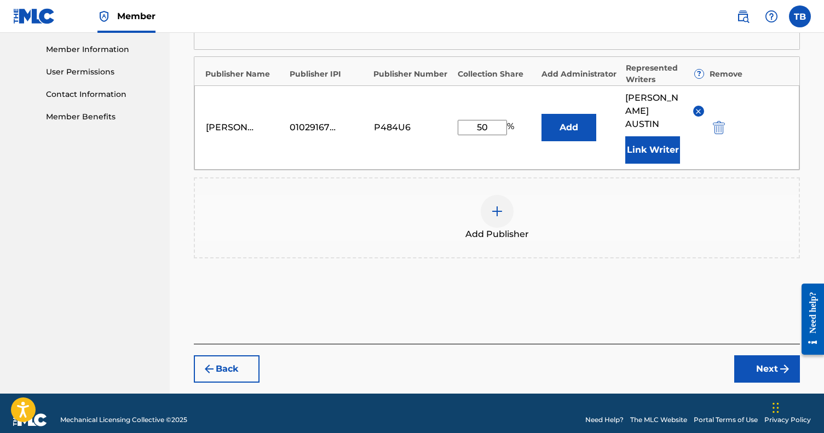
click at [756, 355] on button "Next" at bounding box center [767, 368] width 66 height 27
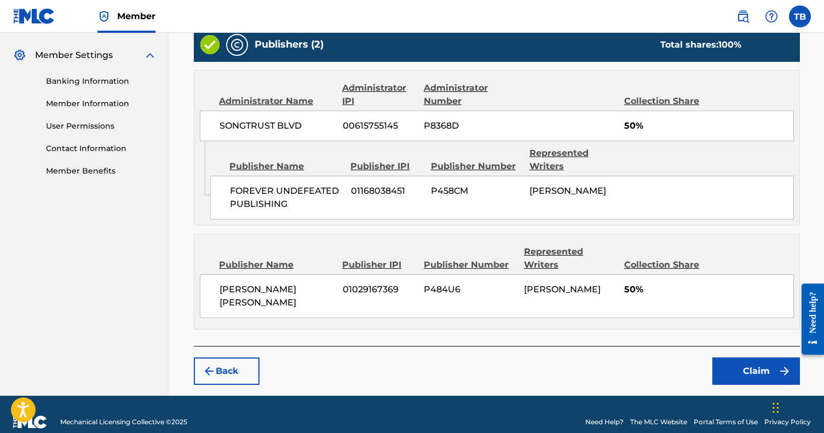
click at [752, 357] on button "Claim" at bounding box center [756, 370] width 88 height 27
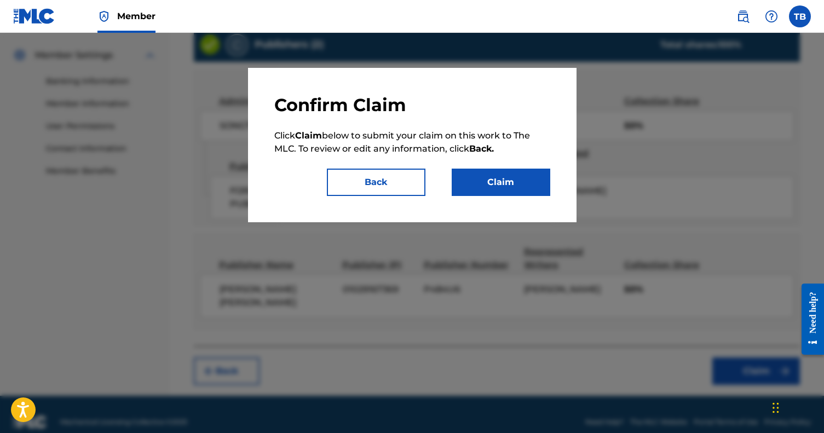
click at [486, 175] on button "Claim" at bounding box center [500, 182] width 99 height 27
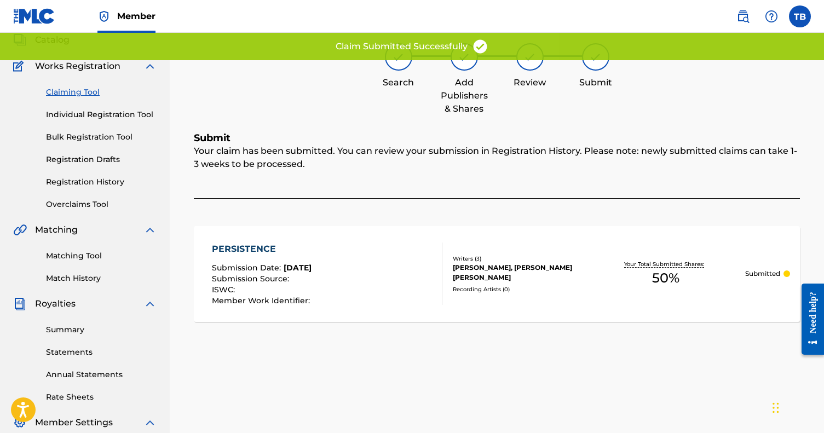
scroll to position [69, 0]
click at [81, 97] on link "Claiming Tool" at bounding box center [101, 91] width 111 height 11
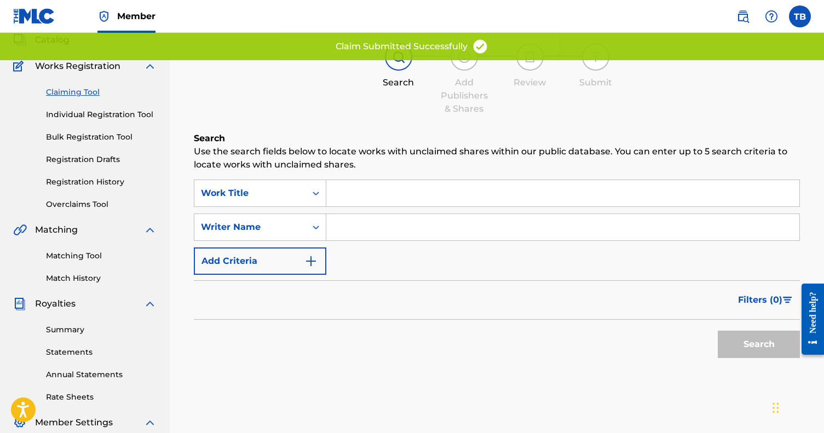
scroll to position [0, 0]
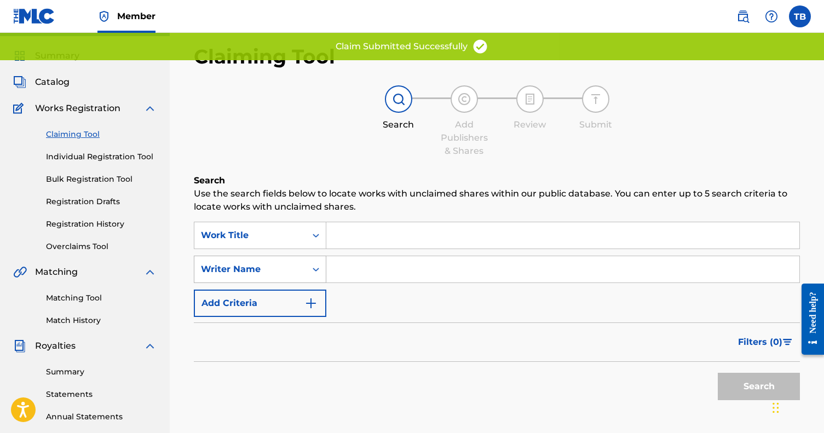
click at [298, 283] on div "Writer Name" at bounding box center [260, 269] width 132 height 27
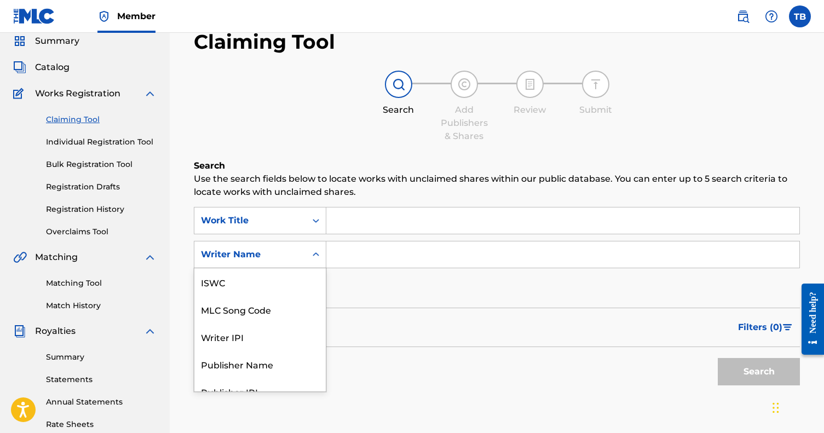
scroll to position [27, 0]
click at [286, 344] on div "Publisher Name" at bounding box center [259, 336] width 131 height 27
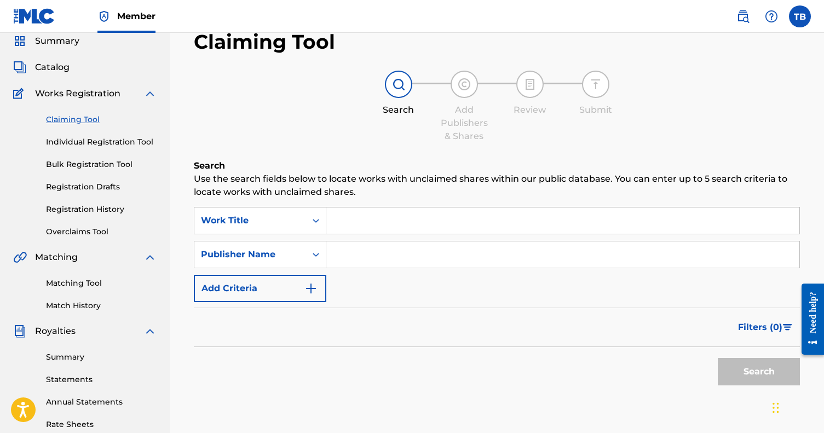
click at [371, 258] on input "Search Form" at bounding box center [562, 254] width 473 height 26
paste input "FOREVER UNDEFEATED PUBLISHING"
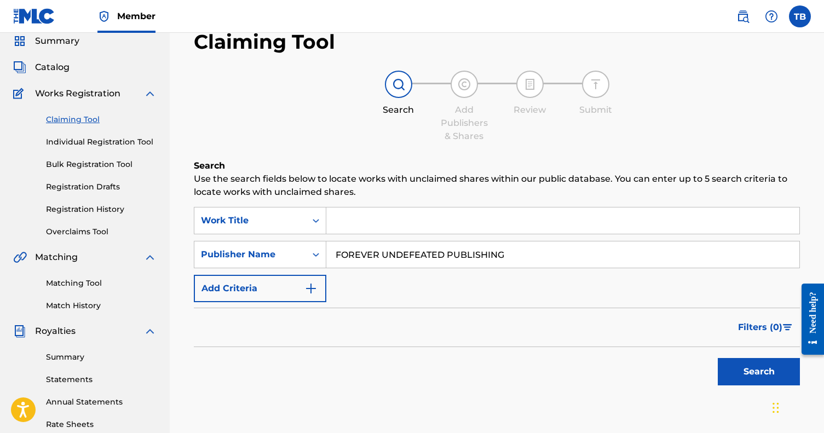
type input "FOREVER UNDEFEATED PUBLISHING"
click at [746, 373] on button "Search" at bounding box center [758, 371] width 82 height 27
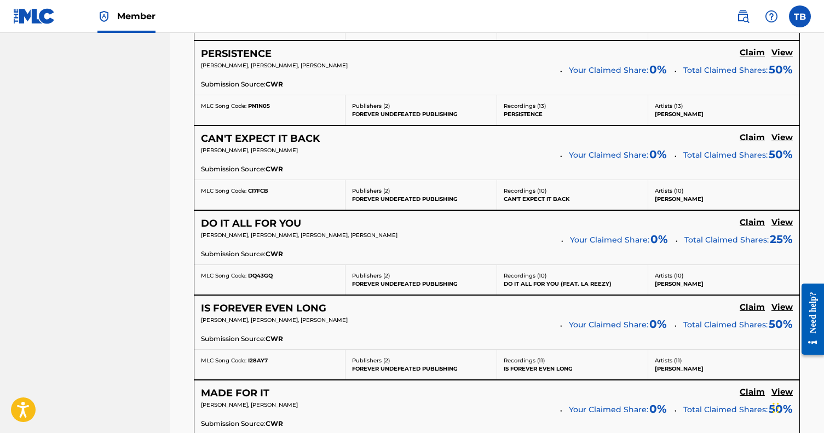
scroll to position [1099, 0]
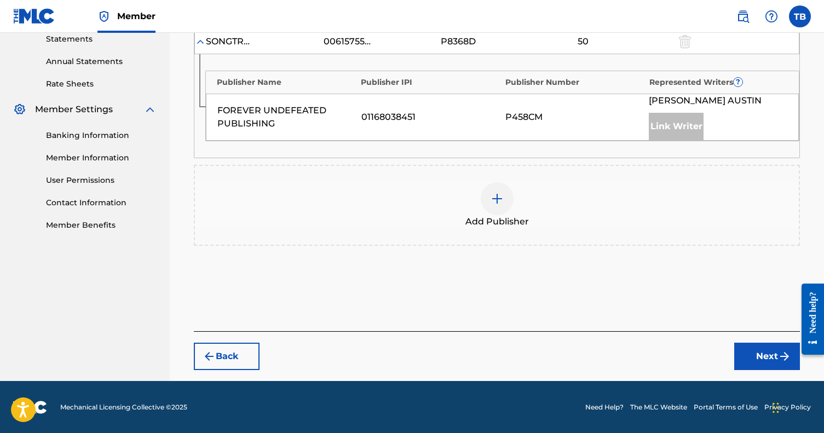
click at [501, 206] on div at bounding box center [496, 198] width 33 height 33
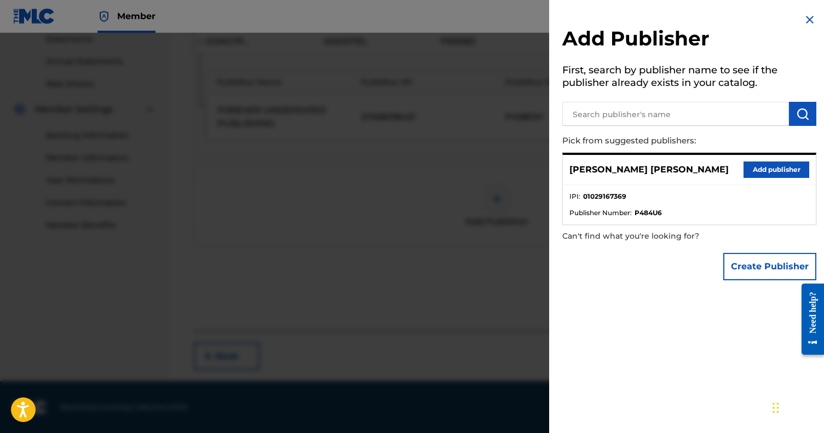
click at [762, 167] on button "Add publisher" at bounding box center [776, 169] width 66 height 16
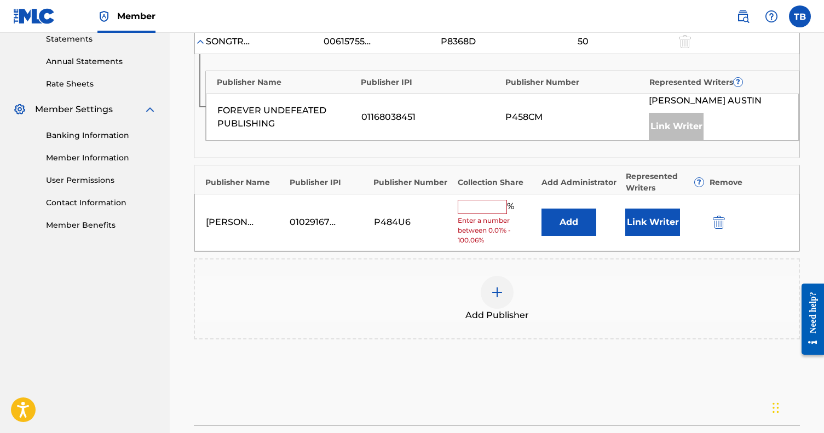
click at [500, 205] on input "text" at bounding box center [481, 207] width 49 height 14
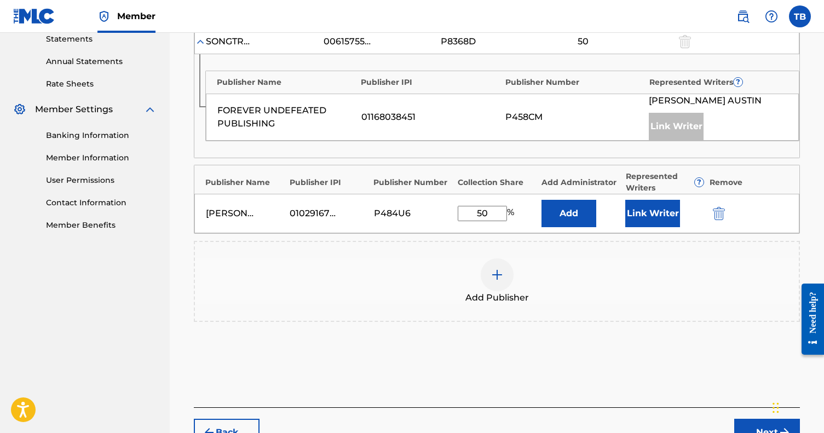
type input "50"
click at [647, 214] on button "Link Writer" at bounding box center [652, 213] width 55 height 27
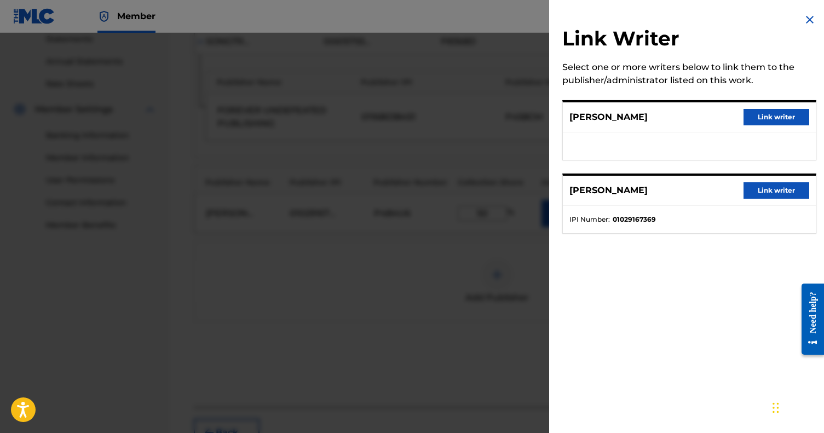
click at [756, 196] on button "Link writer" at bounding box center [776, 190] width 66 height 16
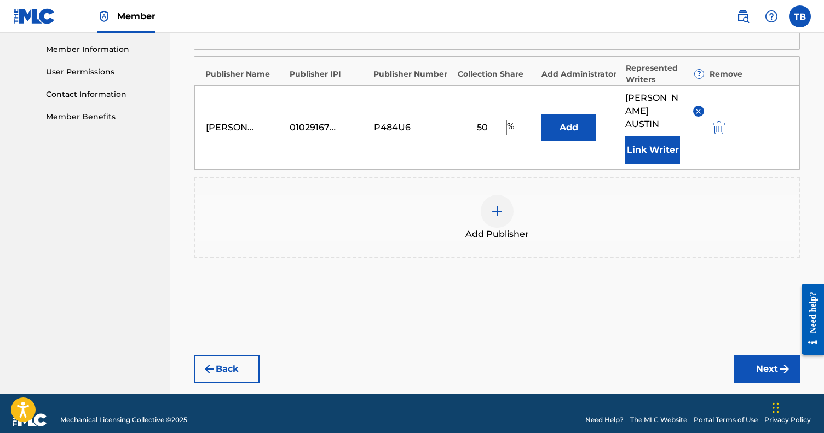
click at [747, 357] on button "Next" at bounding box center [767, 368] width 66 height 27
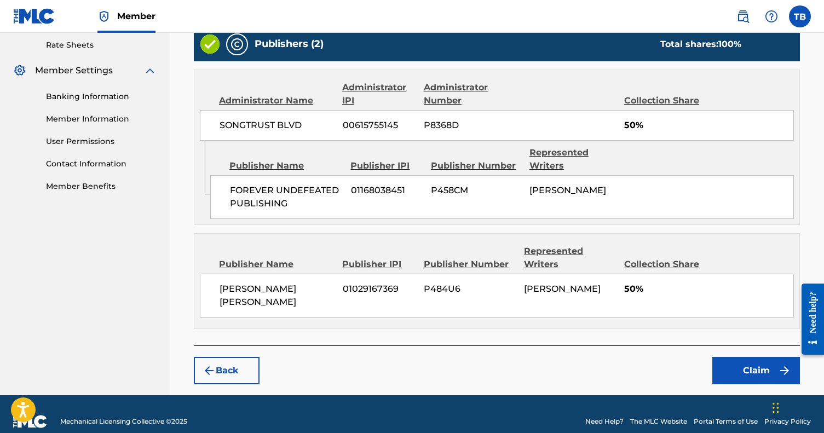
scroll to position [420, 0]
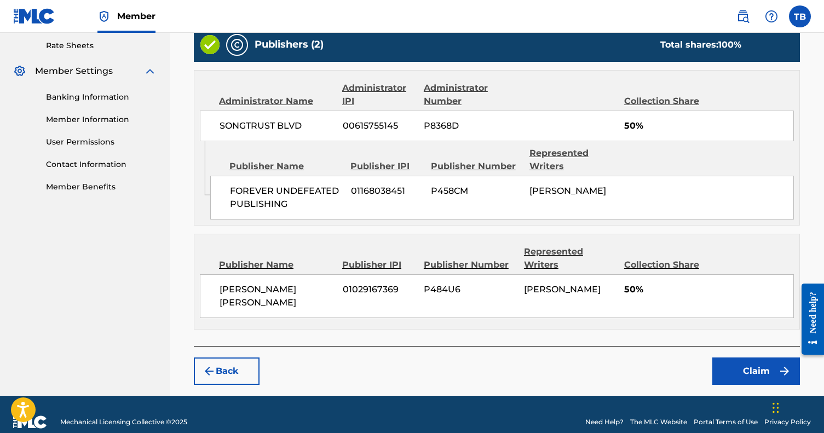
click at [719, 357] on button "Claim" at bounding box center [756, 370] width 88 height 27
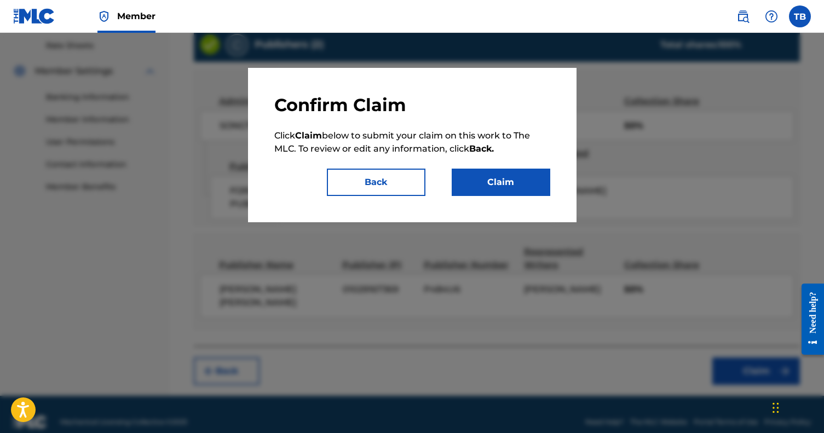
click at [491, 180] on button "Claim" at bounding box center [500, 182] width 99 height 27
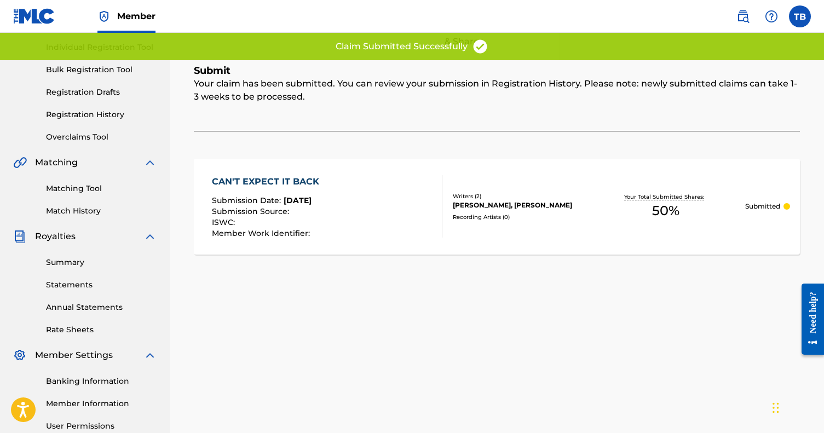
scroll to position [136, 0]
click at [88, 113] on link "Registration History" at bounding box center [101, 114] width 111 height 11
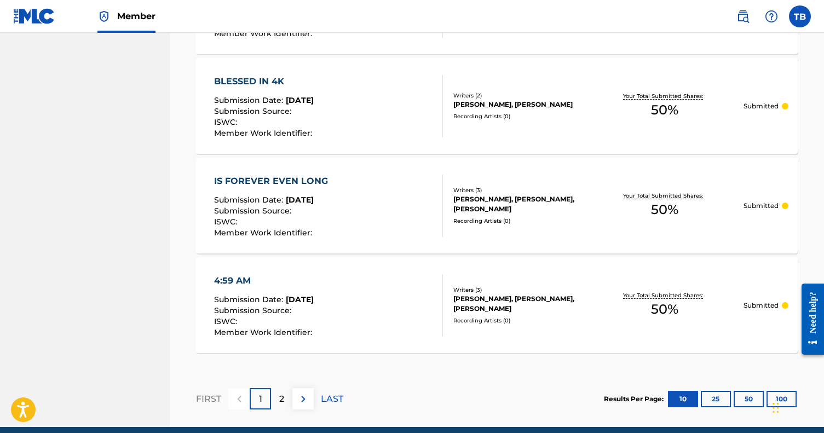
scroll to position [1013, 0]
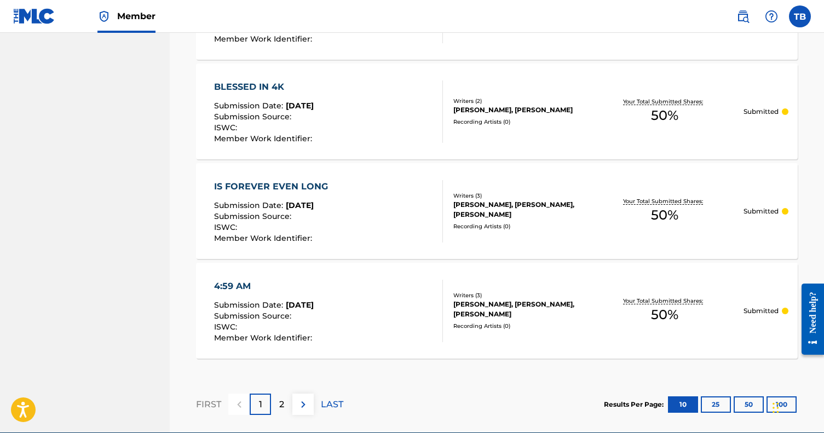
click at [712, 405] on button "25" at bounding box center [715, 404] width 30 height 16
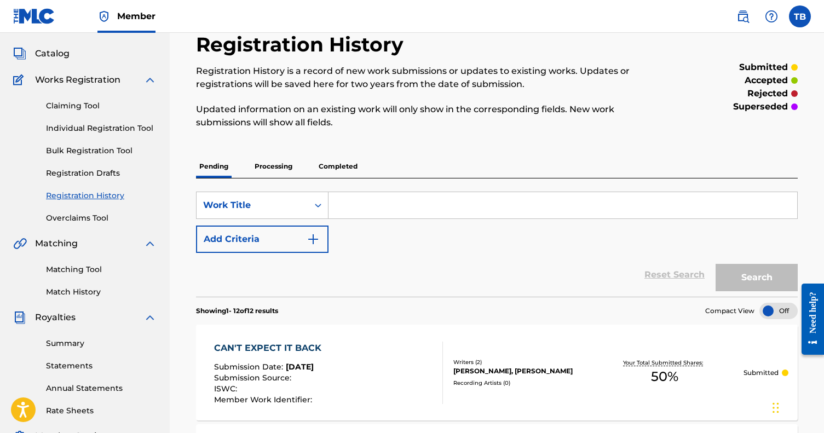
scroll to position [61, 0]
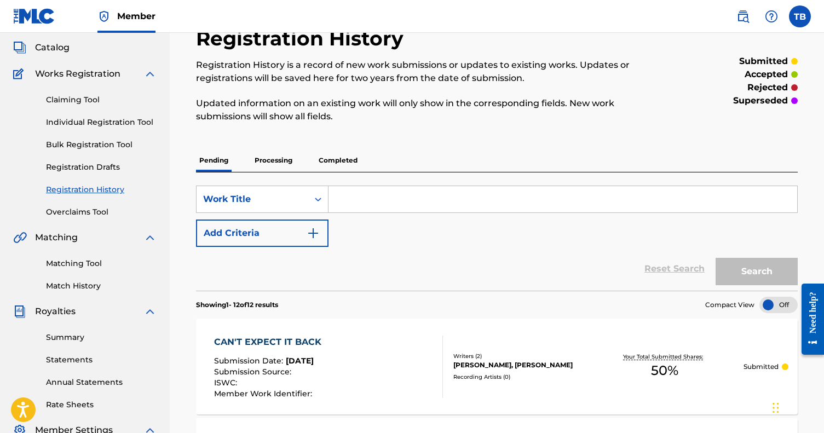
click at [81, 97] on link "Claiming Tool" at bounding box center [101, 99] width 111 height 11
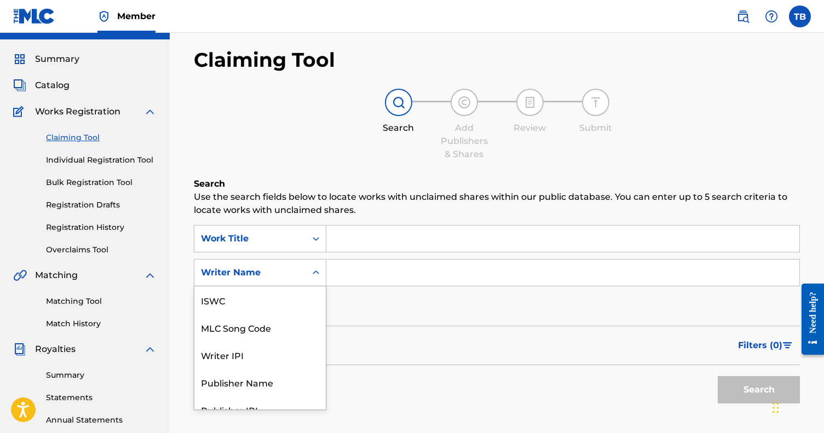
click at [298, 286] on div "Writer Name selected, 7 of 7. 7 results available. Use Up and Down to choose op…" at bounding box center [260, 272] width 132 height 27
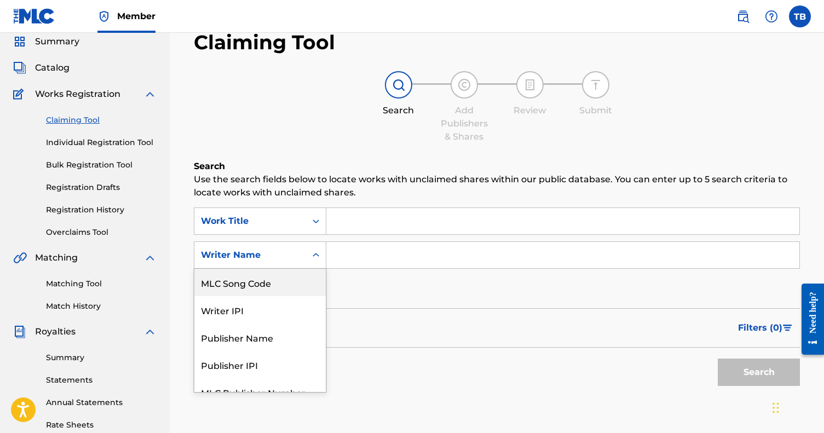
scroll to position [42, 0]
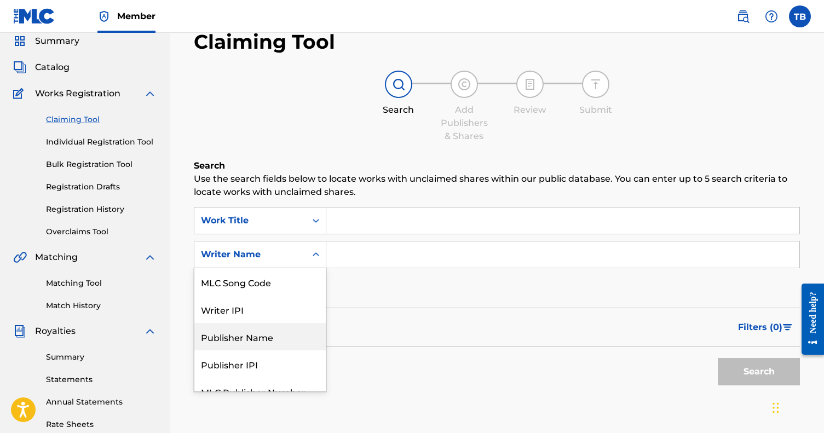
click at [262, 337] on div "Publisher Name" at bounding box center [259, 336] width 131 height 27
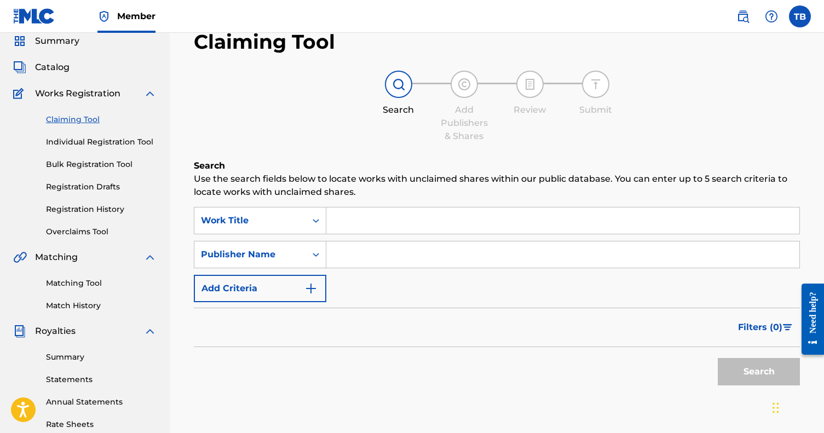
click at [361, 263] on input "Search Form" at bounding box center [562, 254] width 473 height 26
paste input "FOREVER UNDEFEATED PUBLISHING"
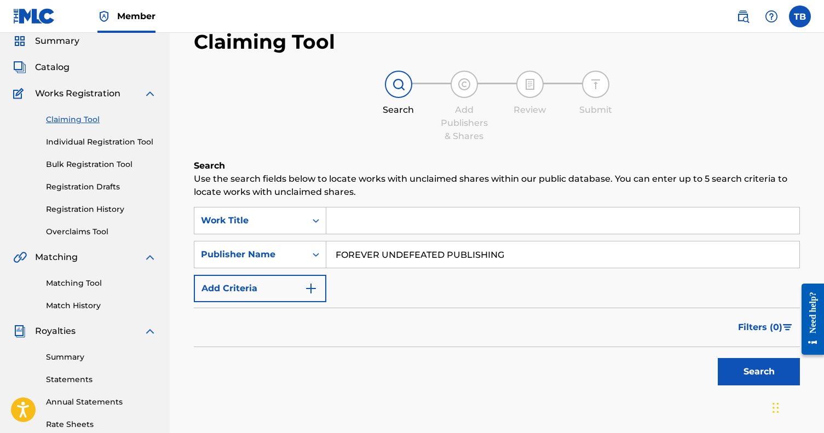
type input "FOREVER UNDEFEATED PUBLISHING"
click at [758, 372] on button "Search" at bounding box center [758, 371] width 82 height 27
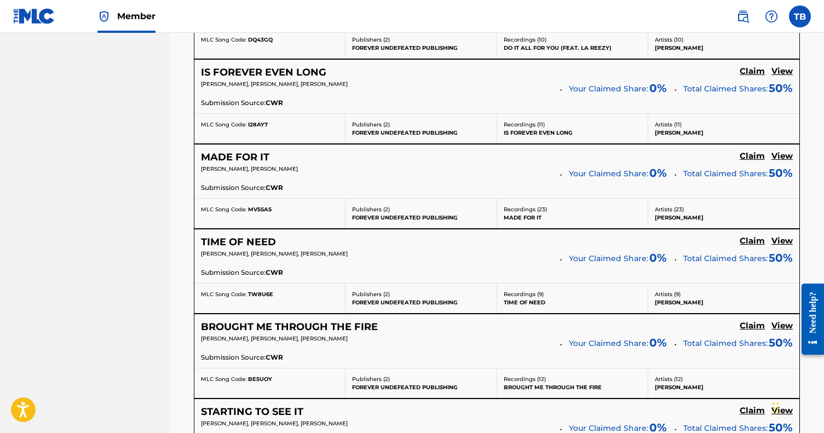
scroll to position [1335, 0]
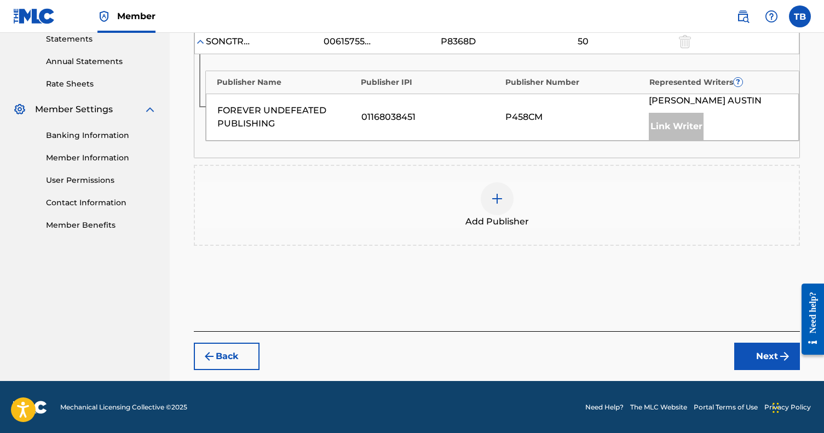
click at [494, 195] on img at bounding box center [496, 198] width 13 height 13
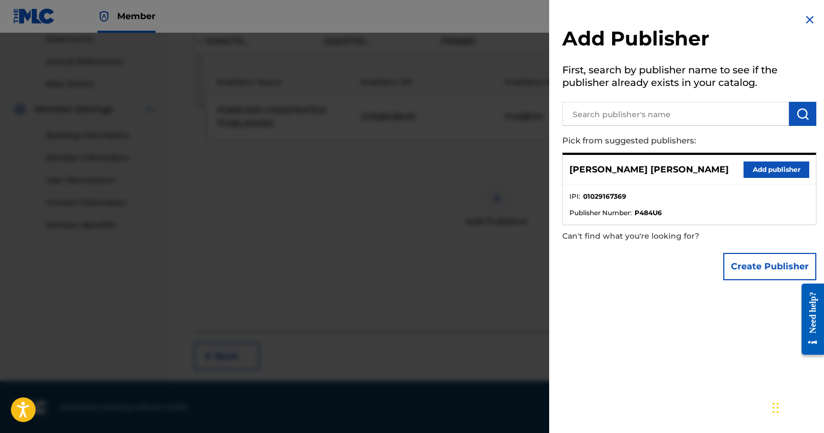
click at [770, 155] on div "Thomas Austin Brown Add publisher" at bounding box center [689, 170] width 253 height 30
click at [769, 166] on button "Add publisher" at bounding box center [776, 169] width 66 height 16
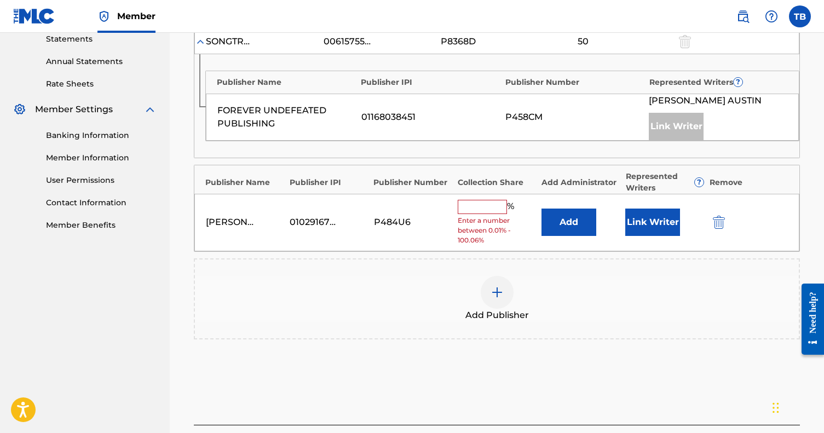
click at [493, 204] on input "text" at bounding box center [481, 207] width 49 height 14
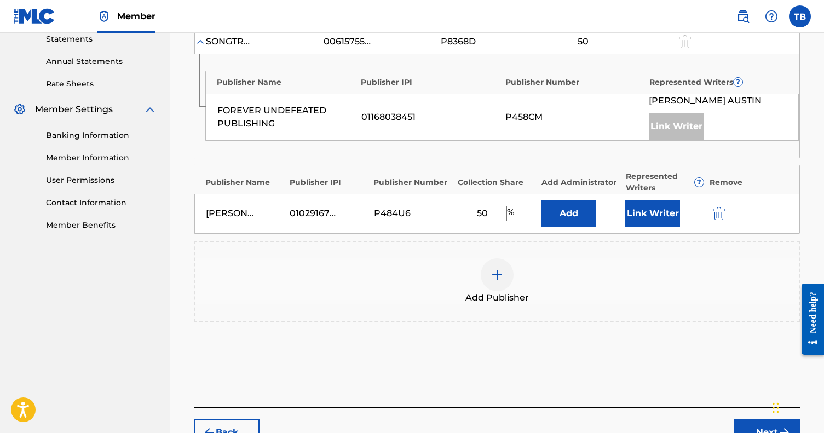
type input "50"
click at [658, 216] on button "Link Writer" at bounding box center [652, 213] width 55 height 27
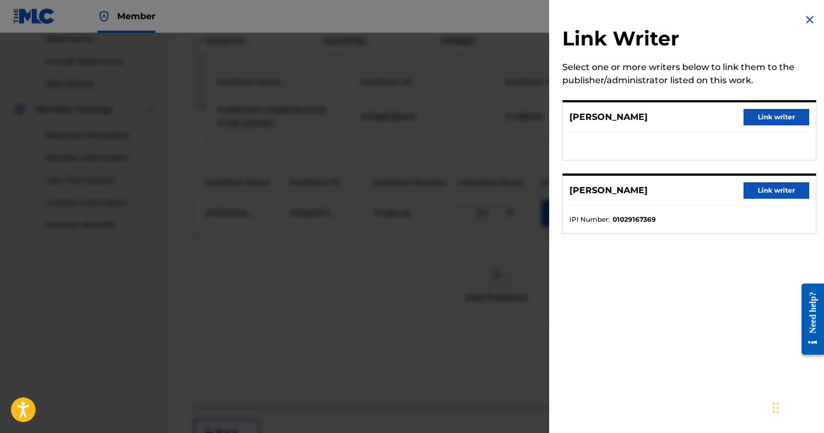
click at [755, 191] on button "Link writer" at bounding box center [776, 190] width 66 height 16
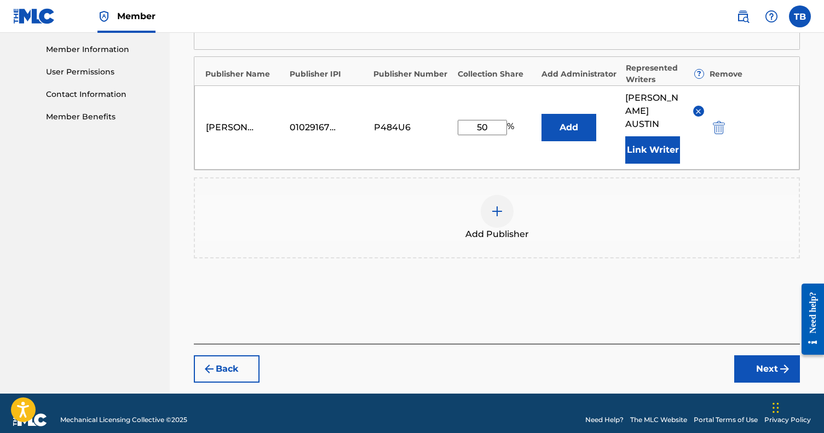
scroll to position [420, 0]
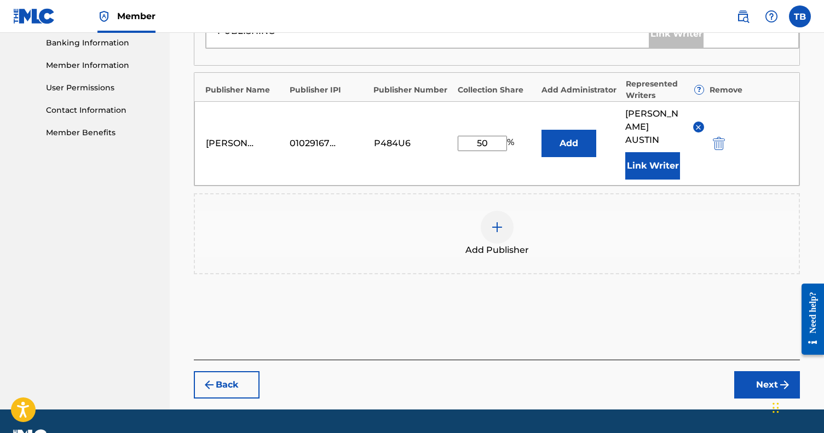
click at [757, 371] on button "Next" at bounding box center [767, 384] width 66 height 27
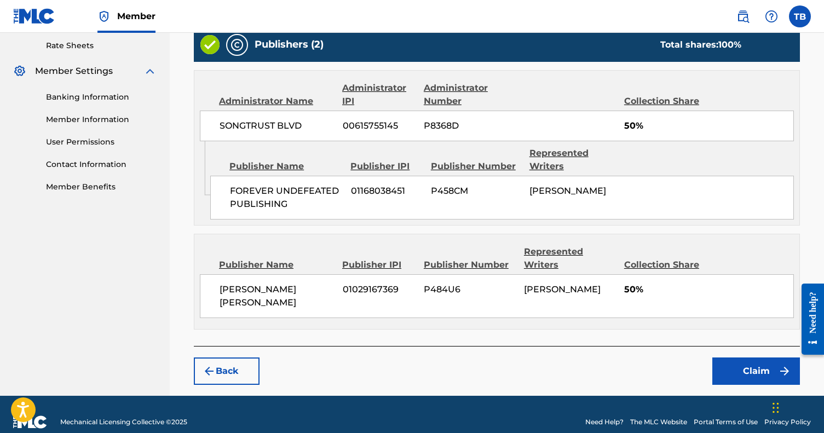
click at [749, 357] on button "Claim" at bounding box center [756, 370] width 88 height 27
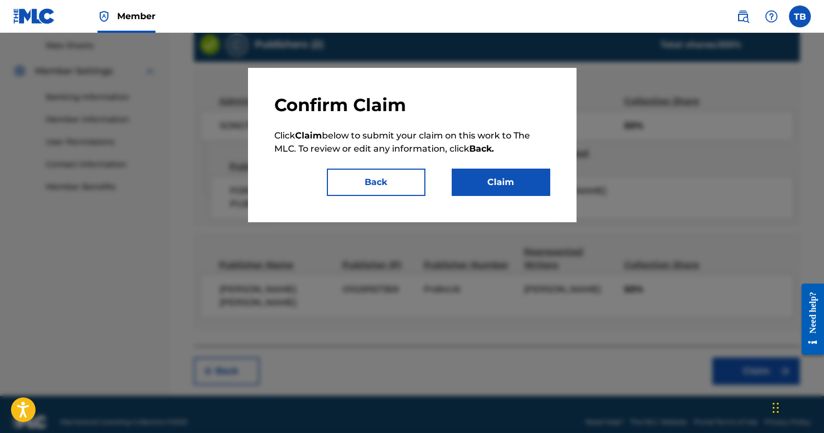
click at [518, 187] on button "Claim" at bounding box center [500, 182] width 99 height 27
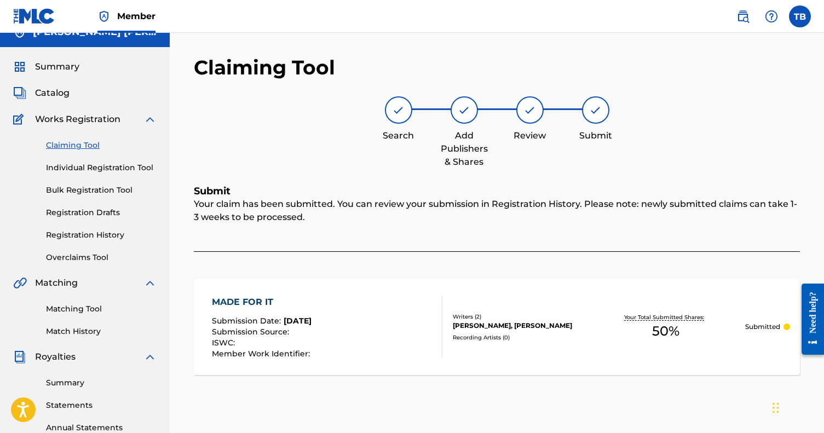
scroll to position [11, 0]
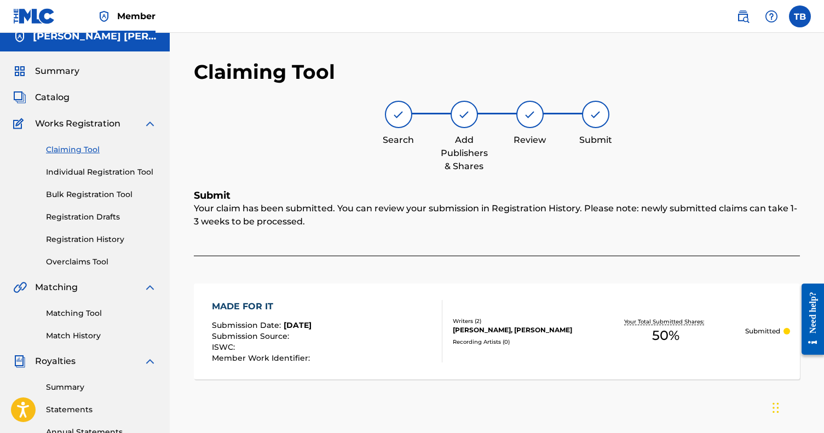
click at [85, 153] on link "Claiming Tool" at bounding box center [101, 149] width 111 height 11
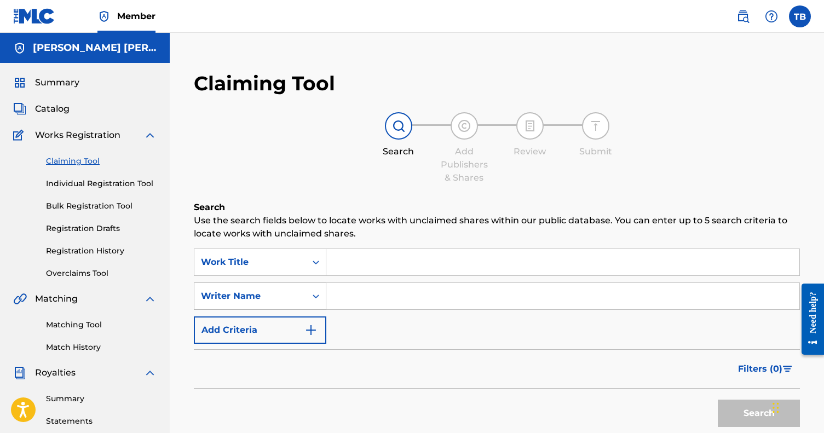
click at [323, 298] on div "Writer Name" at bounding box center [260, 295] width 132 height 27
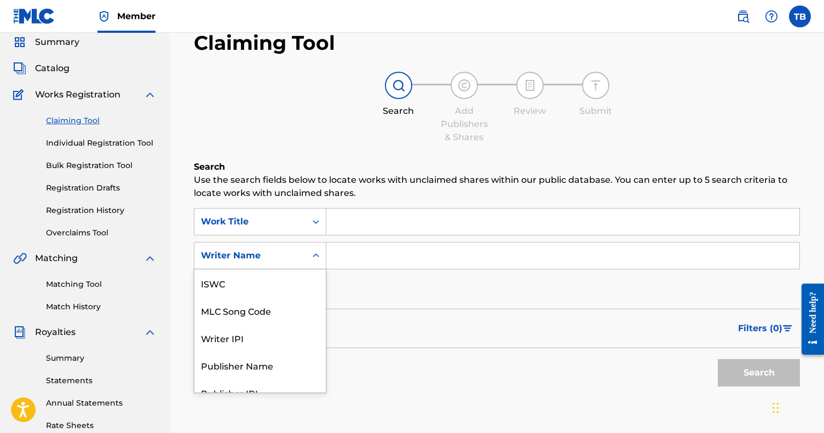
scroll to position [42, 0]
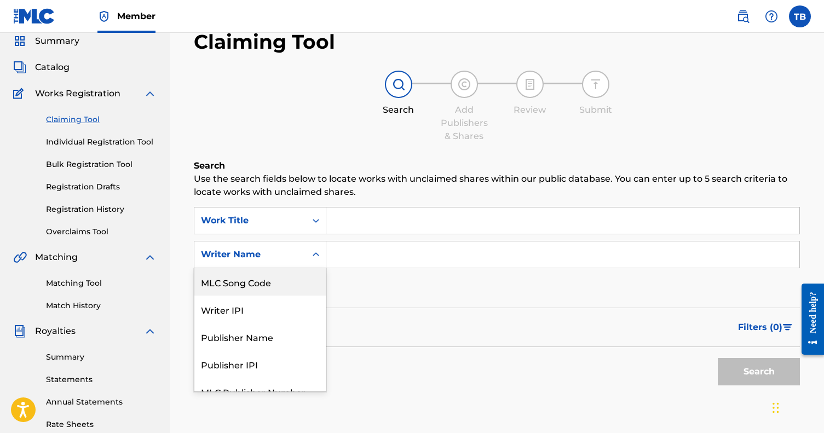
click at [349, 247] on input "Search Form" at bounding box center [562, 254] width 473 height 26
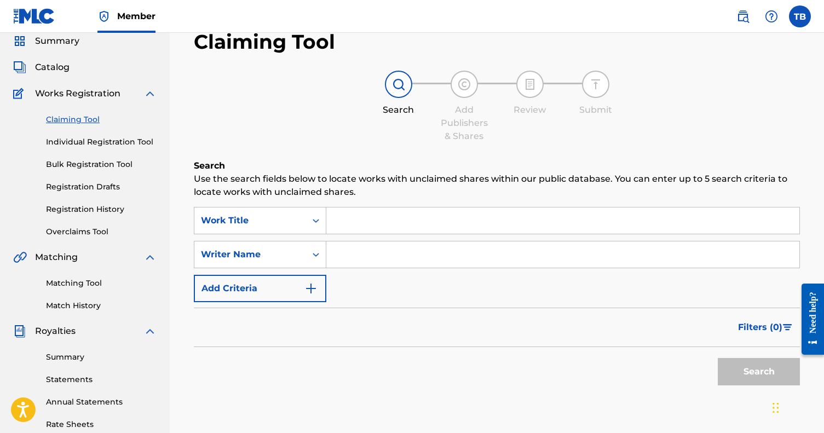
paste input "FOREVER UNDEFEATED PUBLISHING"
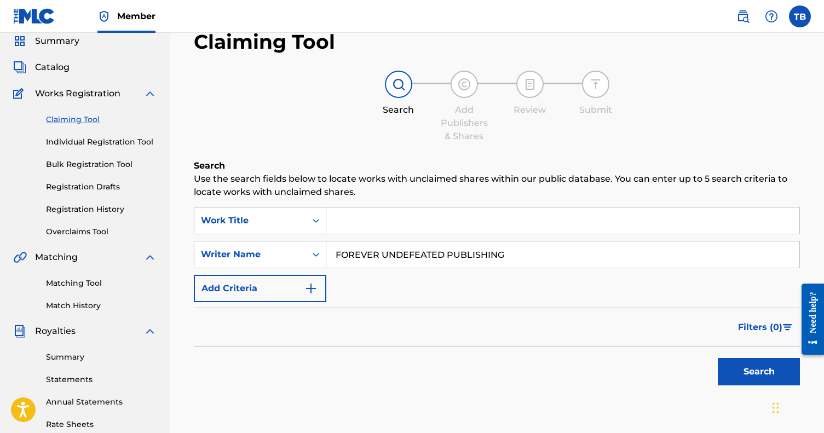
type input "FOREVER UNDEFEATED PUBLISHING"
click at [758, 372] on button "Search" at bounding box center [758, 371] width 82 height 27
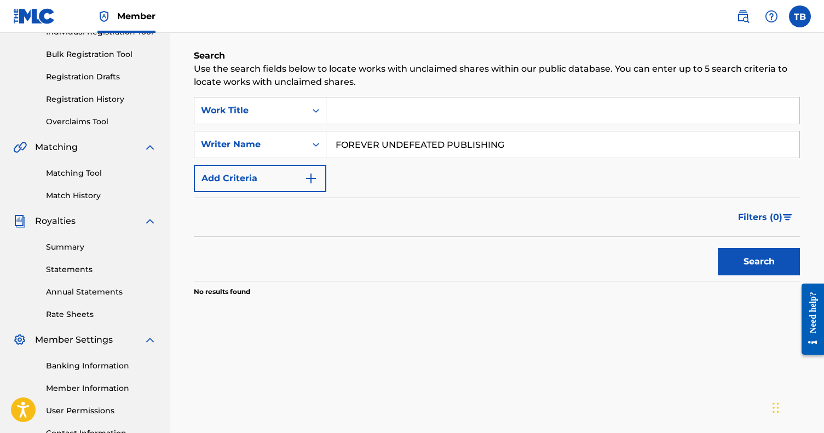
scroll to position [187, 0]
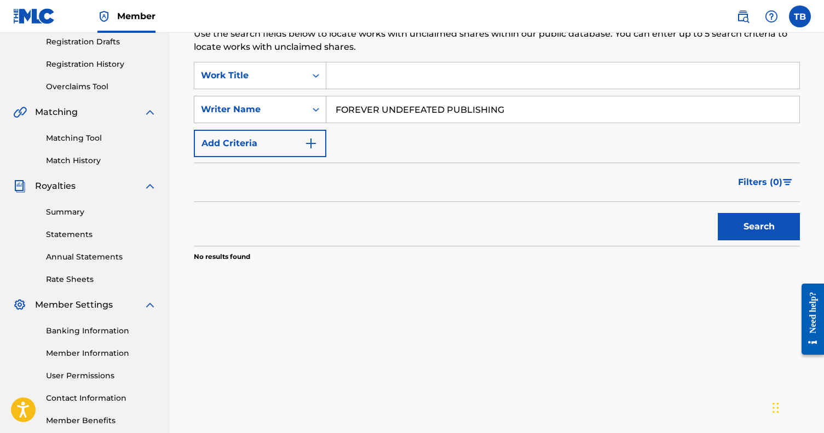
click at [288, 105] on div "Writer Name" at bounding box center [250, 109] width 99 height 13
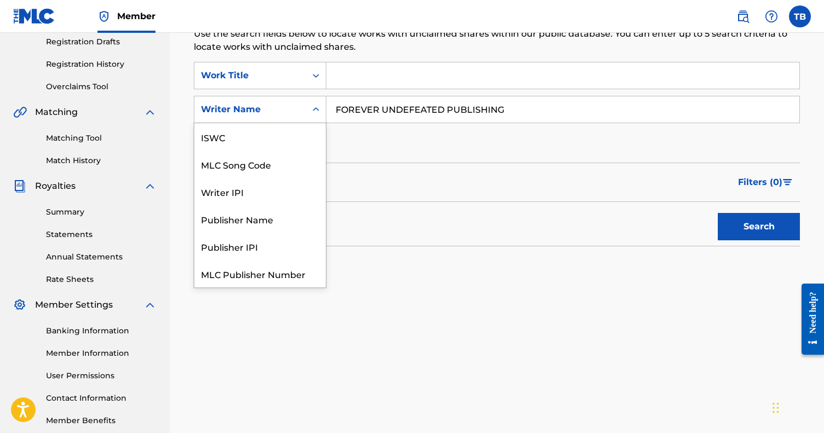
scroll to position [27, 0]
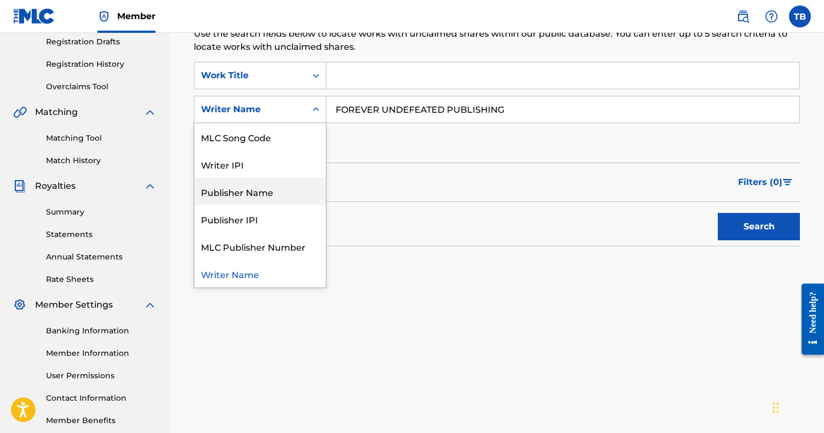
click at [267, 201] on div "Publisher Name" at bounding box center [259, 191] width 131 height 27
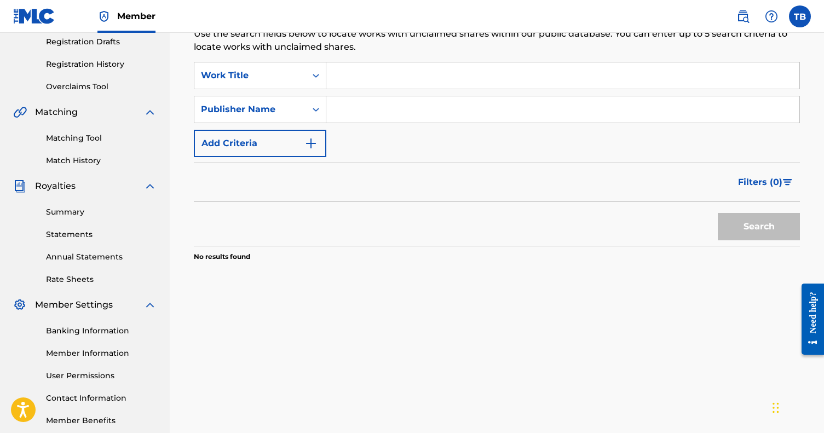
click at [398, 103] on input "Search Form" at bounding box center [562, 109] width 473 height 26
paste input "FOREVER UNDEFEATED PUBLISHING"
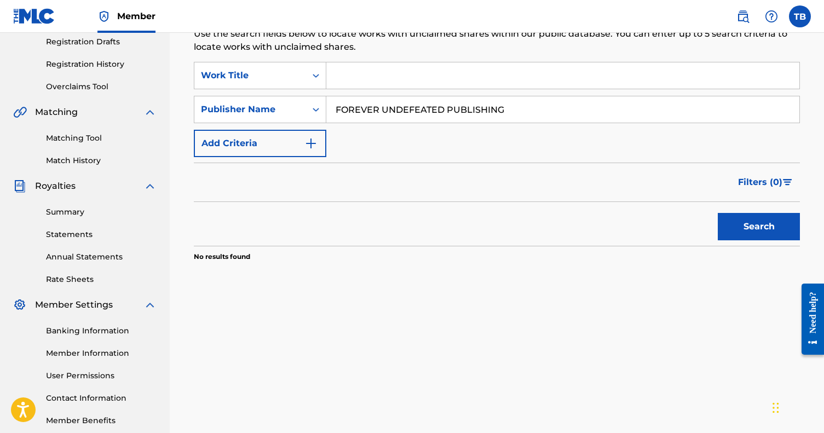
type input "FOREVER UNDEFEATED PUBLISHING"
click at [758, 227] on button "Search" at bounding box center [758, 226] width 82 height 27
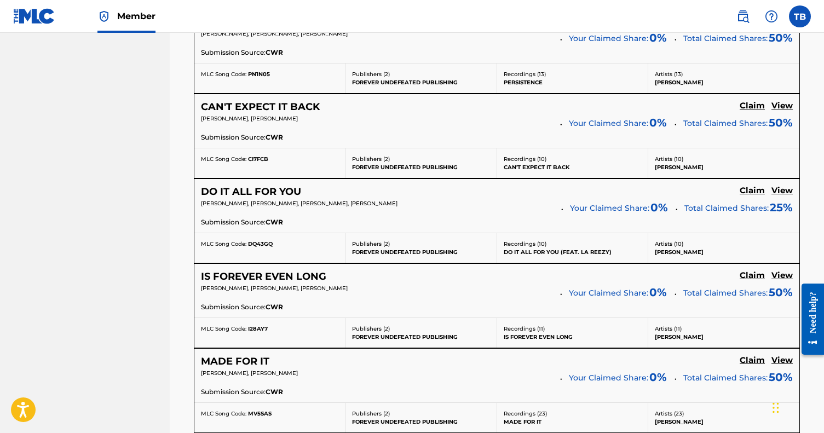
scroll to position [1126, 0]
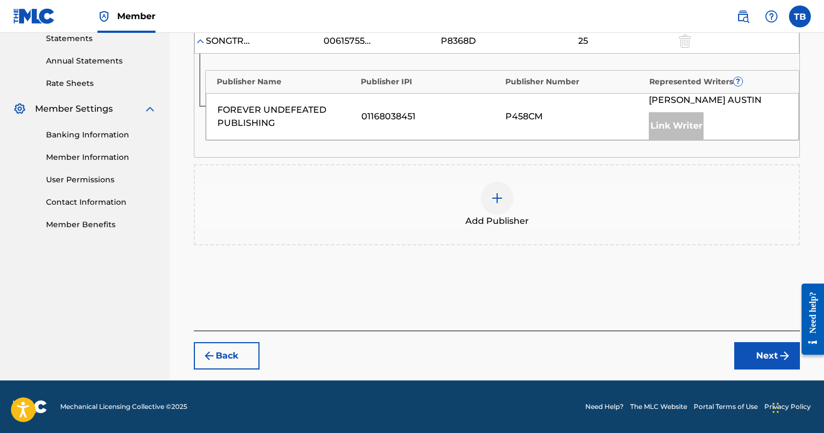
scroll to position [382, 0]
click at [508, 194] on div at bounding box center [496, 198] width 33 height 33
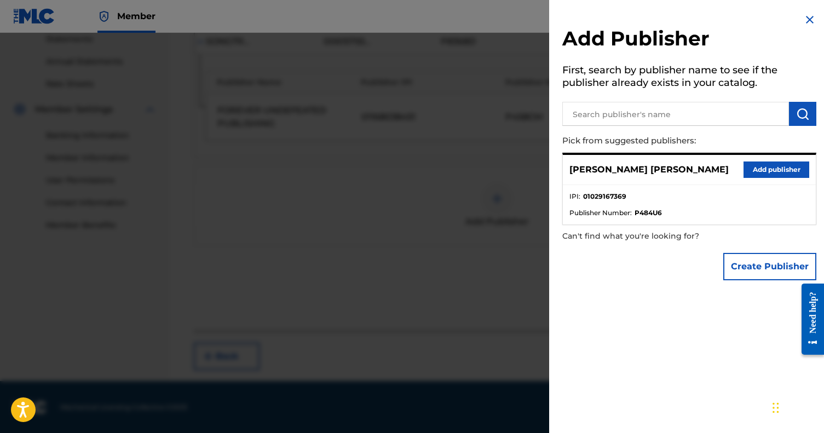
click at [758, 171] on button "Add publisher" at bounding box center [776, 169] width 66 height 16
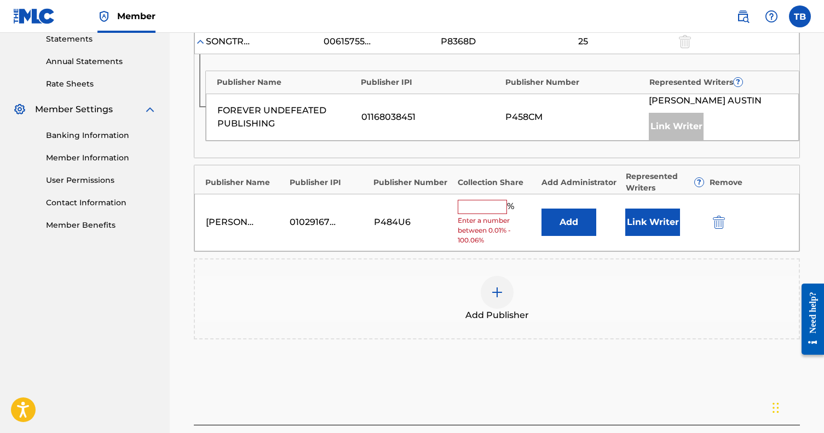
click at [480, 206] on input "text" at bounding box center [481, 207] width 49 height 14
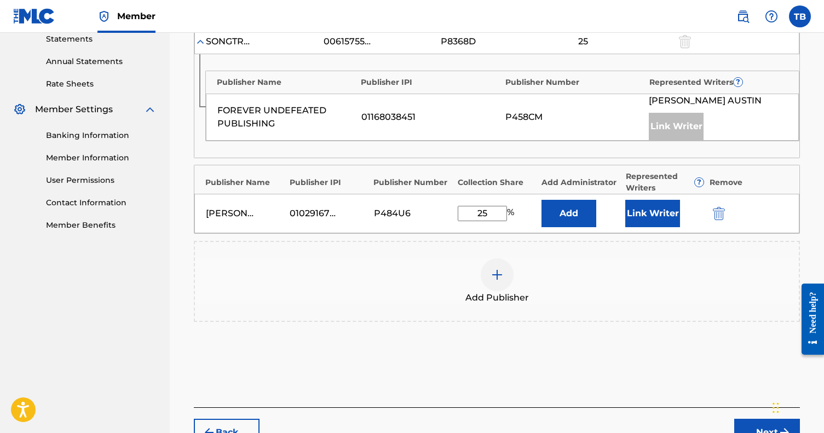
type input "25"
click at [648, 215] on button "Link Writer" at bounding box center [652, 213] width 55 height 27
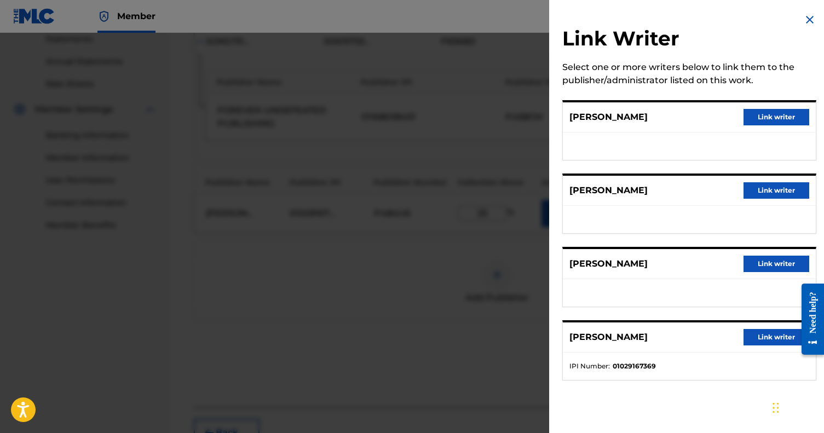
click at [758, 337] on button "Link writer" at bounding box center [776, 337] width 66 height 16
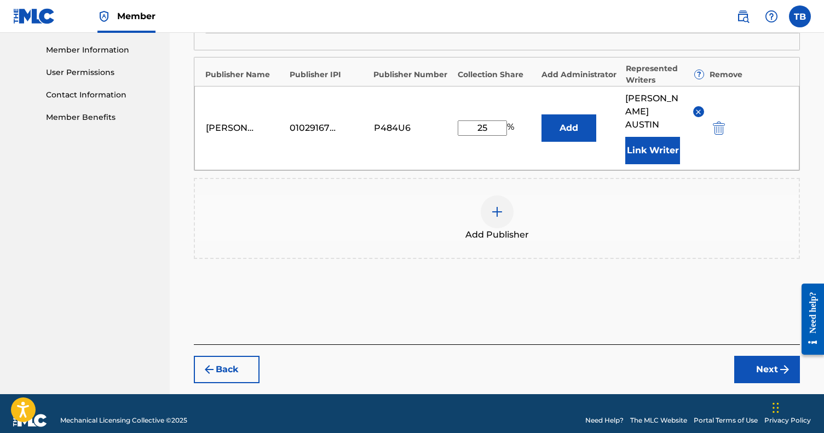
click at [756, 358] on button "Next" at bounding box center [767, 369] width 66 height 27
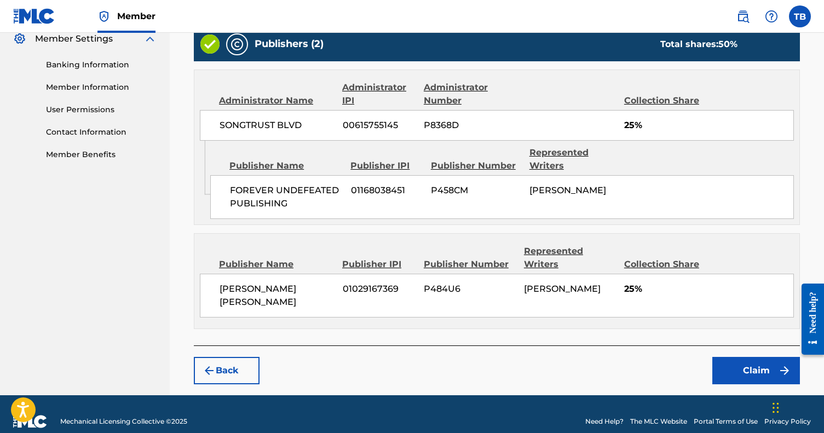
scroll to position [452, 0]
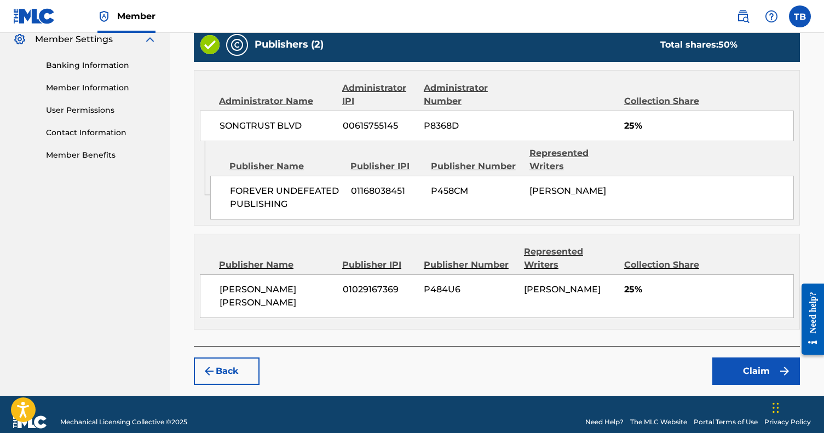
click at [766, 358] on button "Claim" at bounding box center [756, 370] width 88 height 27
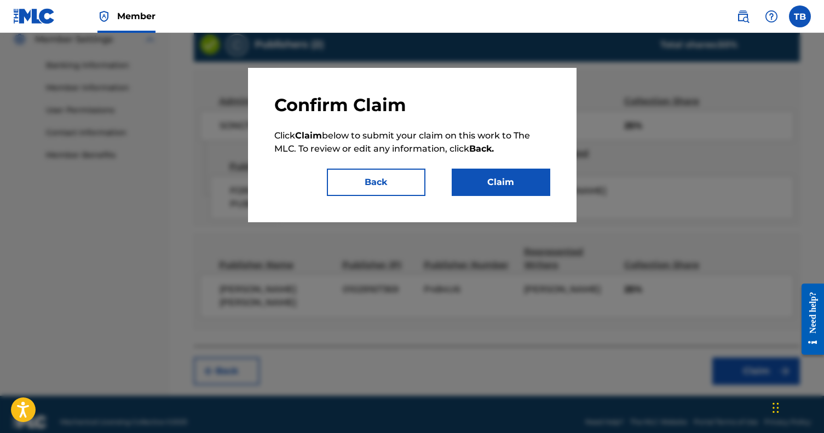
click at [525, 186] on button "Claim" at bounding box center [500, 182] width 99 height 27
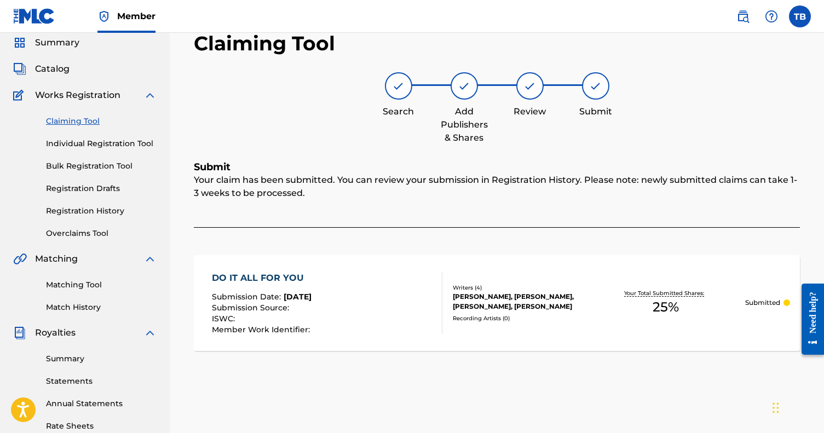
scroll to position [37, 0]
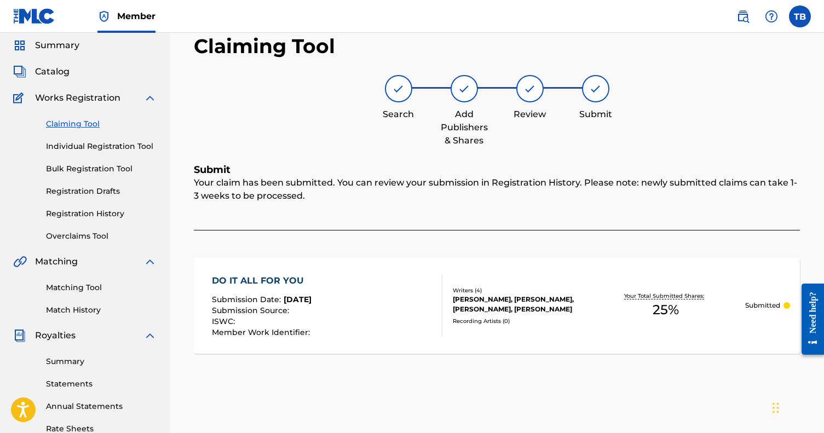
click at [91, 128] on link "Claiming Tool" at bounding box center [101, 123] width 111 height 11
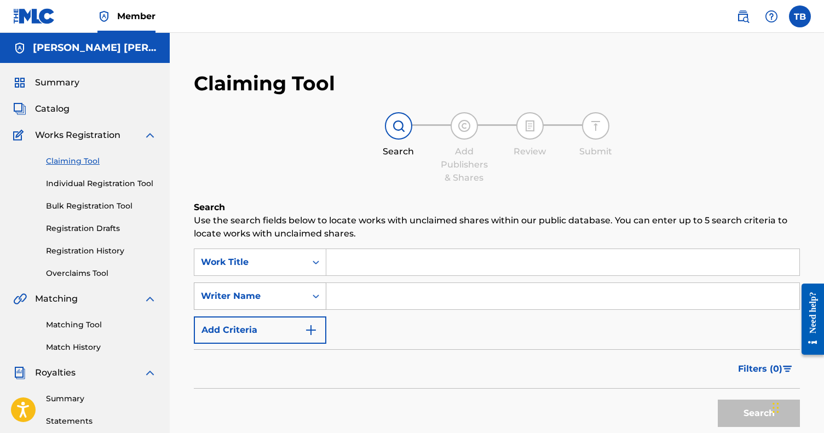
click at [269, 302] on div "Writer Name" at bounding box center [260, 295] width 132 height 27
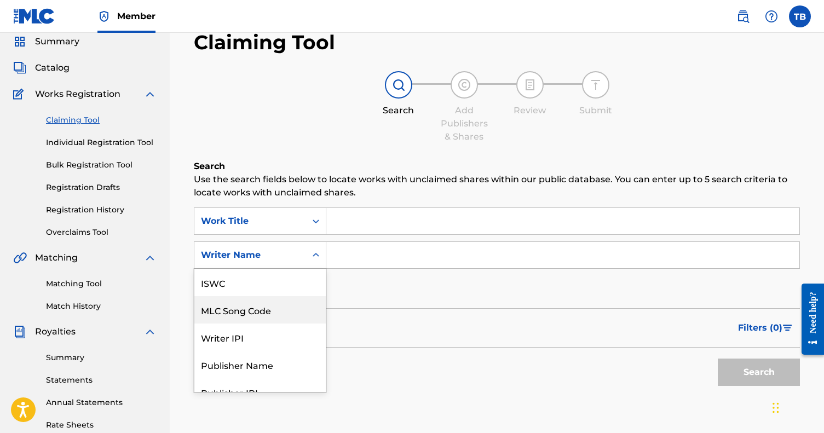
scroll to position [42, 0]
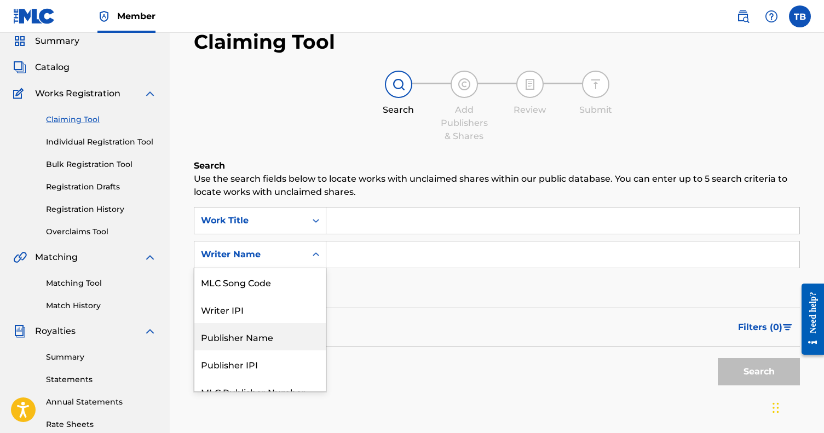
click at [270, 343] on div "Publisher Name" at bounding box center [259, 336] width 131 height 27
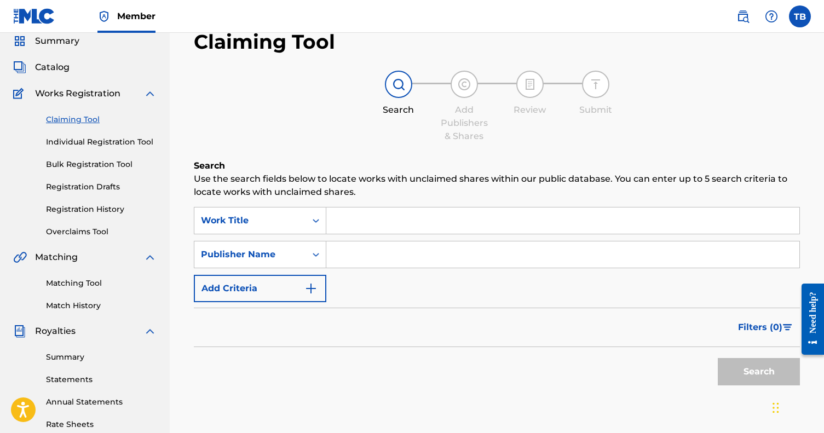
click at [393, 247] on input "Search Form" at bounding box center [562, 254] width 473 height 26
paste input "FOREVER UNDEFEATED PUBLISHING"
type input "FOREVER UNDEFEATED PUBLISHING"
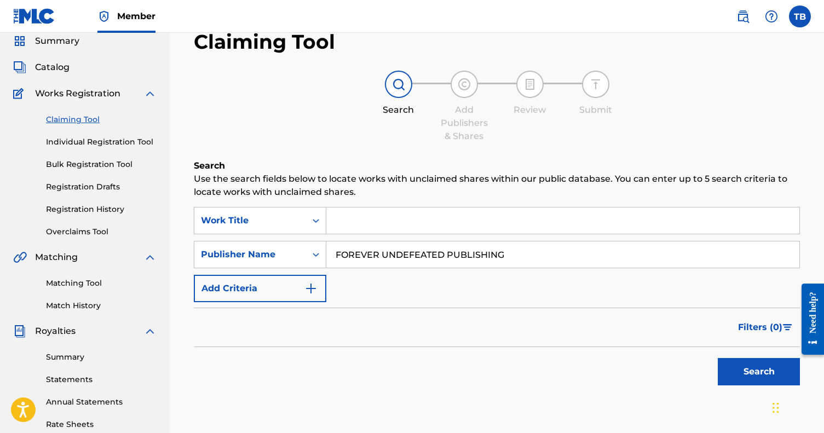
click at [758, 372] on button "Search" at bounding box center [758, 371] width 82 height 27
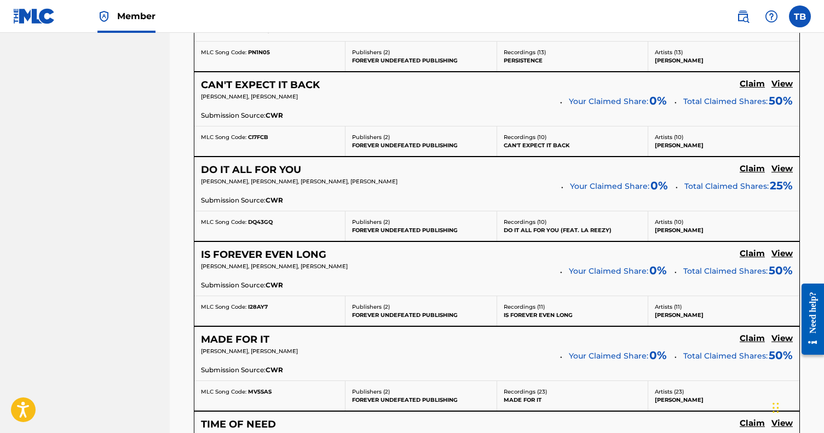
scroll to position [1164, 0]
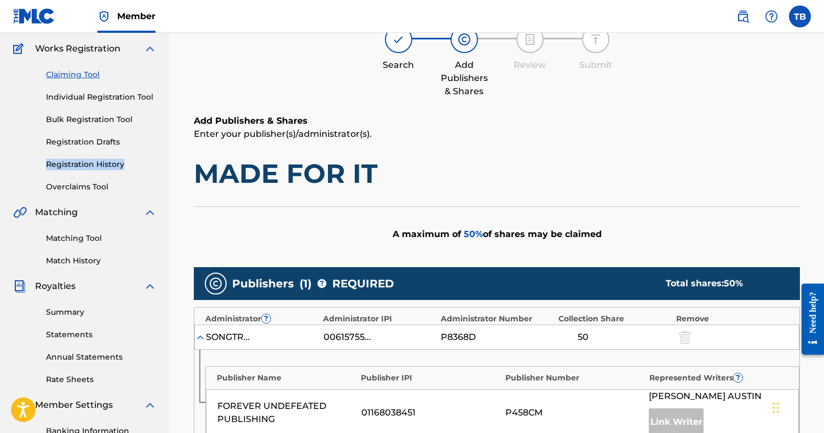
scroll to position [72, 0]
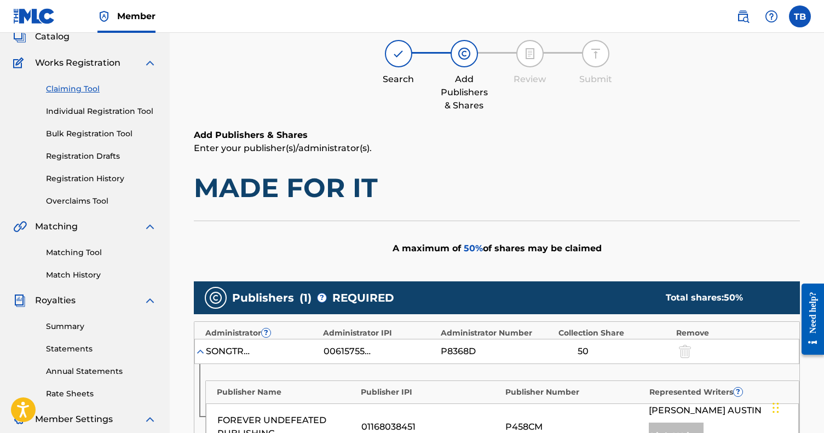
click at [72, 82] on div "Claiming Tool Individual Registration Tool Bulk Registration Tool Registration …" at bounding box center [84, 137] width 143 height 137
click at [72, 87] on link "Claiming Tool" at bounding box center [101, 88] width 111 height 11
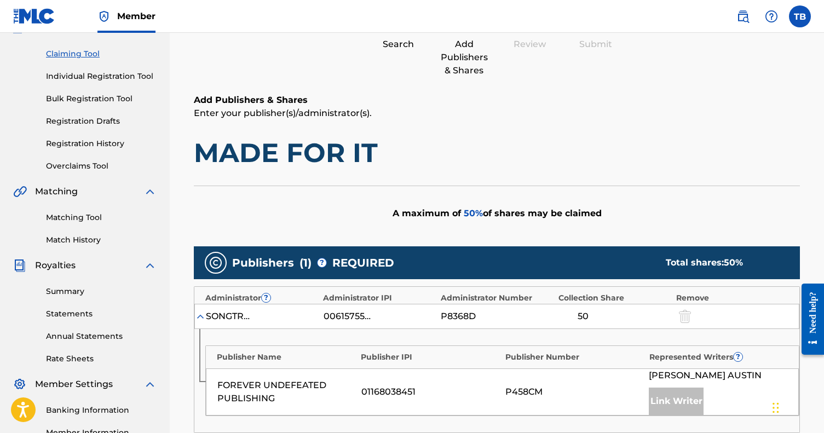
scroll to position [106, 0]
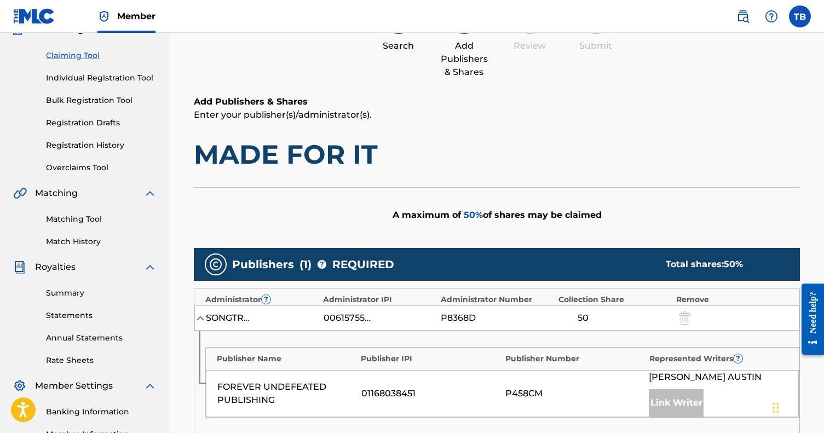
click at [91, 54] on link "Claiming Tool" at bounding box center [101, 55] width 111 height 11
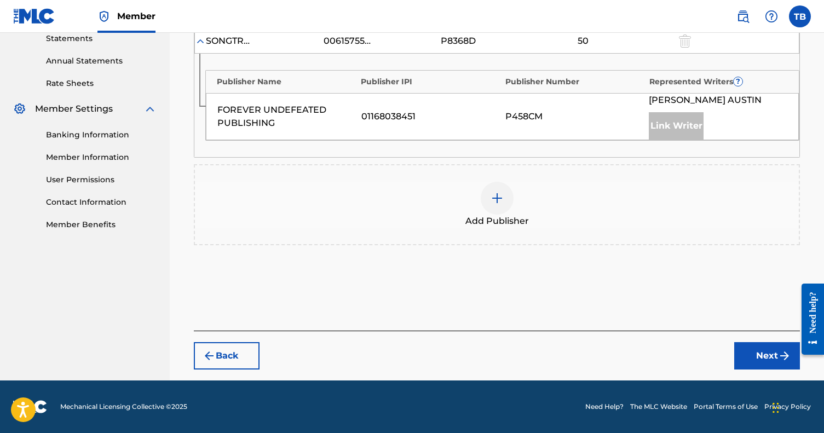
scroll to position [0, 0]
click at [229, 350] on button "Back" at bounding box center [227, 356] width 66 height 27
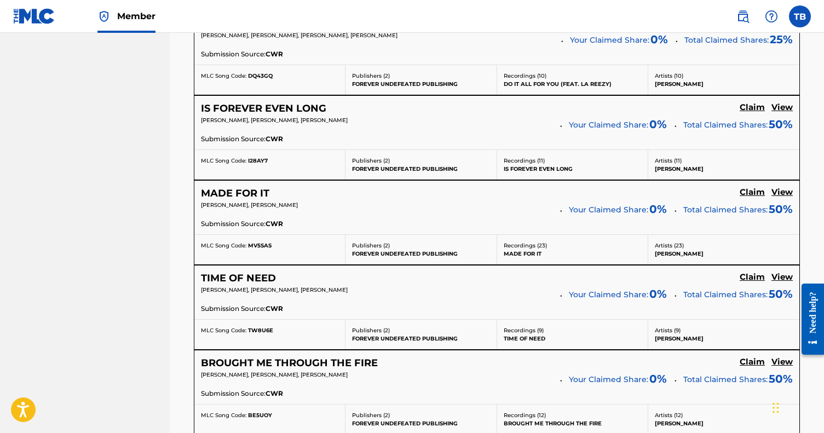
scroll to position [1298, 0]
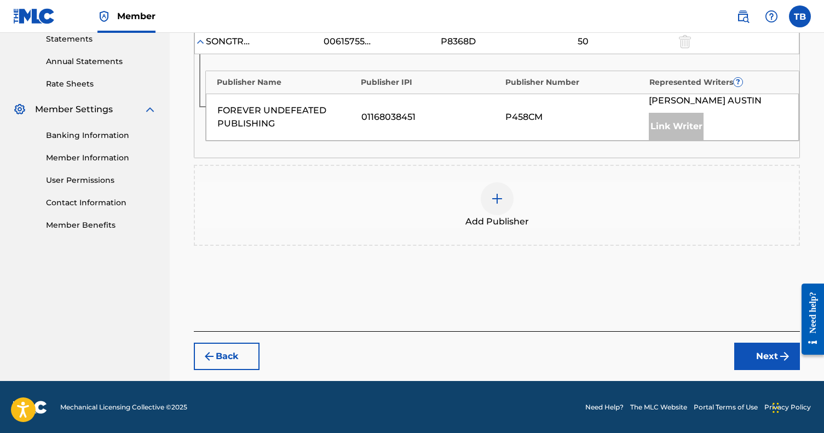
click at [497, 206] on div at bounding box center [496, 198] width 33 height 33
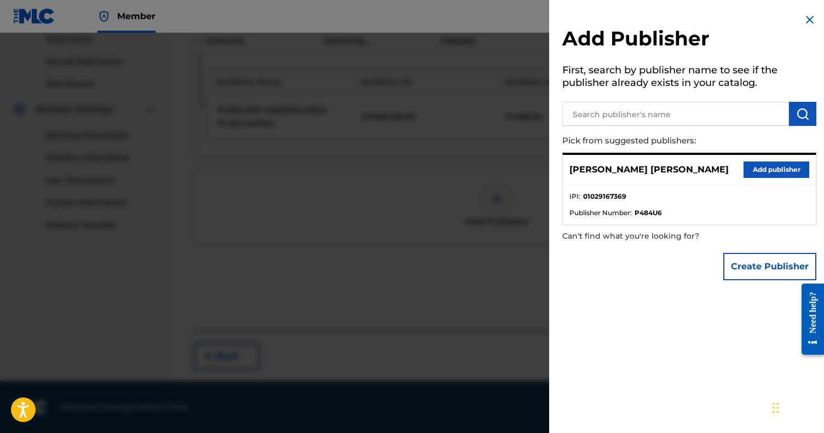
click at [762, 166] on button "Add publisher" at bounding box center [776, 169] width 66 height 16
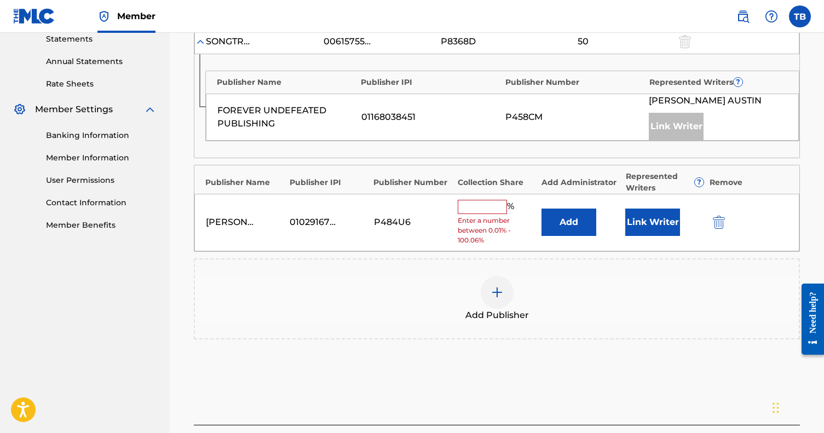
click at [471, 207] on input "text" at bounding box center [481, 207] width 49 height 14
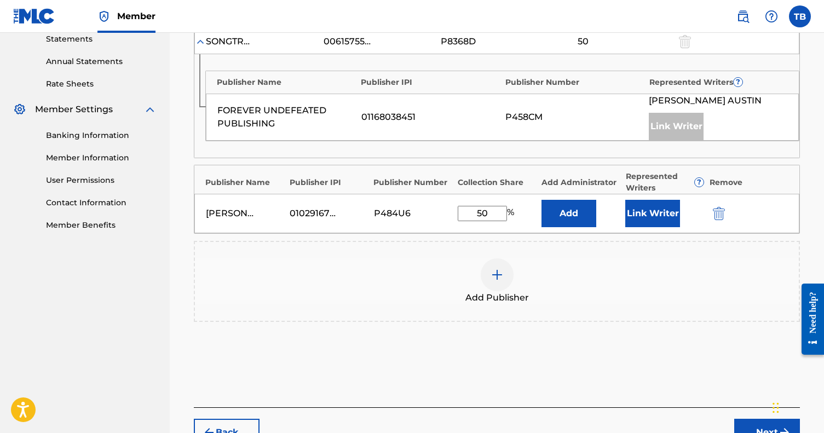
type input "50"
click at [663, 222] on button "Link Writer" at bounding box center [652, 213] width 55 height 27
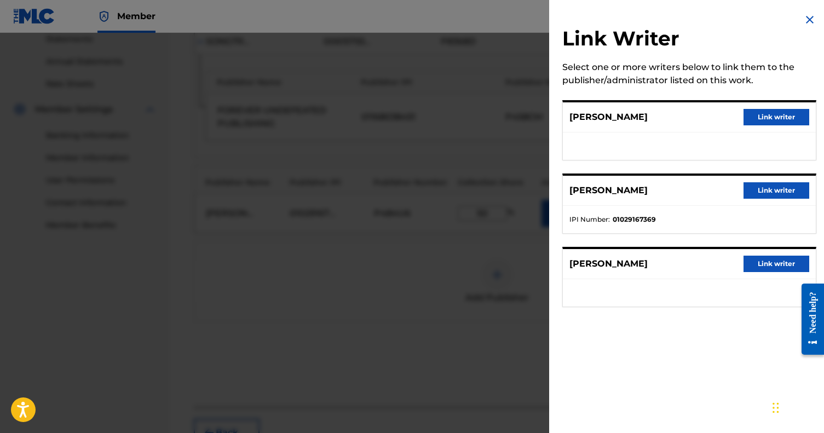
click at [769, 190] on button "Link writer" at bounding box center [776, 190] width 66 height 16
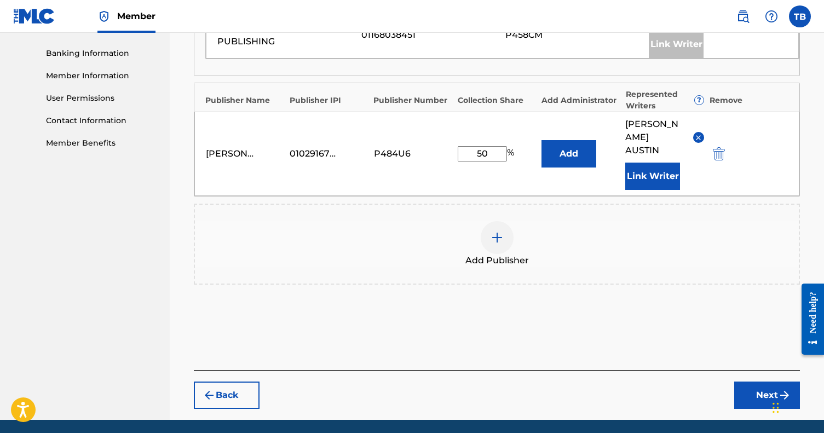
click at [750, 381] on button "Next" at bounding box center [767, 394] width 66 height 27
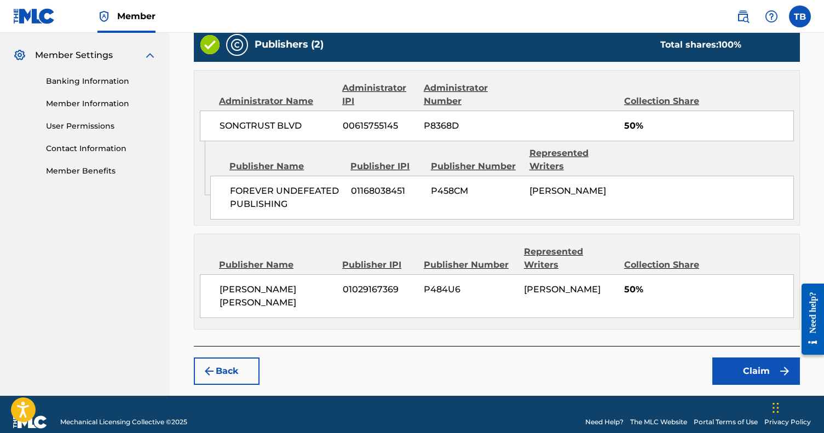
click at [727, 364] on button "Claim" at bounding box center [756, 370] width 88 height 27
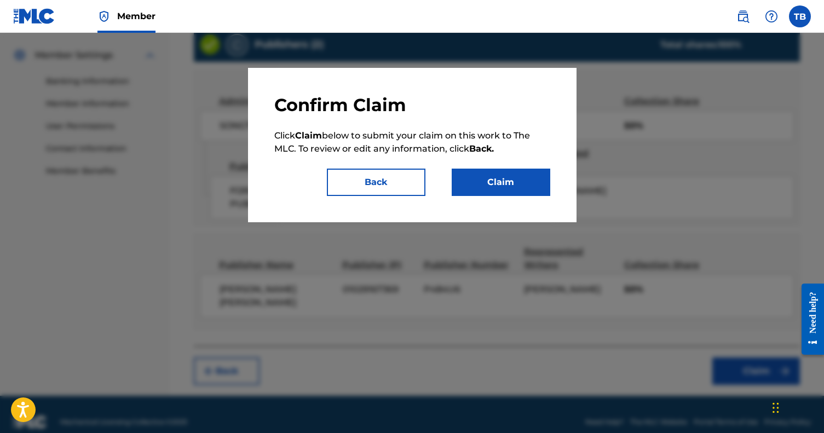
click at [493, 188] on button "Claim" at bounding box center [500, 182] width 99 height 27
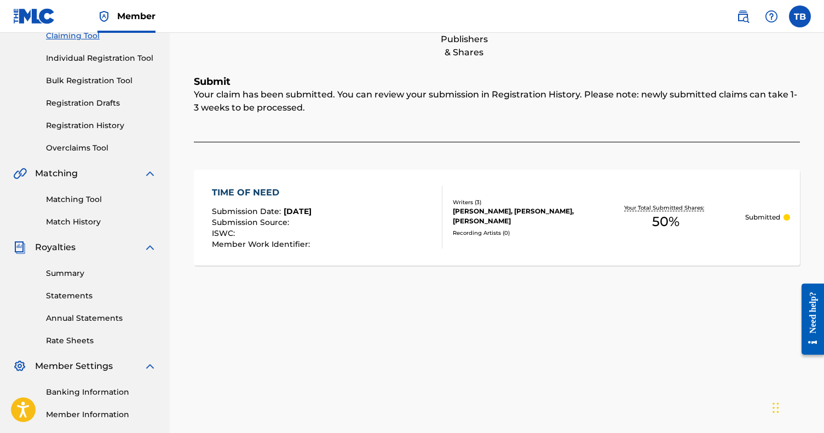
scroll to position [118, 0]
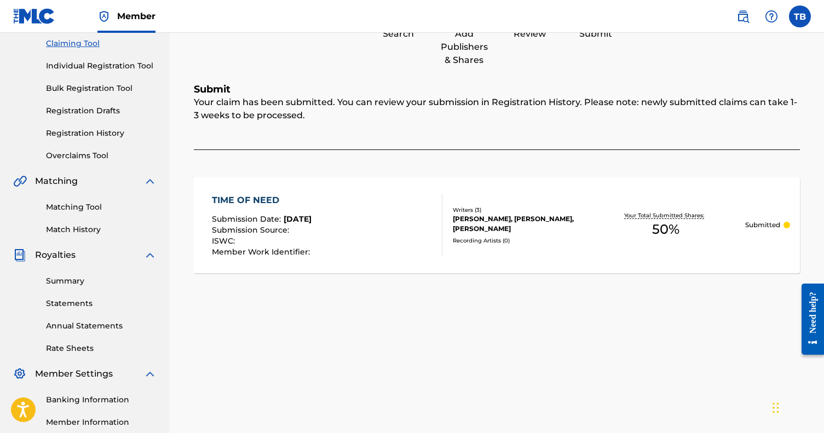
click at [519, 209] on div "Writers ( 3 )" at bounding box center [520, 210] width 134 height 8
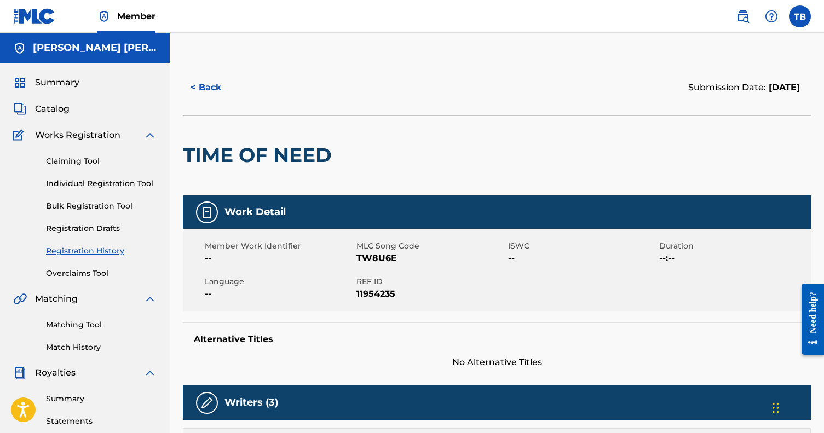
click at [62, 164] on link "Claiming Tool" at bounding box center [101, 160] width 111 height 11
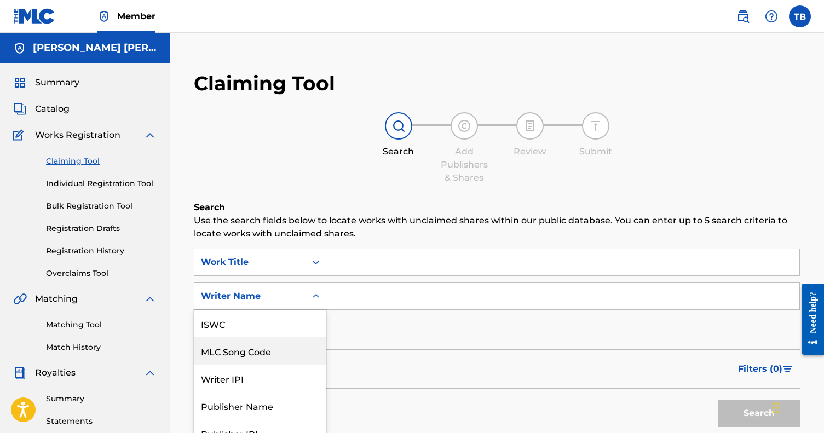
scroll to position [36, 0]
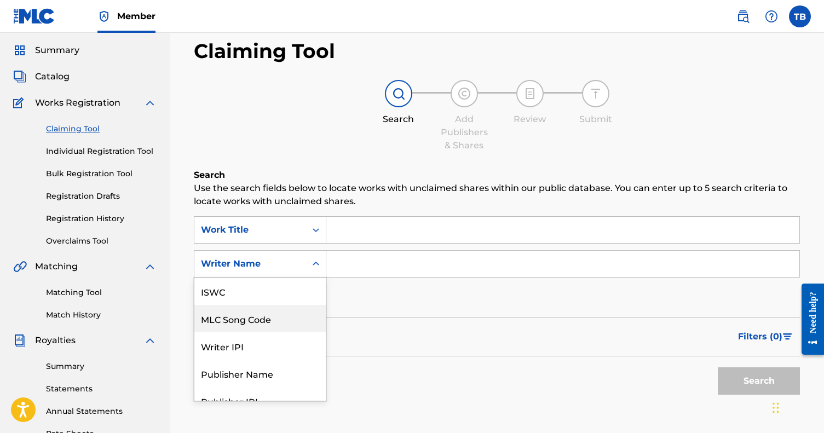
click at [282, 277] on div "MLC Song Code, 2 of 7. 7 results available. Use Up and Down to choose options, …" at bounding box center [260, 263] width 132 height 27
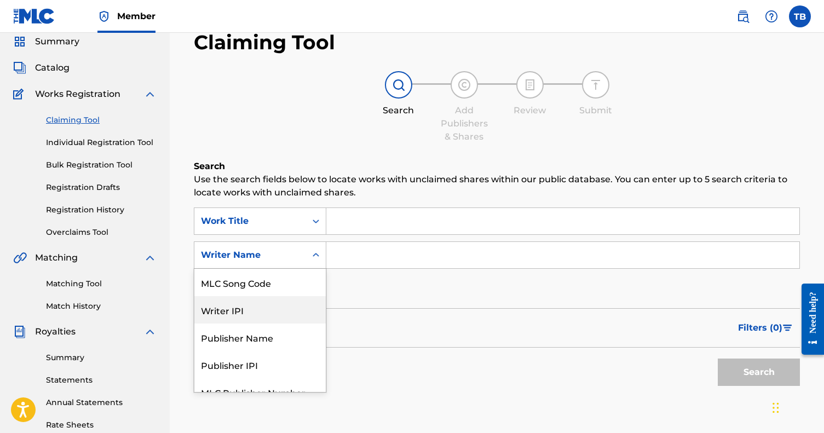
scroll to position [42, 0]
click at [267, 339] on div "Publisher Name" at bounding box center [259, 336] width 131 height 27
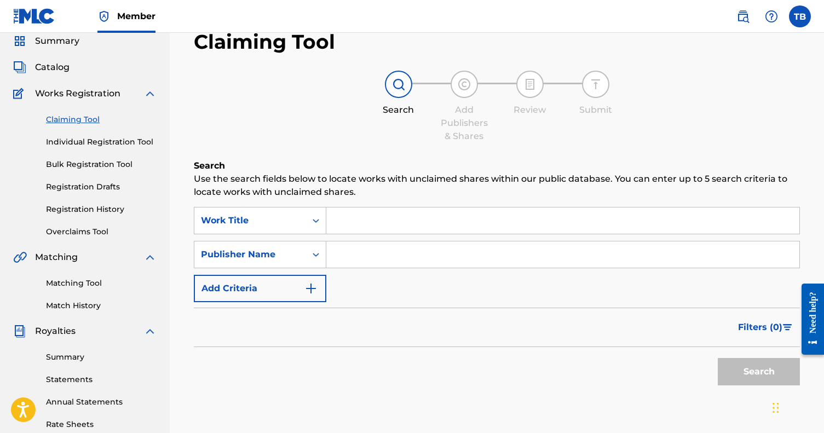
click at [370, 261] on input "Search Form" at bounding box center [562, 254] width 473 height 26
paste input "FOREVER UNDEFEATED PUBLISHING"
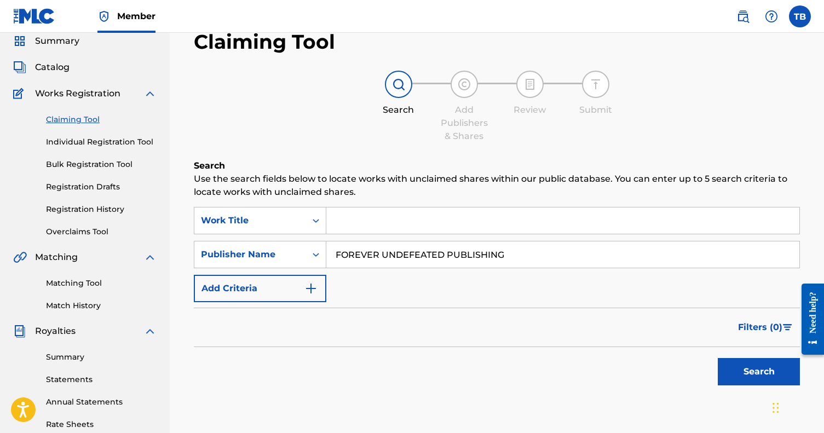
type input "FOREVER UNDEFEATED PUBLISHING"
click at [758, 372] on button "Search" at bounding box center [758, 371] width 82 height 27
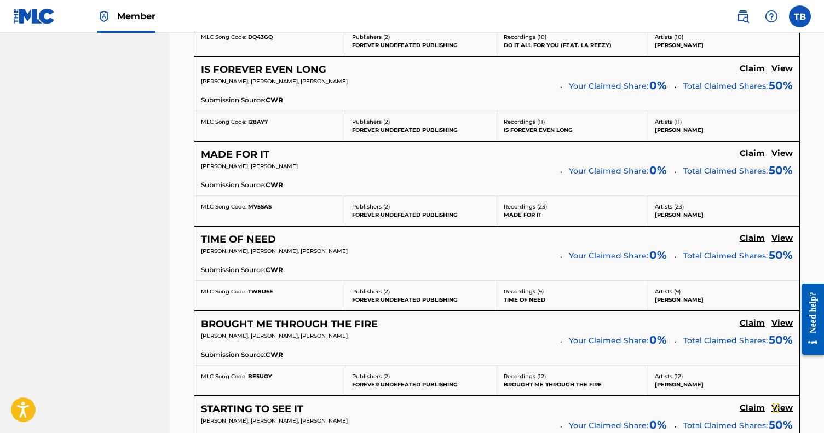
scroll to position [1331, 0]
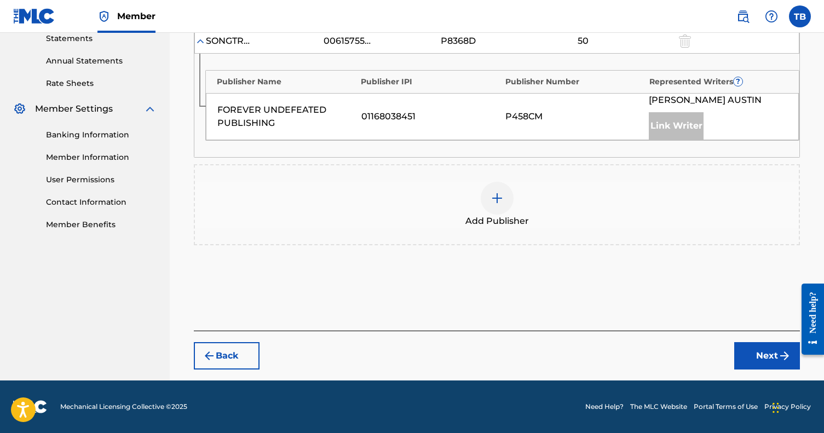
scroll to position [382, 0]
click at [495, 201] on img at bounding box center [496, 198] width 13 height 13
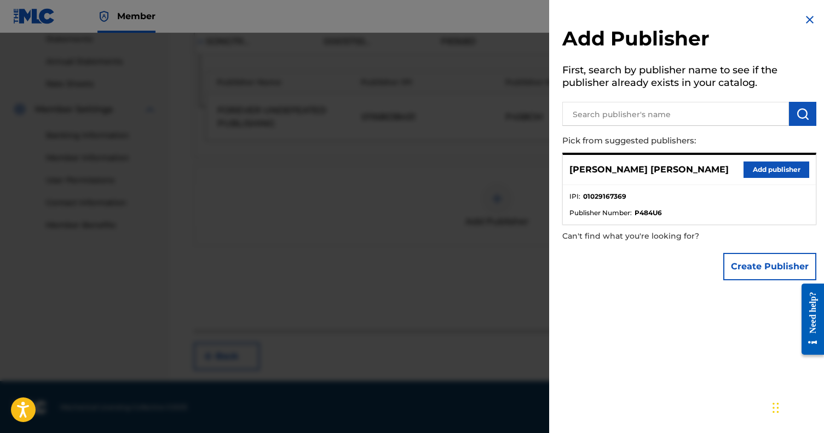
click at [756, 170] on button "Add publisher" at bounding box center [776, 169] width 66 height 16
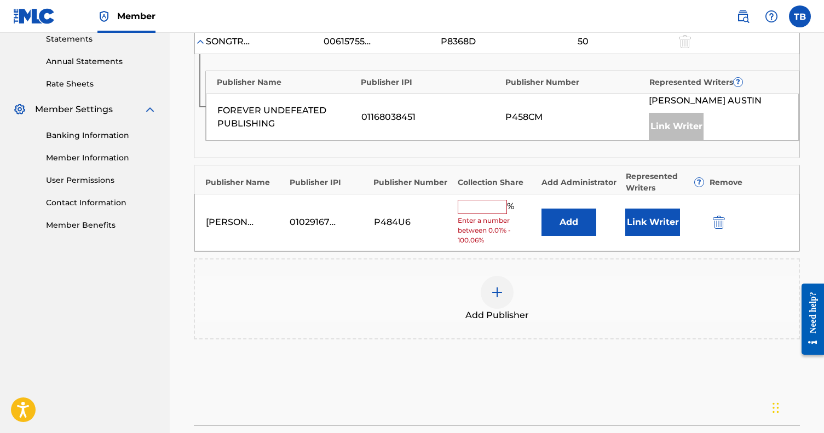
click at [482, 205] on input "text" at bounding box center [481, 207] width 49 height 14
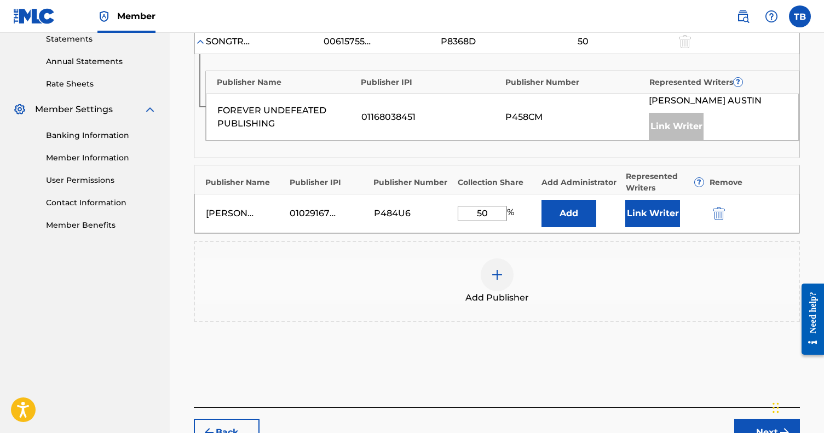
type input "50"
click at [655, 216] on button "Link Writer" at bounding box center [652, 213] width 55 height 27
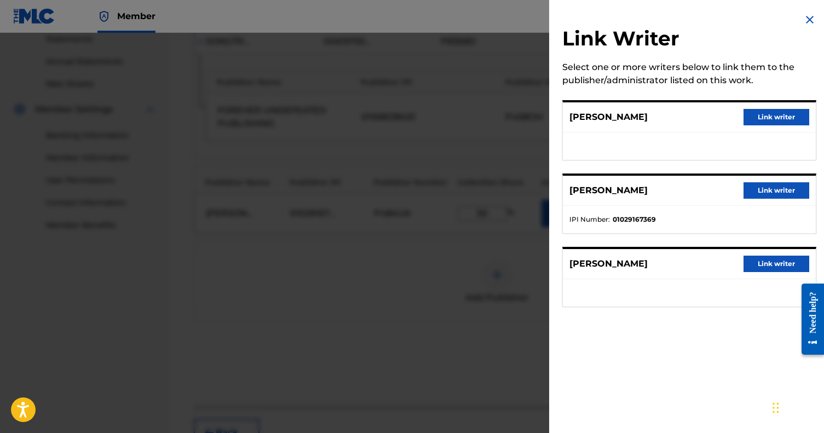
click at [787, 188] on button "Link writer" at bounding box center [776, 190] width 66 height 16
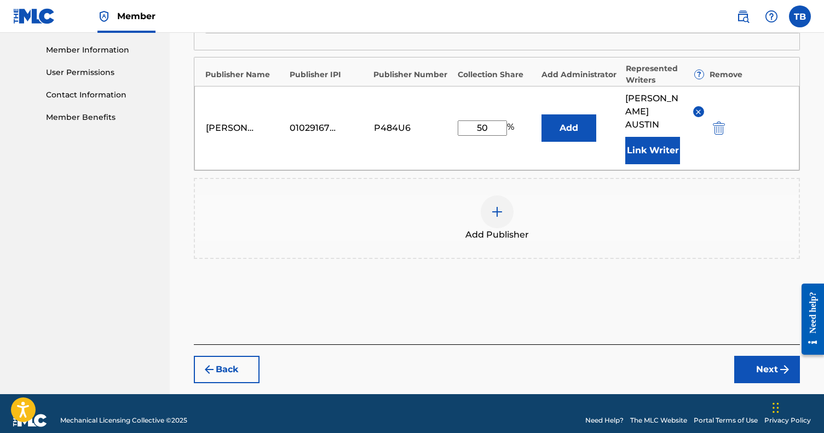
click at [746, 356] on button "Next" at bounding box center [767, 369] width 66 height 27
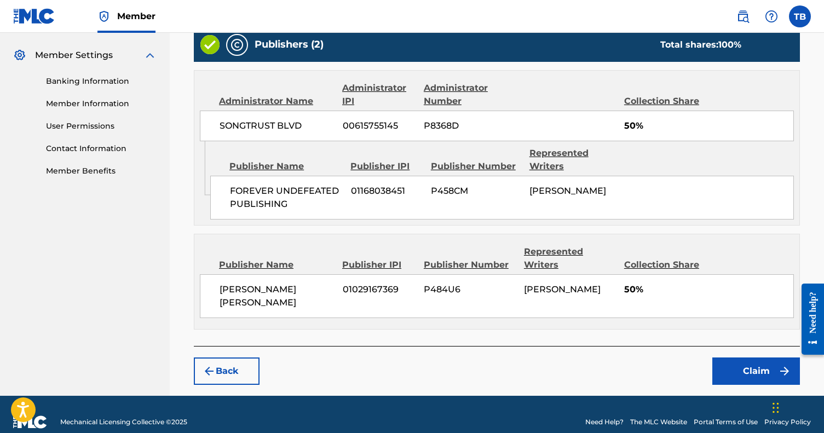
click at [748, 357] on button "Claim" at bounding box center [756, 370] width 88 height 27
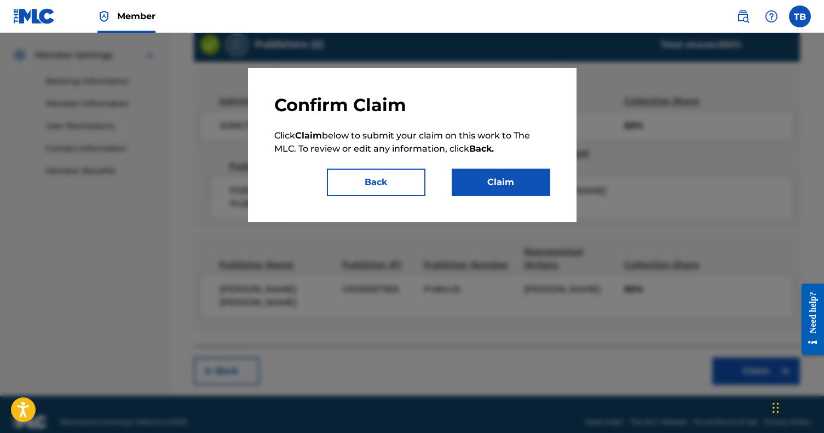
click at [505, 192] on button "Claim" at bounding box center [500, 182] width 99 height 27
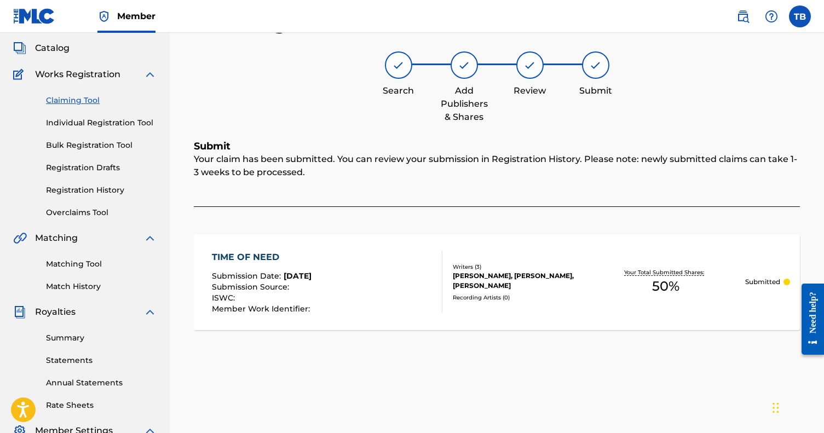
scroll to position [55, 0]
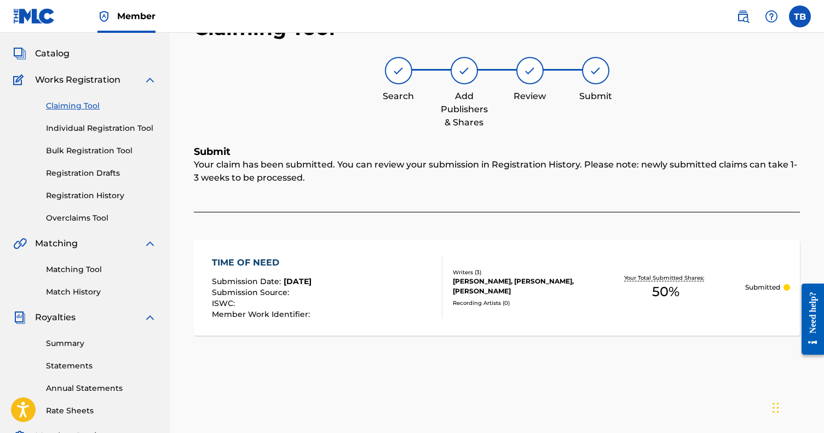
click at [90, 108] on link "Claiming Tool" at bounding box center [101, 105] width 111 height 11
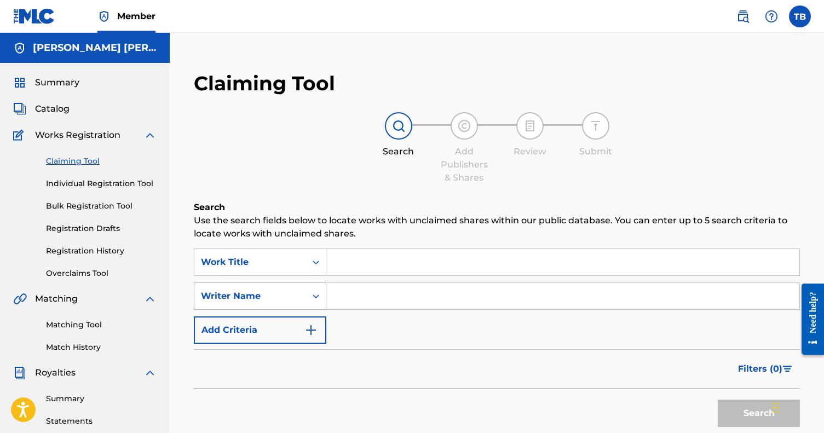
click at [248, 301] on div "Writer Name" at bounding box center [260, 295] width 132 height 27
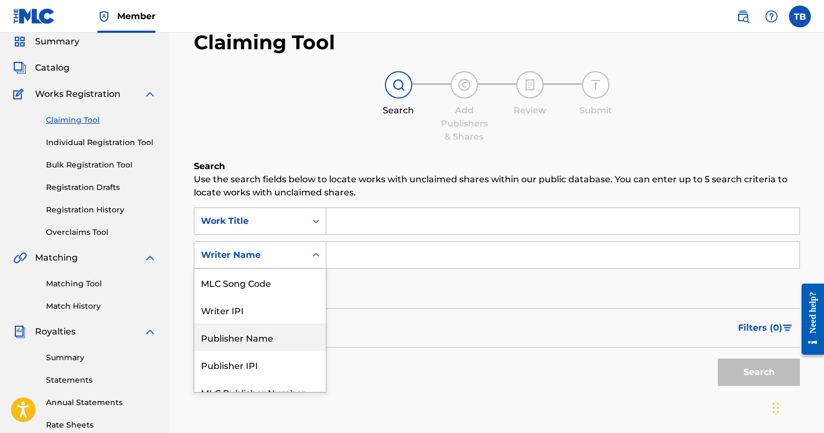
scroll to position [42, 0]
click at [259, 339] on div "Publisher Name" at bounding box center [259, 336] width 131 height 27
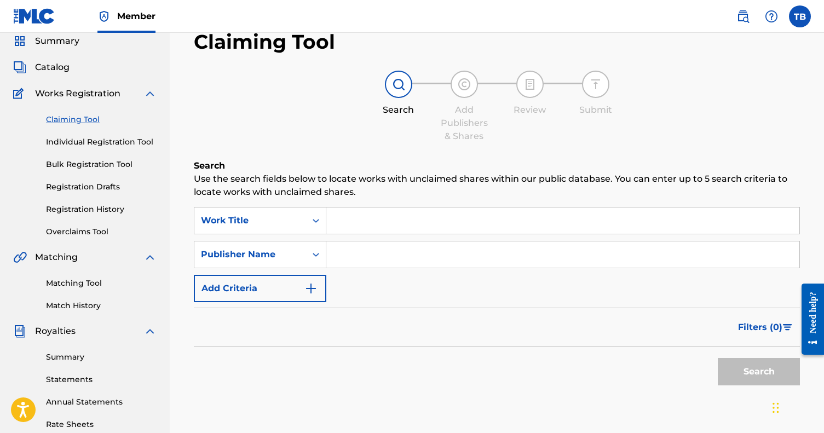
click at [350, 258] on input "Search Form" at bounding box center [562, 254] width 473 height 26
paste input "FOREVER UNDEFEATED PUBLISHING"
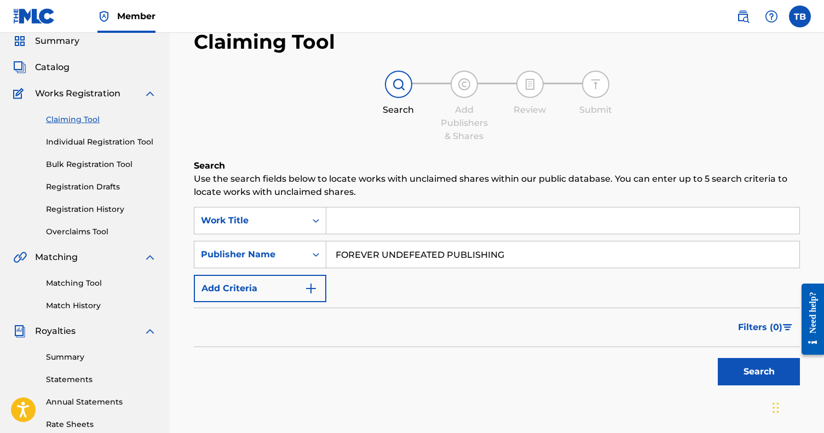
type input "FOREVER UNDEFEATED PUBLISHING"
click at [756, 364] on button "Search" at bounding box center [758, 371] width 82 height 27
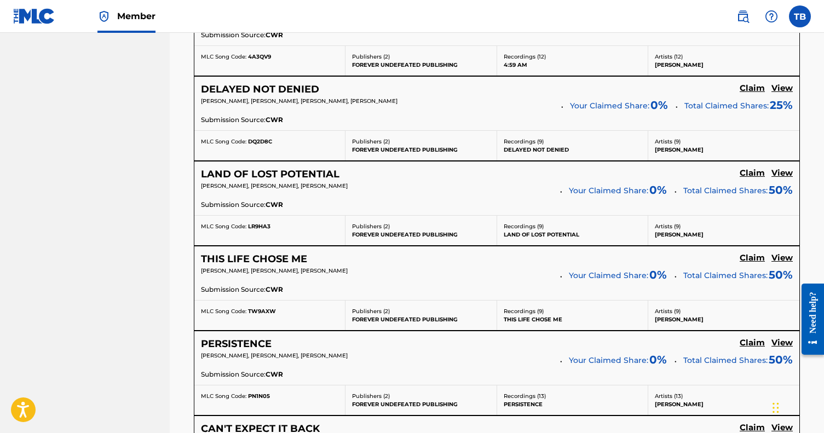
scroll to position [807, 0]
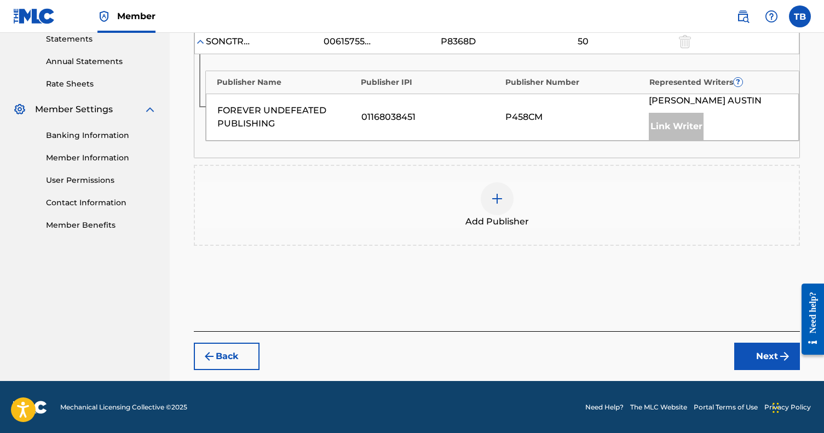
click at [496, 201] on img at bounding box center [496, 198] width 13 height 13
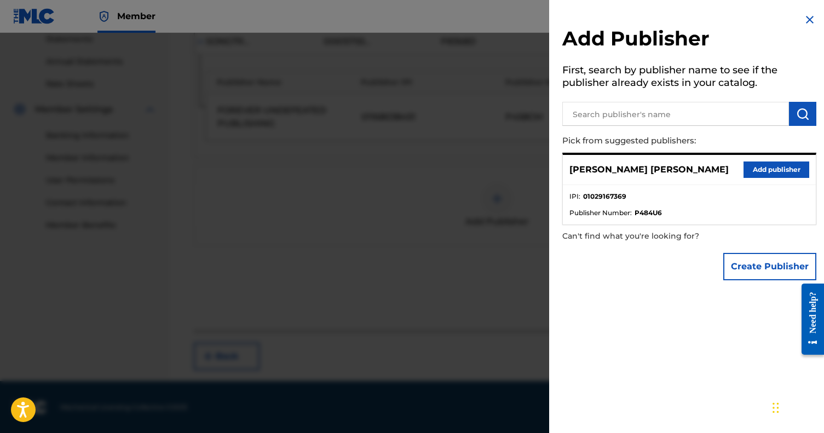
click at [745, 171] on button "Add publisher" at bounding box center [776, 169] width 66 height 16
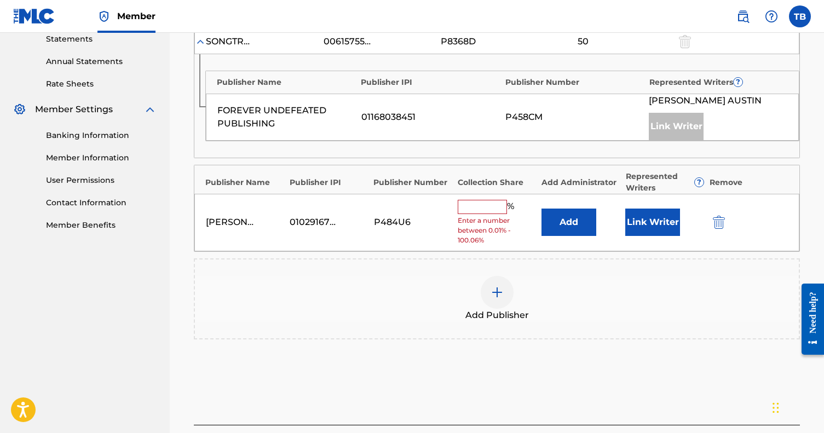
click at [477, 206] on input "text" at bounding box center [481, 207] width 49 height 14
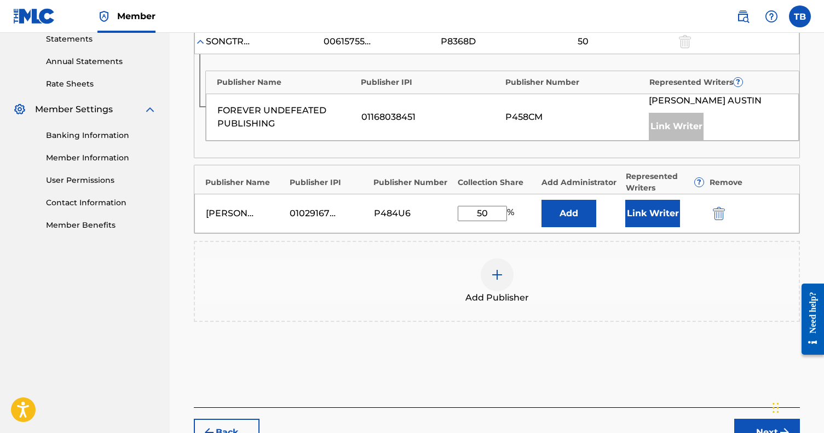
type input "50"
click at [621, 211] on div "Thomas Austin Brown 01029167369 P484U6 50 % Add Link Writer" at bounding box center [496, 213] width 605 height 39
click at [641, 211] on button "Link Writer" at bounding box center [652, 213] width 55 height 27
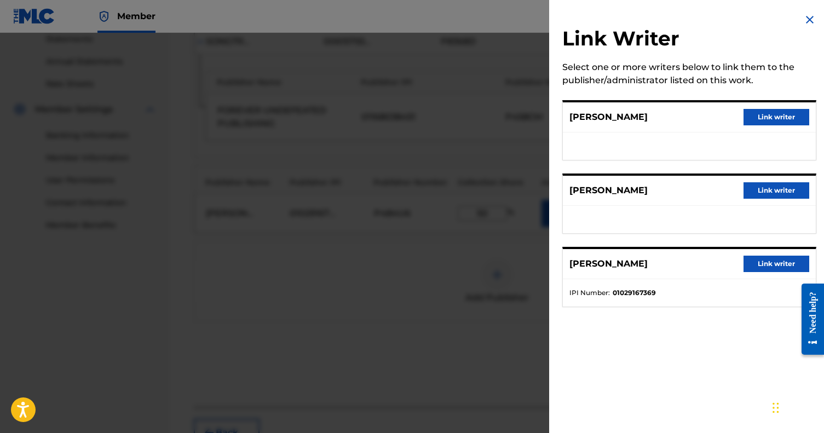
click at [768, 267] on button "Link writer" at bounding box center [776, 264] width 66 height 16
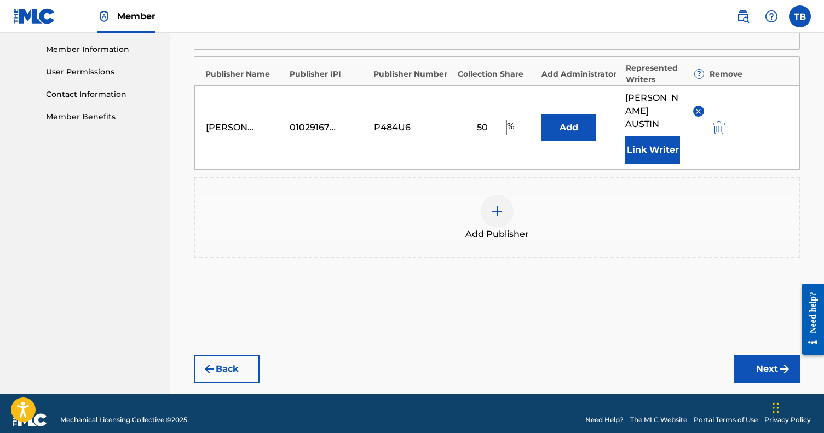
click at [751, 355] on button "Next" at bounding box center [767, 368] width 66 height 27
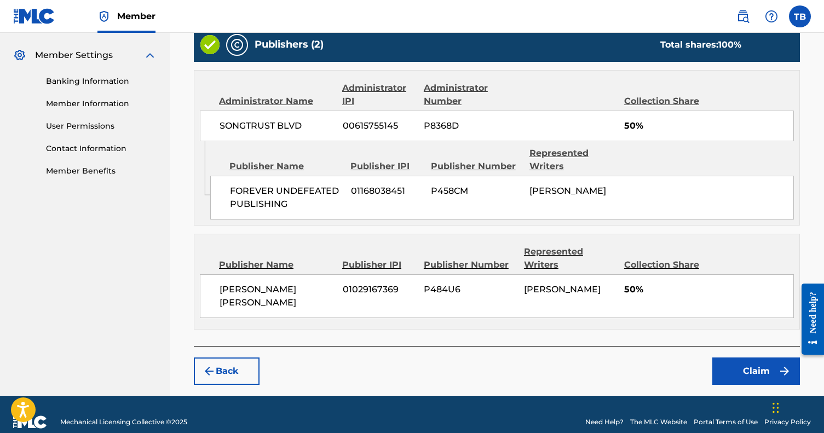
click at [749, 357] on button "Claim" at bounding box center [756, 370] width 88 height 27
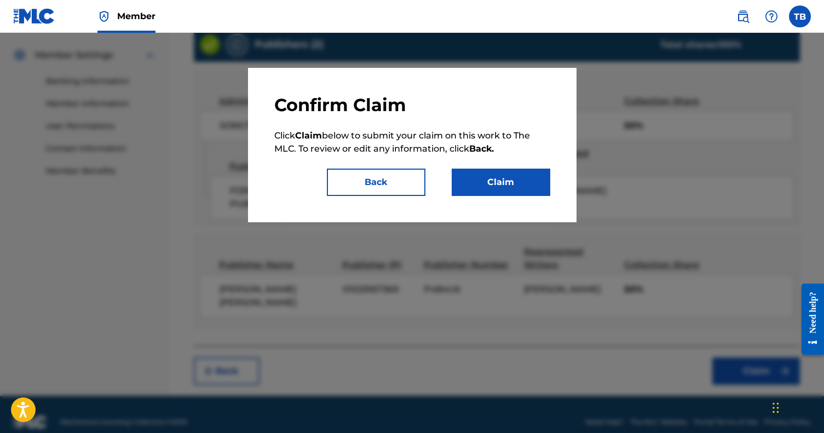
click at [471, 189] on button "Claim" at bounding box center [500, 182] width 99 height 27
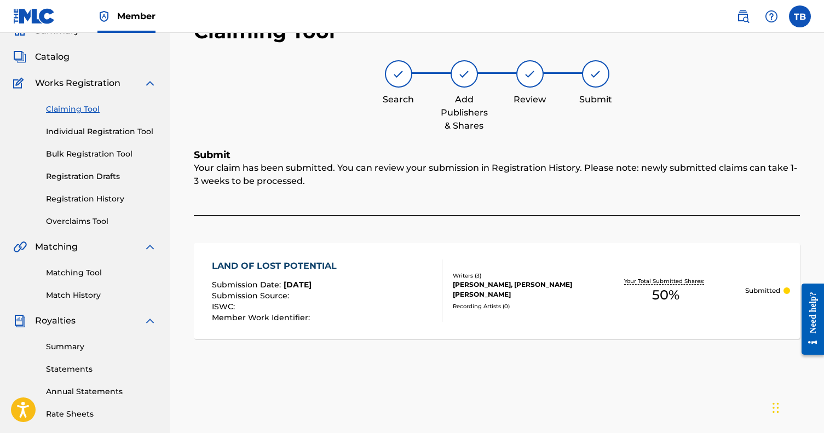
scroll to position [49, 0]
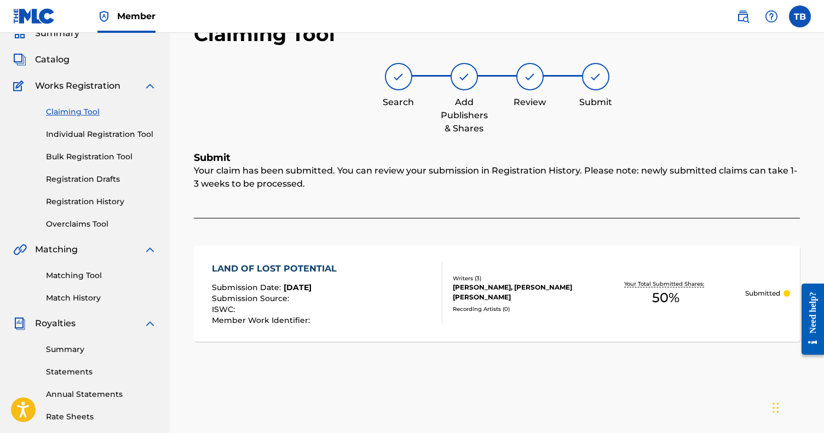
click at [74, 117] on link "Claiming Tool" at bounding box center [101, 111] width 111 height 11
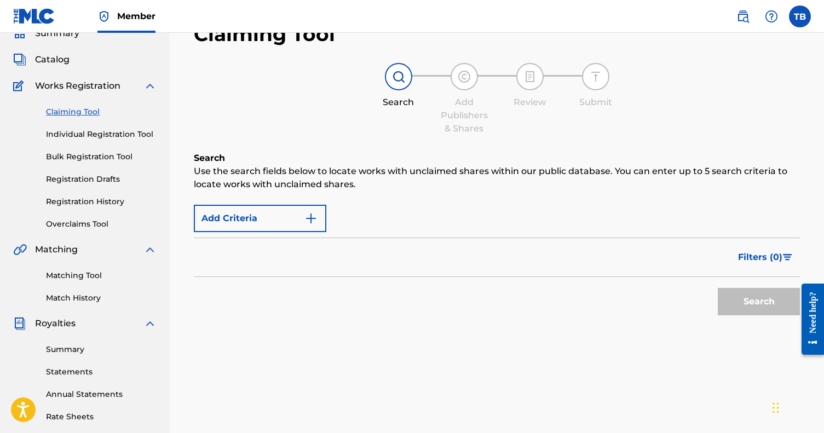
scroll to position [0, 0]
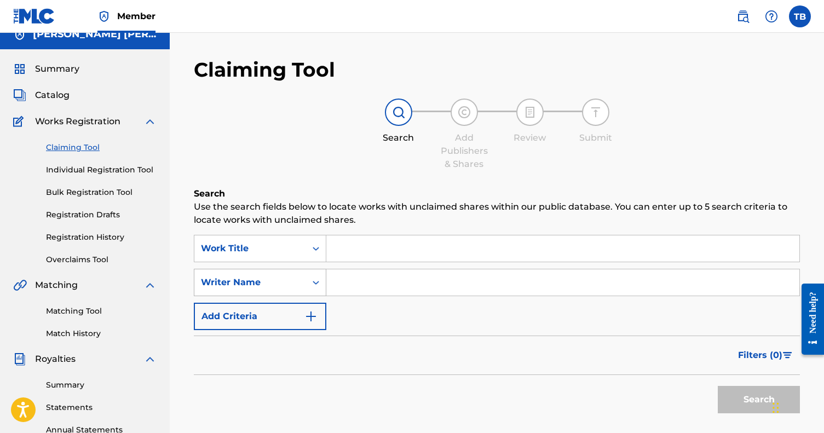
click at [285, 296] on div "Writer Name" at bounding box center [260, 282] width 132 height 27
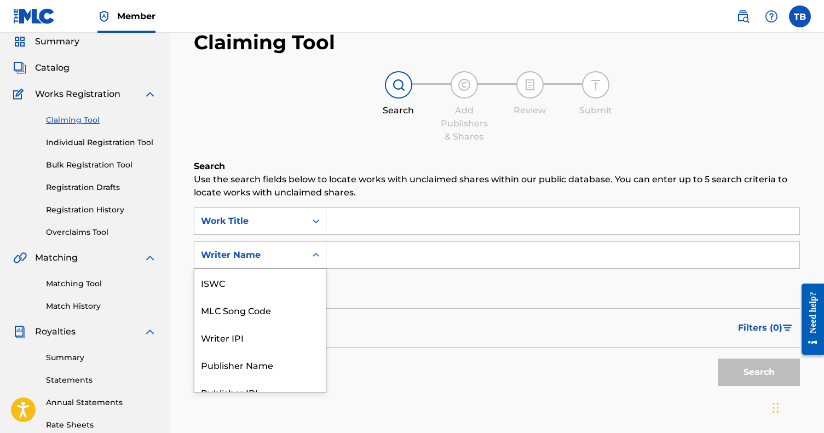
scroll to position [42, 0]
click at [271, 333] on div "Publisher Name" at bounding box center [259, 336] width 131 height 27
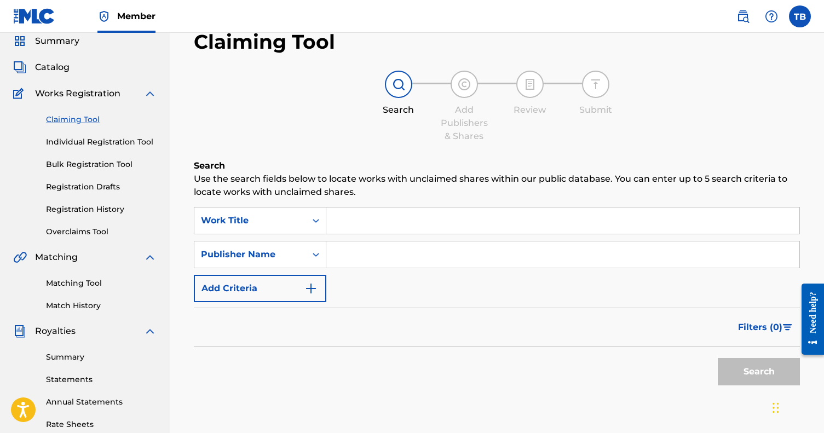
click at [373, 259] on input "Search Form" at bounding box center [562, 254] width 473 height 26
paste input "FOREVER UNDEFEATED PUBLISHING"
type input "FOREVER UNDEFEATED PUBLISHING"
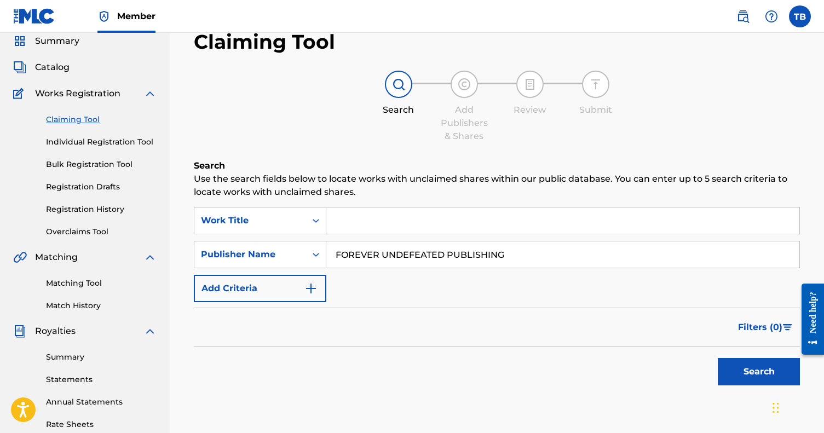
click at [758, 372] on button "Search" at bounding box center [758, 371] width 82 height 27
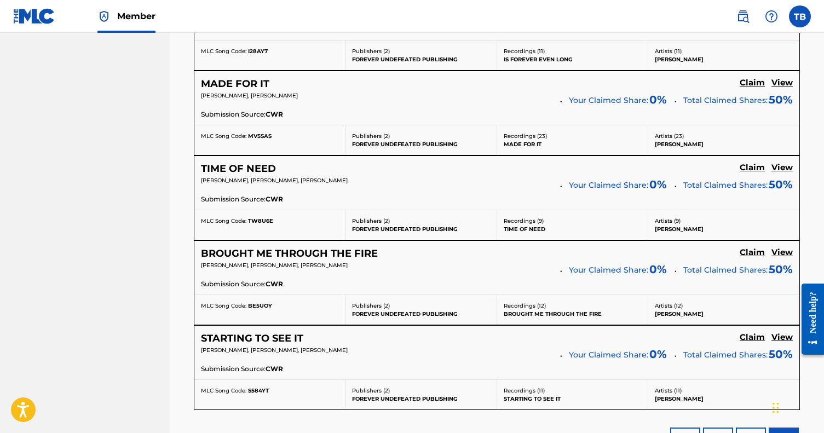
scroll to position [1449, 0]
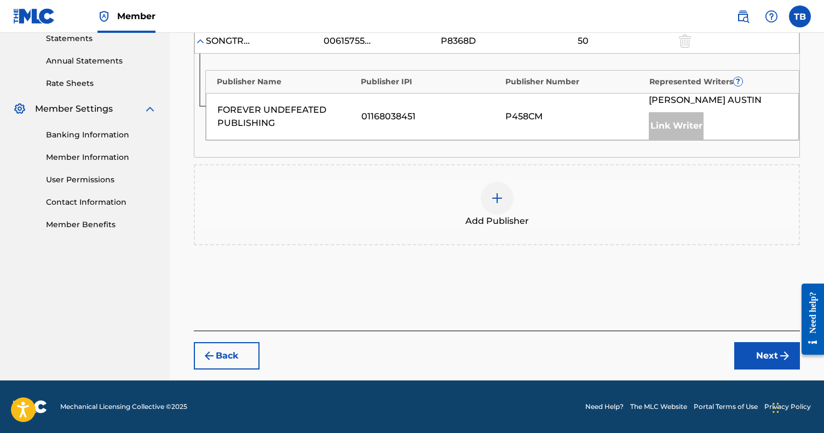
scroll to position [382, 0]
click at [503, 200] on div at bounding box center [496, 198] width 33 height 33
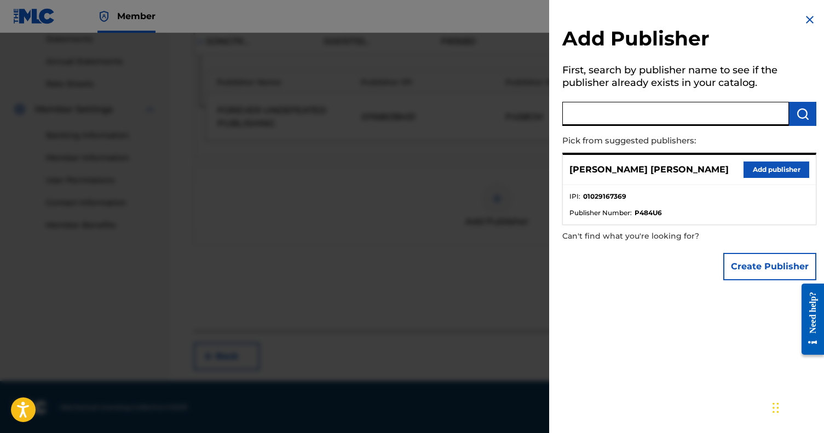
click at [647, 115] on input "text" at bounding box center [675, 114] width 227 height 24
click at [752, 169] on button "Add publisher" at bounding box center [776, 169] width 66 height 16
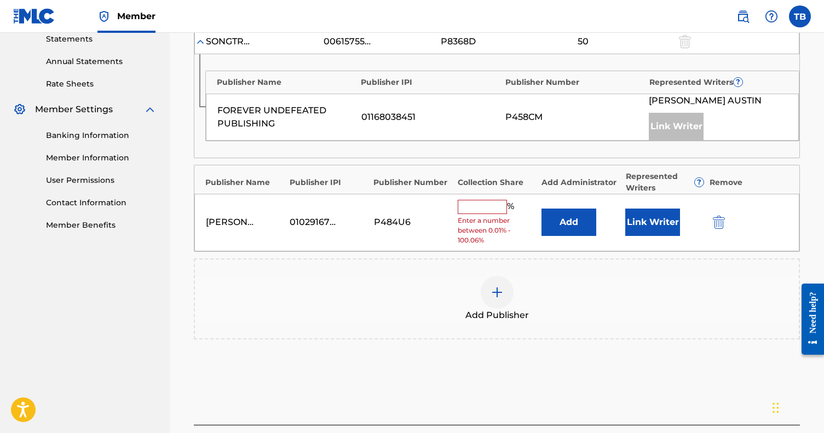
click at [642, 216] on button "Link Writer" at bounding box center [652, 221] width 55 height 27
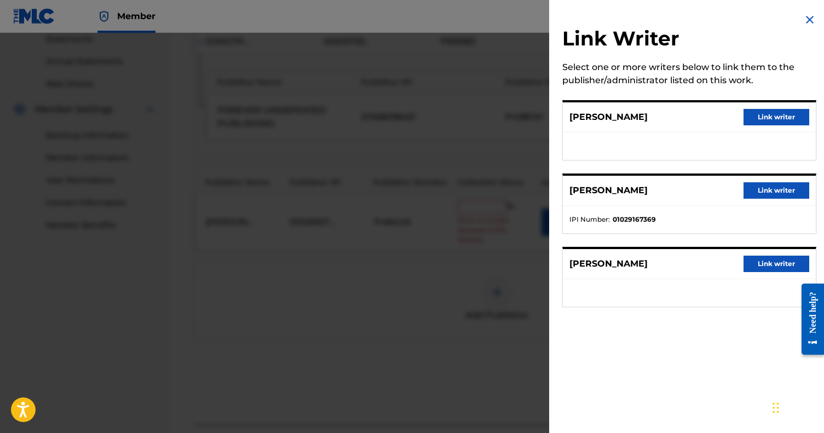
click at [764, 190] on button "Link writer" at bounding box center [776, 190] width 66 height 16
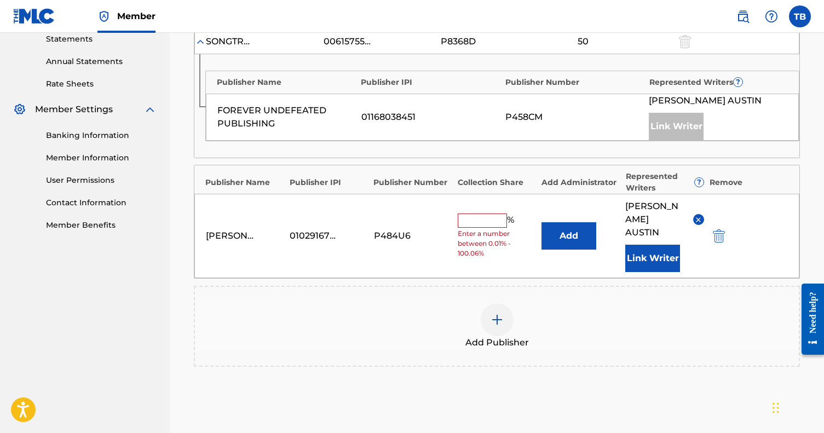
click at [495, 215] on input "text" at bounding box center [481, 220] width 49 height 14
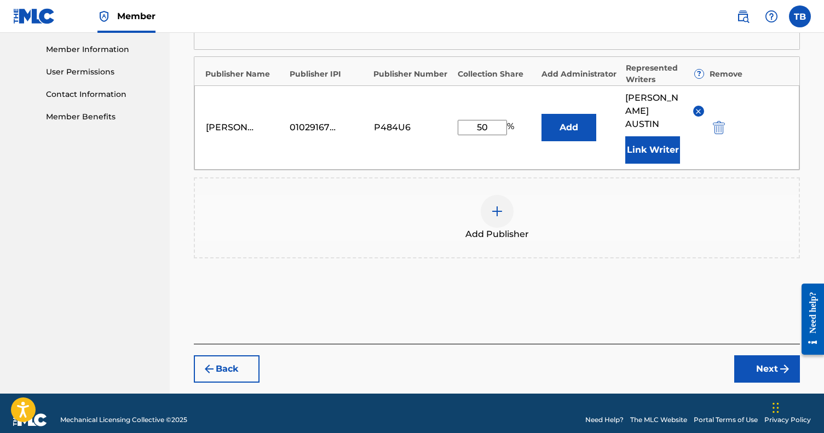
type input "50"
click at [743, 355] on button "Next" at bounding box center [767, 368] width 66 height 27
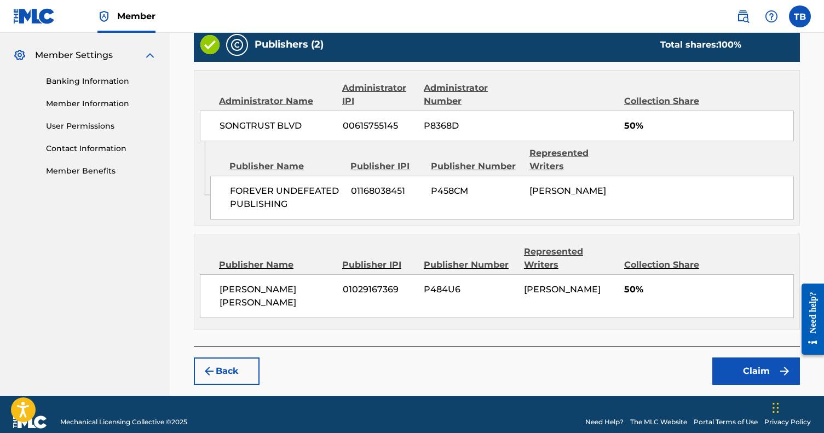
click at [751, 357] on button "Claim" at bounding box center [756, 370] width 88 height 27
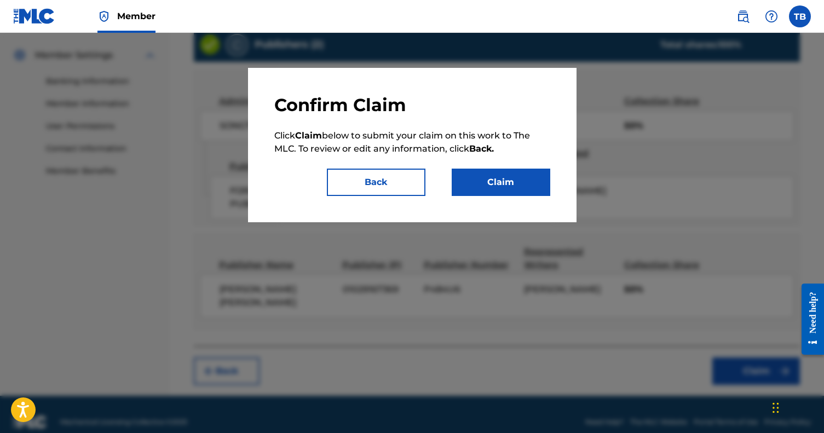
click at [475, 189] on button "Claim" at bounding box center [500, 182] width 99 height 27
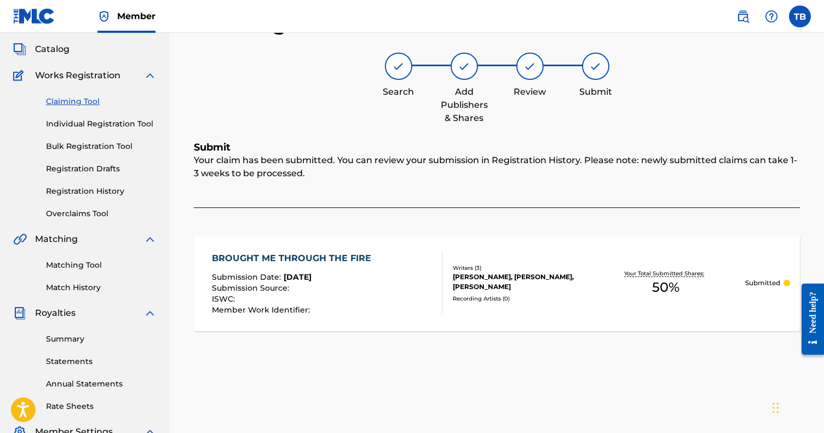
scroll to position [22, 0]
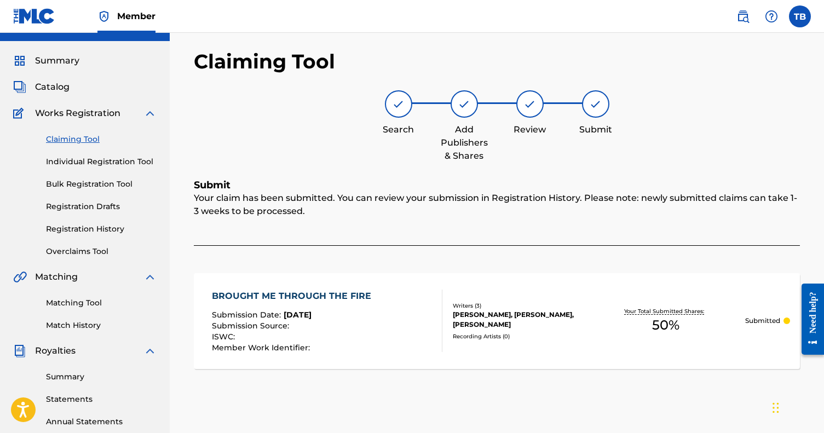
click at [70, 137] on link "Claiming Tool" at bounding box center [101, 139] width 111 height 11
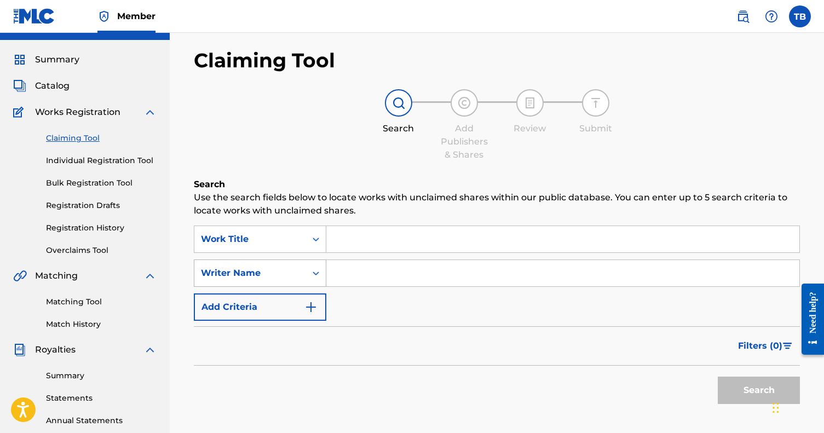
click at [251, 287] on div "Writer Name" at bounding box center [260, 272] width 132 height 27
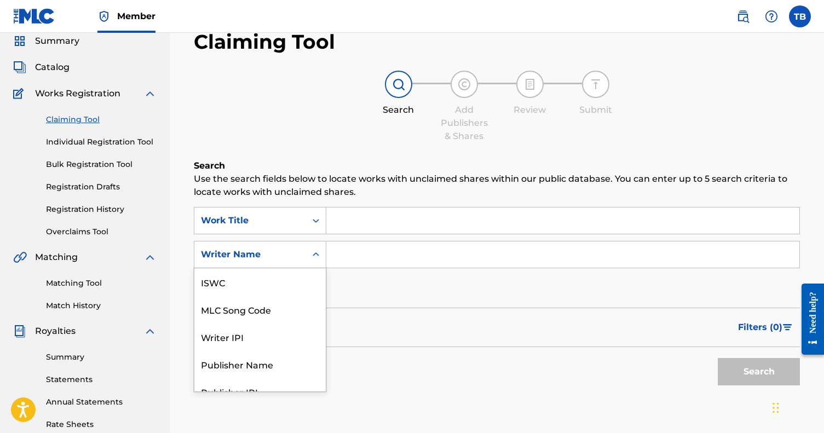
scroll to position [27, 0]
click at [250, 331] on div "Publisher Name" at bounding box center [259, 336] width 131 height 27
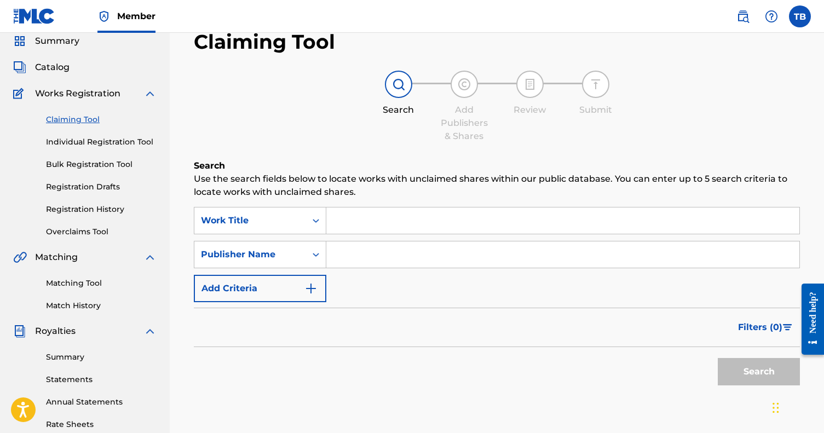
scroll to position [37, 0]
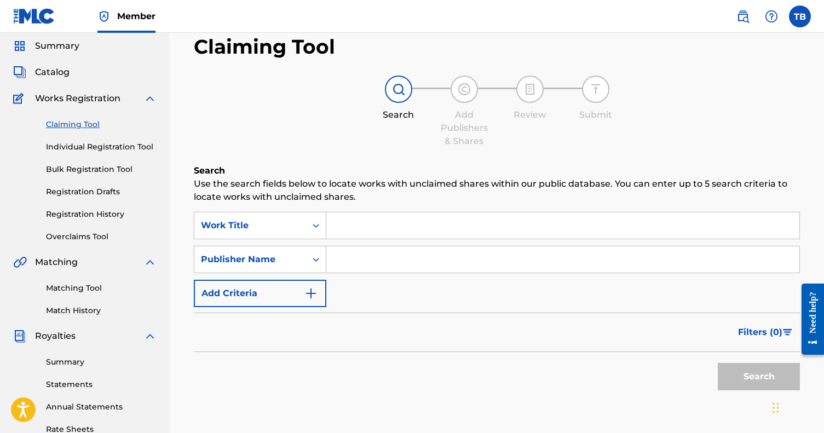
click at [341, 254] on input "Search Form" at bounding box center [562, 259] width 473 height 26
paste input "FOREVER UNDEFEATED PUBLISHING"
type input "FOREVER UNDEFEATED PUBLISHING"
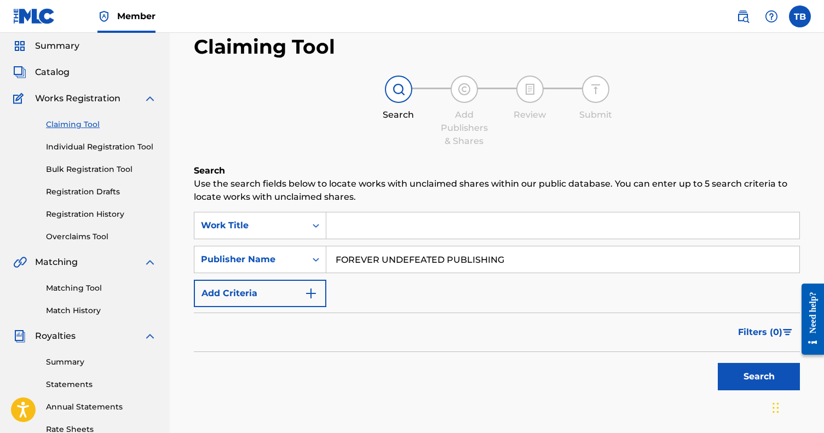
click at [758, 376] on button "Search" at bounding box center [758, 376] width 82 height 27
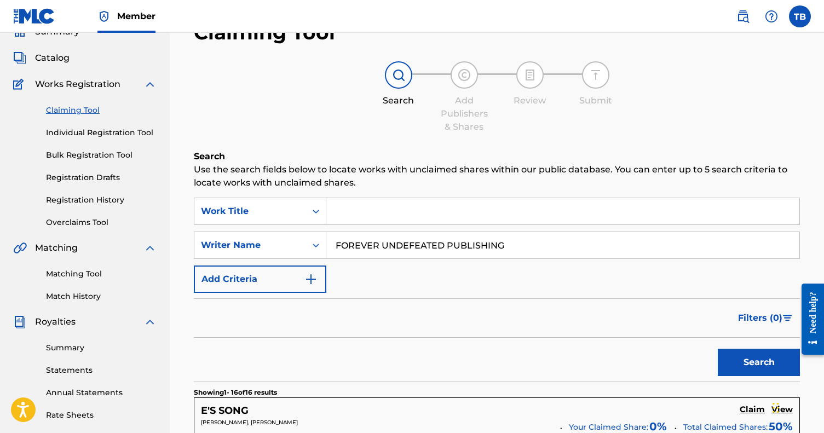
scroll to position [49, 0]
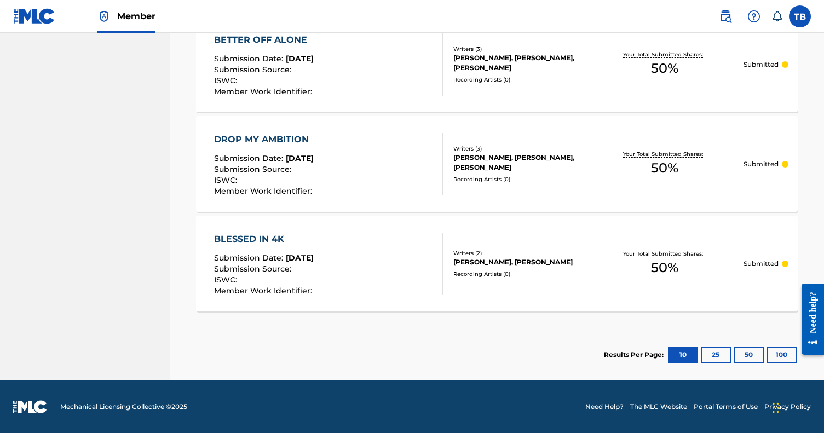
click at [722, 358] on button "25" at bounding box center [715, 354] width 30 height 16
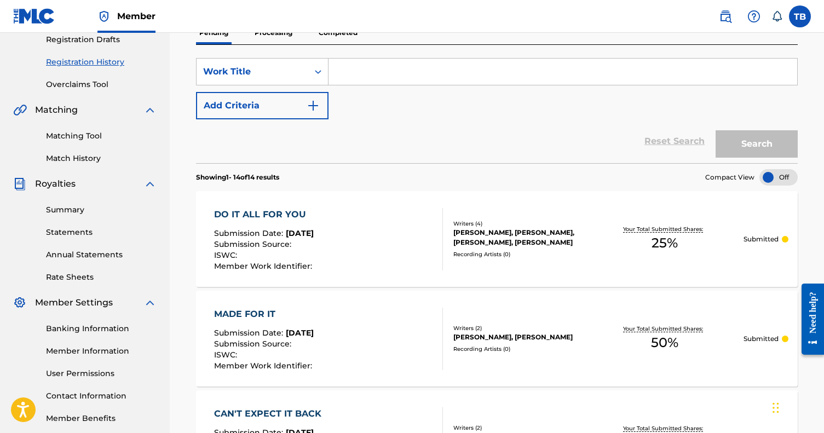
scroll to position [170, 0]
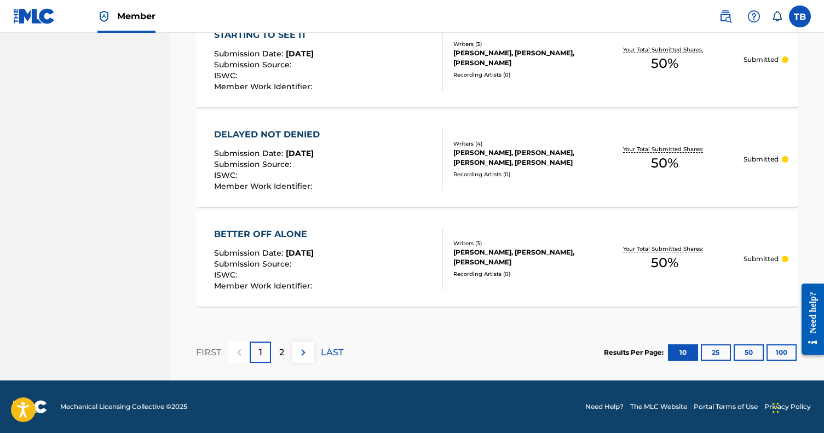
click at [702, 352] on button "25" at bounding box center [715, 352] width 30 height 16
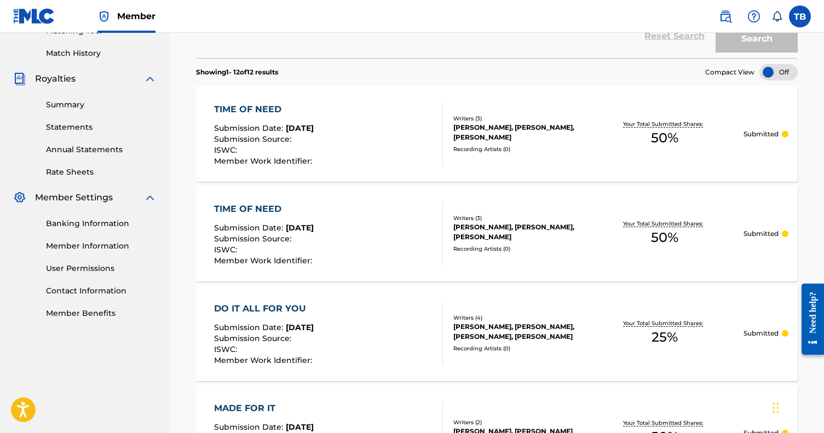
scroll to position [291, 0]
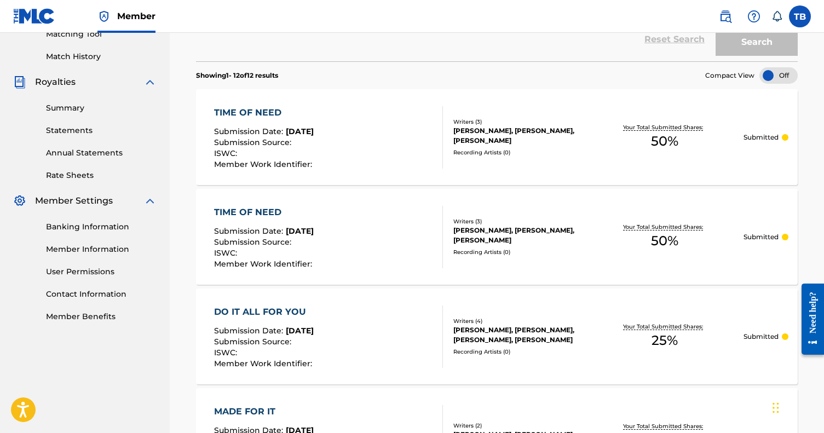
click at [389, 91] on div "TIME OF NEED Submission Date : Aug 18, 2025 Submission Source : ISWC : Member W…" at bounding box center [496, 137] width 601 height 96
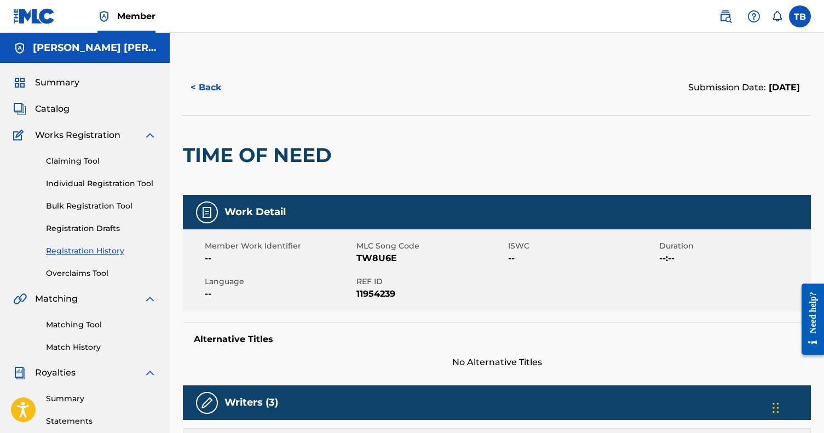
click at [210, 83] on button "< Back" at bounding box center [216, 87] width 66 height 27
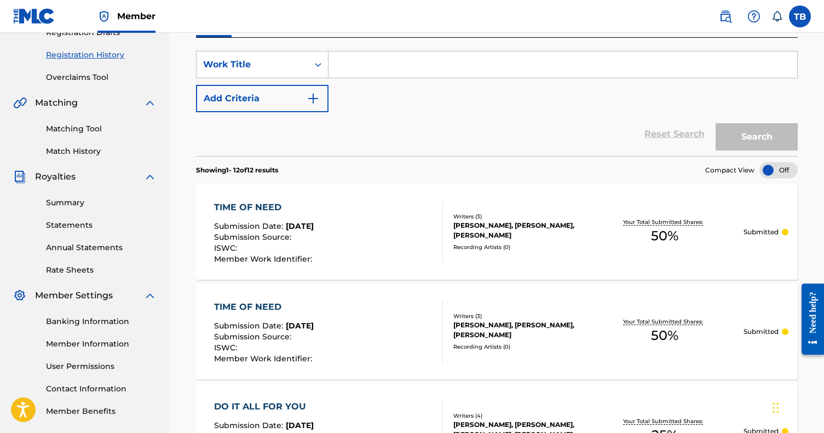
scroll to position [178, 0]
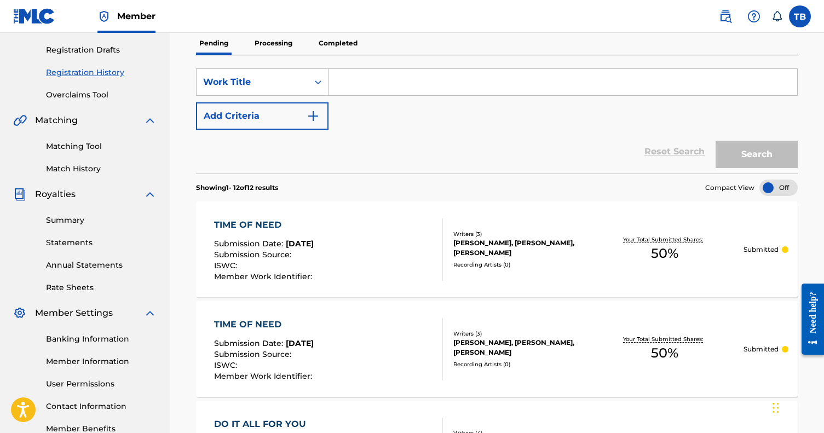
click at [766, 179] on div at bounding box center [778, 187] width 38 height 16
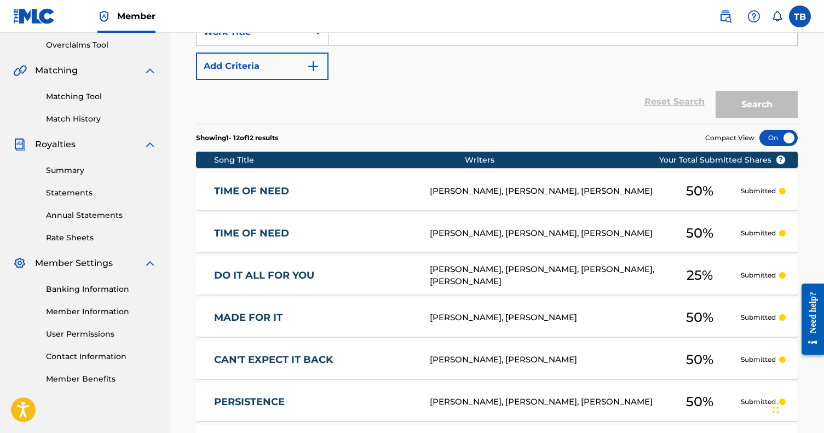
scroll to position [198, 0]
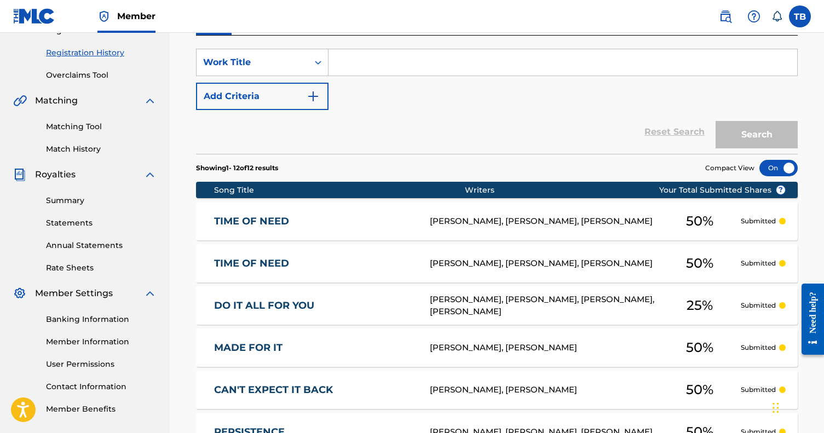
click at [240, 168] on p "Showing 1 - 12 of 12 results" at bounding box center [237, 168] width 82 height 10
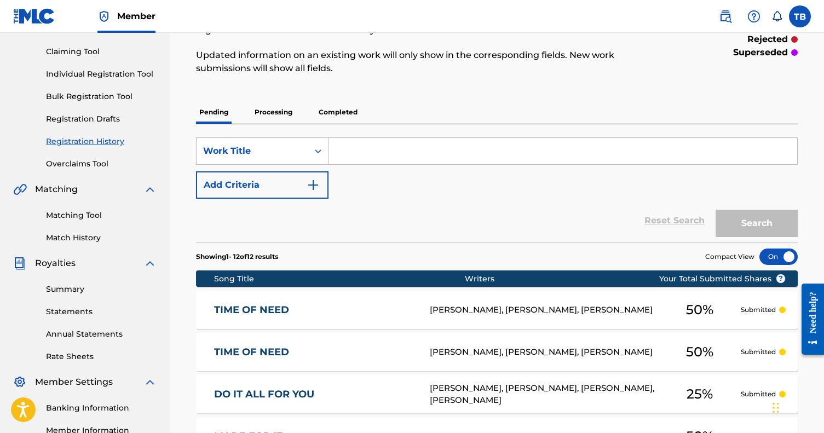
scroll to position [110, 0]
click at [266, 117] on p "Processing" at bounding box center [273, 111] width 44 height 23
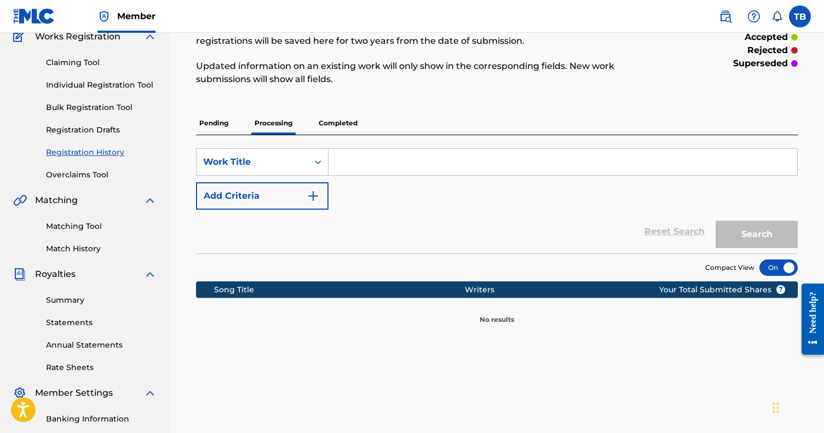
scroll to position [117, 0]
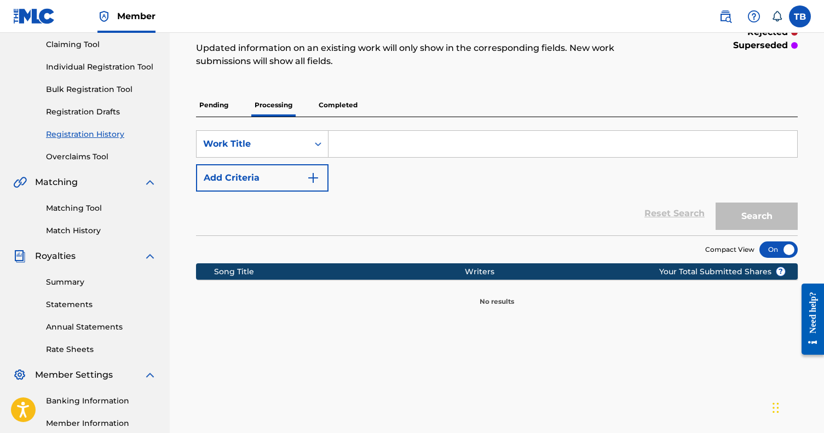
click at [219, 111] on p "Pending" at bounding box center [214, 105] width 36 height 23
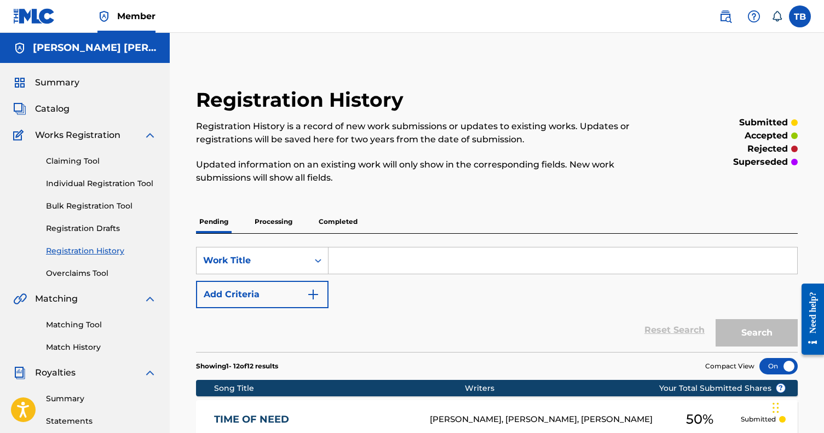
click at [90, 163] on link "Claiming Tool" at bounding box center [101, 160] width 111 height 11
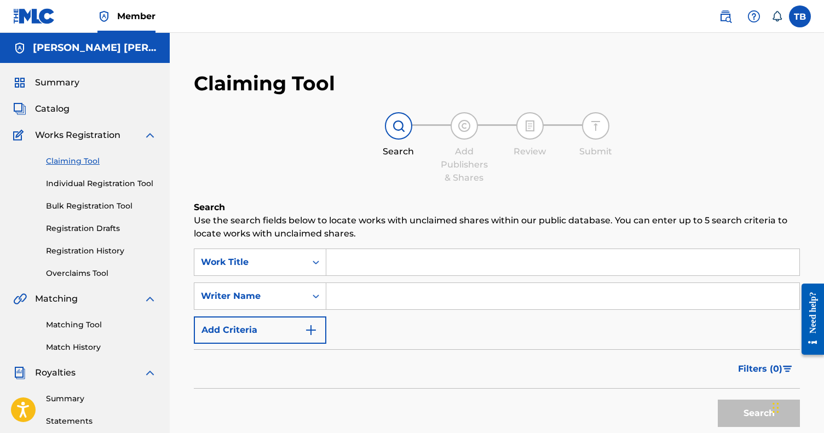
click at [380, 299] on input "Search Form" at bounding box center [562, 296] width 473 height 26
paste input "FOREVER UNDEFEATED PUBLISHING"
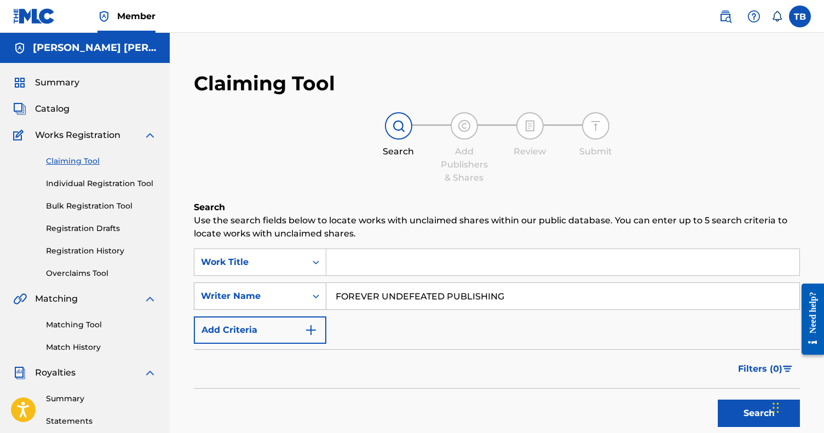
type input "FOREVER UNDEFEATED PUBLISHING"
click at [277, 292] on div "Writer Name" at bounding box center [260, 295] width 132 height 27
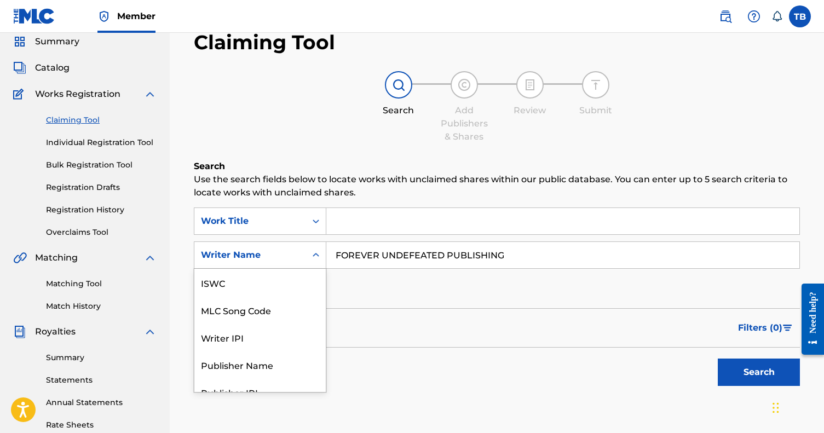
scroll to position [42, 0]
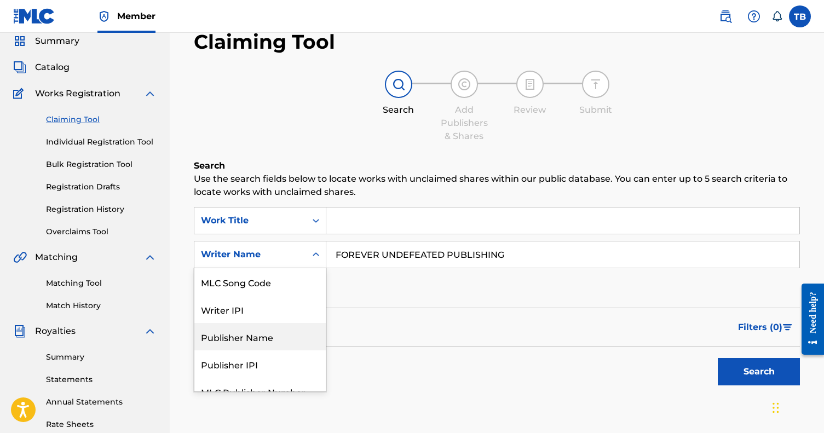
click at [252, 340] on div "Publisher Name" at bounding box center [259, 336] width 131 height 27
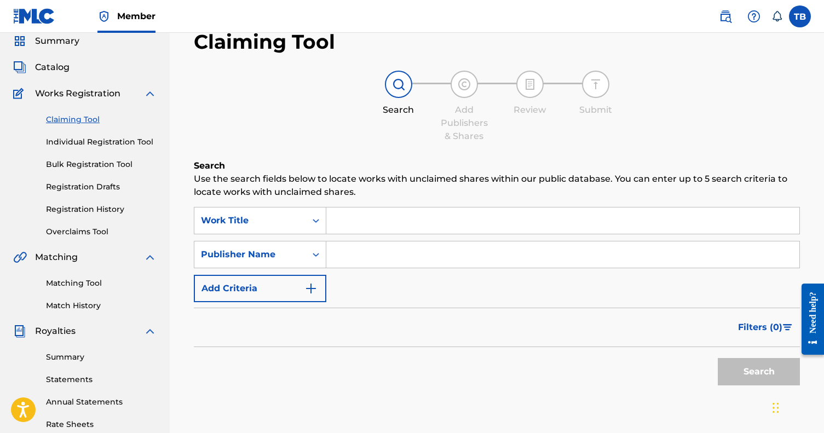
click at [354, 255] on input "Search Form" at bounding box center [562, 254] width 473 height 26
paste input "FOREVER UNDEFEATED PUBLISHING"
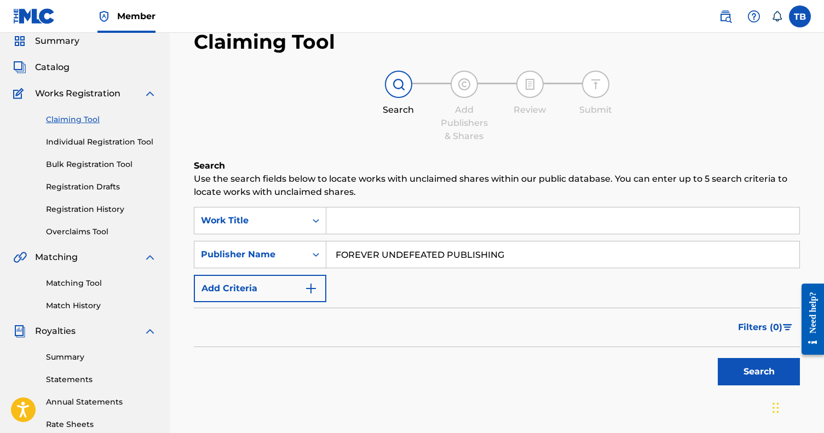
type input "FOREVER UNDEFEATED PUBLISHING"
click at [758, 372] on button "Search" at bounding box center [758, 371] width 82 height 27
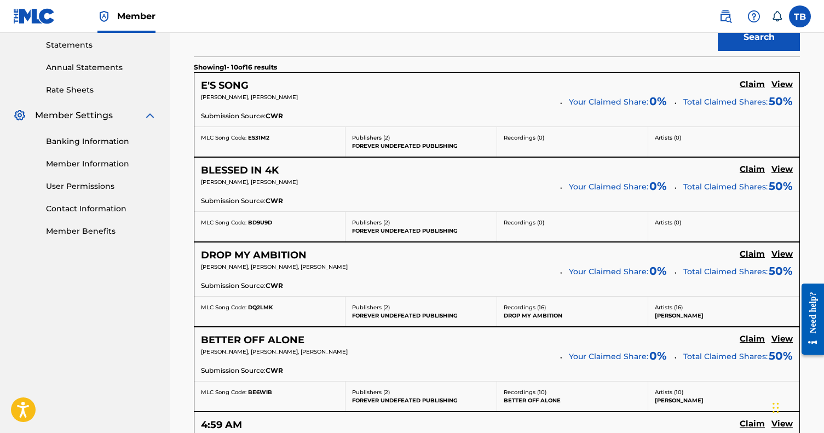
scroll to position [369, 1]
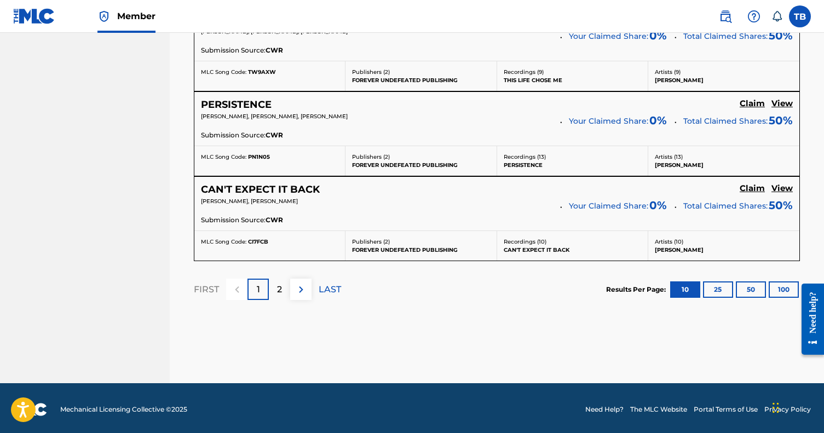
click at [304, 288] on img at bounding box center [300, 289] width 13 height 13
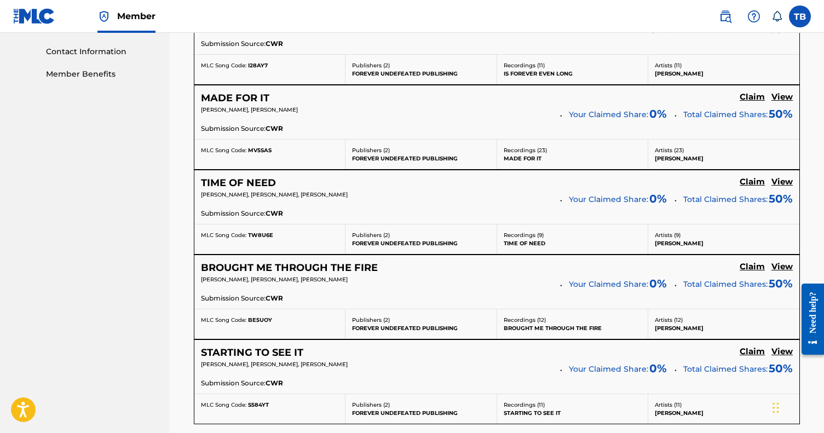
scroll to position [530, 0]
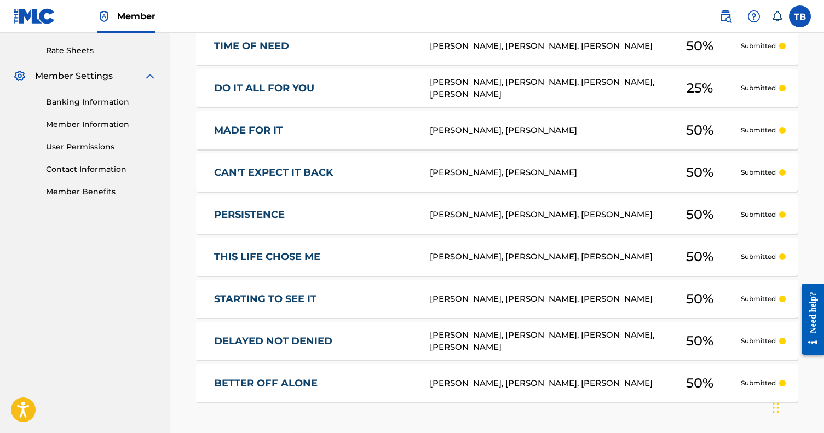
scroll to position [414, 0]
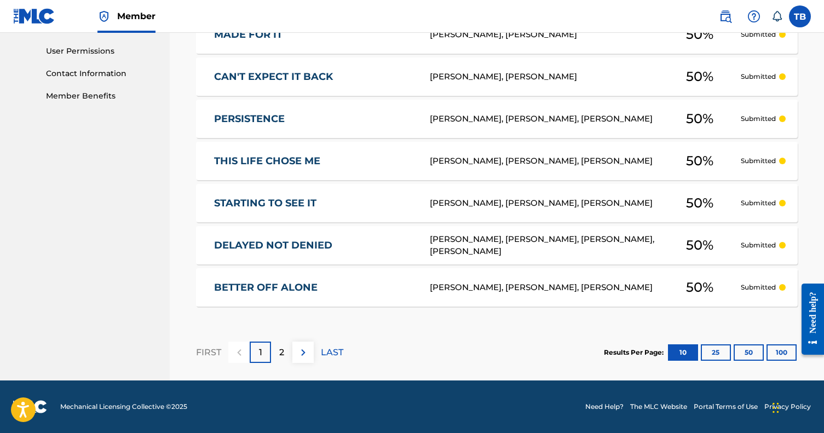
click at [302, 359] on button at bounding box center [302, 351] width 21 height 21
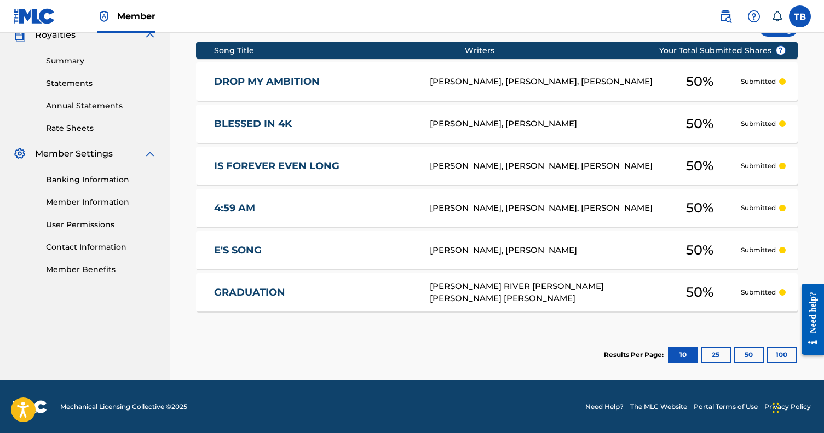
click at [717, 352] on button "25" at bounding box center [715, 354] width 30 height 16
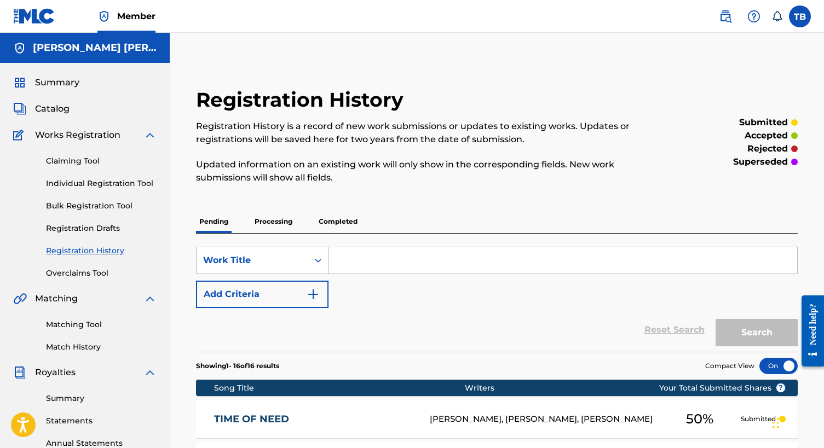
scroll to position [0, 0]
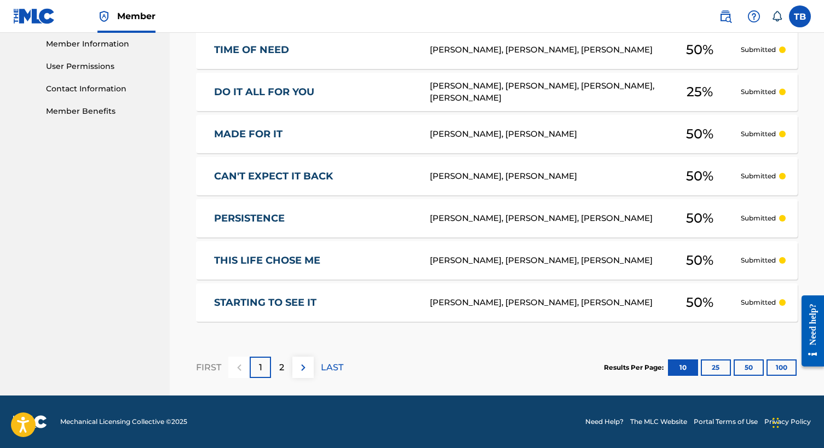
click at [717, 368] on button "25" at bounding box center [715, 368] width 30 height 16
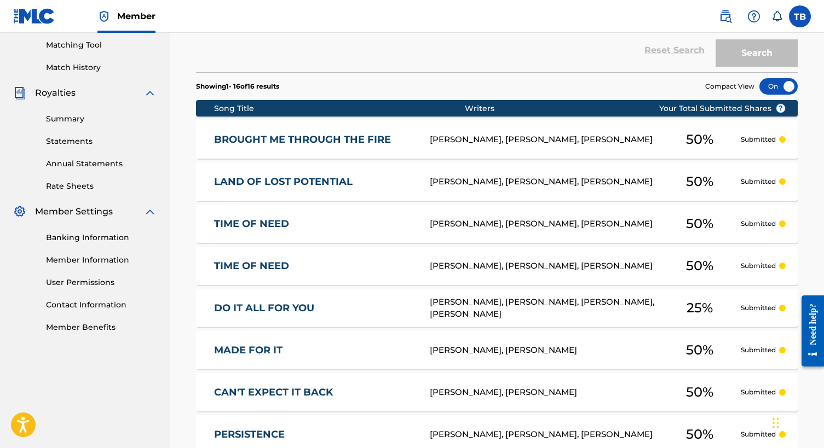
scroll to position [176, 0]
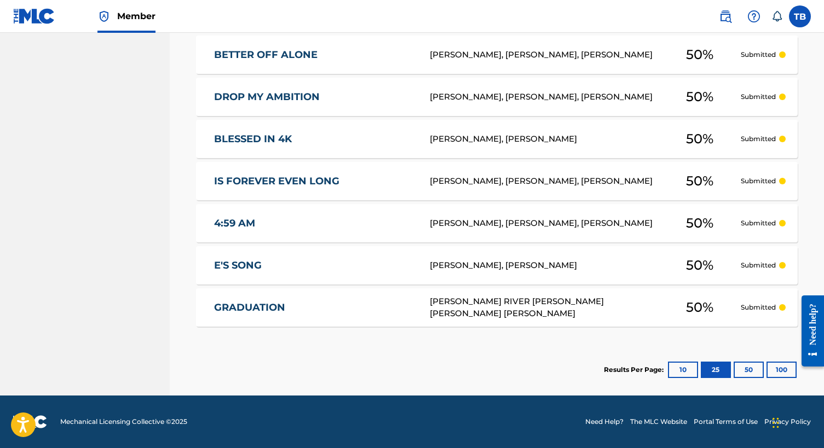
click at [687, 371] on button "10" at bounding box center [683, 370] width 30 height 16
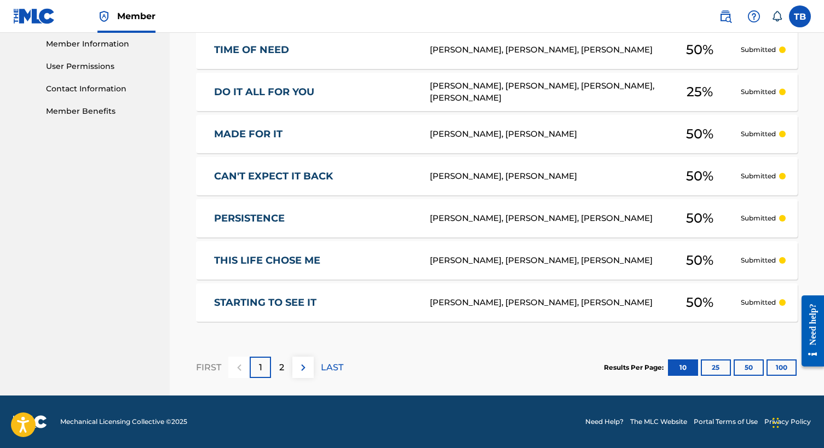
click at [306, 367] on img at bounding box center [303, 367] width 13 height 13
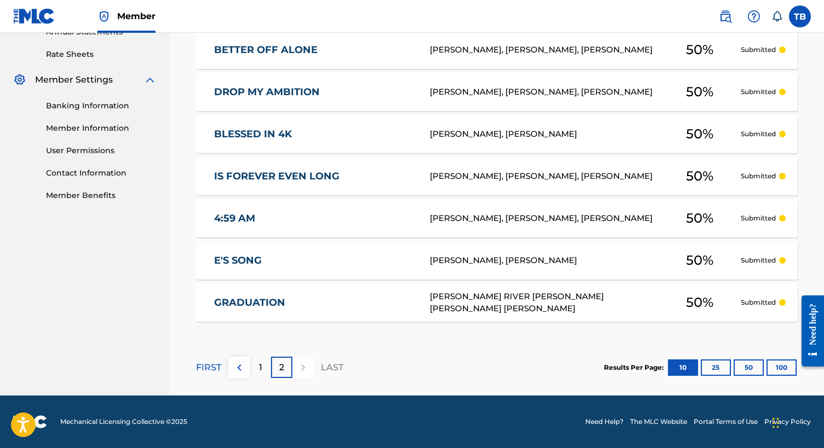
click at [244, 366] on img at bounding box center [239, 367] width 13 height 13
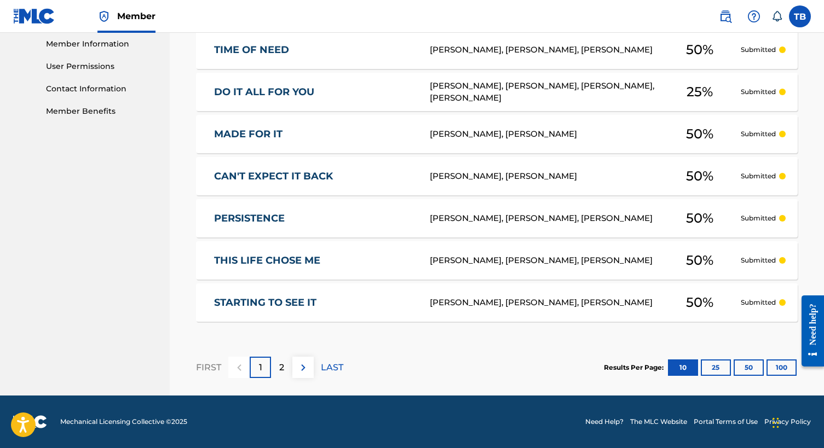
click at [297, 371] on img at bounding box center [303, 367] width 13 height 13
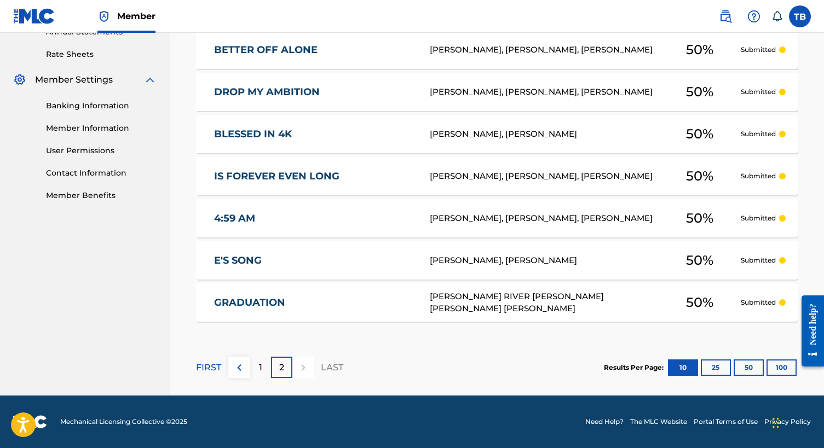
scroll to position [412, 0]
click at [706, 368] on button "25" at bounding box center [715, 368] width 30 height 16
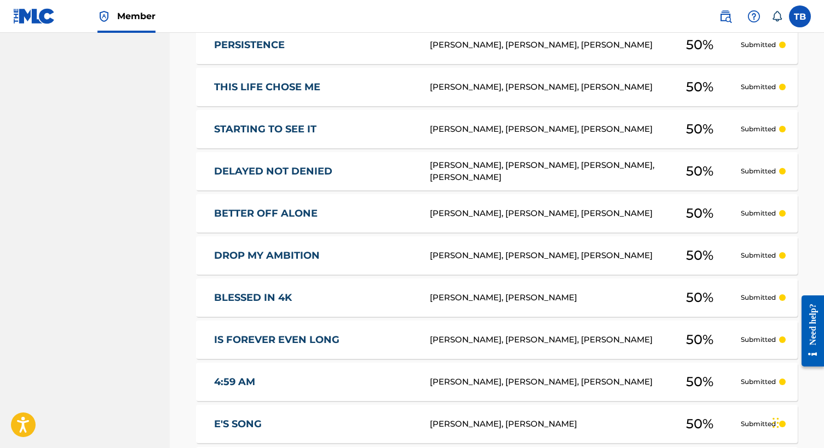
scroll to position [828, 0]
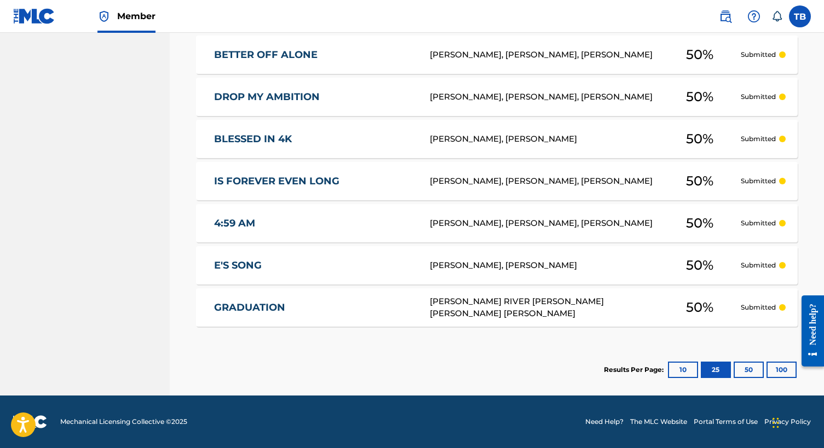
click at [774, 373] on button "100" at bounding box center [781, 370] width 30 height 16
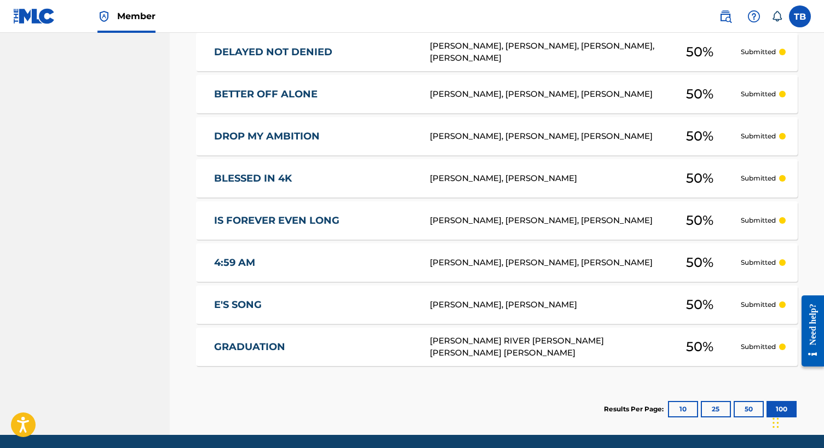
scroll to position [783, 0]
